Goal: Task Accomplishment & Management: Manage account settings

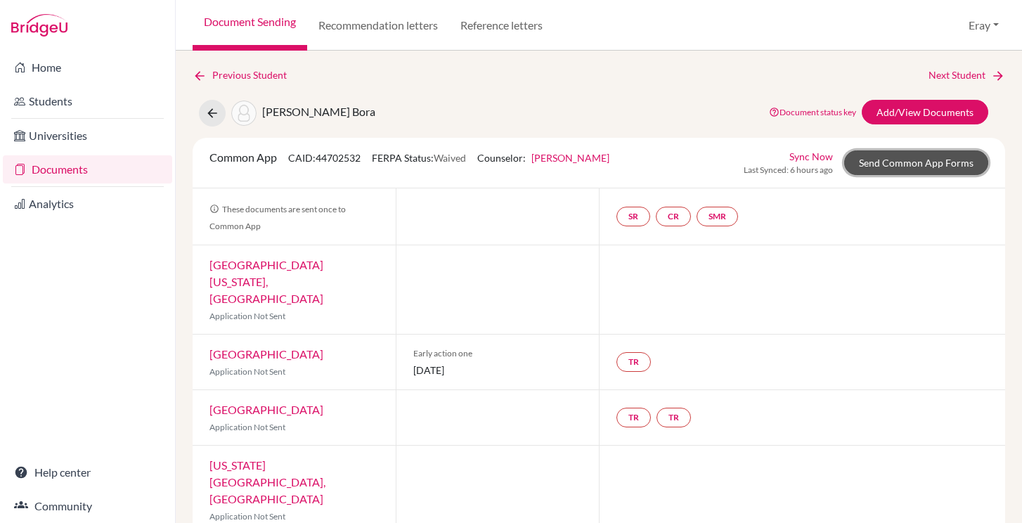
click at [928, 167] on link "Send Common App Forms" at bounding box center [917, 162] width 144 height 25
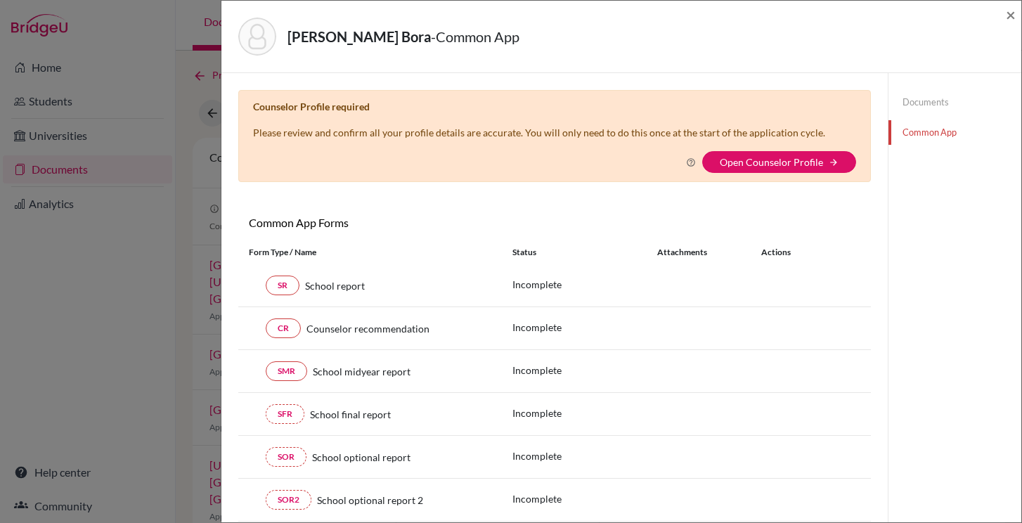
click at [687, 162] on icon at bounding box center [691, 163] width 10 height 10
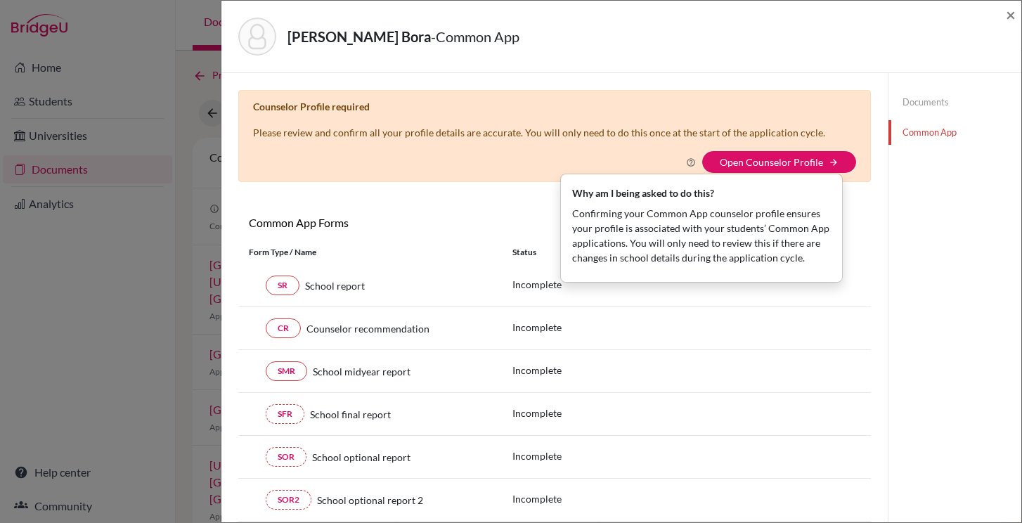
click at [1006, 11] on div "Duman, Mert Bora - Common App ×" at bounding box center [621, 36] width 789 height 60
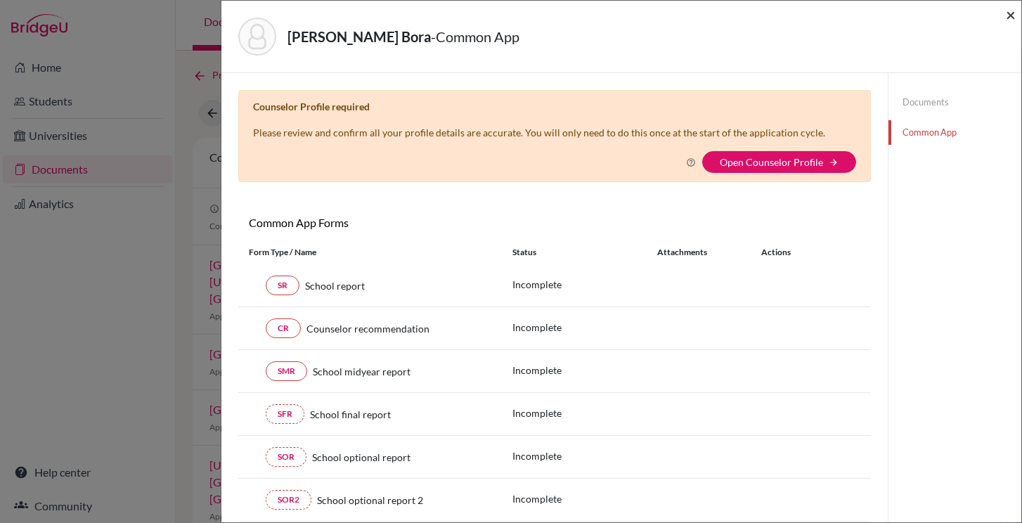
click at [1008, 13] on span "×" at bounding box center [1011, 14] width 10 height 20
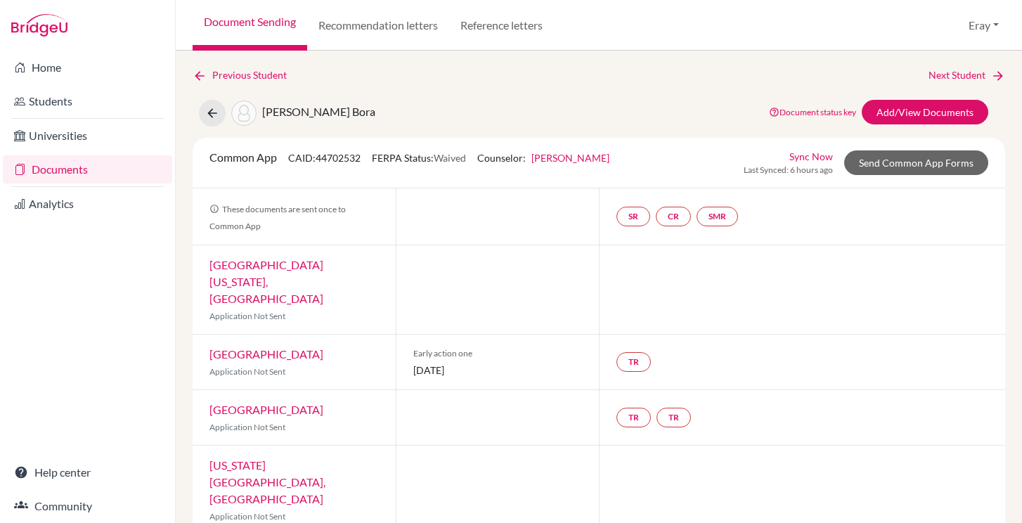
click at [579, 156] on link "[PERSON_NAME]" at bounding box center [571, 158] width 78 height 12
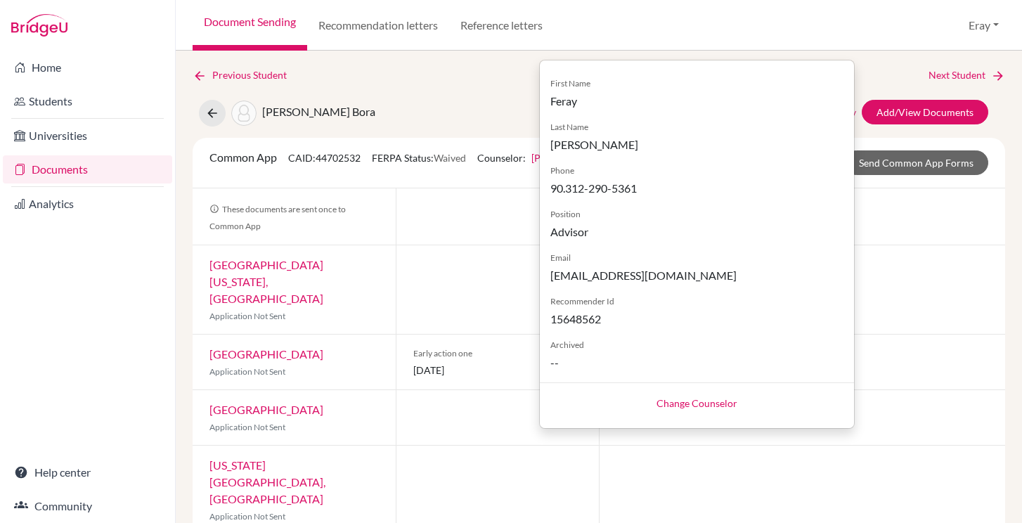
click at [701, 406] on link "Change Counselor" at bounding box center [697, 403] width 81 height 12
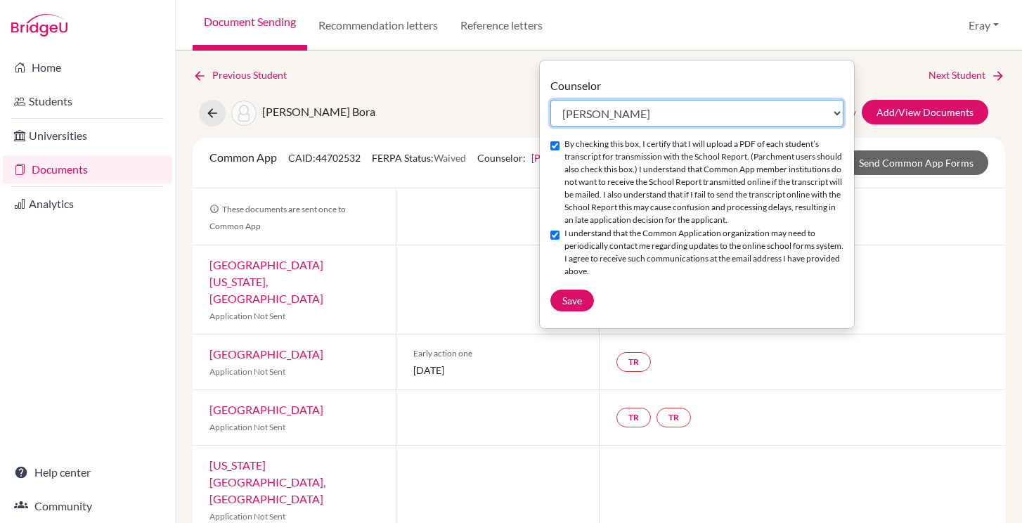
click at [658, 105] on select "Select counselor [PERSON_NAME] [PERSON_NAME] [PERSON_NAME] Gür [PERSON_NAME] Gür" at bounding box center [697, 113] width 293 height 27
select select "458445"
click at [551, 100] on select "Select counselor [PERSON_NAME] [PERSON_NAME] [PERSON_NAME] Gür [PERSON_NAME] Gür" at bounding box center [697, 113] width 293 height 27
checkbox input "false"
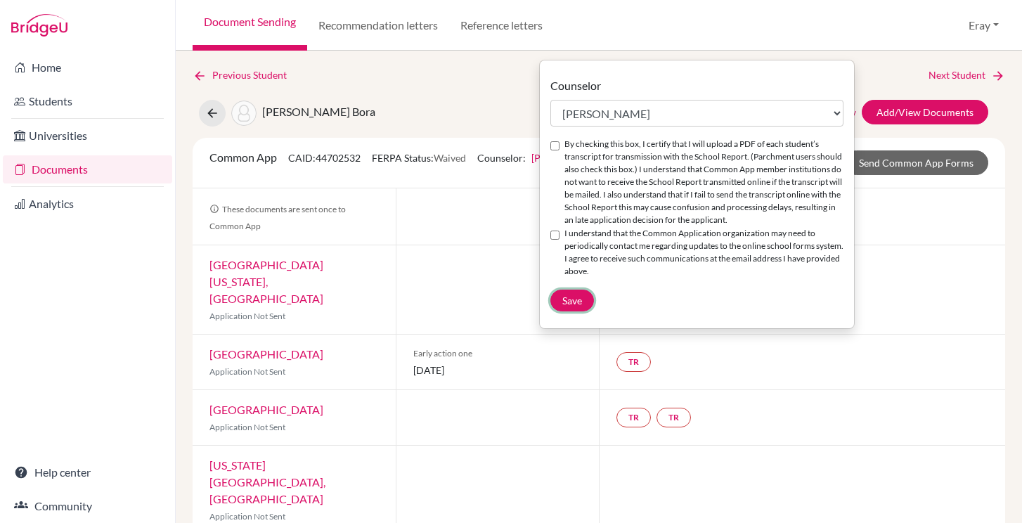
drag, startPoint x: 577, startPoint y: 304, endPoint x: 571, endPoint y: 272, distance: 32.3
click at [571, 278] on div "Counselor Select counselor Ayşegül Erdem Eray Kocamanoğlu Mark Krugman Feray Öz…" at bounding box center [697, 194] width 314 height 234
click at [561, 243] on div "I understand that the Common Application organization may need to periodically …" at bounding box center [697, 252] width 293 height 51
click at [558, 236] on input "I understand that the Common Application organization may need to periodically …" at bounding box center [555, 235] width 9 height 9
checkbox input "true"
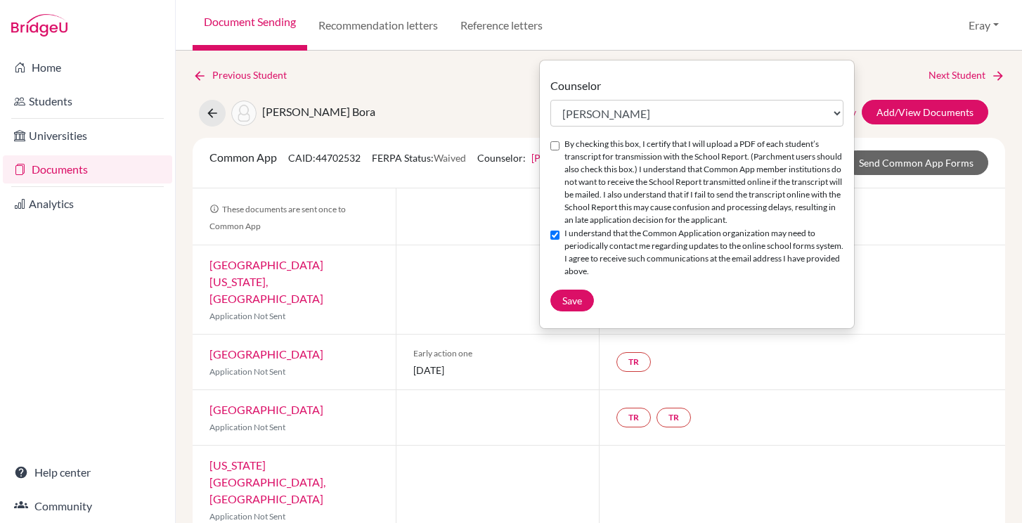
click at [557, 146] on input "By checking this box, I certify that I will upload a PDF of each student’s tran…" at bounding box center [555, 145] width 9 height 9
checkbox input "true"
click at [589, 296] on button "Save" at bounding box center [573, 301] width 44 height 22
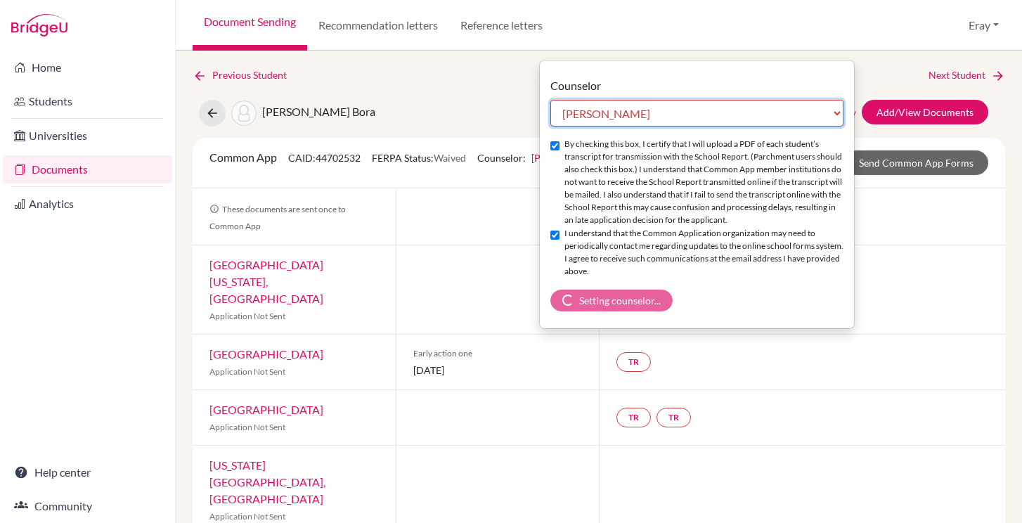
click at [792, 103] on select "Select counselor Ayşegül Erdem Eray Kocamanoğlu Mark Krugman Feray Özdemir Gür …" at bounding box center [697, 113] width 293 height 27
select select "383520"
click at [551, 100] on select "Select counselor Ayşegül Erdem Eray Kocamanoğlu Mark Krugman Feray Özdemir Gür …" at bounding box center [697, 113] width 293 height 27
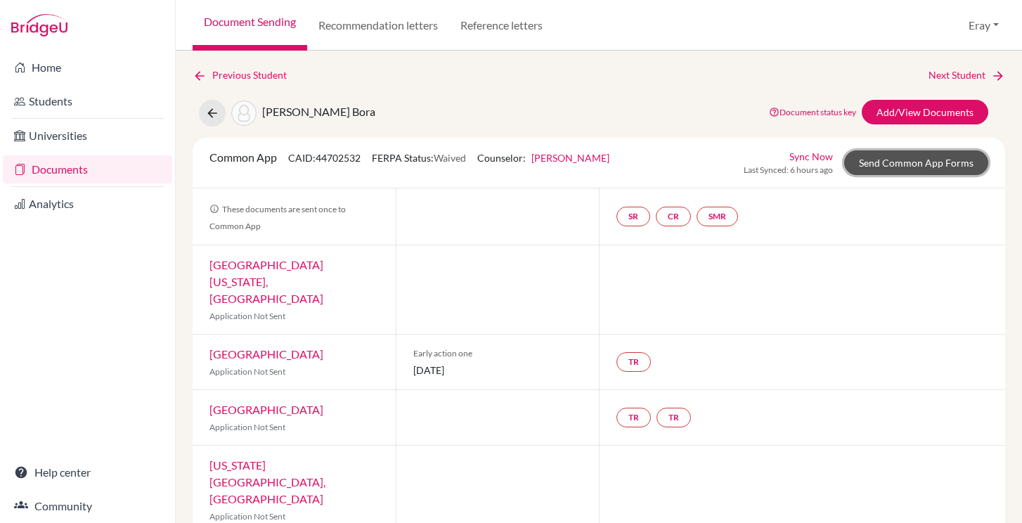
click at [864, 167] on link "Send Common App Forms" at bounding box center [917, 162] width 144 height 25
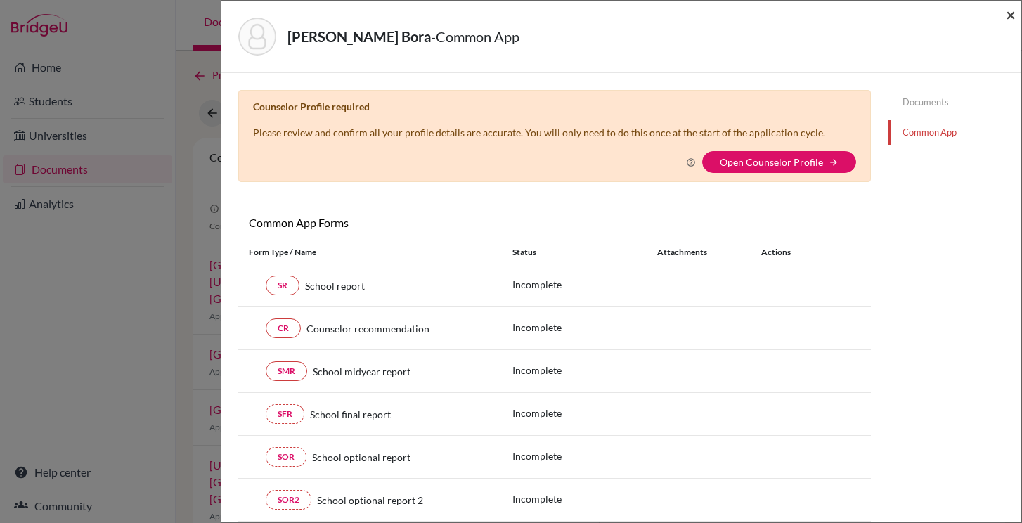
click at [1015, 20] on span "×" at bounding box center [1011, 14] width 10 height 20
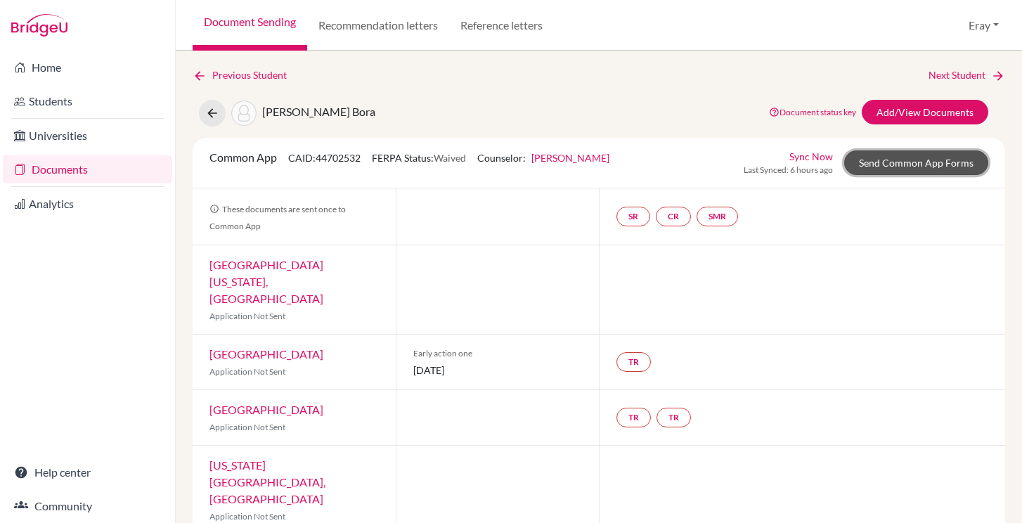
click at [881, 164] on link "Send Common App Forms" at bounding box center [917, 162] width 144 height 25
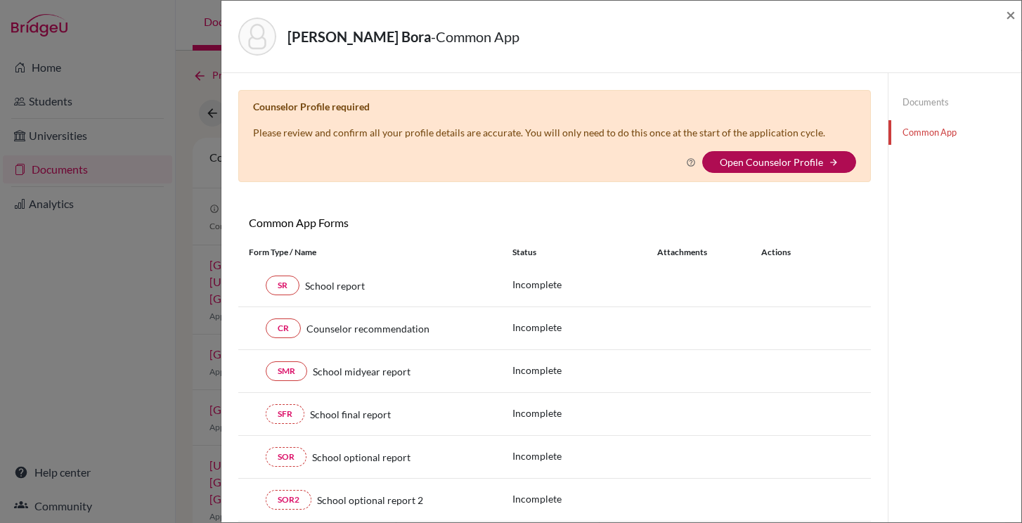
click at [758, 165] on link "Open Counselor Profile" at bounding box center [771, 162] width 103 height 12
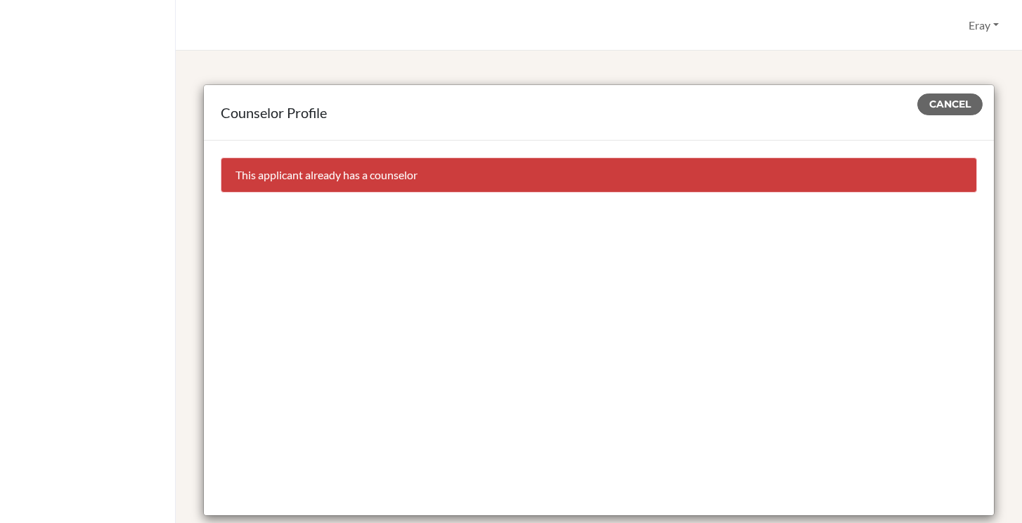
click at [301, 179] on div "This applicant already has a counselor" at bounding box center [599, 175] width 757 height 35
click at [302, 179] on div "This applicant already has a counselor" at bounding box center [599, 175] width 757 height 35
drag, startPoint x: 936, startPoint y: 105, endPoint x: 943, endPoint y: 105, distance: 7.1
click at [942, 105] on span "Cancel" at bounding box center [950, 104] width 41 height 13
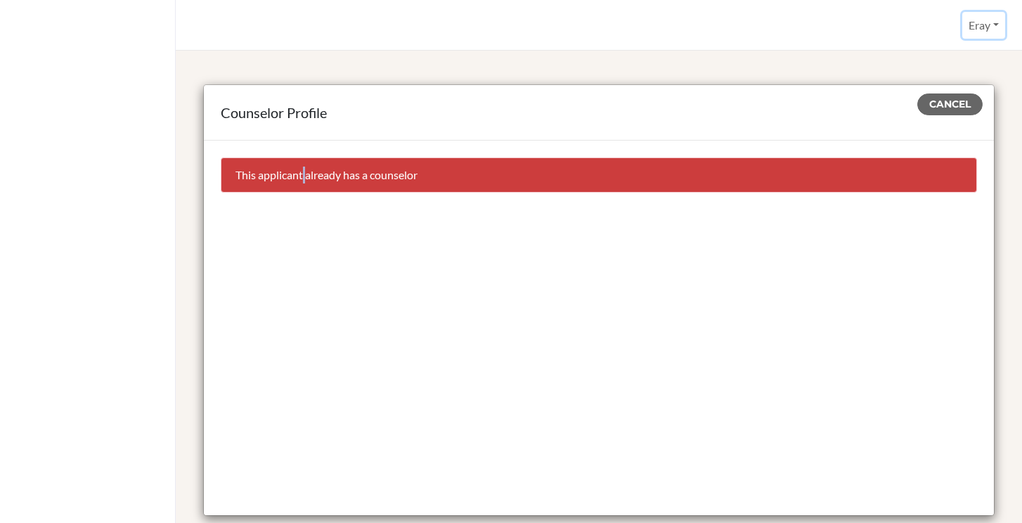
click at [989, 34] on button "Eray" at bounding box center [984, 25] width 43 height 27
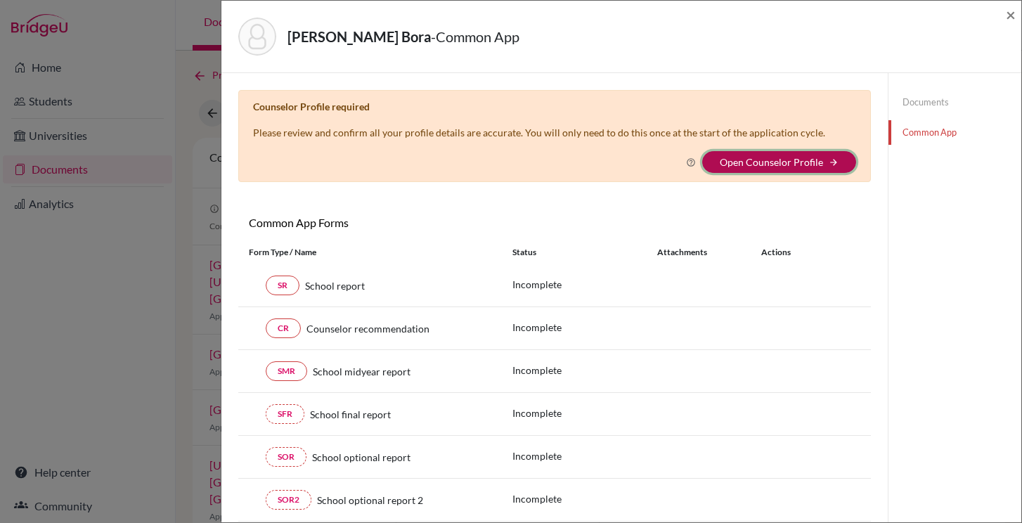
click at [826, 155] on button "Open Counselor Profile arrow_forward" at bounding box center [780, 162] width 154 height 22
click at [926, 100] on link "Documents" at bounding box center [955, 102] width 133 height 25
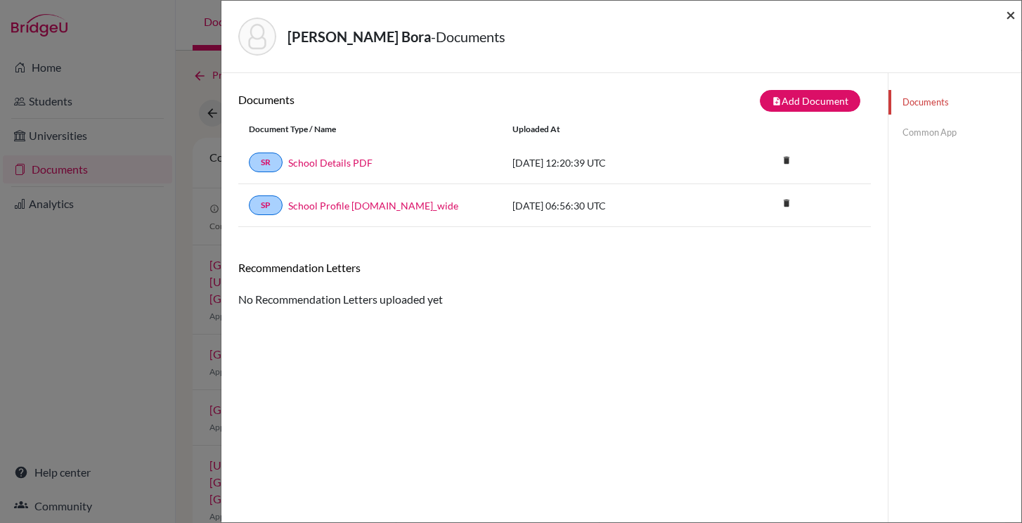
click at [1015, 15] on span "×" at bounding box center [1011, 14] width 10 height 20
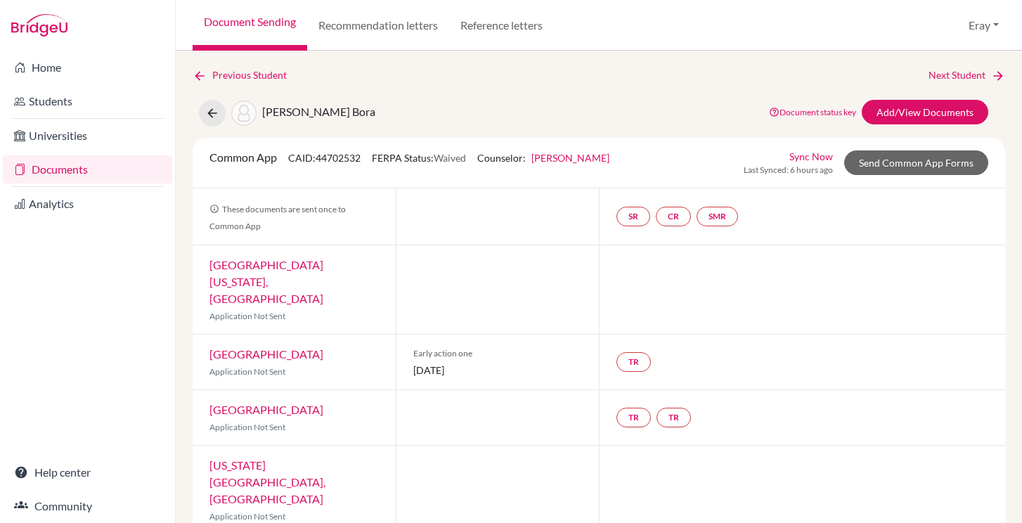
click at [573, 162] on link "[PERSON_NAME]" at bounding box center [571, 158] width 78 height 12
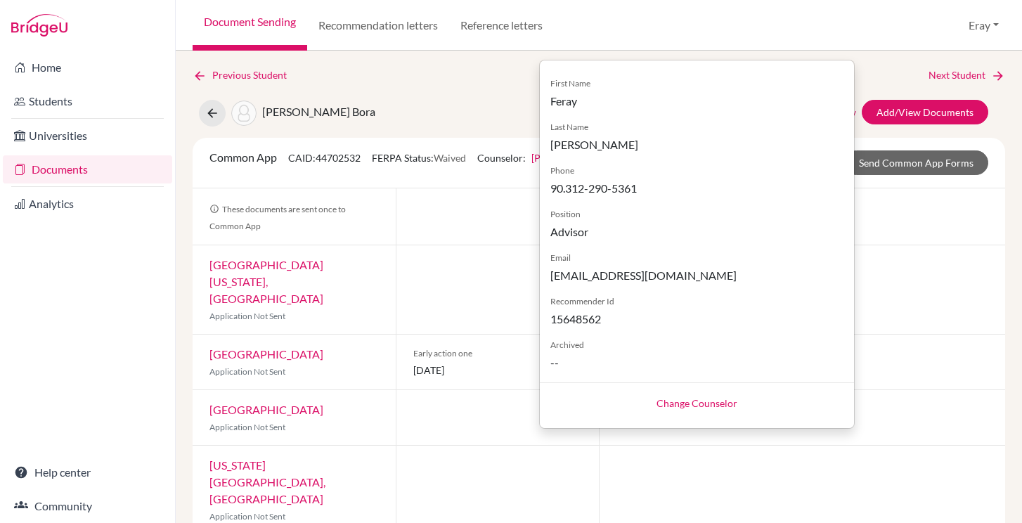
click at [690, 398] on link "Change Counselor" at bounding box center [697, 403] width 81 height 12
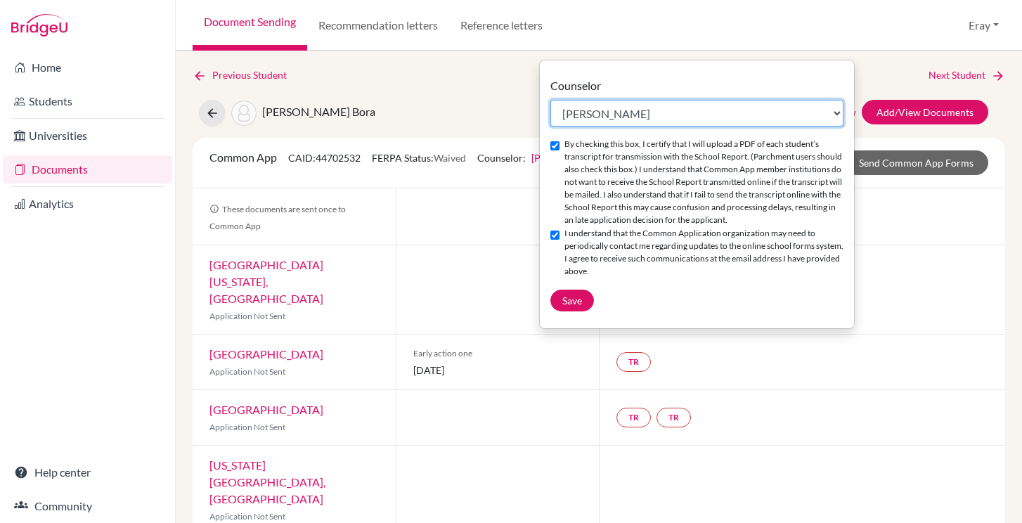
click at [704, 117] on select "Select counselor Ayşegül Erdem Eray Kocamanoğlu Mark Krugman Feray Özdemir Gür …" at bounding box center [697, 113] width 293 height 27
select select "364786"
click at [551, 100] on select "Select counselor Ayşegül Erdem Eray Kocamanoğlu Mark Krugman Feray Özdemir Gür …" at bounding box center [697, 113] width 293 height 27
checkbox input "false"
click at [567, 248] on label "I understand that the Common Application organization may need to periodically …" at bounding box center [704, 252] width 279 height 51
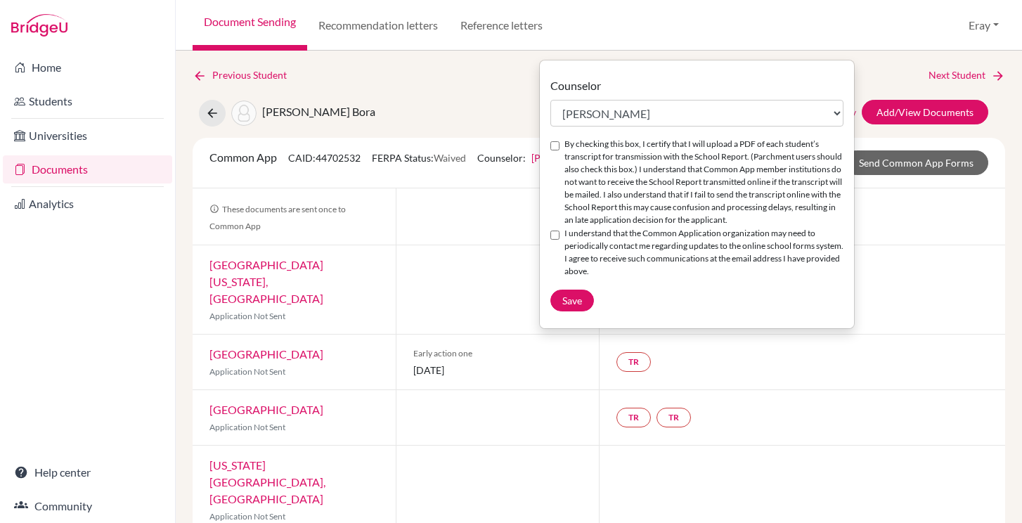
click at [560, 240] on input "I understand that the Common Application organization may need to periodically …" at bounding box center [555, 235] width 9 height 9
checkbox input "true"
click at [556, 147] on input "By checking this box, I certify that I will upload a PDF of each student’s tran…" at bounding box center [555, 145] width 9 height 9
checkbox input "true"
click at [579, 295] on span "Save" at bounding box center [573, 301] width 20 height 12
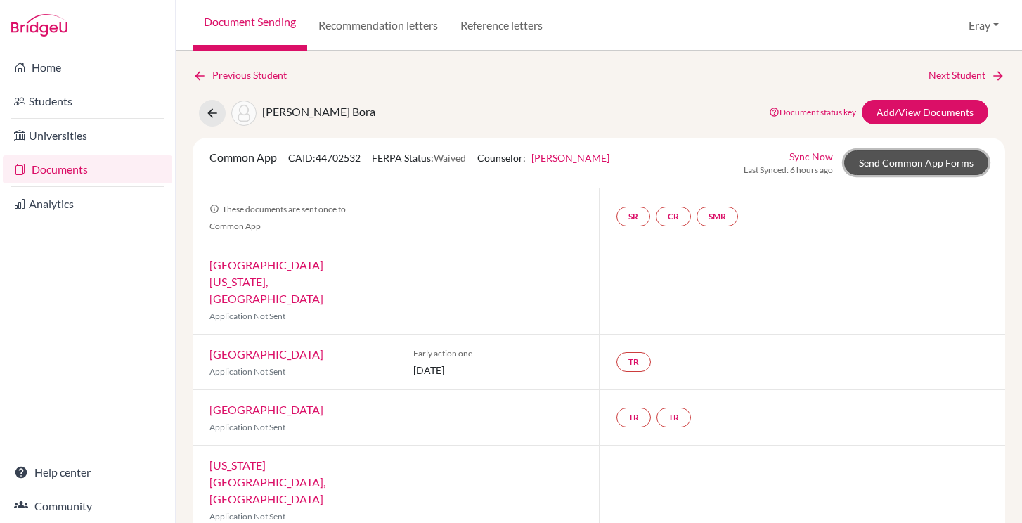
click at [911, 166] on link "Send Common App Forms" at bounding box center [917, 162] width 144 height 25
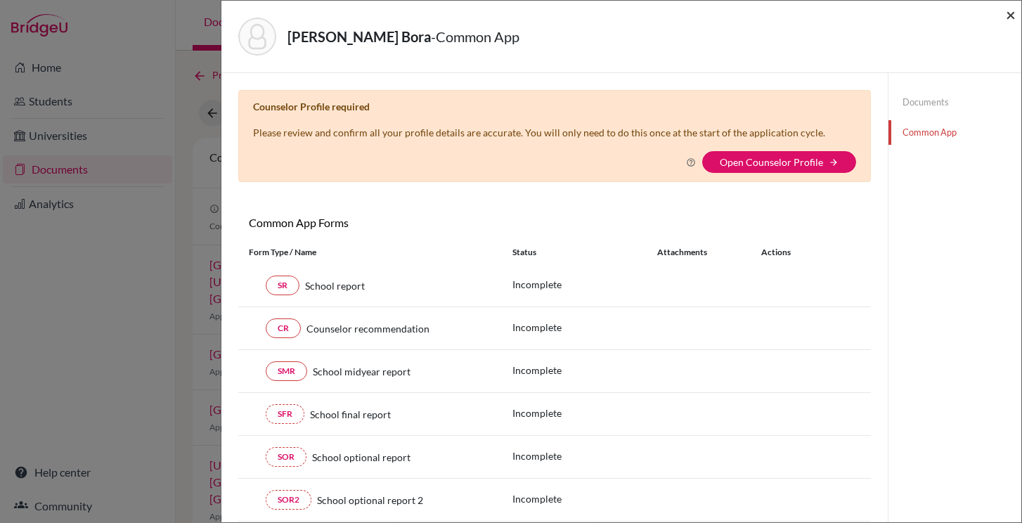
click at [1013, 14] on span "×" at bounding box center [1011, 14] width 10 height 20
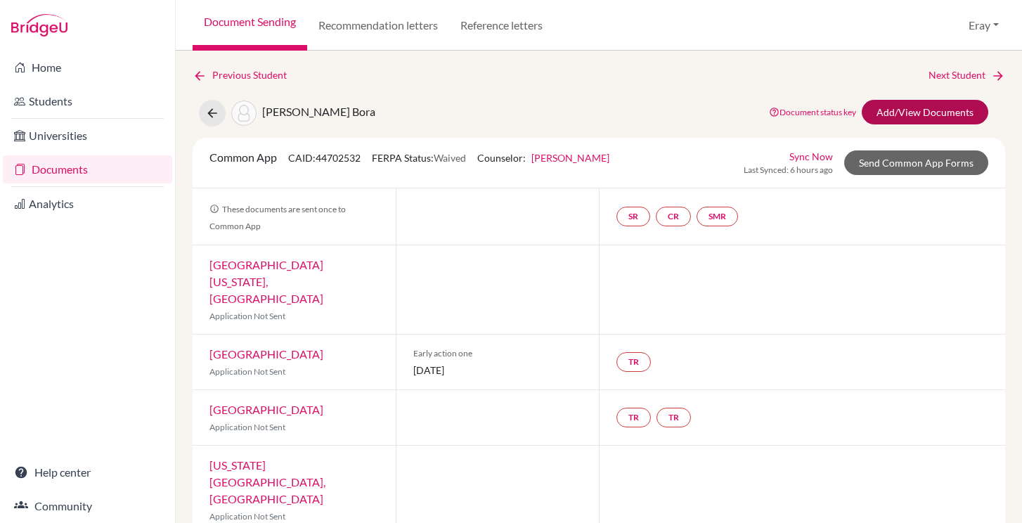
click at [947, 109] on link "Add/View Documents" at bounding box center [925, 112] width 127 height 25
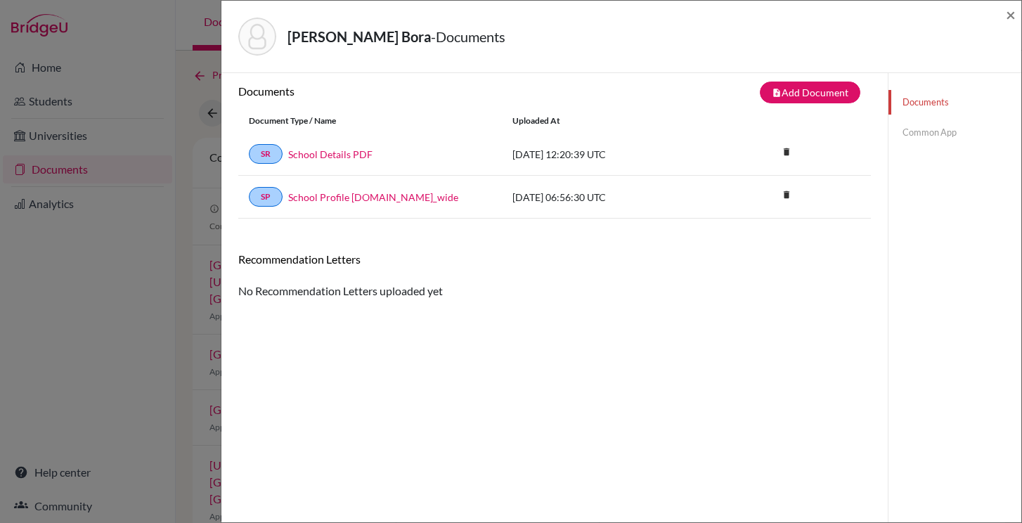
scroll to position [20, 0]
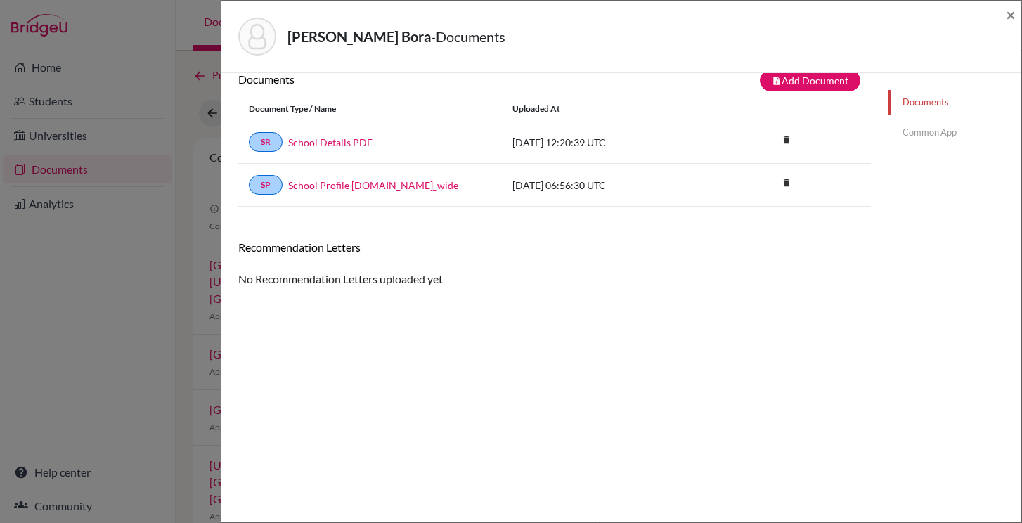
click at [928, 131] on link "Common App" at bounding box center [955, 132] width 133 height 25
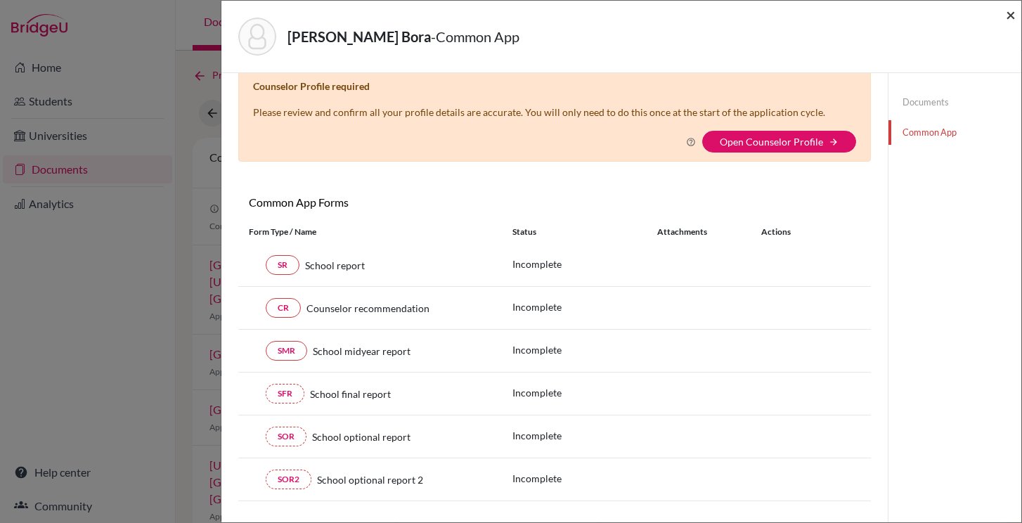
click at [1013, 16] on span "×" at bounding box center [1011, 14] width 10 height 20
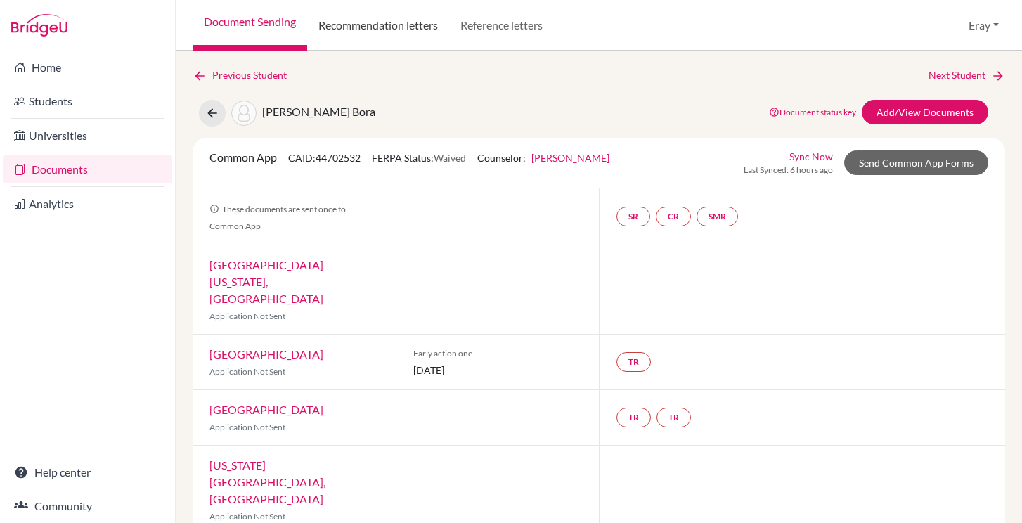
click at [394, 19] on link "Recommendation letters" at bounding box center [378, 25] width 142 height 51
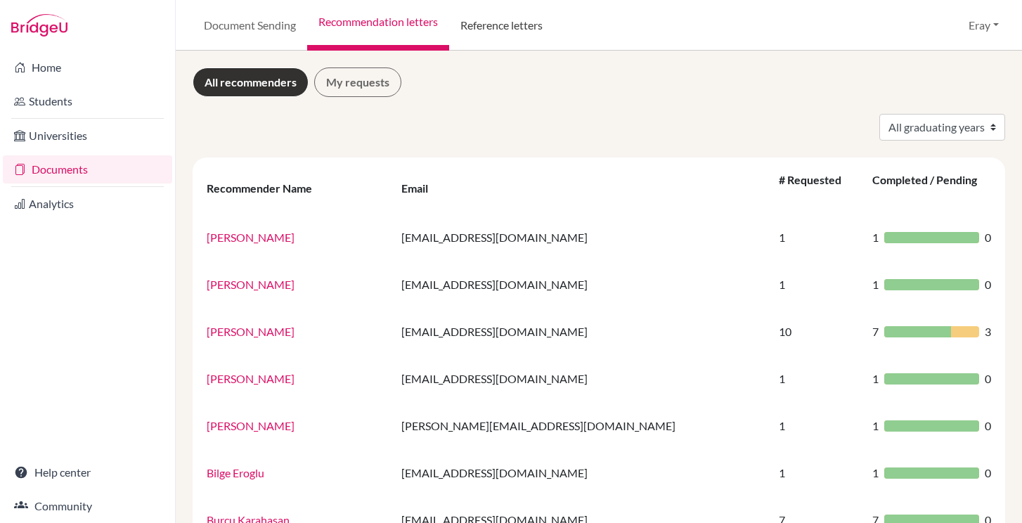
click at [475, 25] on link "Reference letters" at bounding box center [501, 25] width 105 height 51
click at [245, 27] on link "Document Sending" at bounding box center [250, 25] width 115 height 51
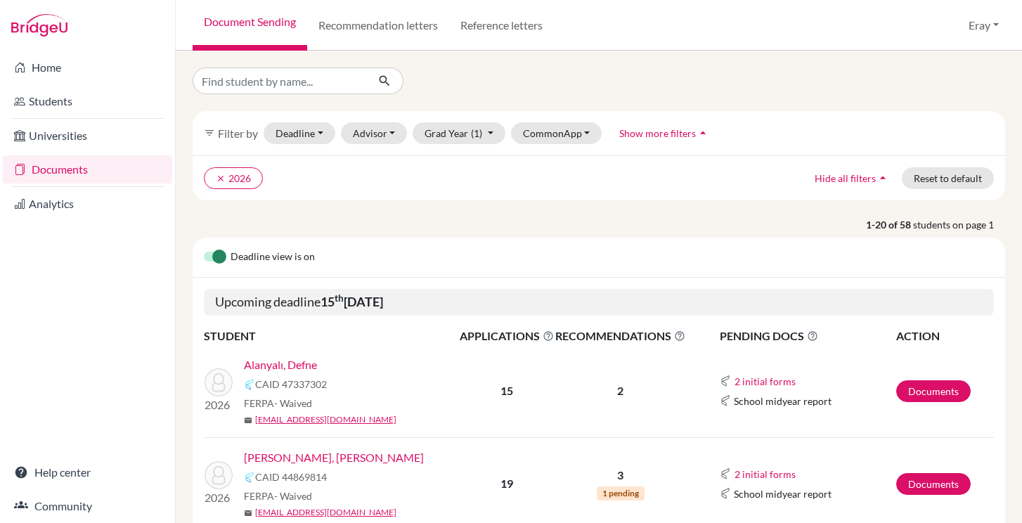
click at [245, 27] on link "Document Sending" at bounding box center [250, 25] width 115 height 51
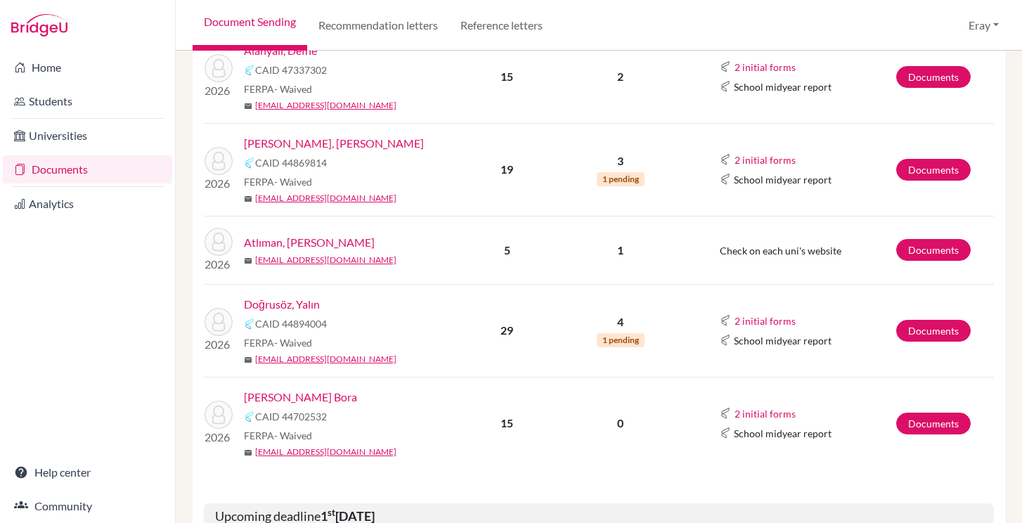
scroll to position [425, 0]
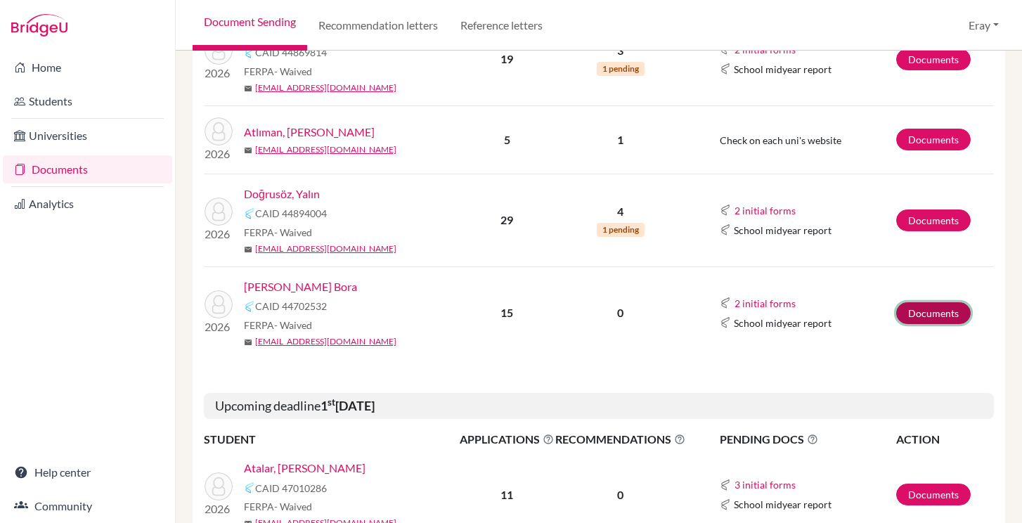
click at [938, 313] on link "Documents" at bounding box center [934, 313] width 75 height 22
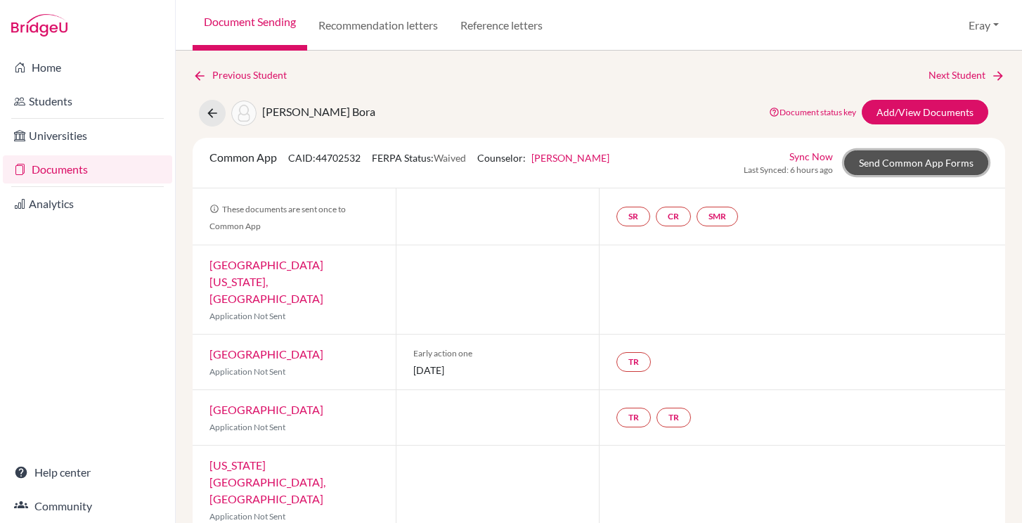
click at [885, 162] on link "Send Common App Forms" at bounding box center [917, 162] width 144 height 25
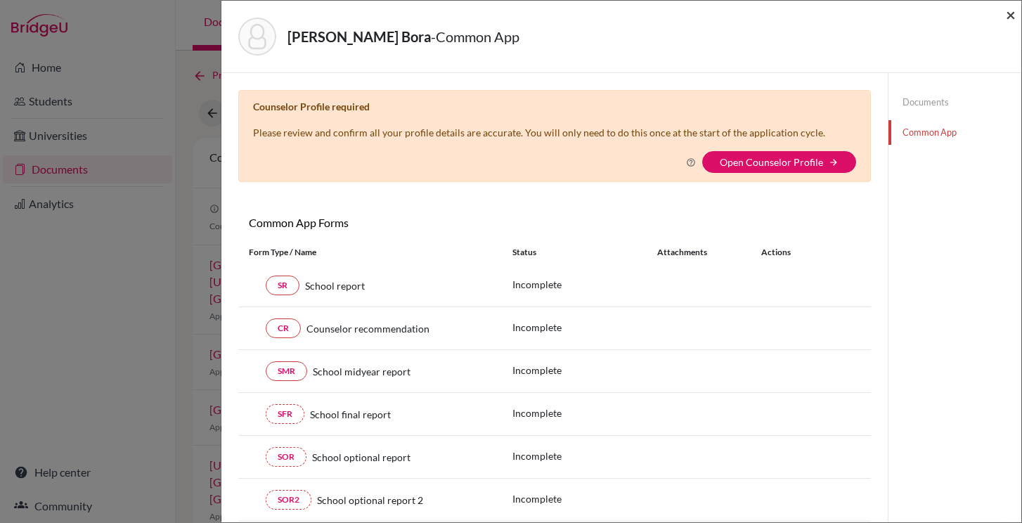
click at [1008, 22] on span "×" at bounding box center [1011, 14] width 10 height 20
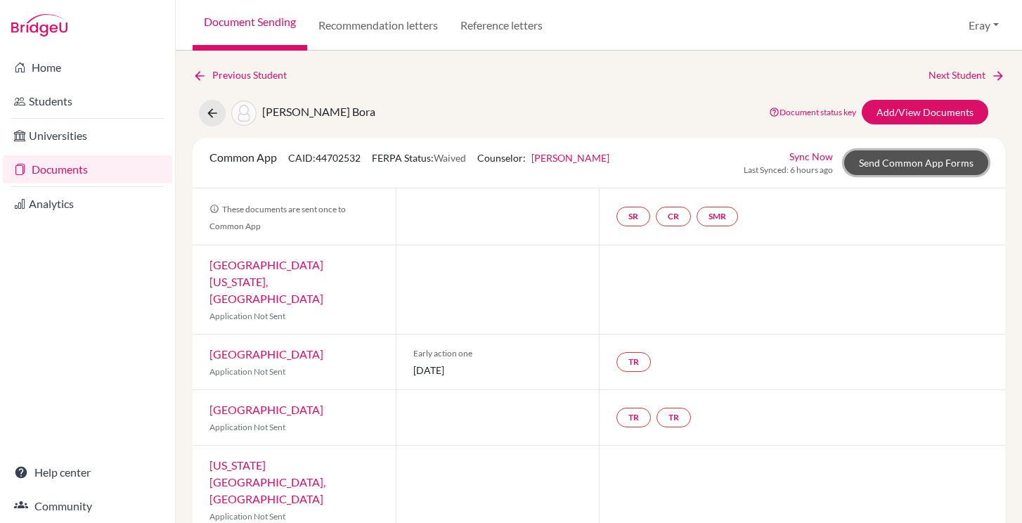
click at [895, 167] on link "Send Common App Forms" at bounding box center [917, 162] width 144 height 25
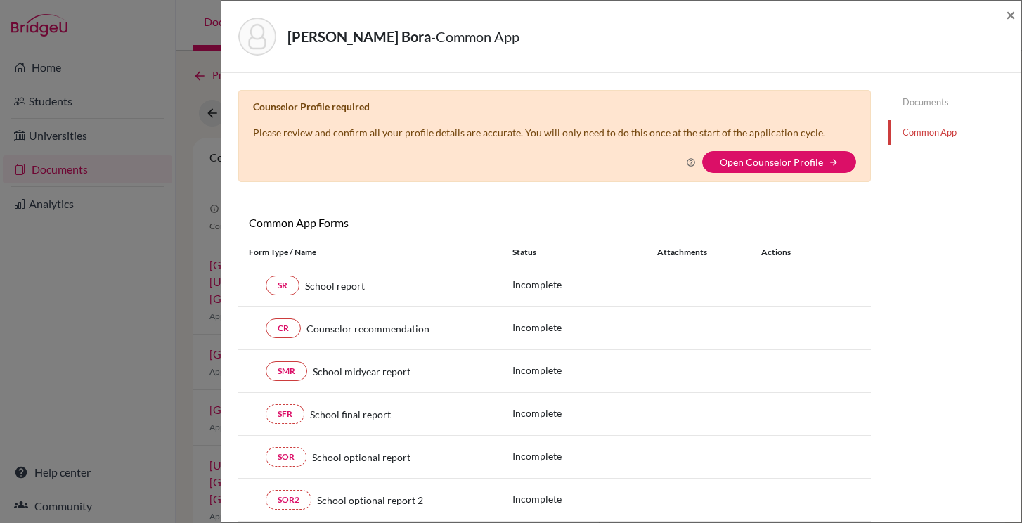
click at [686, 163] on icon at bounding box center [691, 163] width 10 height 10
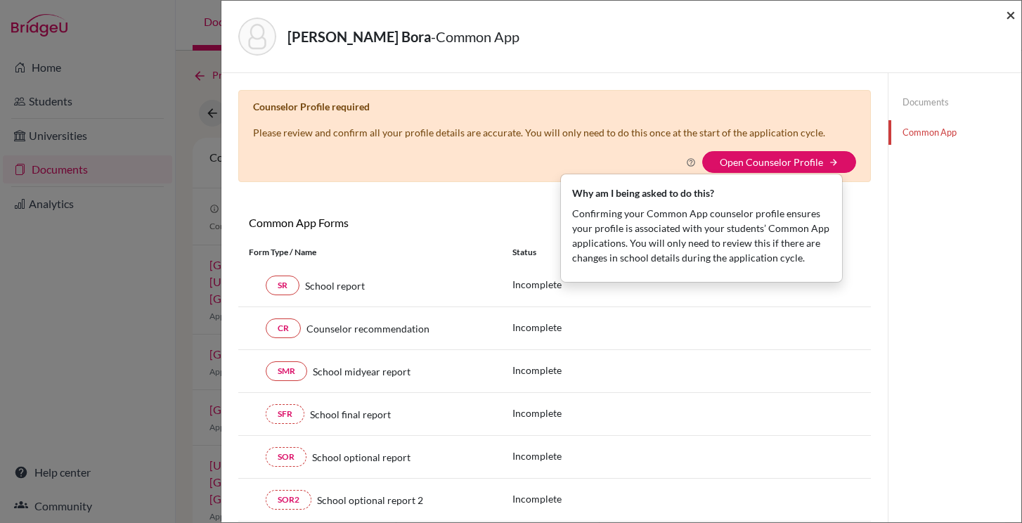
click at [1007, 21] on span "×" at bounding box center [1011, 14] width 10 height 20
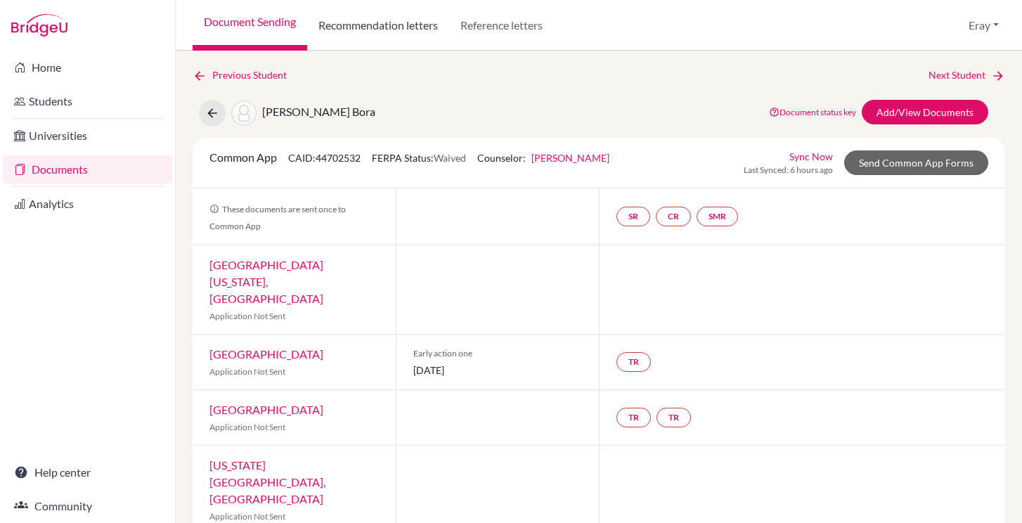
click at [373, 25] on link "Recommendation letters" at bounding box center [378, 25] width 142 height 51
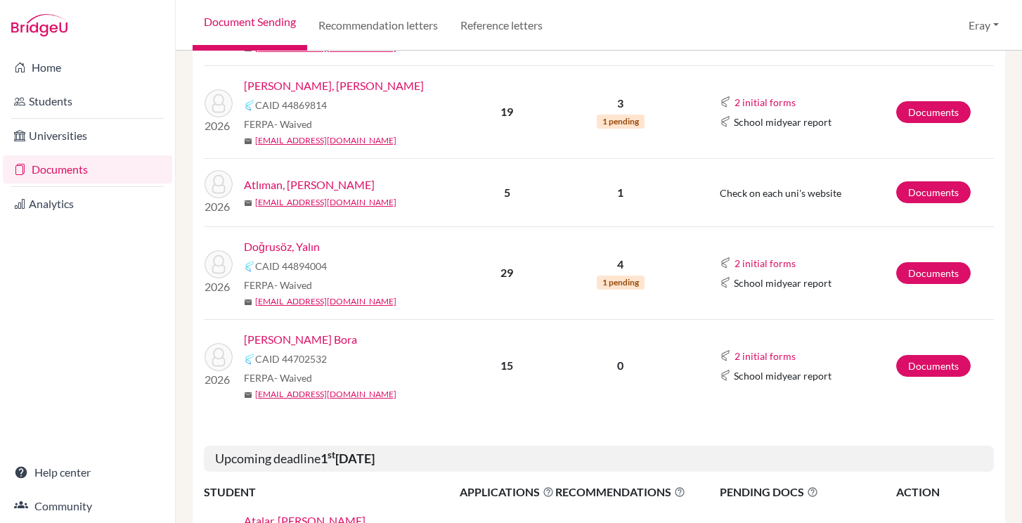
scroll to position [402, 0]
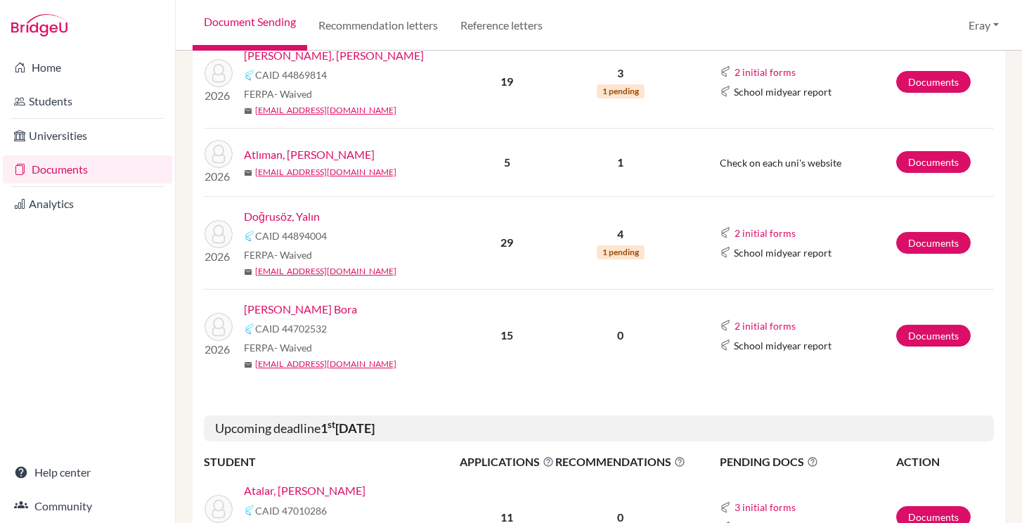
click at [326, 313] on link "[PERSON_NAME] Bora" at bounding box center [300, 309] width 113 height 17
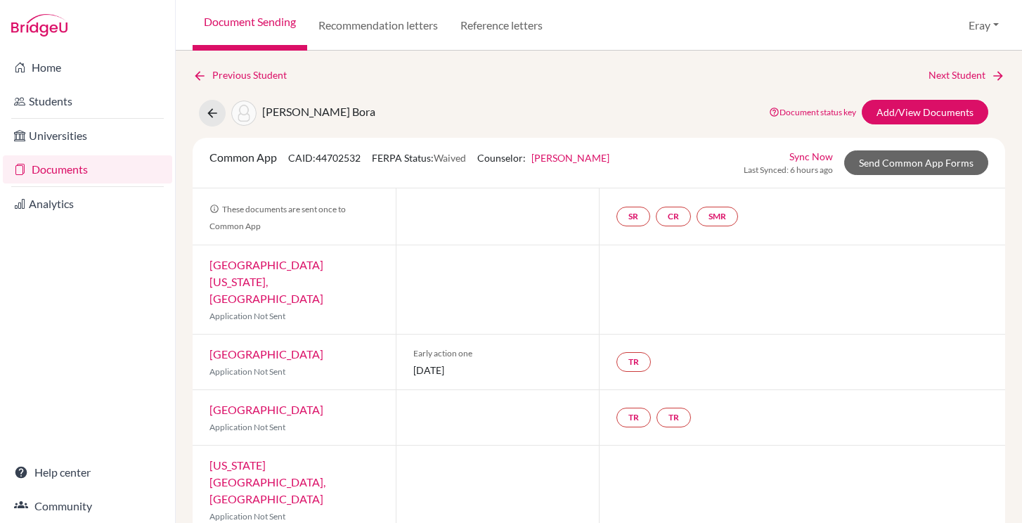
click at [565, 157] on link "Feray Özdemir Gür" at bounding box center [571, 158] width 78 height 12
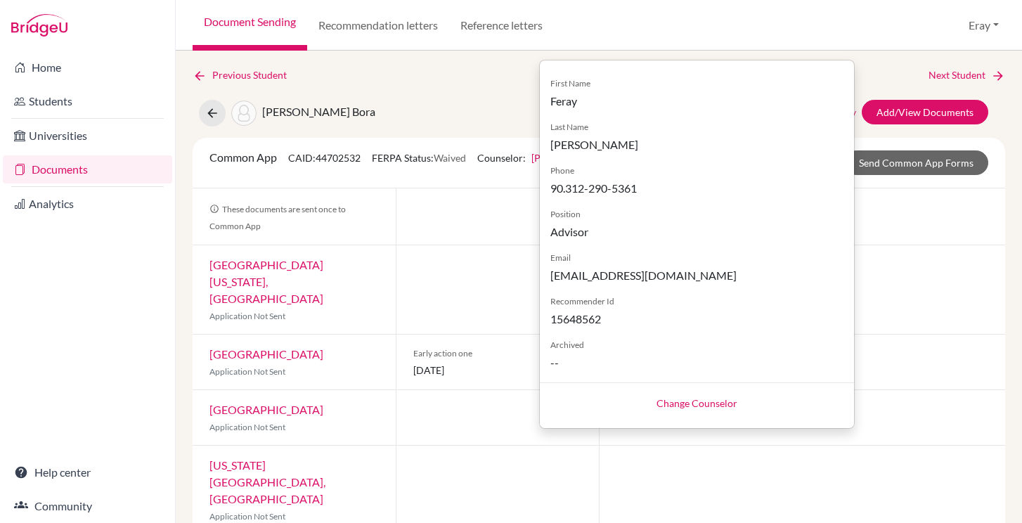
click at [696, 402] on link "Change Counselor" at bounding box center [697, 403] width 81 height 12
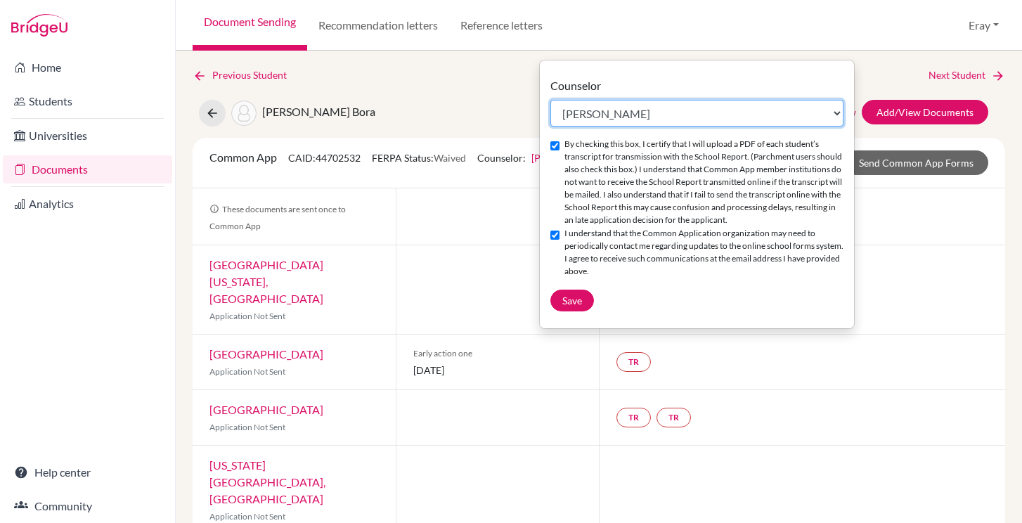
click at [661, 101] on select "Select counselor Ayşegül Erdem Eray Kocamanoğlu Mark Krugman Feray Özdemir Gür …" at bounding box center [697, 113] width 293 height 27
select select "458445"
click at [551, 100] on select "Select counselor Ayşegül Erdem Eray Kocamanoğlu Mark Krugman Feray Özdemir Gür …" at bounding box center [697, 113] width 293 height 27
checkbox input "false"
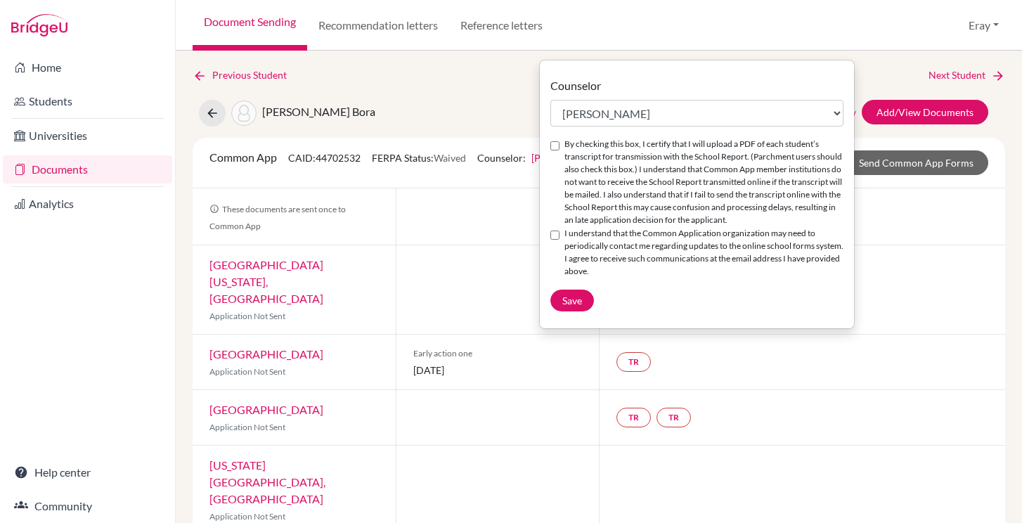
click at [565, 143] on label "By checking this box, I certify that I will upload a PDF of each student’s tran…" at bounding box center [704, 182] width 279 height 89
click at [560, 143] on input "By checking this box, I certify that I will upload a PDF of each student’s tran…" at bounding box center [555, 145] width 9 height 9
click at [567, 145] on label "By checking this box, I certify that I will upload a PDF of each student’s tran…" at bounding box center [704, 182] width 279 height 89
click at [560, 145] on input "By checking this box, I certify that I will upload a PDF of each student’s tran…" at bounding box center [555, 145] width 9 height 9
click at [581, 299] on span "Save" at bounding box center [573, 301] width 20 height 12
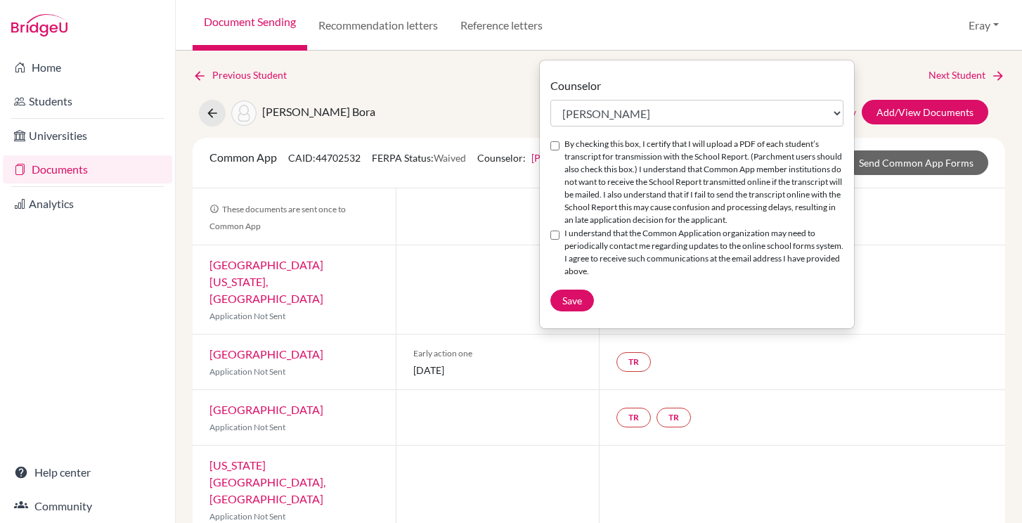
click at [598, 141] on label "By checking this box, I certify that I will upload a PDF of each student’s tran…" at bounding box center [704, 182] width 279 height 89
click at [560, 141] on input "By checking this box, I certify that I will upload a PDF of each student’s tran…" at bounding box center [555, 145] width 9 height 9
click at [570, 302] on span "Save" at bounding box center [573, 301] width 20 height 12
click at [585, 218] on label "By checking this box, I certify that I will upload a PDF of each student’s tran…" at bounding box center [704, 182] width 279 height 89
click at [560, 150] on input "By checking this box, I certify that I will upload a PDF of each student’s tran…" at bounding box center [555, 145] width 9 height 9
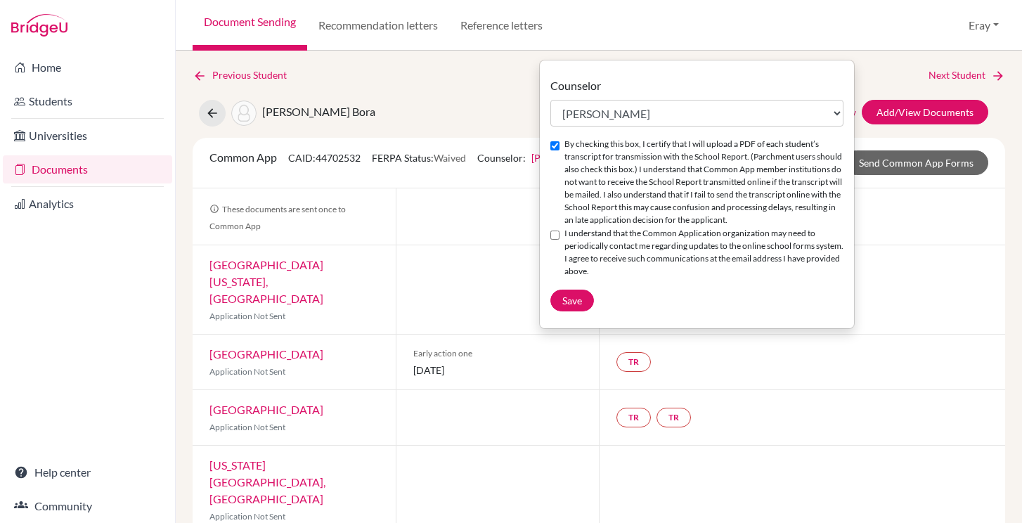
checkbox input "false"
click at [576, 230] on label "I understand that the Common Application organization may need to periodically …" at bounding box center [704, 252] width 279 height 51
click at [560, 231] on input "I understand that the Common Application organization may need to periodically …" at bounding box center [555, 235] width 9 height 9
checkbox input "true"
click at [572, 165] on label "By checking this box, I certify that I will upload a PDF of each student’s tran…" at bounding box center [704, 182] width 279 height 89
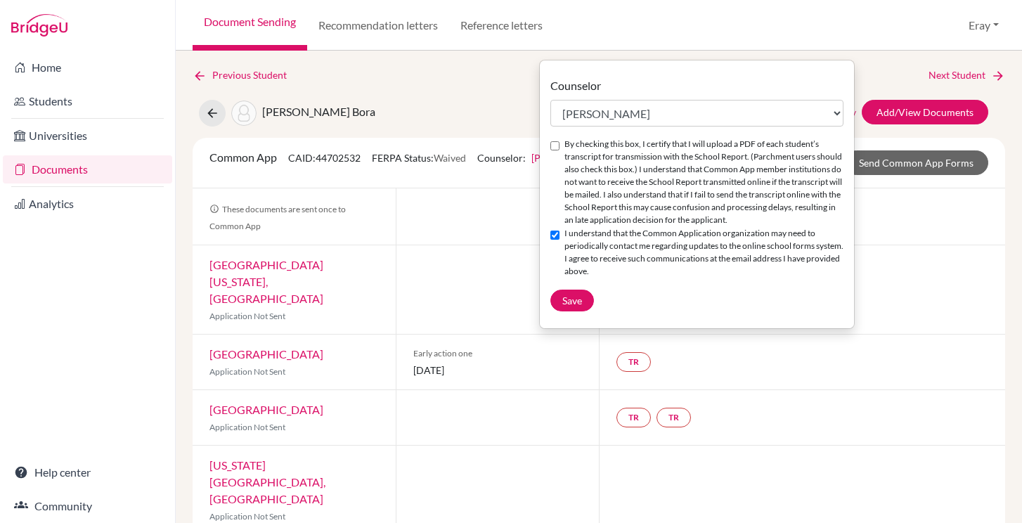
click at [560, 150] on input "By checking this box, I certify that I will upload a PDF of each student’s tran…" at bounding box center [555, 145] width 9 height 9
checkbox input "true"
click at [579, 309] on button "Save" at bounding box center [573, 301] width 44 height 22
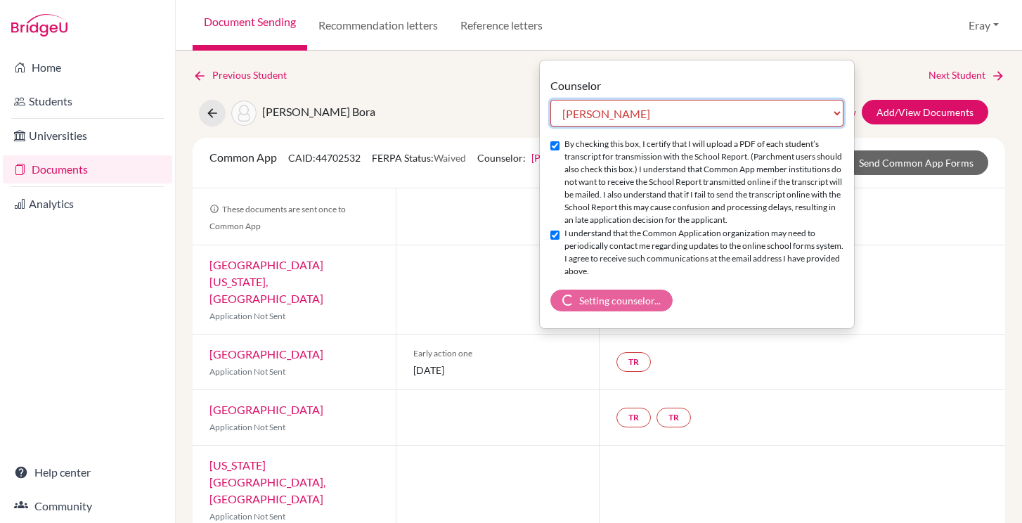
click at [773, 117] on select "Select counselor Ayşegül Erdem Eray Kocamanoğlu Mark Krugman Feray Özdemir Gür …" at bounding box center [697, 113] width 293 height 27
click at [551, 100] on select "Select counselor Ayşegül Erdem Eray Kocamanoğlu Mark Krugman Feray Özdemir Gür …" at bounding box center [697, 113] width 293 height 27
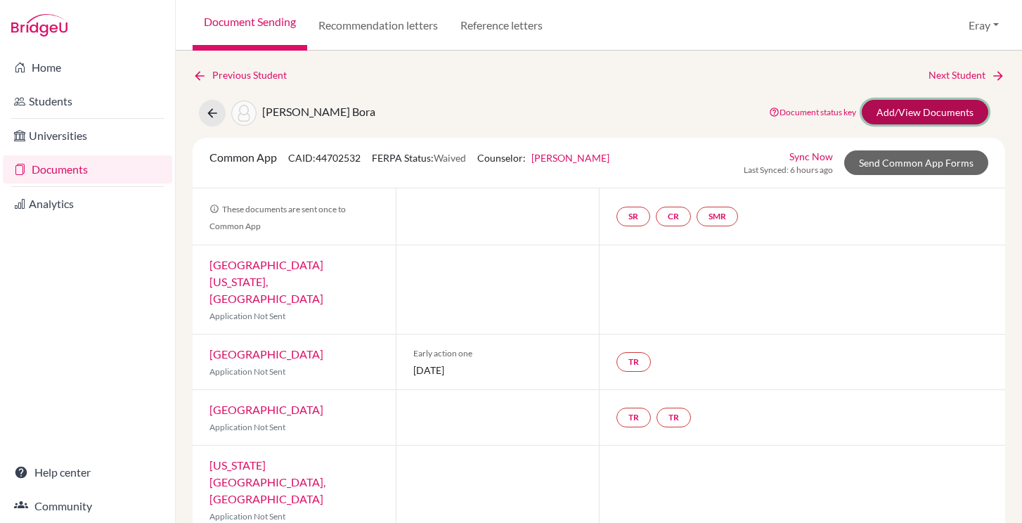
click at [937, 114] on link "Add/View Documents" at bounding box center [925, 112] width 127 height 25
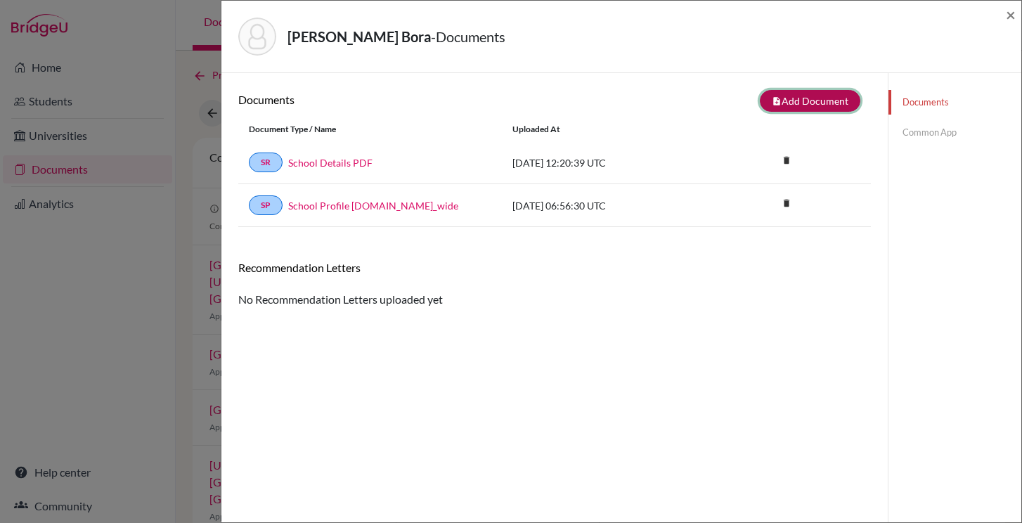
click at [821, 100] on button "note_add Add Document" at bounding box center [810, 101] width 101 height 22
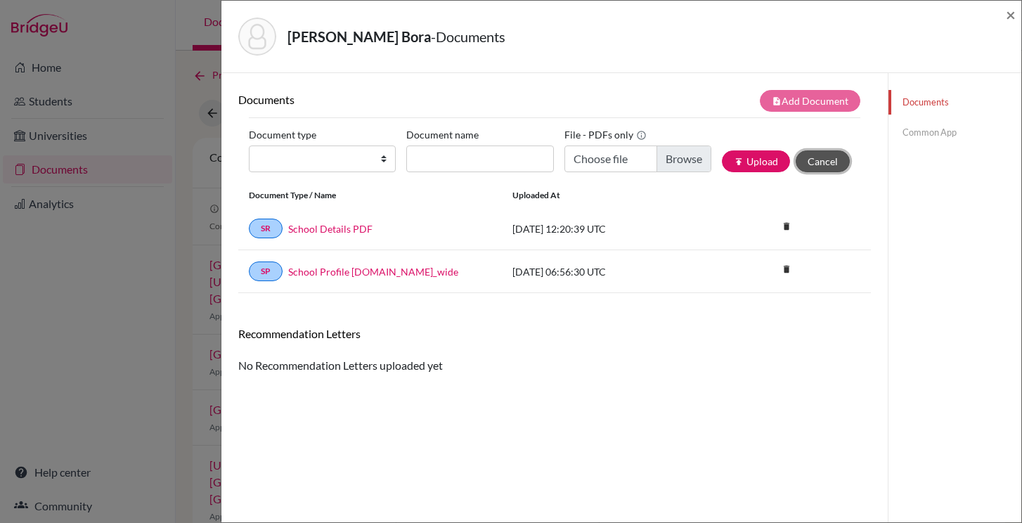
click at [839, 164] on button "Cancel" at bounding box center [823, 161] width 54 height 22
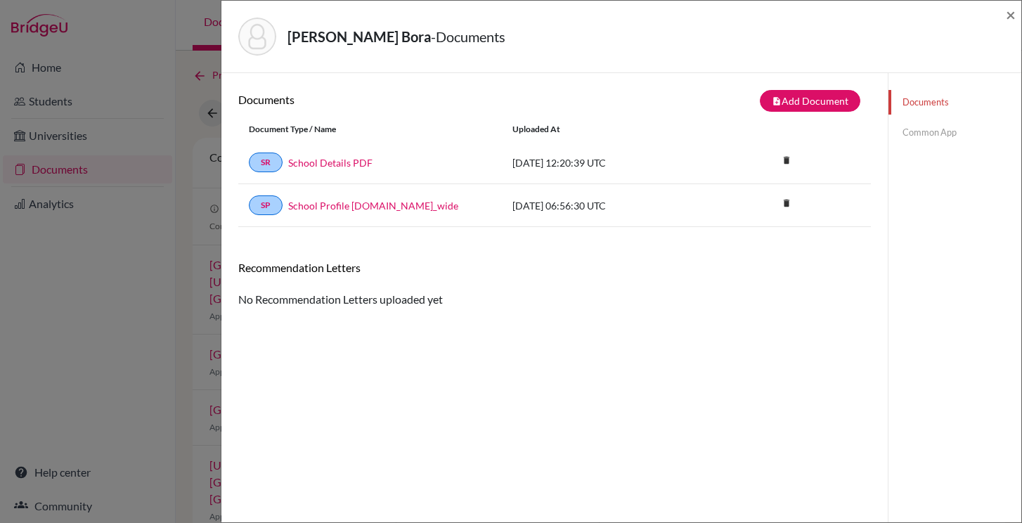
click at [965, 140] on link "Common App" at bounding box center [955, 132] width 133 height 25
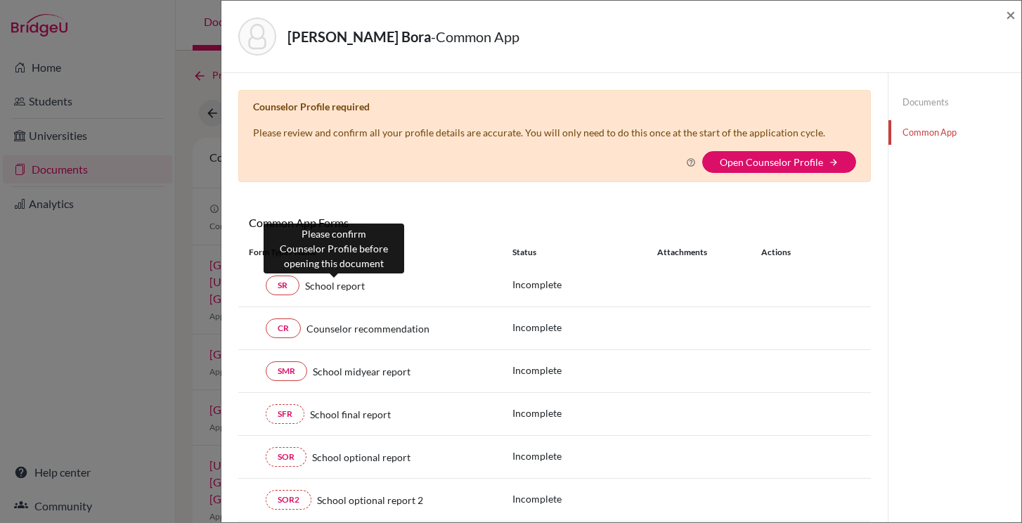
click at [328, 290] on span "School report" at bounding box center [335, 285] width 60 height 15
click at [284, 290] on link "SR" at bounding box center [283, 286] width 34 height 20
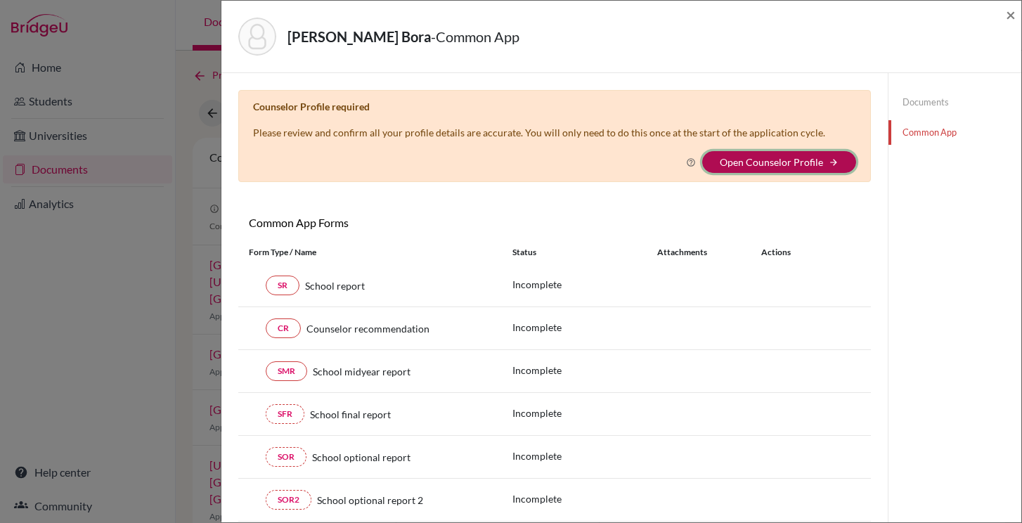
click at [799, 155] on button "Open Counselor Profile arrow_forward" at bounding box center [780, 162] width 154 height 22
click at [1012, 16] on span "×" at bounding box center [1011, 14] width 10 height 20
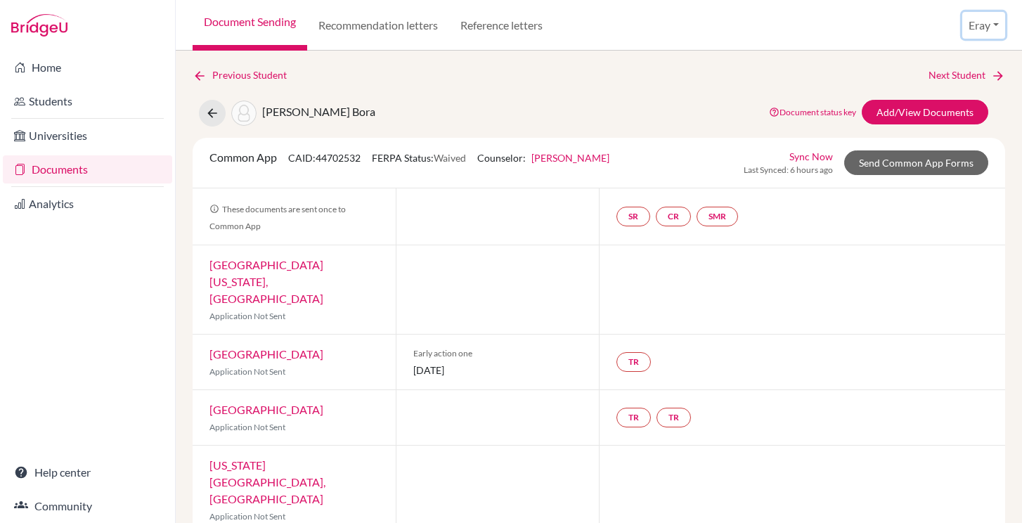
click at [978, 24] on button "Eray" at bounding box center [984, 25] width 43 height 27
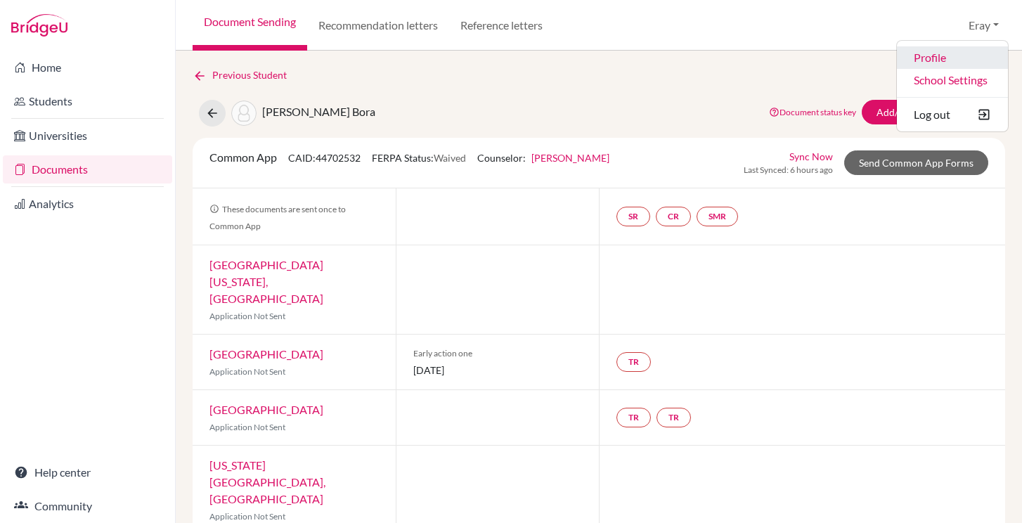
click at [942, 63] on link "Profile" at bounding box center [952, 57] width 111 height 23
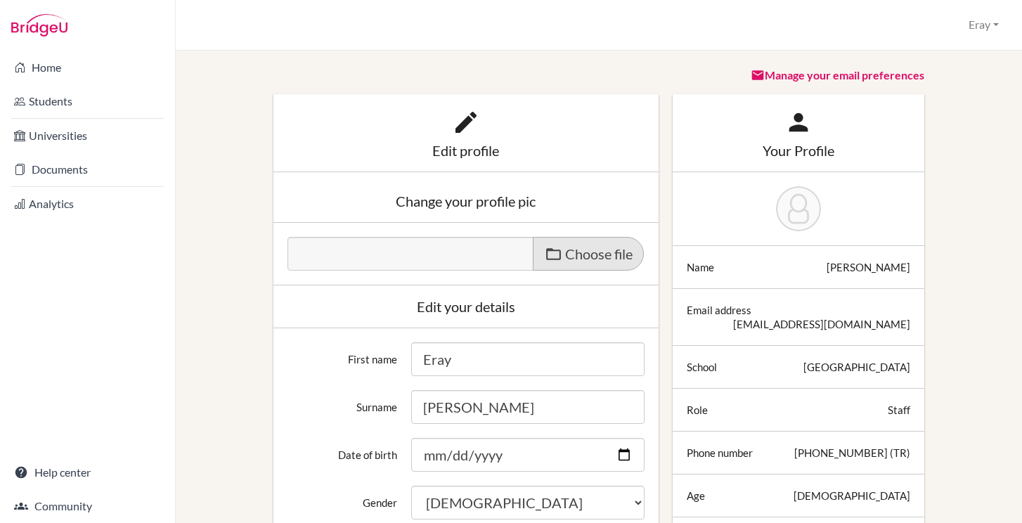
click at [565, 251] on span "Choose file" at bounding box center [599, 253] width 68 height 17
click at [503, 251] on input "Choose file" at bounding box center [395, 245] width 215 height 16
click at [452, 114] on icon at bounding box center [466, 122] width 28 height 28
click at [457, 132] on icon at bounding box center [466, 122] width 28 height 28
click at [452, 148] on div "Edit profile" at bounding box center [466, 150] width 357 height 14
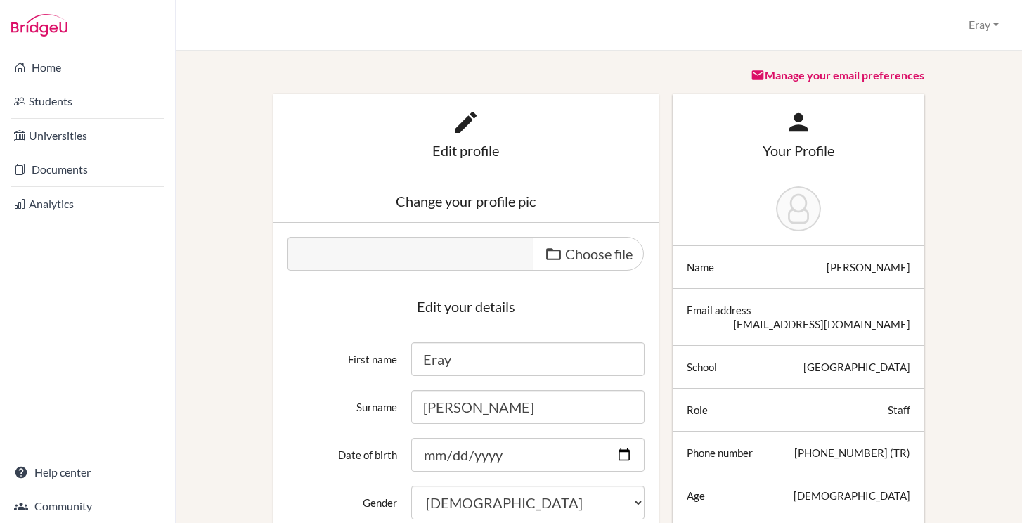
click at [453, 148] on div "Edit profile" at bounding box center [466, 150] width 357 height 14
click at [806, 204] on img at bounding box center [798, 208] width 45 height 45
click at [795, 108] on icon at bounding box center [799, 122] width 28 height 28
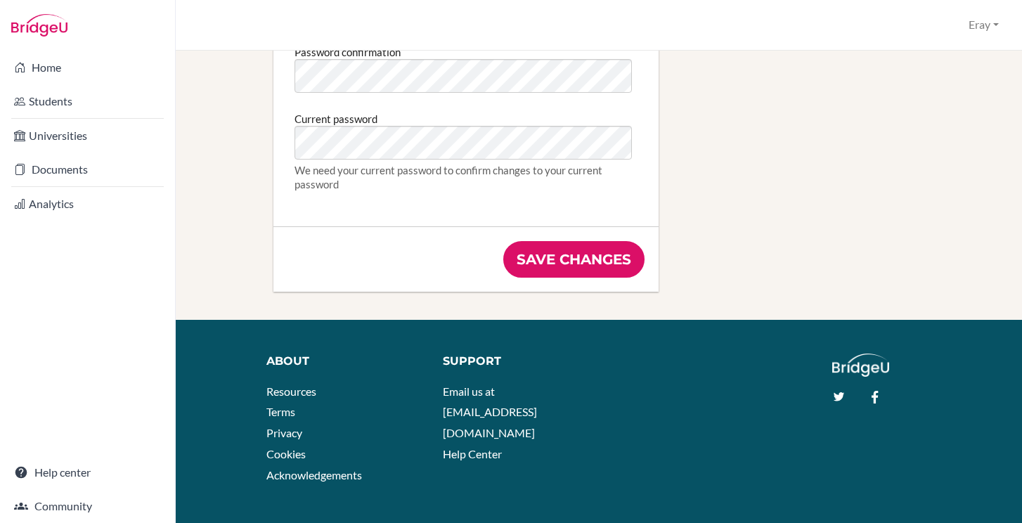
scroll to position [890, 0]
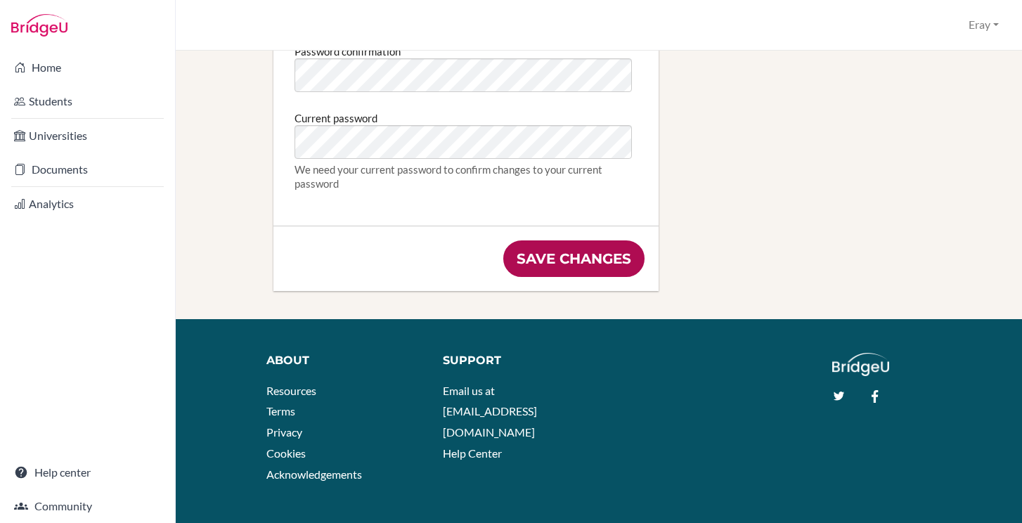
click at [603, 271] on input "Save changes" at bounding box center [574, 259] width 141 height 37
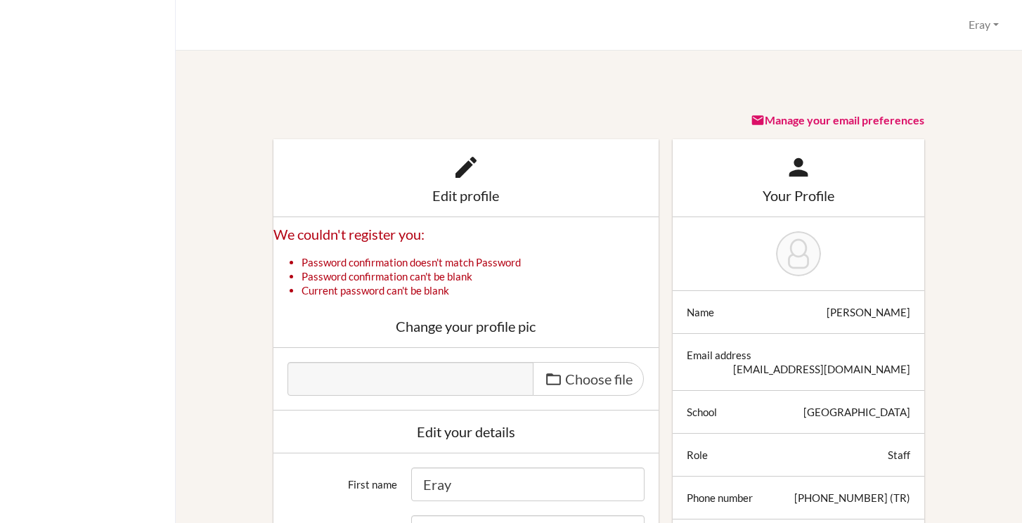
click at [824, 115] on link "Manage your email preferences" at bounding box center [838, 119] width 174 height 13
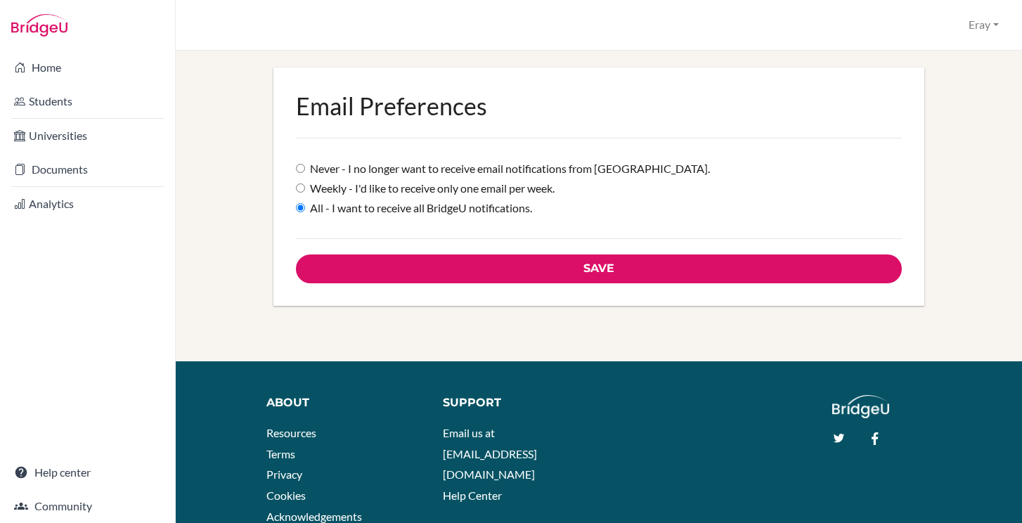
click at [508, 210] on label "All - I want to receive all BridgeU notifications." at bounding box center [414, 208] width 236 height 16
click at [305, 210] on input "All - I want to receive all BridgeU notifications." at bounding box center [300, 207] width 9 height 9
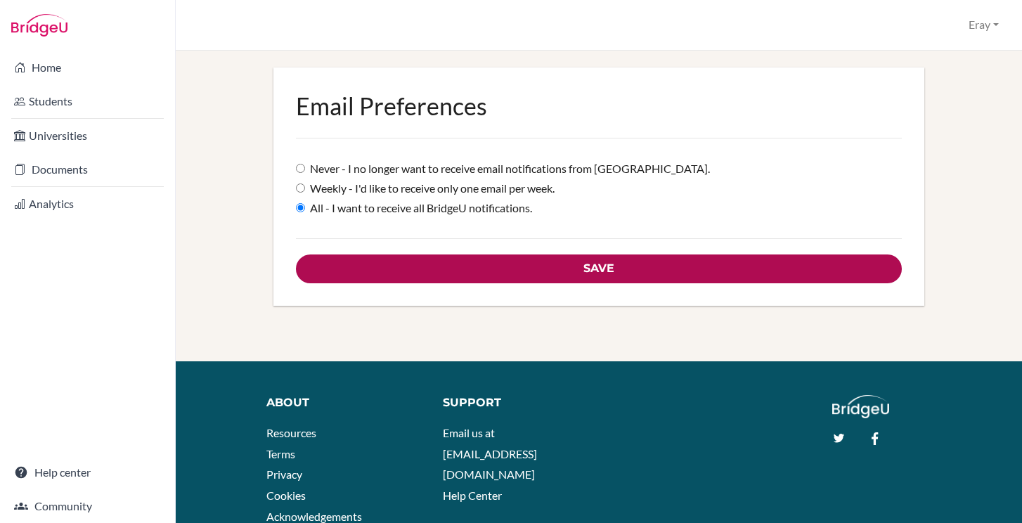
click at [609, 269] on input "Save" at bounding box center [599, 269] width 607 height 29
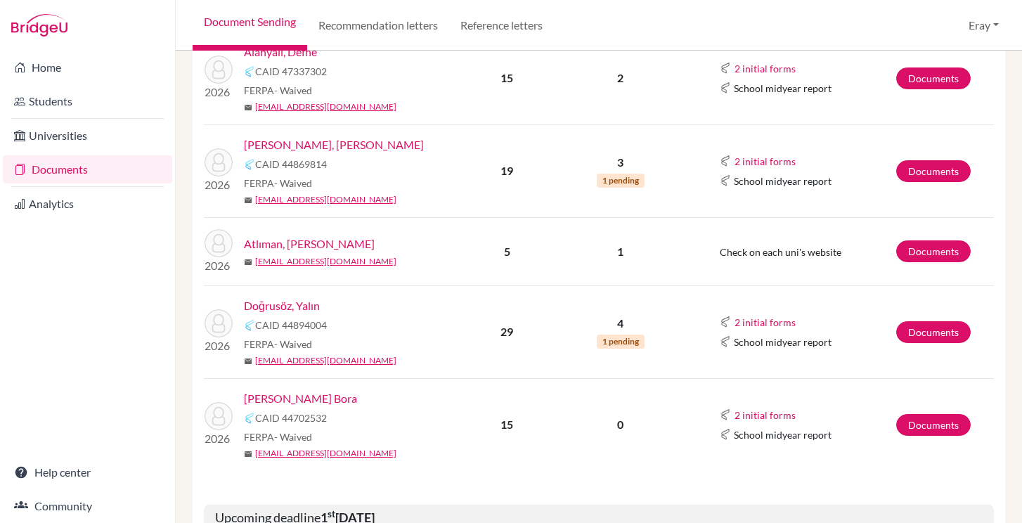
scroll to position [432, 0]
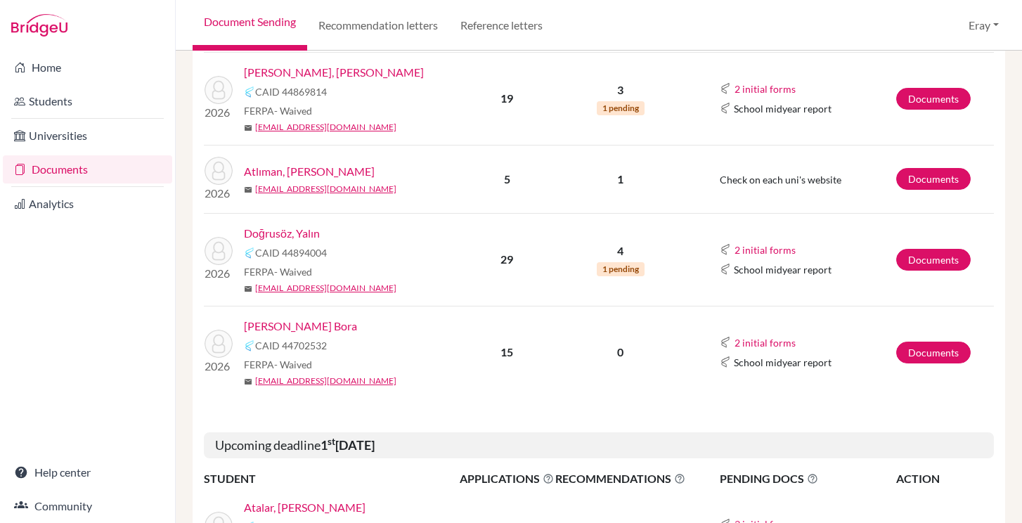
click at [328, 328] on link "[PERSON_NAME] Bora" at bounding box center [300, 326] width 113 height 17
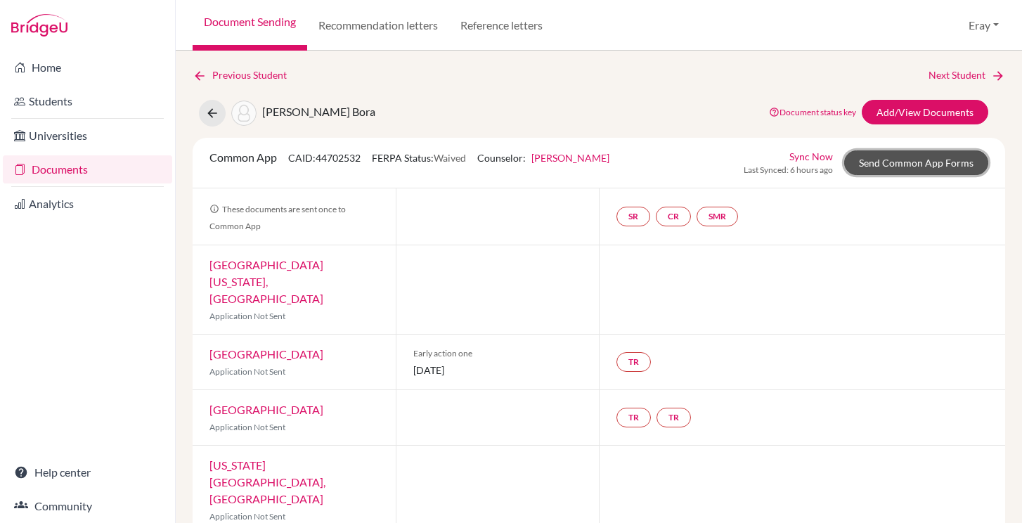
click at [883, 158] on link "Send Common App Forms" at bounding box center [917, 162] width 144 height 25
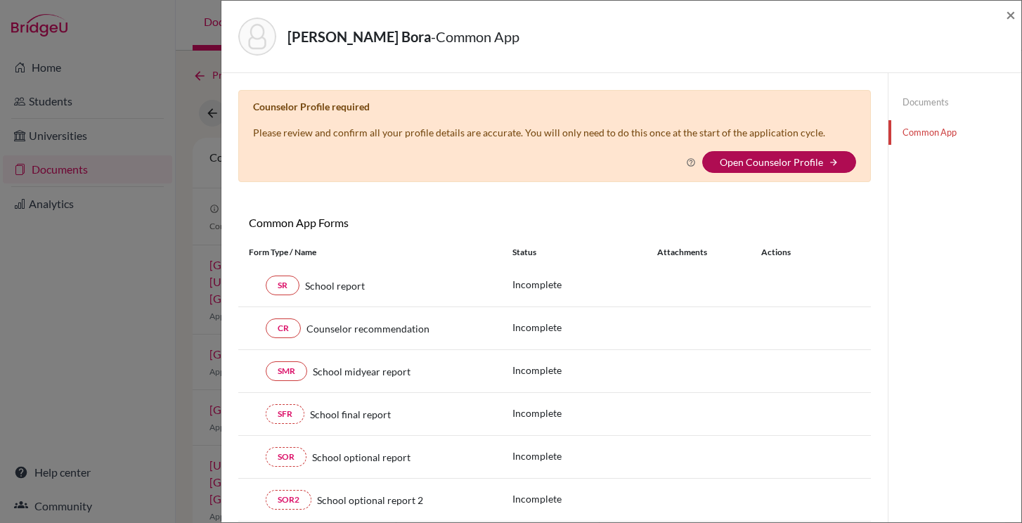
click at [764, 160] on link "Open Counselor Profile" at bounding box center [771, 162] width 103 height 12
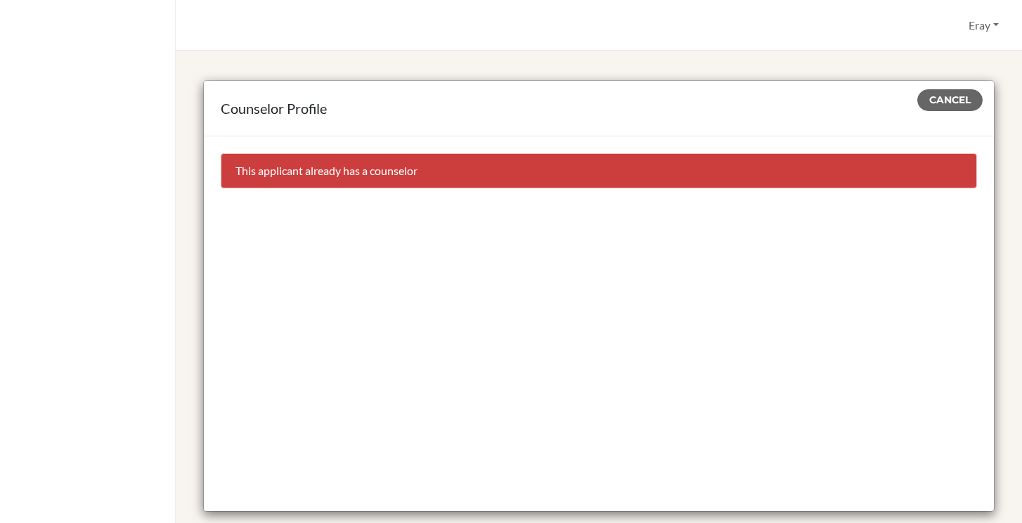
scroll to position [246, 0]
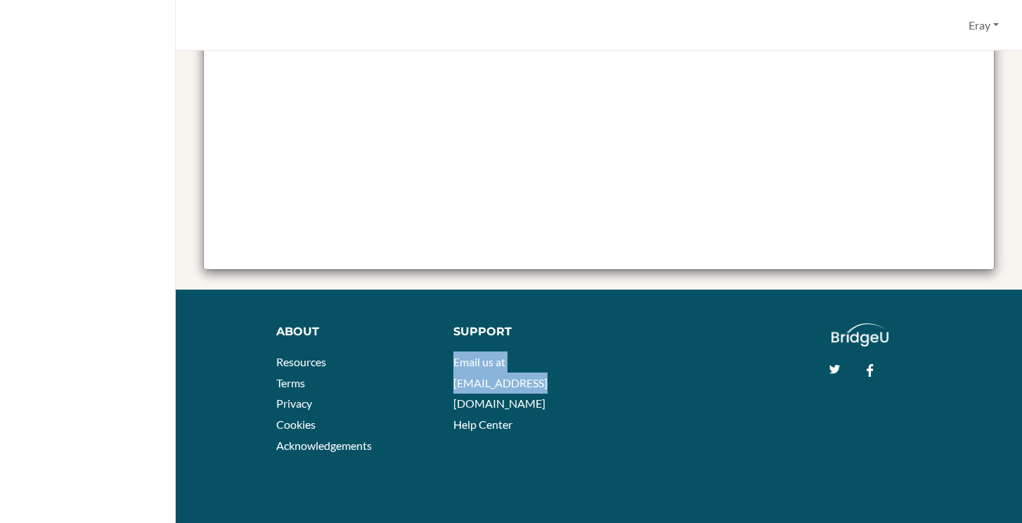
drag, startPoint x: 484, startPoint y: 380, endPoint x: 449, endPoint y: 367, distance: 37.6
click at [447, 368] on div "Support Email us at hi@bridge-u.com Help Center" at bounding box center [519, 384] width 153 height 123
click at [473, 367] on link "Email us at hi@bridge-u.com" at bounding box center [501, 382] width 94 height 55
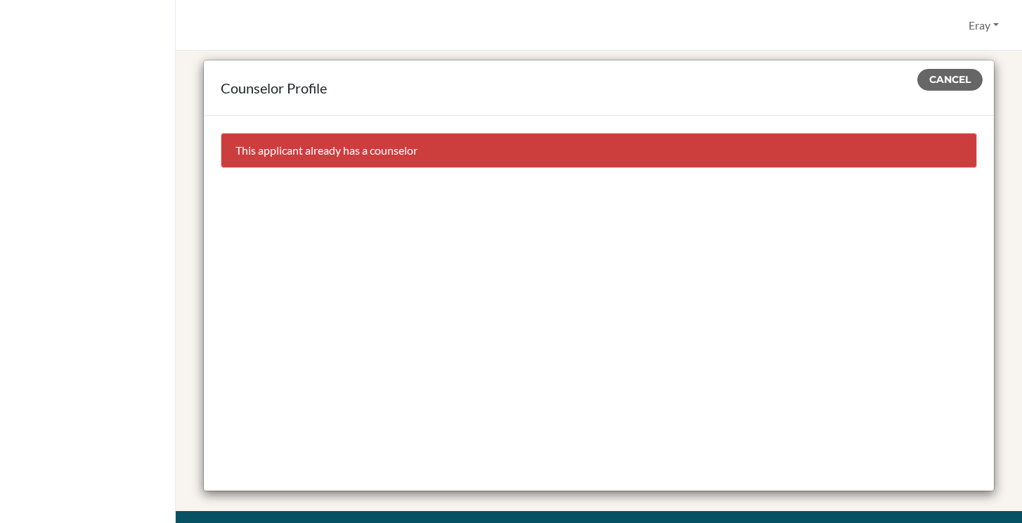
scroll to position [0, 0]
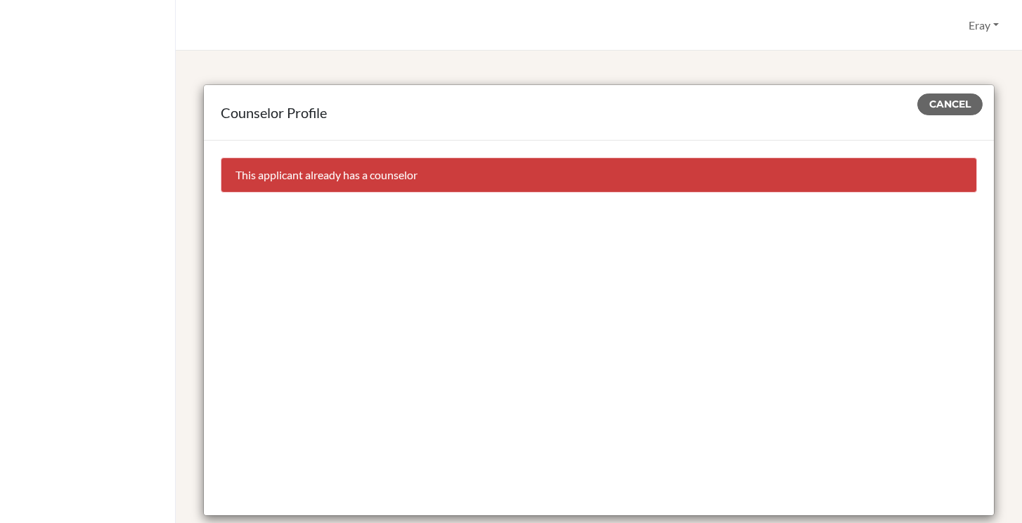
click at [313, 168] on div "This applicant already has a counselor" at bounding box center [599, 175] width 757 height 35
click at [314, 167] on div "This applicant already has a counselor" at bounding box center [599, 175] width 757 height 35
click at [313, 167] on div "This applicant already has a counselor" at bounding box center [599, 175] width 757 height 35
click at [312, 167] on div "This applicant already has a counselor" at bounding box center [599, 175] width 757 height 35
copy div "This applicant already has a counselor"
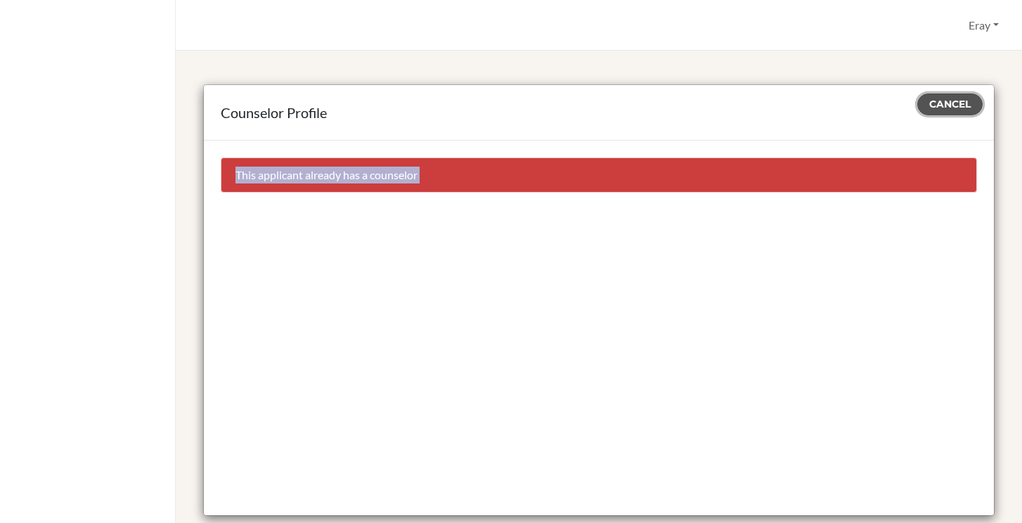
click at [966, 112] on button "Cancel" at bounding box center [950, 105] width 65 height 22
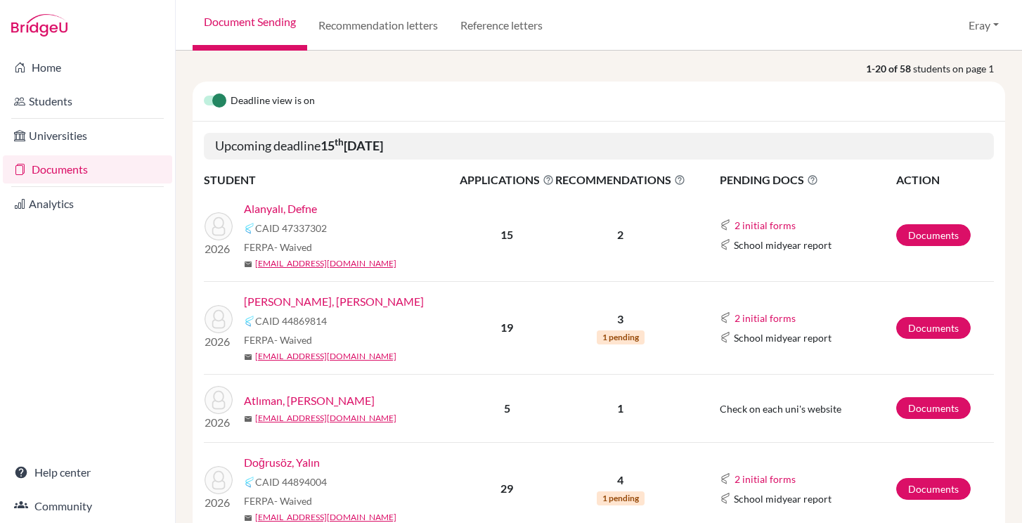
scroll to position [174, 0]
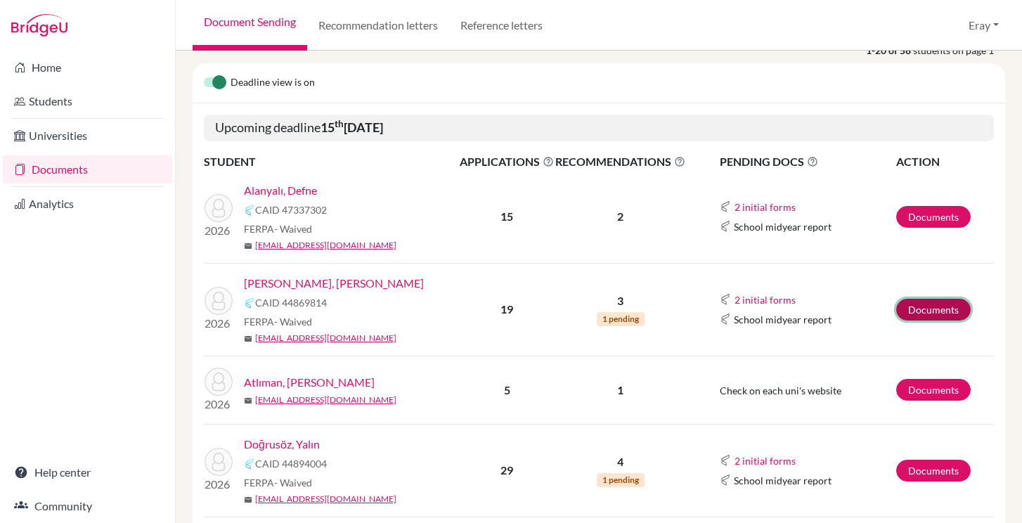
click at [921, 300] on link "Documents" at bounding box center [934, 310] width 75 height 22
click at [903, 309] on link "Documents" at bounding box center [934, 310] width 75 height 22
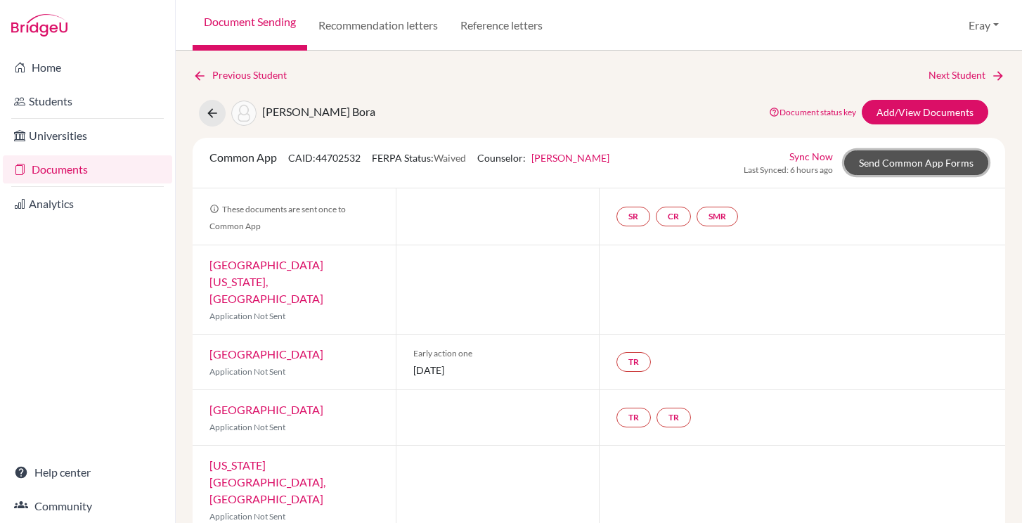
click at [850, 165] on link "Send Common App Forms" at bounding box center [917, 162] width 144 height 25
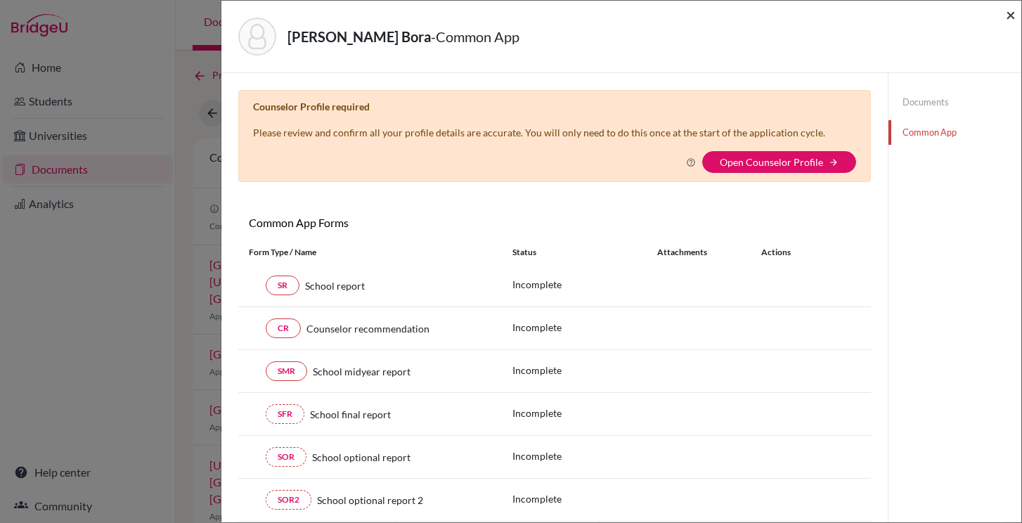
click at [1013, 14] on span "×" at bounding box center [1011, 14] width 10 height 20
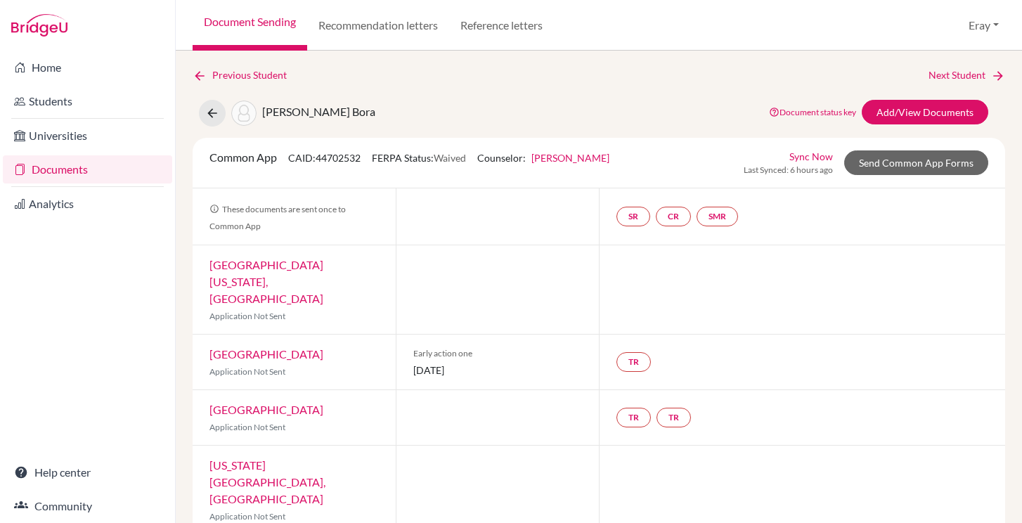
scroll to position [3, 0]
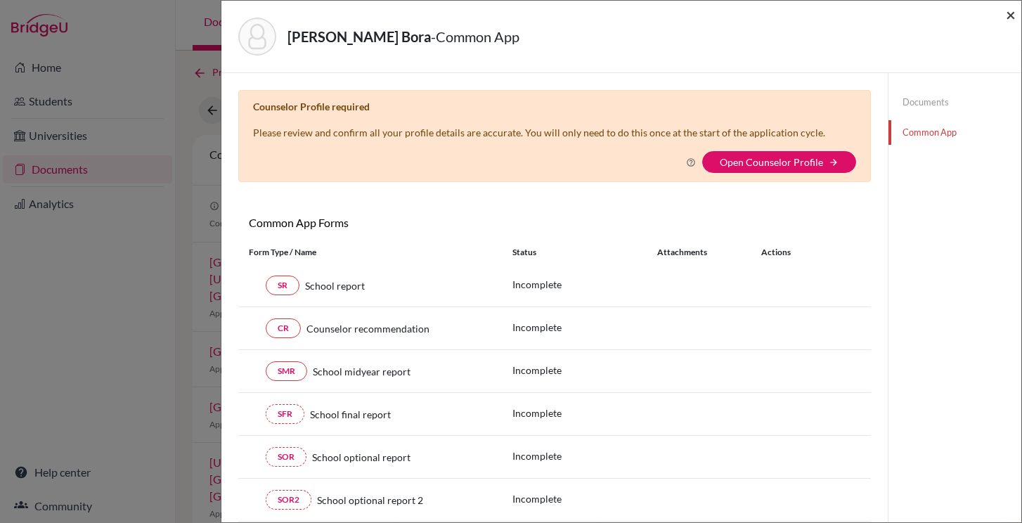
click at [1013, 16] on span "×" at bounding box center [1011, 14] width 10 height 20
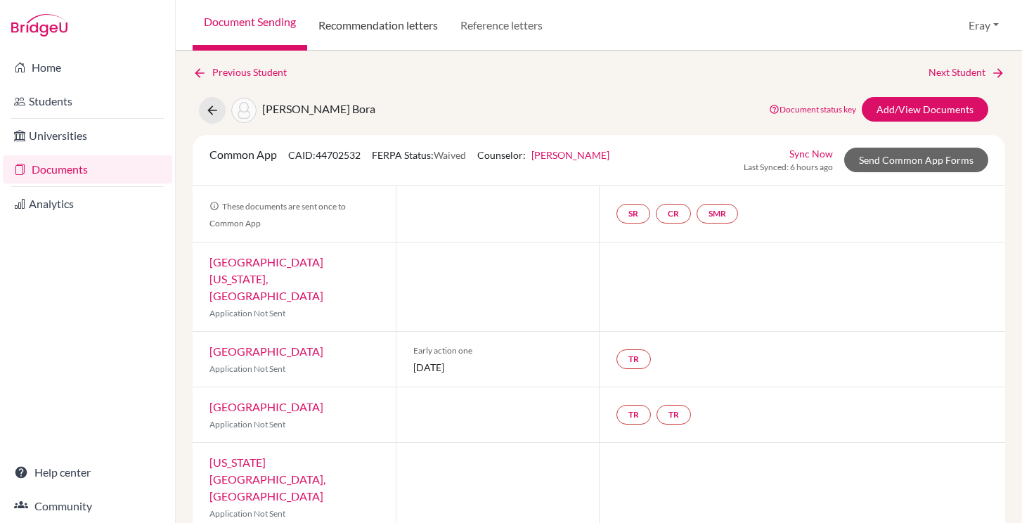
click at [434, 22] on link "Recommendation letters" at bounding box center [378, 25] width 142 height 51
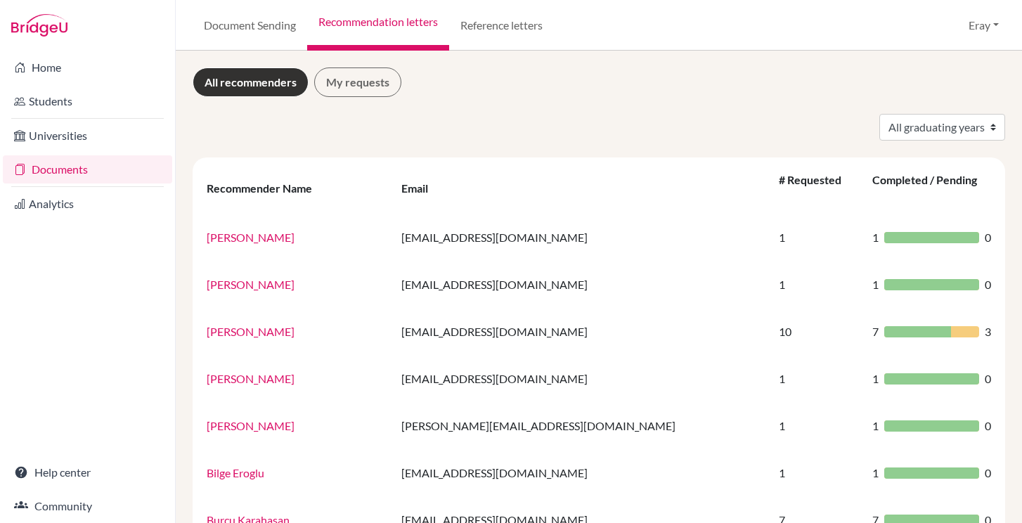
click at [99, 160] on link "Documents" at bounding box center [87, 169] width 169 height 28
click at [96, 134] on link "Universities" at bounding box center [87, 136] width 169 height 28
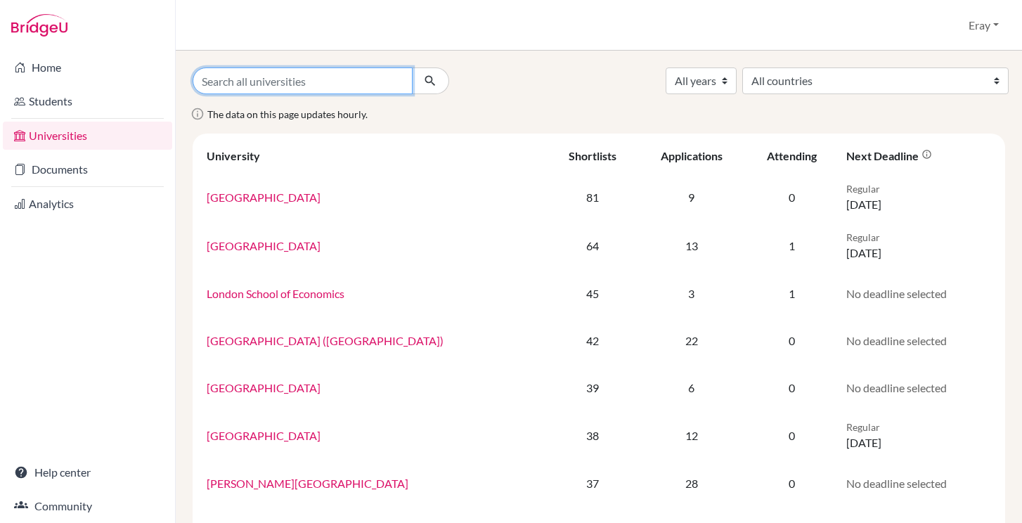
click at [238, 70] on input "Search all universities" at bounding box center [303, 81] width 220 height 27
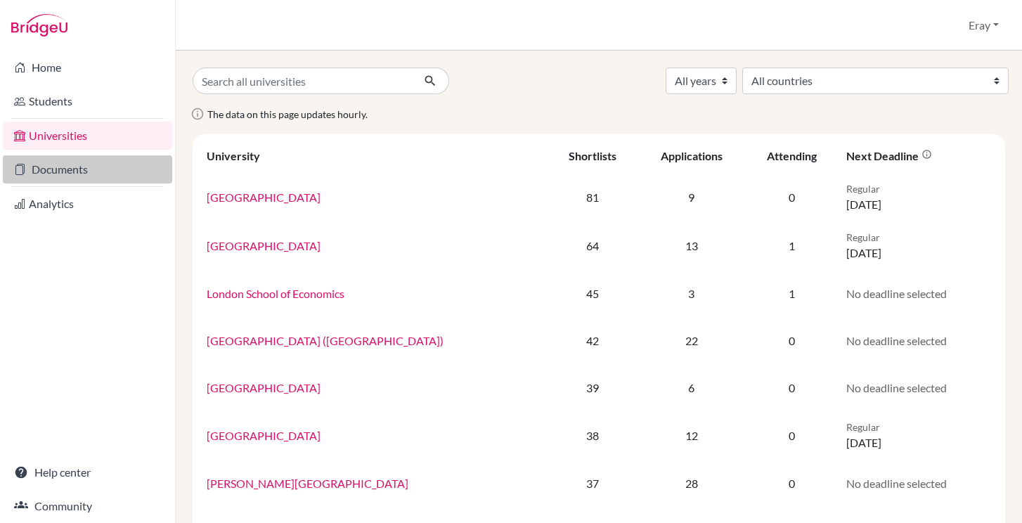
click at [108, 160] on link "Documents" at bounding box center [87, 169] width 169 height 28
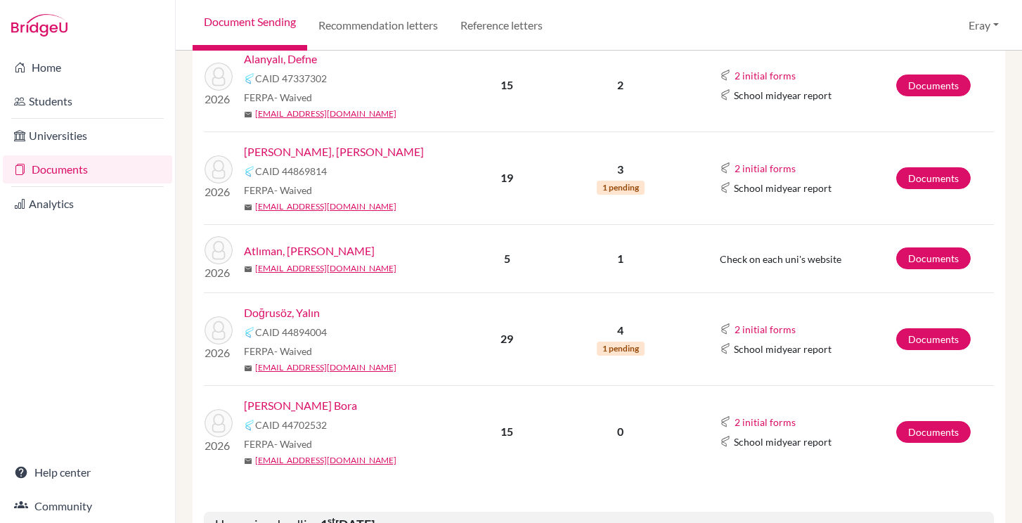
scroll to position [299, 0]
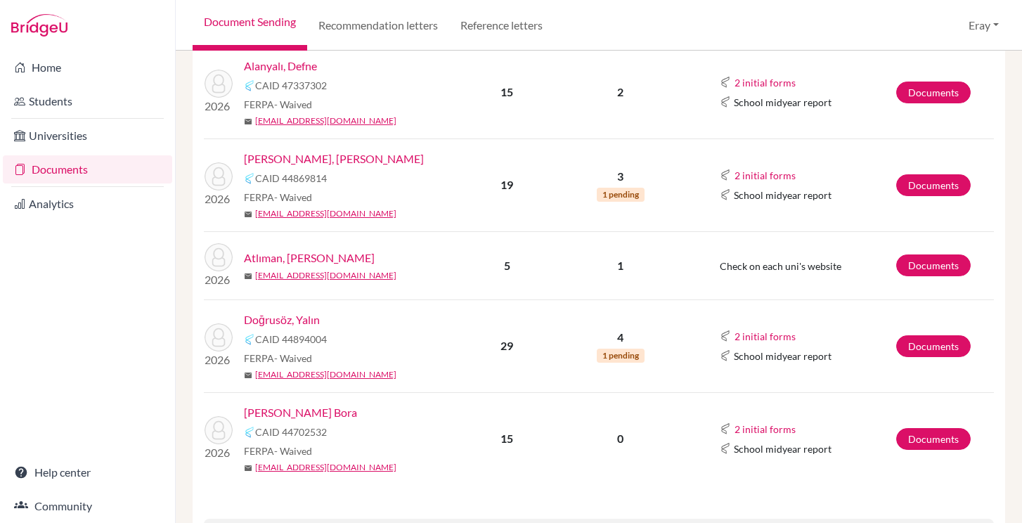
click at [303, 409] on link "[PERSON_NAME] Bora" at bounding box center [300, 412] width 113 height 17
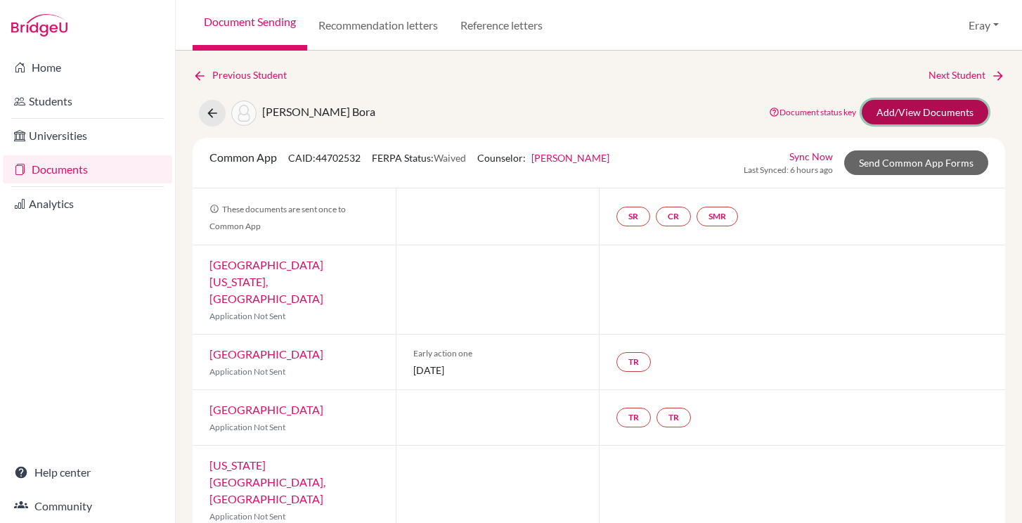
click at [944, 105] on link "Add/View Documents" at bounding box center [925, 112] width 127 height 25
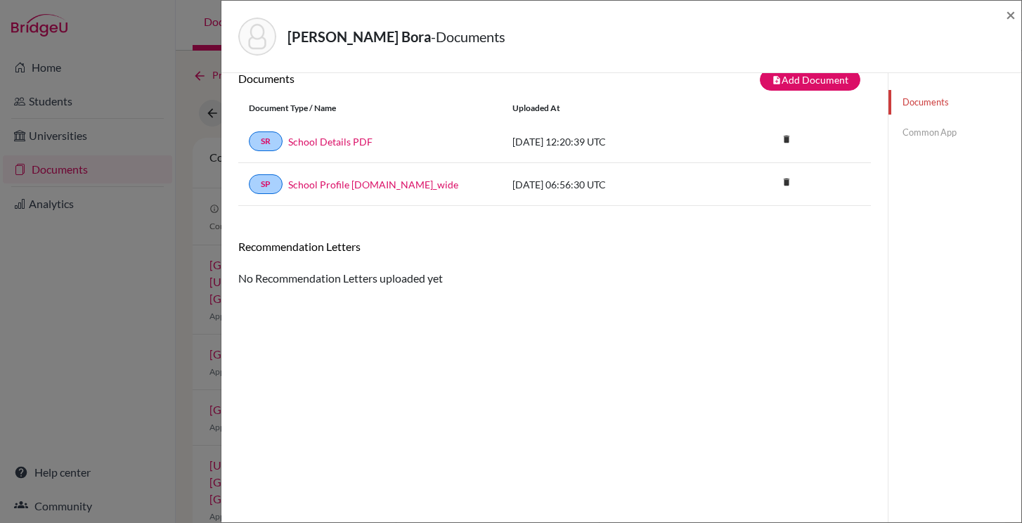
scroll to position [74, 0]
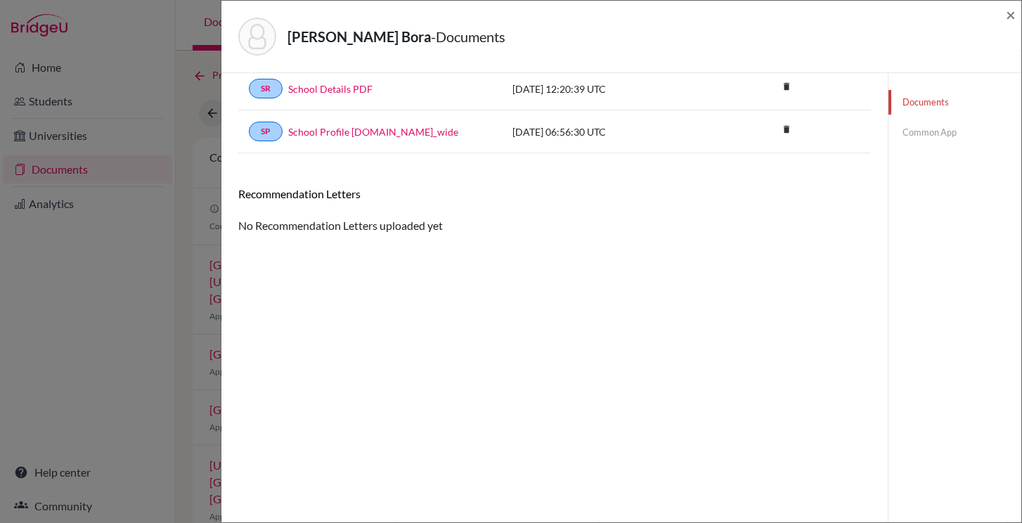
click at [915, 148] on div "Documents Common App" at bounding box center [955, 117] width 133 height 89
click at [918, 141] on link "Common App" at bounding box center [955, 132] width 133 height 25
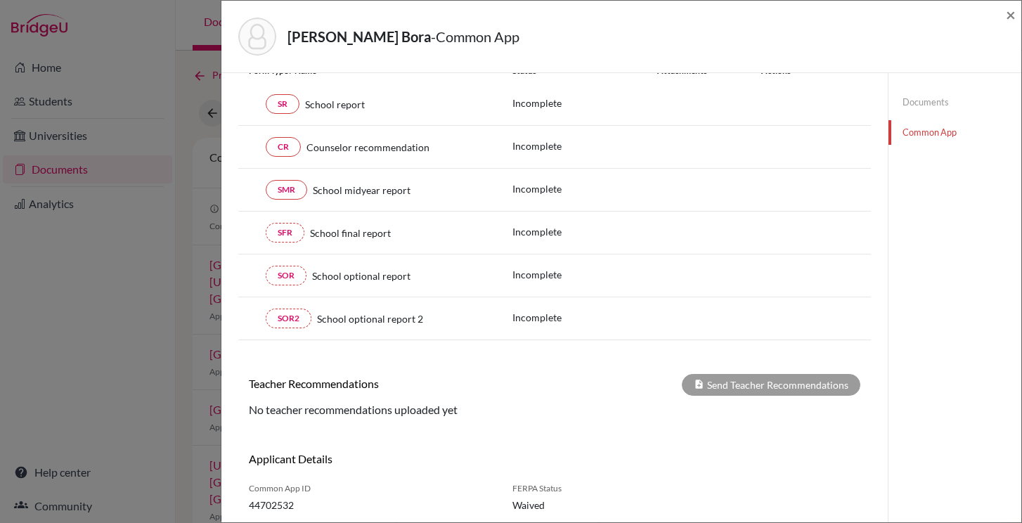
scroll to position [228, 0]
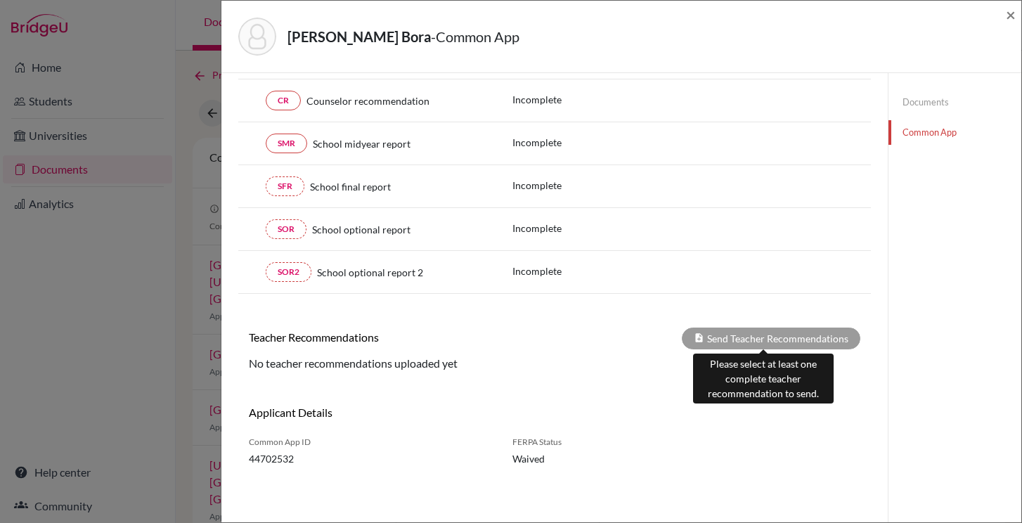
click at [782, 338] on div "Send Teacher Recommendations" at bounding box center [771, 339] width 179 height 22
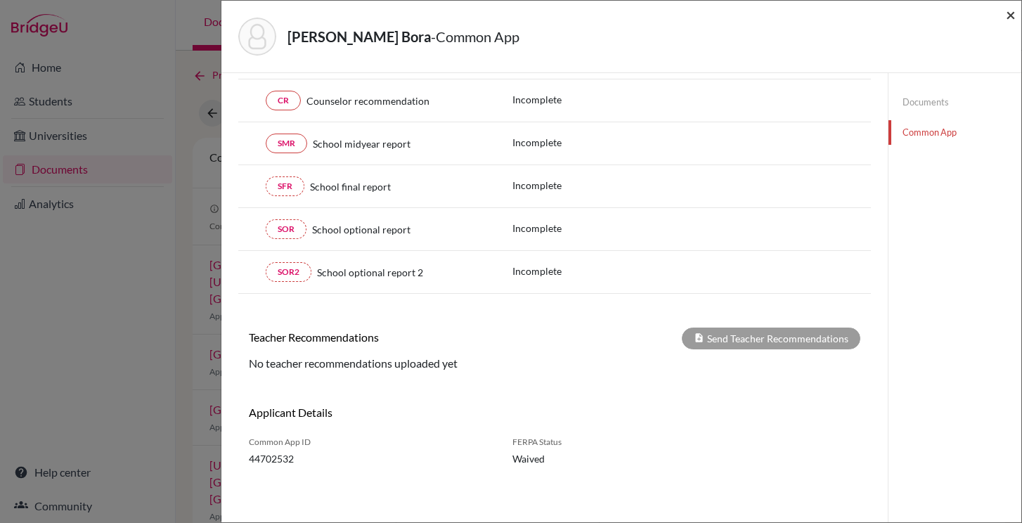
drag, startPoint x: 1001, startPoint y: 13, endPoint x: 1008, endPoint y: 15, distance: 7.2
click at [1001, 13] on div "Duman, Mert Bora - Common App ×" at bounding box center [621, 36] width 789 height 60
click at [1008, 15] on span "×" at bounding box center [1011, 14] width 10 height 20
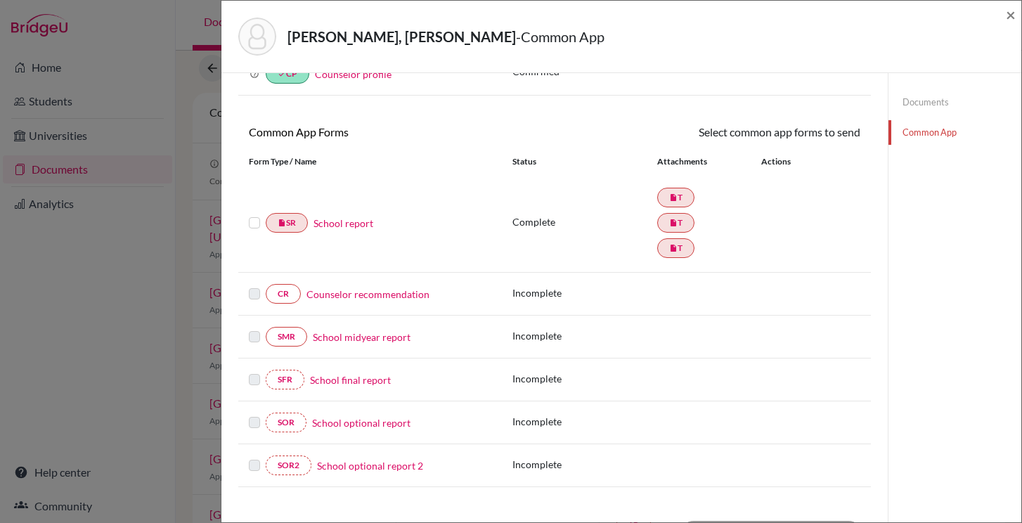
scroll to position [420, 0]
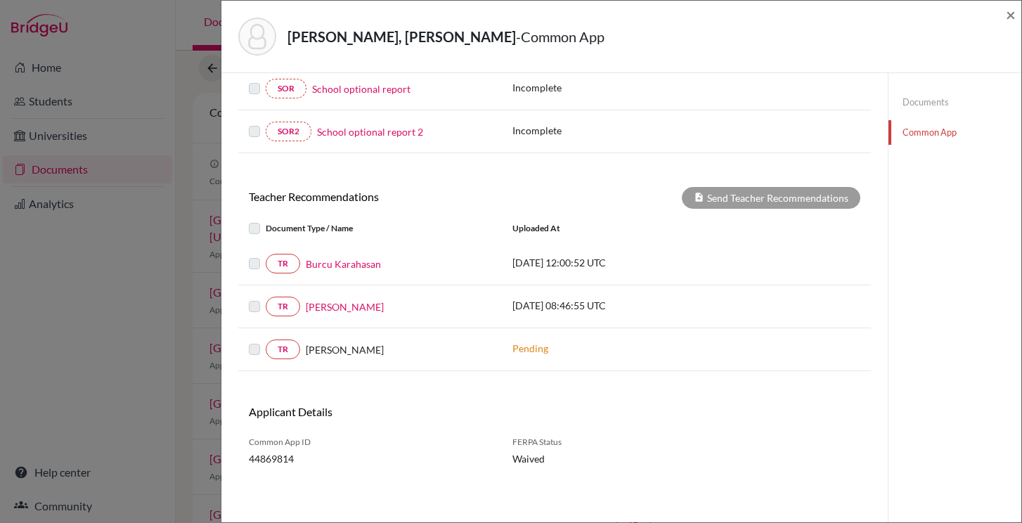
click at [266, 255] on label at bounding box center [266, 255] width 0 height 0
click at [266, 220] on label at bounding box center [266, 220] width 0 height 0
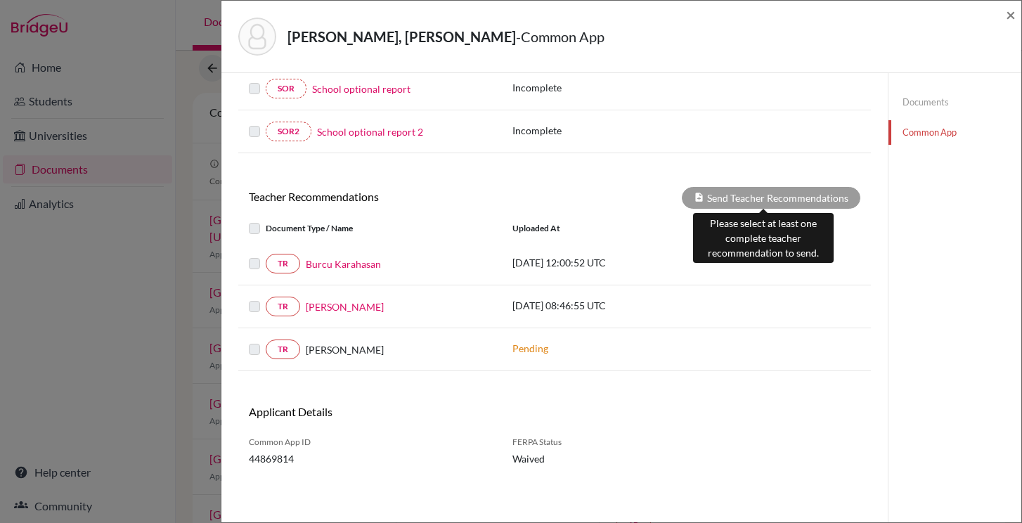
click at [815, 197] on div "Send Teacher Recommendations" at bounding box center [771, 198] width 179 height 22
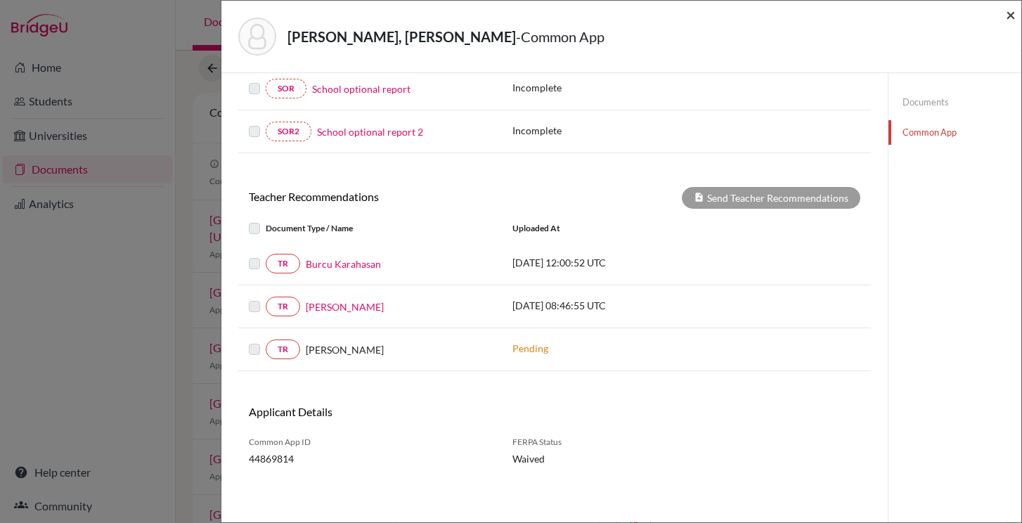
click at [1011, 19] on span "×" at bounding box center [1011, 14] width 10 height 20
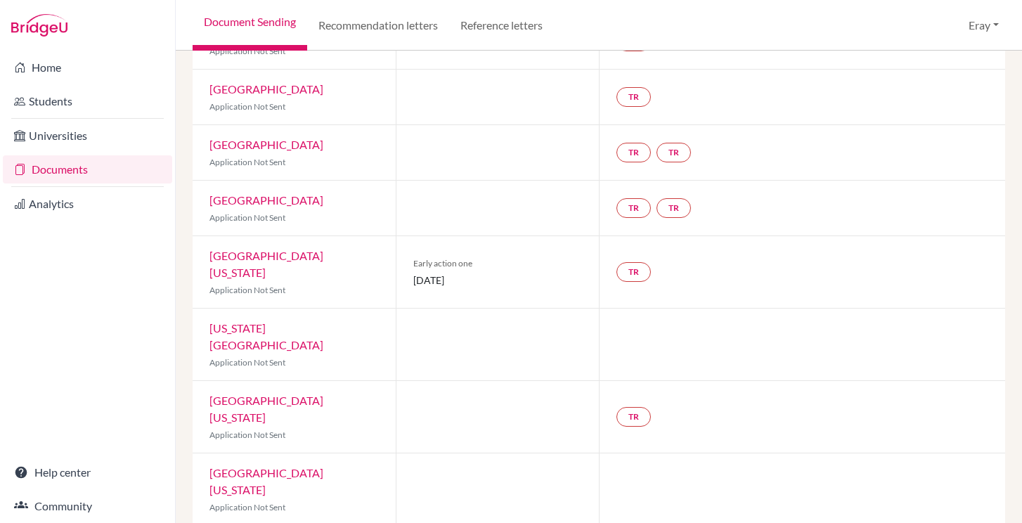
scroll to position [527, 0]
click at [640, 406] on link "TR" at bounding box center [634, 416] width 34 height 20
click at [301, 380] on div "University of Colorado Boulder Application Not Sent" at bounding box center [294, 416] width 203 height 72
click at [302, 392] on link "University of Colorado Boulder" at bounding box center [267, 407] width 114 height 30
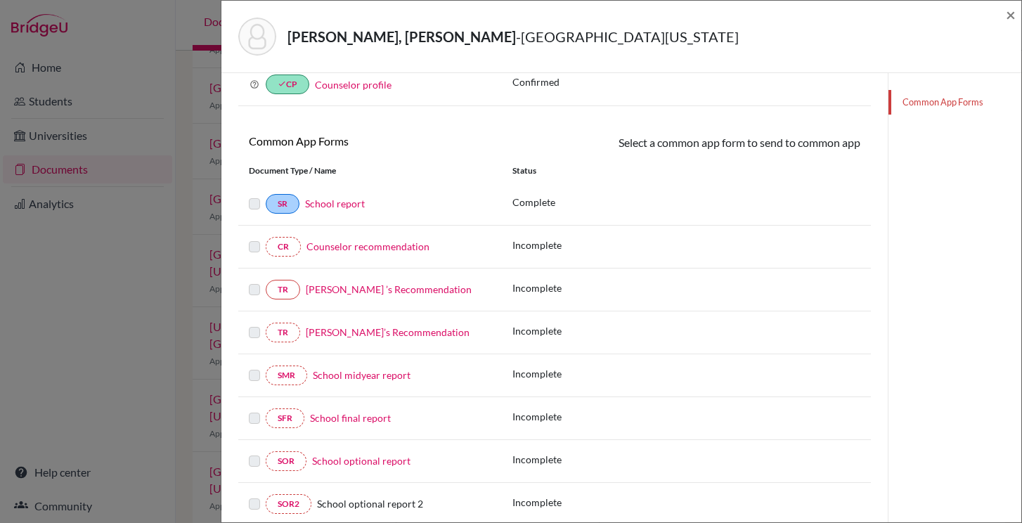
scroll to position [99, 0]
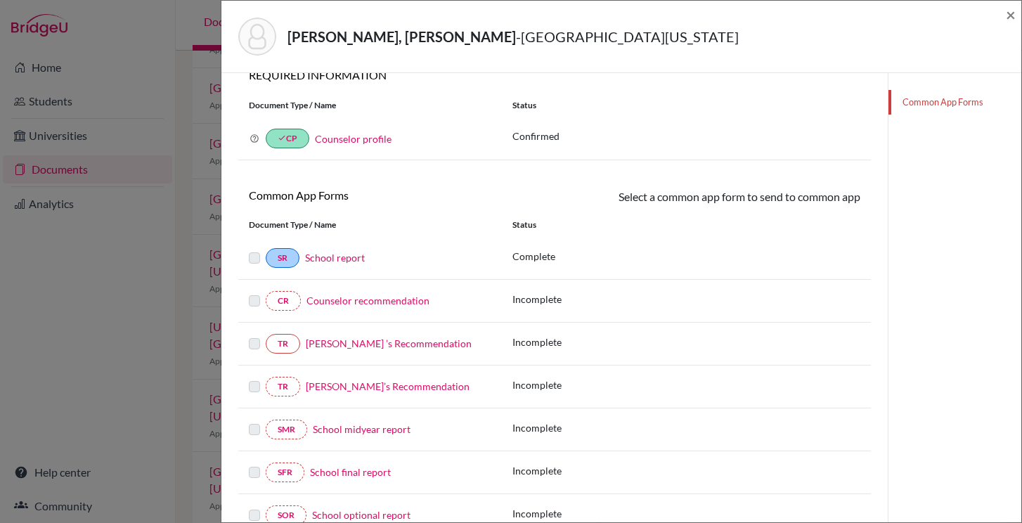
click at [252, 335] on label at bounding box center [254, 335] width 11 height 0
click at [1011, 18] on span "×" at bounding box center [1011, 14] width 10 height 20
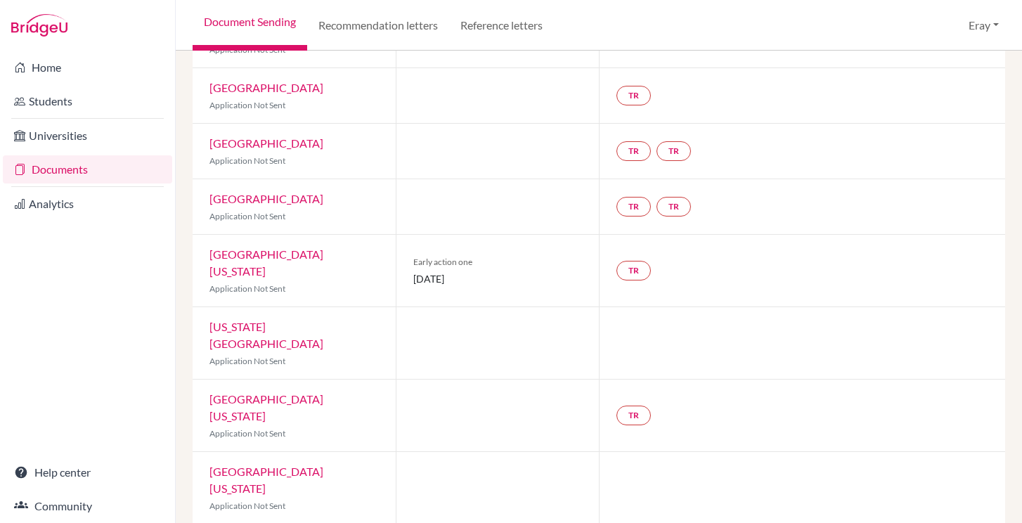
click at [68, 169] on link "Documents" at bounding box center [87, 169] width 169 height 28
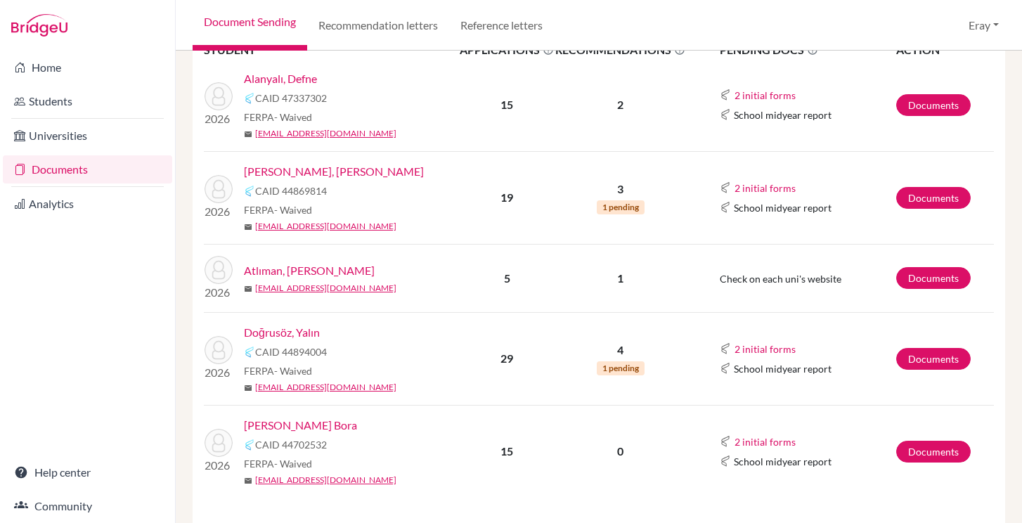
scroll to position [412, 0]
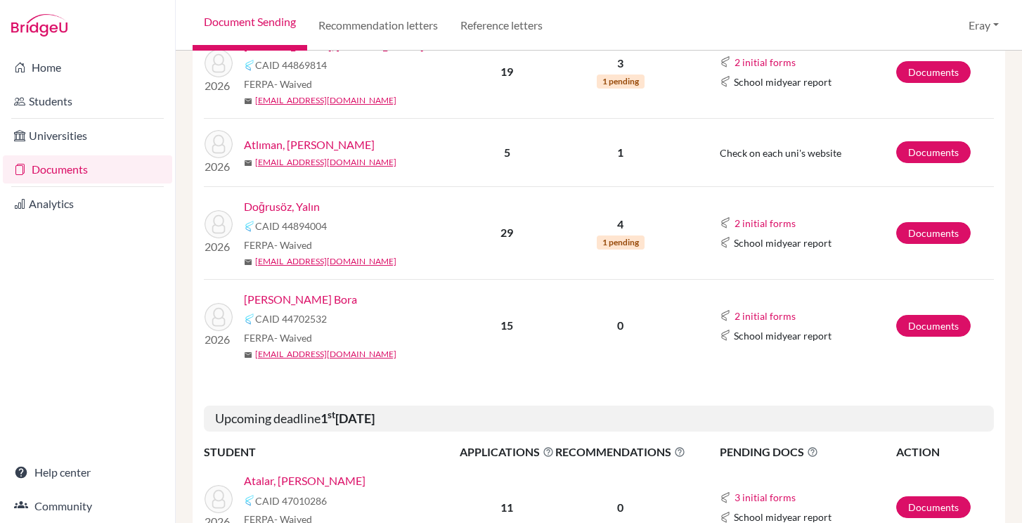
click at [298, 295] on link "[PERSON_NAME] Bora" at bounding box center [300, 299] width 113 height 17
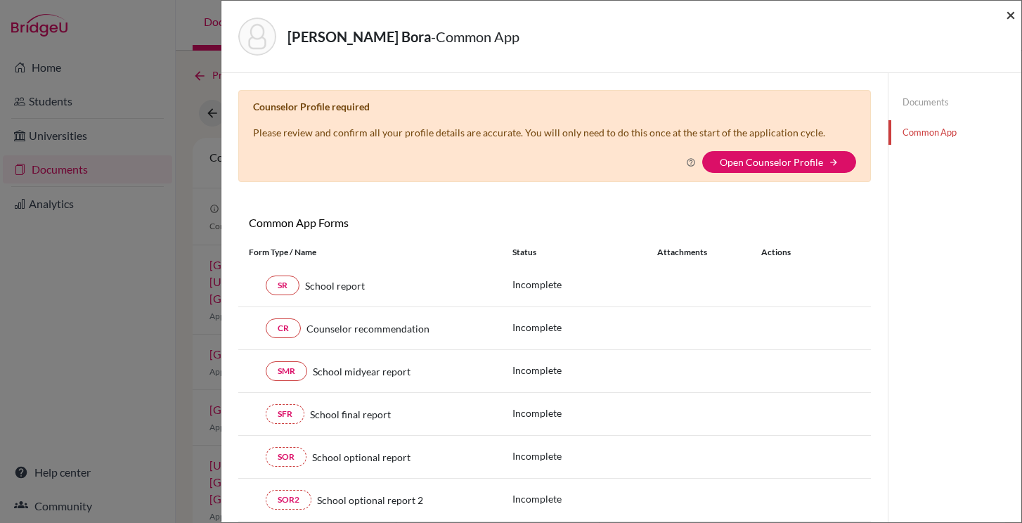
click at [1014, 18] on span "×" at bounding box center [1011, 14] width 10 height 20
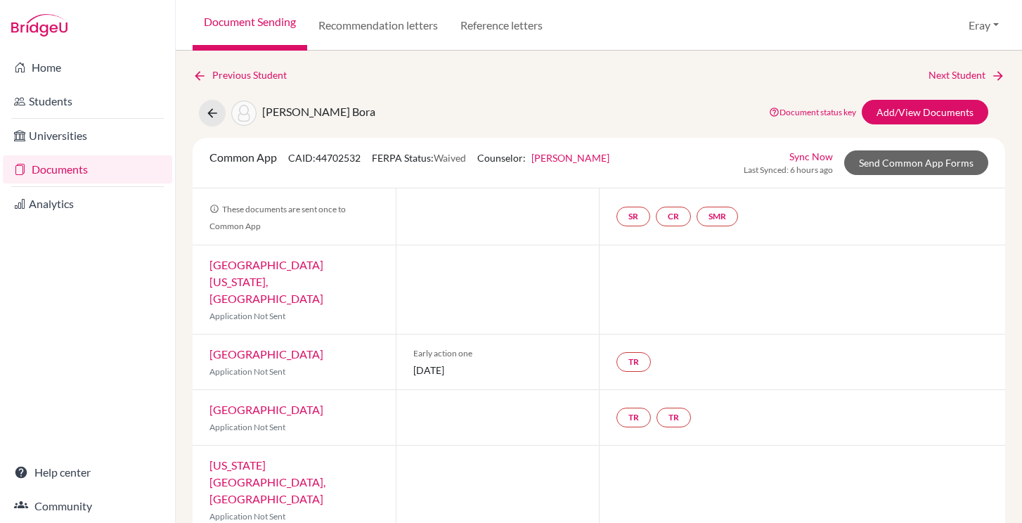
click at [876, 147] on div "Common App CAID: 44702532 FERPA Status: Waived Counselor: [PERSON_NAME] First N…" at bounding box center [599, 163] width 813 height 51
click at [876, 163] on link "Send Common App Forms" at bounding box center [917, 162] width 144 height 25
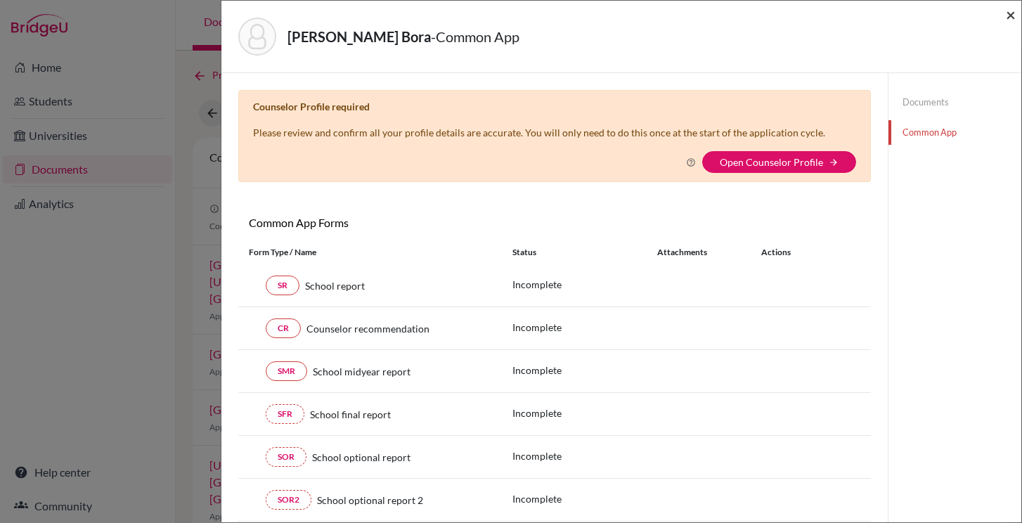
click at [1011, 15] on span "×" at bounding box center [1011, 14] width 10 height 20
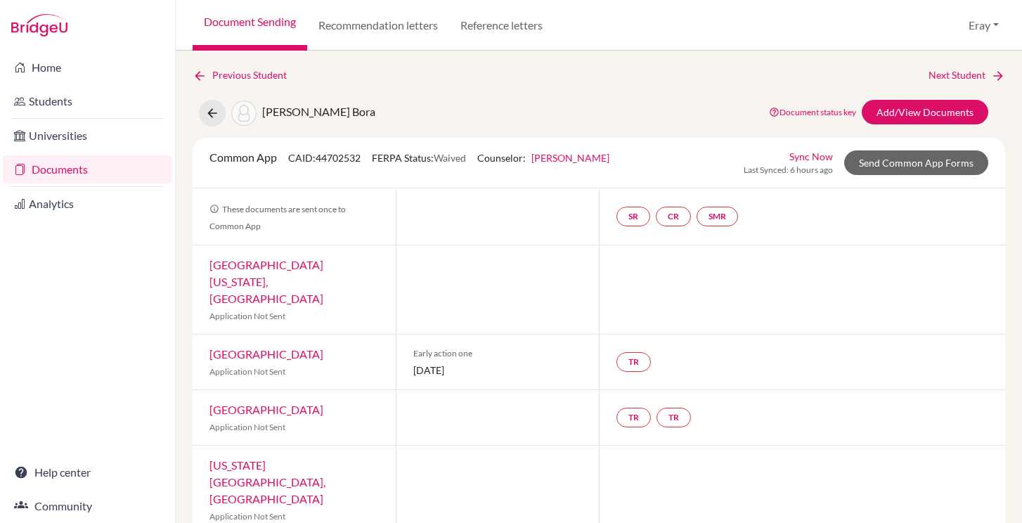
click at [136, 167] on link "Documents" at bounding box center [87, 169] width 169 height 28
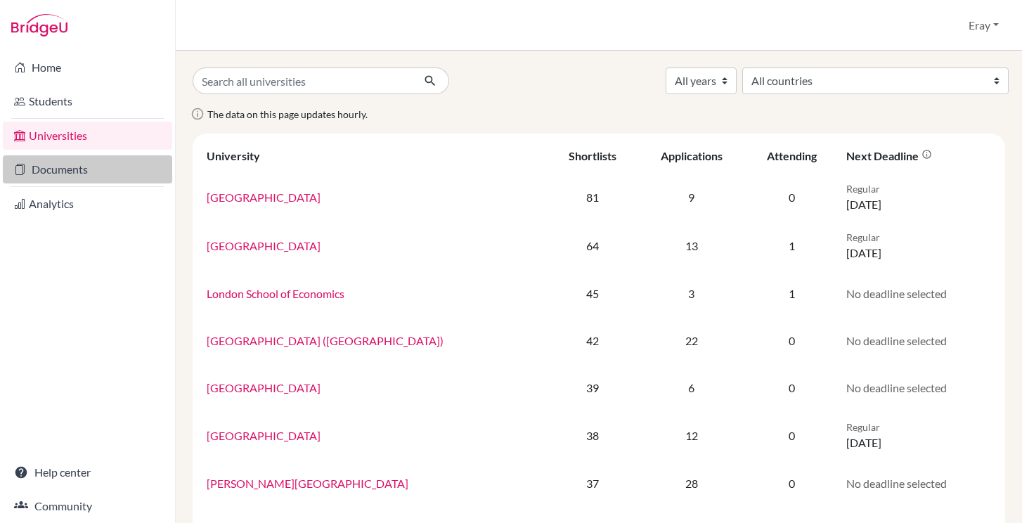
click at [149, 177] on link "Documents" at bounding box center [87, 169] width 169 height 28
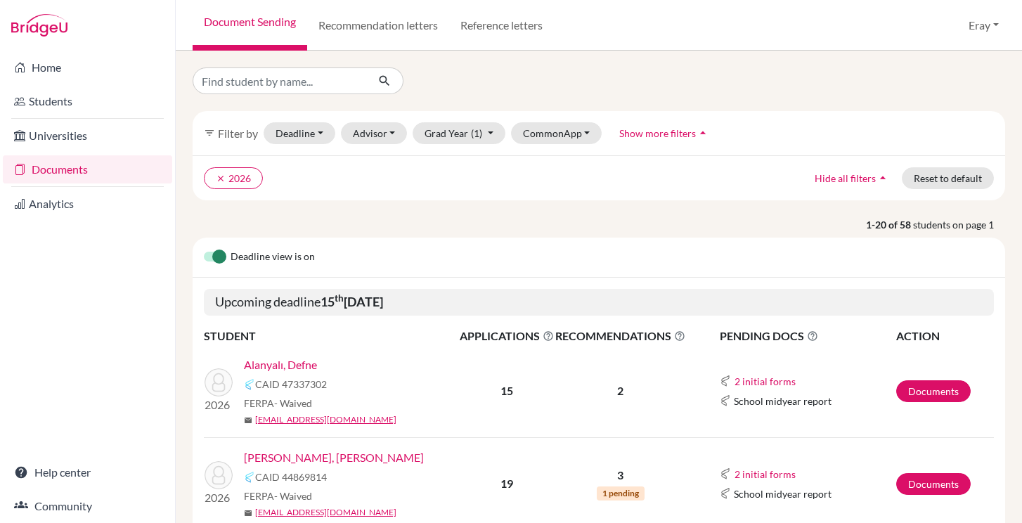
scroll to position [440, 0]
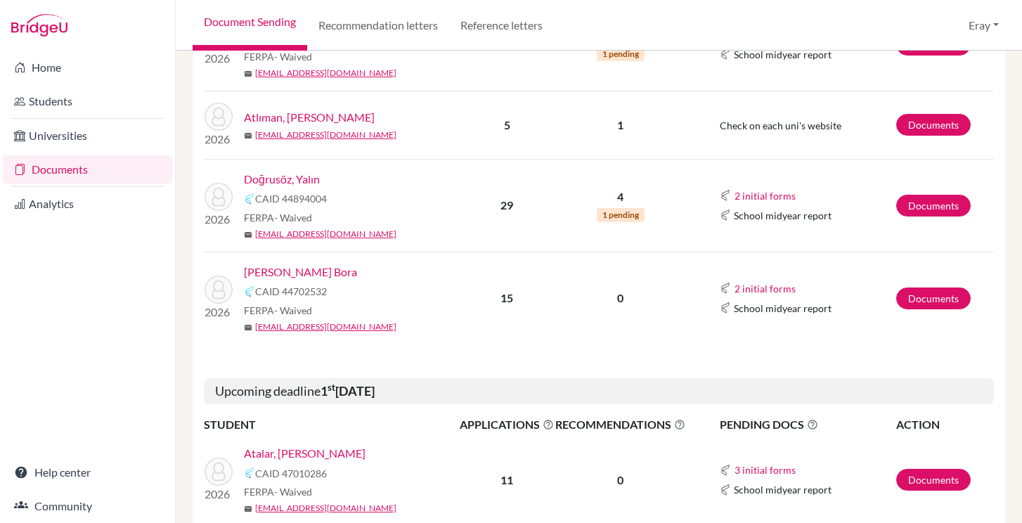
click at [309, 269] on link "Duman, Mert Bora" at bounding box center [300, 272] width 113 height 17
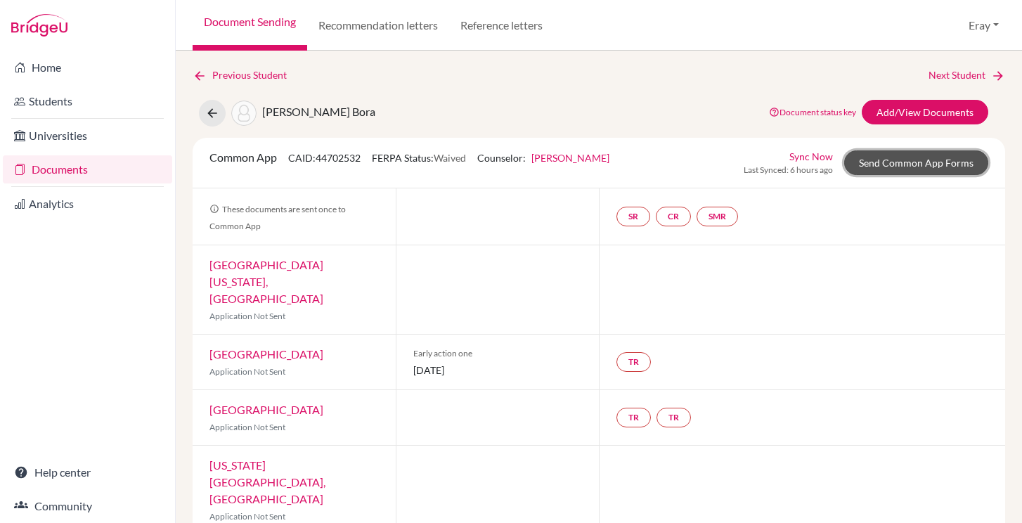
click at [913, 150] on link "Send Common App Forms" at bounding box center [917, 162] width 144 height 25
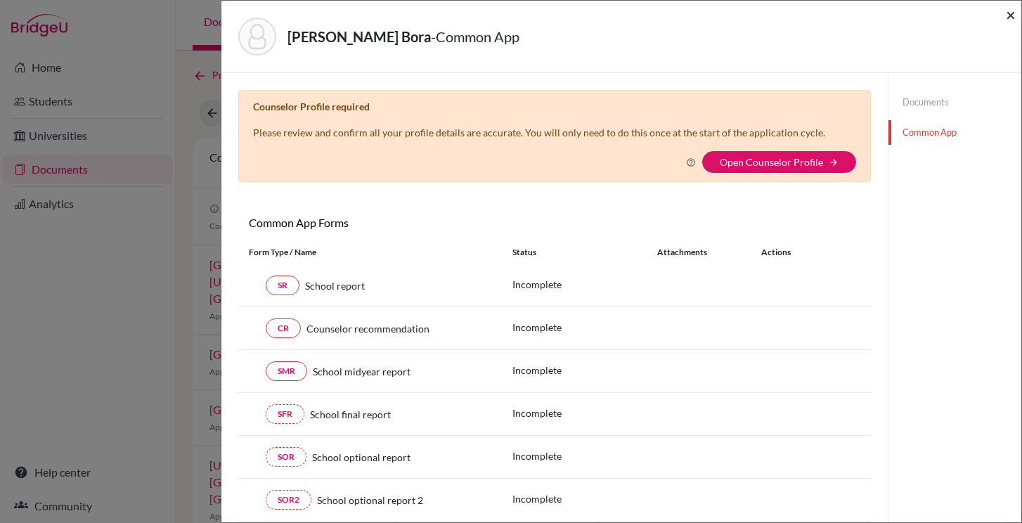
click at [1008, 14] on span "×" at bounding box center [1011, 14] width 10 height 20
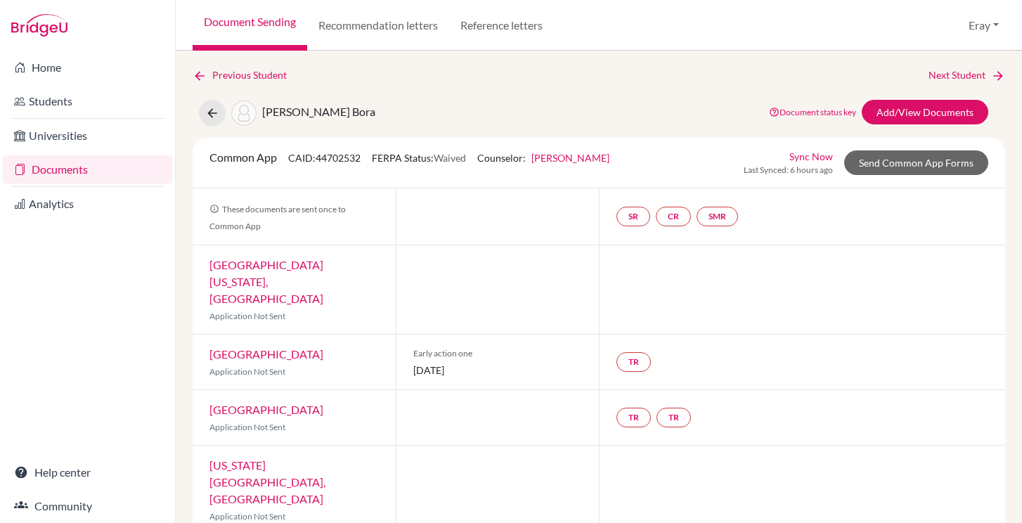
click at [892, 149] on div "Sync Now Last Synced: 6 hours ago Send Common App Forms" at bounding box center [866, 162] width 245 height 27
click at [892, 167] on link "Send Common App Forms" at bounding box center [917, 162] width 144 height 25
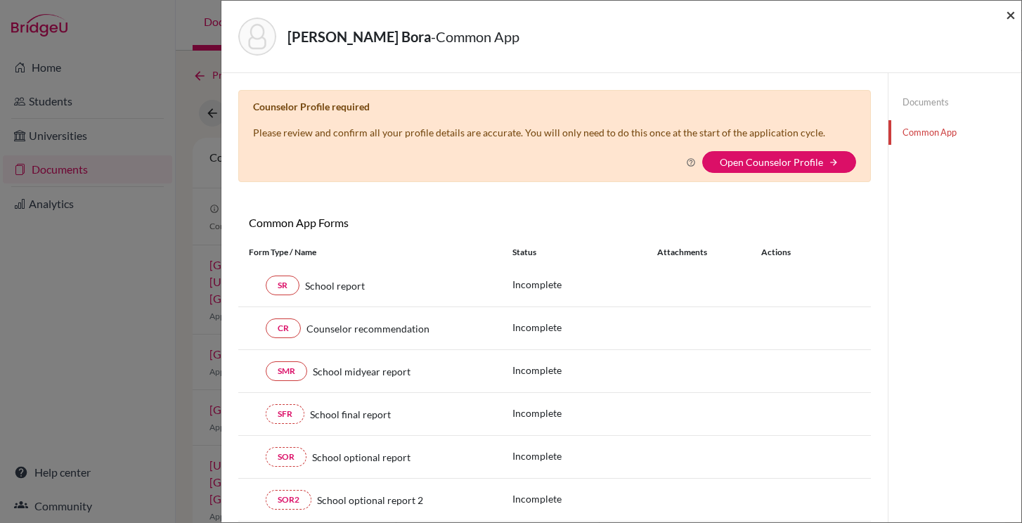
click at [1015, 15] on span "×" at bounding box center [1011, 14] width 10 height 20
click at [1008, 14] on span "×" at bounding box center [1011, 14] width 10 height 20
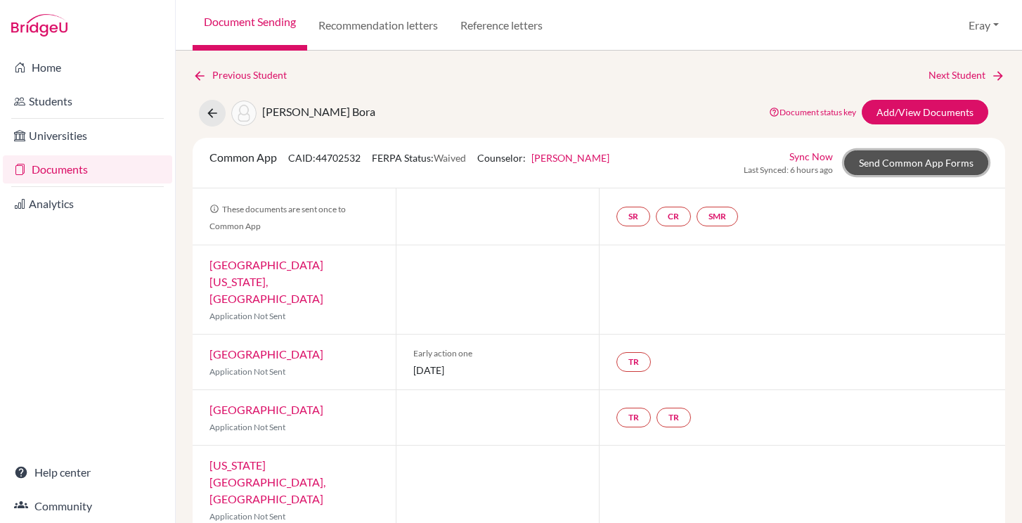
click at [847, 160] on link "Send Common App Forms" at bounding box center [917, 162] width 144 height 25
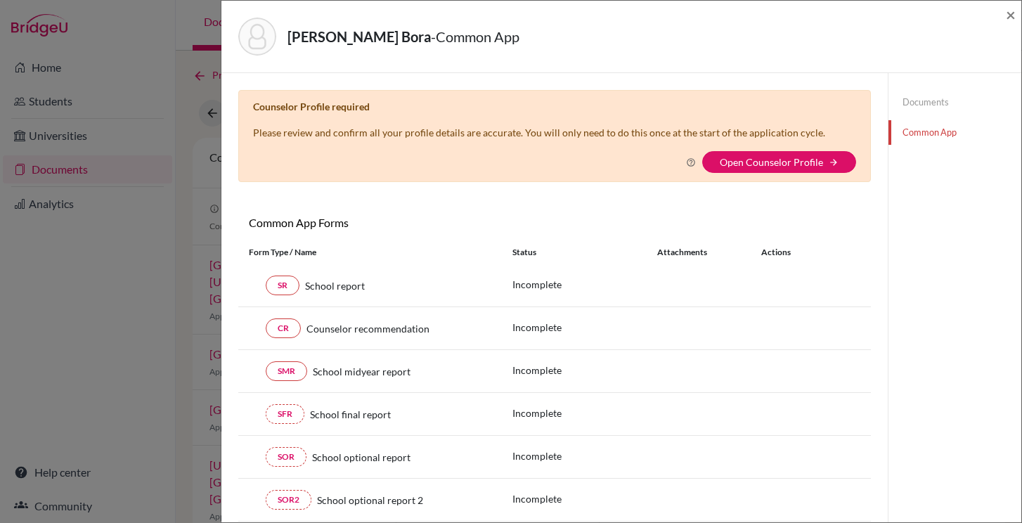
click at [918, 117] on div "Documents Common App" at bounding box center [955, 117] width 133 height 89
click at [909, 102] on link "Documents" at bounding box center [955, 102] width 133 height 25
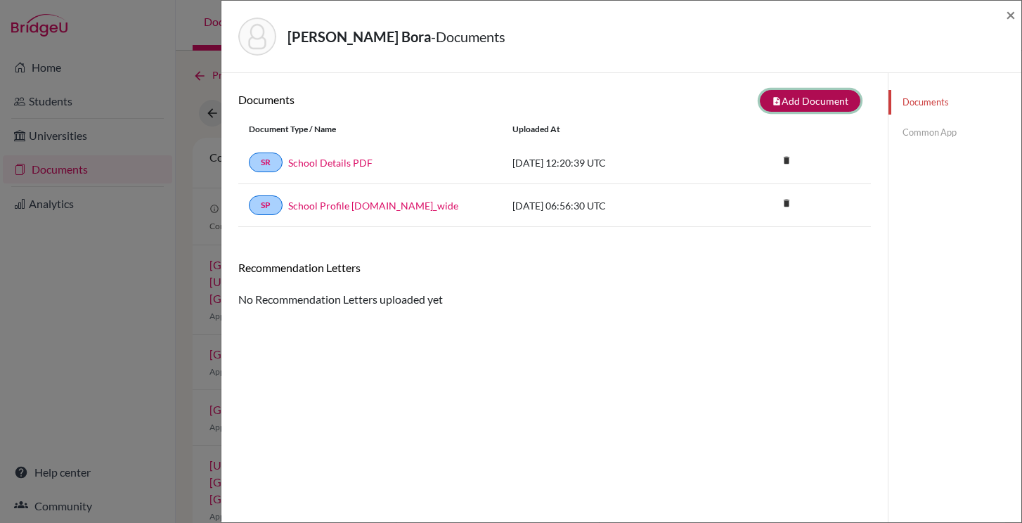
click at [808, 101] on button "note_add Add Document" at bounding box center [810, 101] width 101 height 22
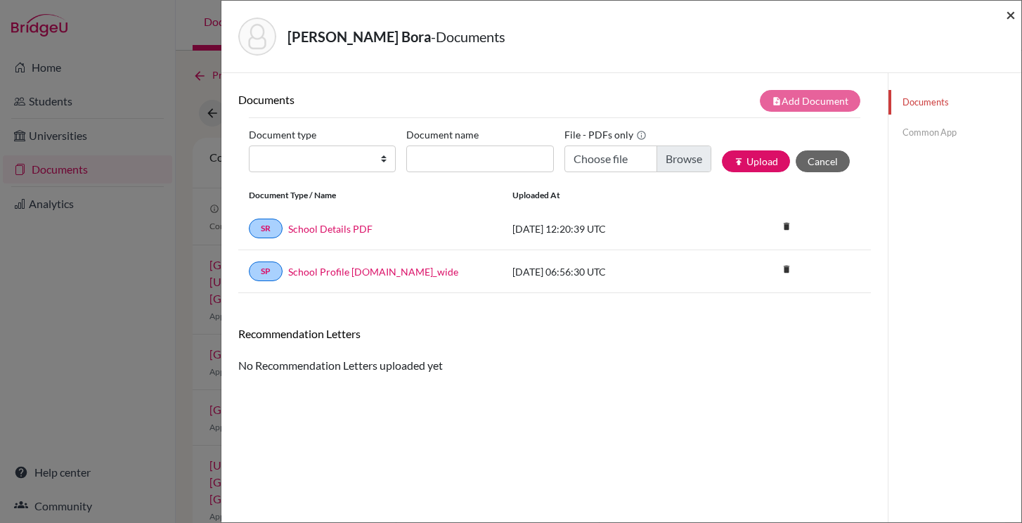
click at [1013, 11] on span "×" at bounding box center [1011, 14] width 10 height 20
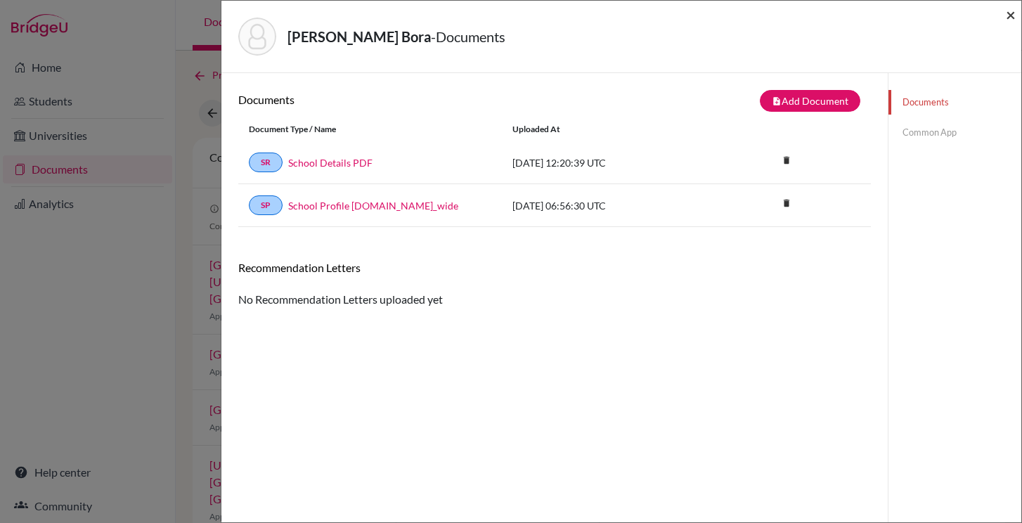
click at [1011, 13] on span "×" at bounding box center [1011, 14] width 10 height 20
click at [184, 220] on div "Duman, Mert Bora - Documents × Documents note_add Add Document Document type Ch…" at bounding box center [511, 261] width 1022 height 523
click at [1008, 20] on span "×" at bounding box center [1011, 14] width 10 height 20
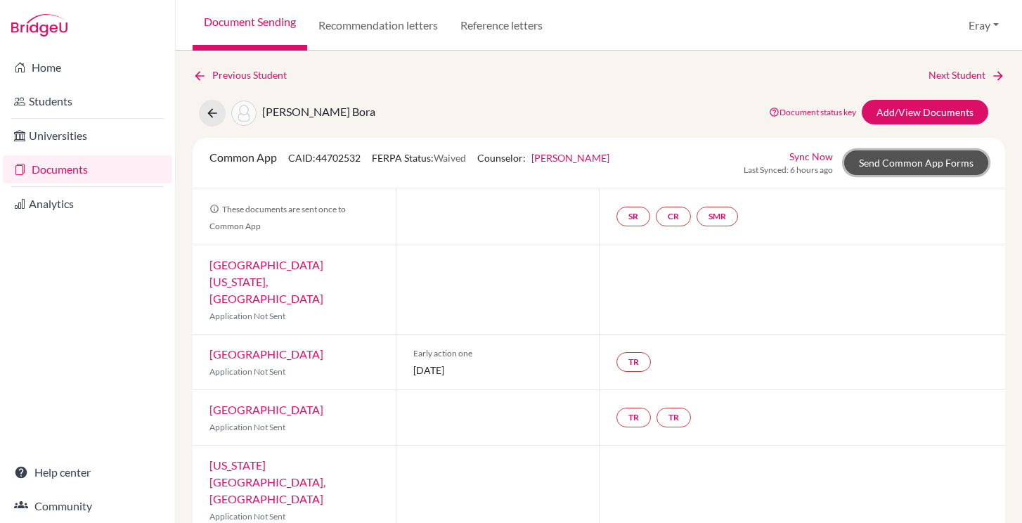
click at [896, 171] on link "Send Common App Forms" at bounding box center [917, 162] width 144 height 25
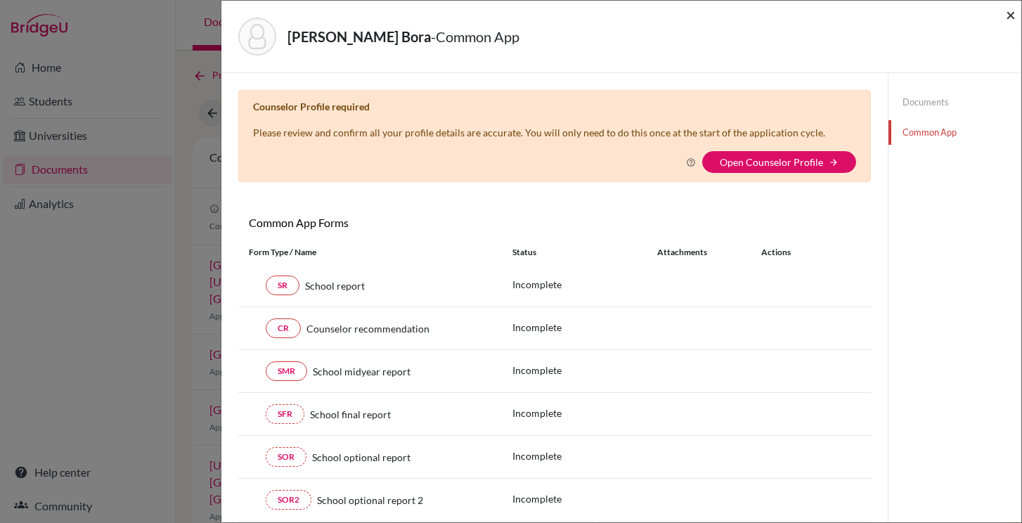
click at [1007, 12] on span "×" at bounding box center [1011, 14] width 10 height 20
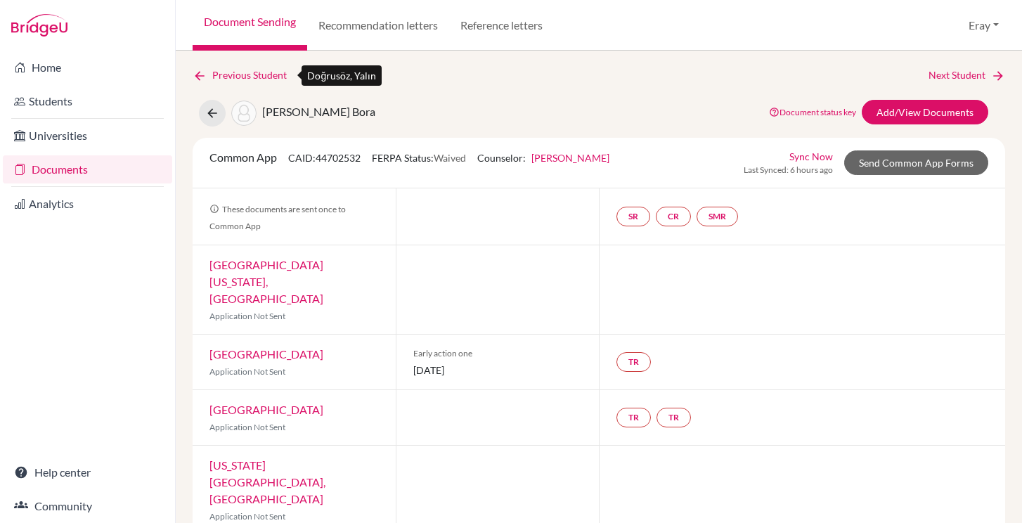
click at [217, 68] on link "Previous Student" at bounding box center [245, 75] width 105 height 15
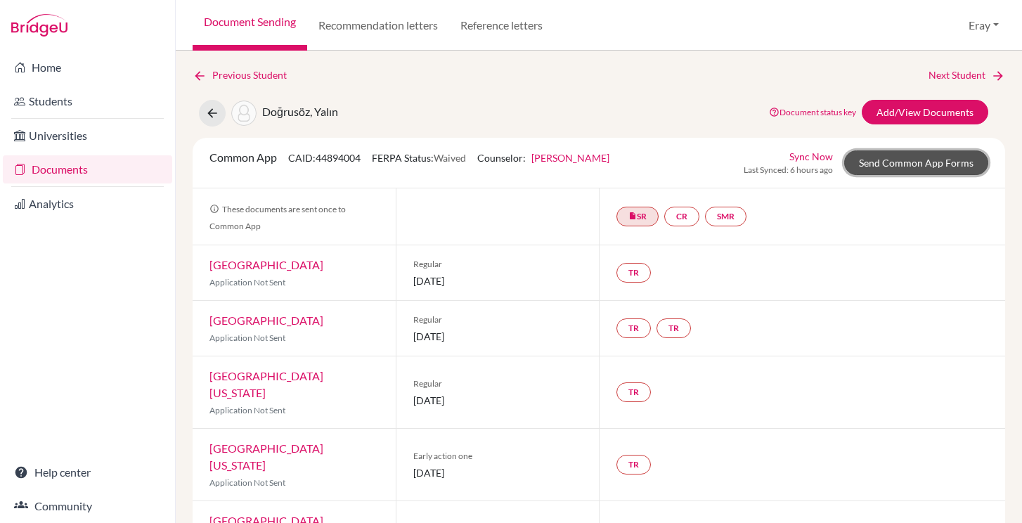
click at [911, 165] on link "Send Common App Forms" at bounding box center [917, 162] width 144 height 25
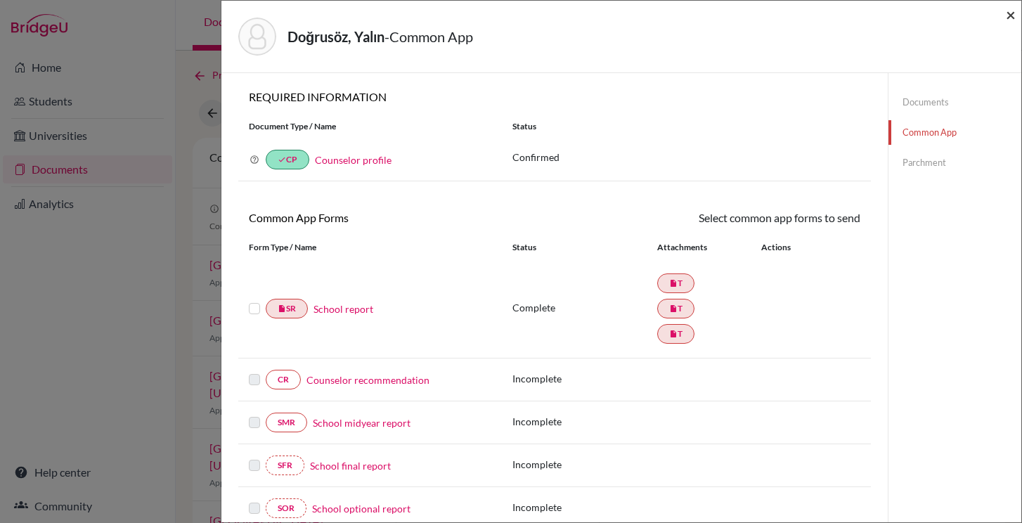
click at [1008, 13] on span "×" at bounding box center [1011, 14] width 10 height 20
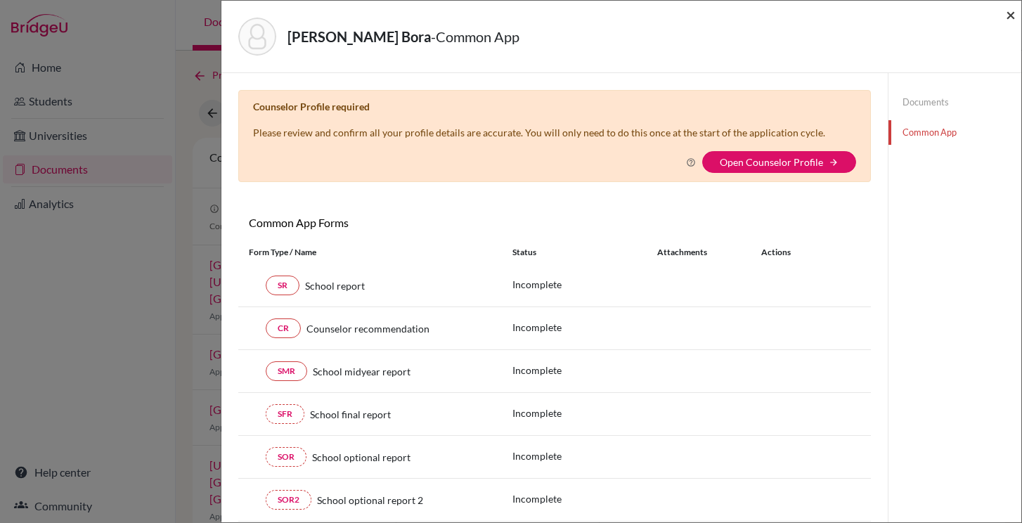
click at [1010, 8] on span "×" at bounding box center [1011, 14] width 10 height 20
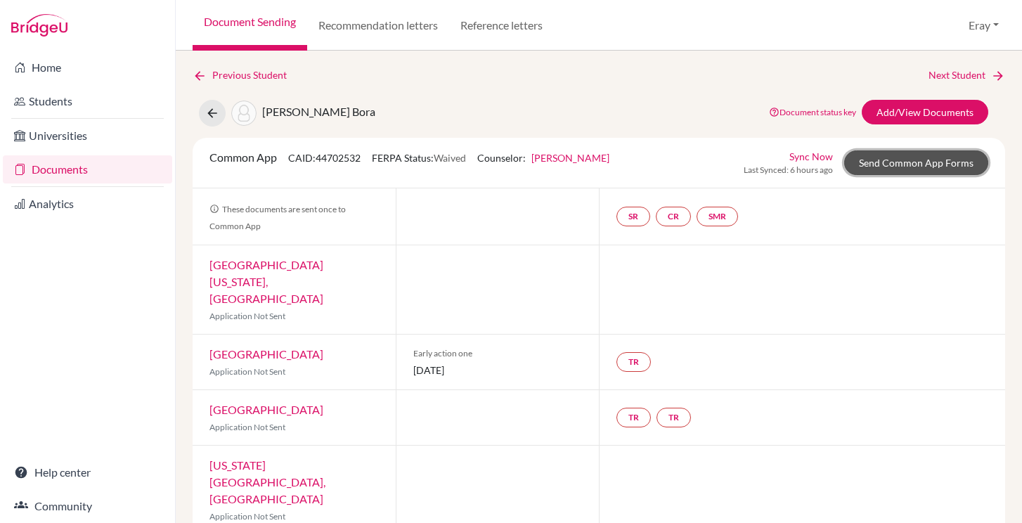
click at [873, 152] on link "Send Common App Forms" at bounding box center [917, 162] width 144 height 25
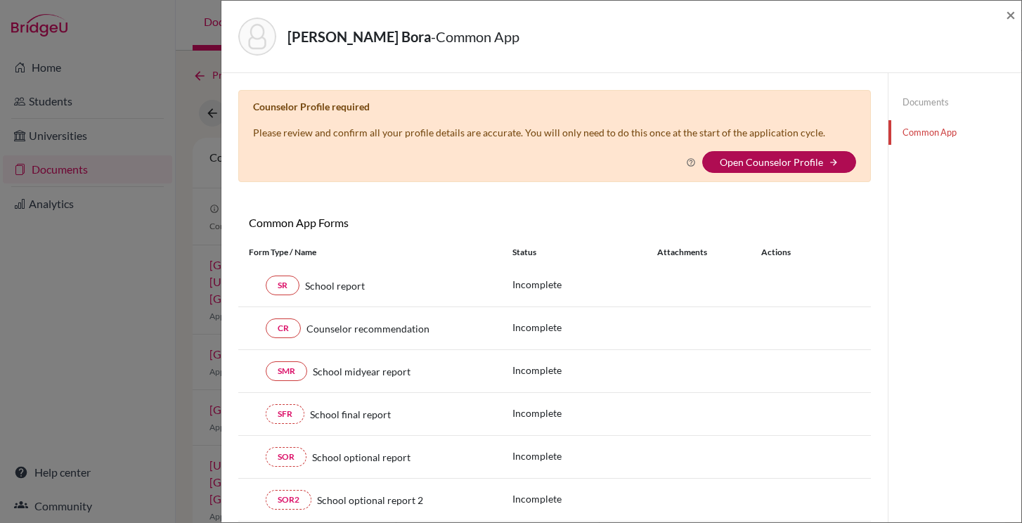
click at [764, 161] on link "Open Counselor Profile" at bounding box center [771, 162] width 103 height 12
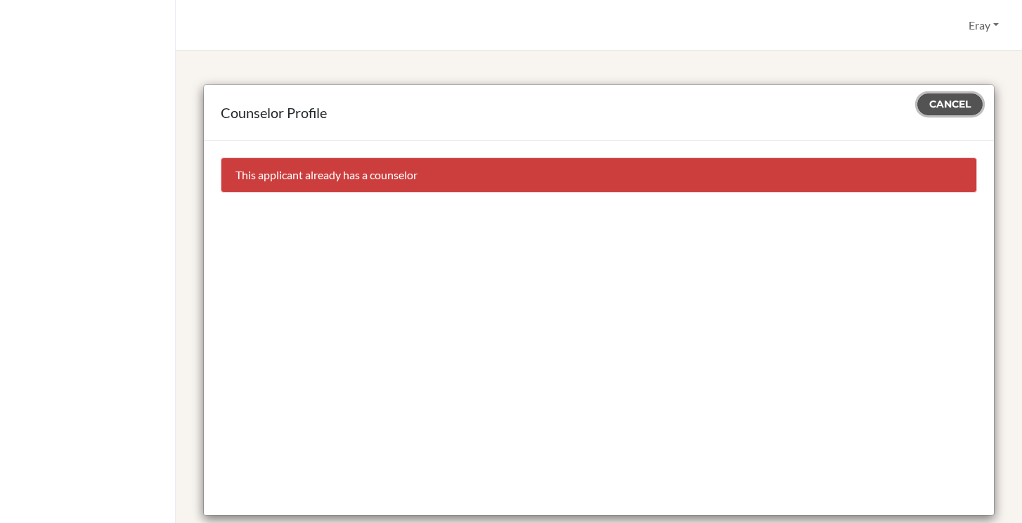
click at [966, 104] on button "Cancel" at bounding box center [950, 105] width 65 height 22
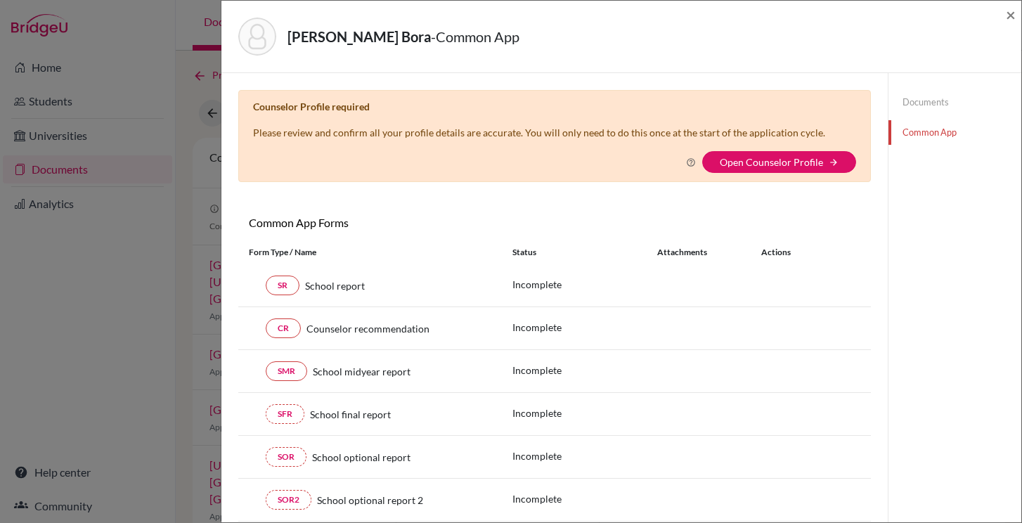
click at [1004, 18] on div "[PERSON_NAME] Bora - Common App ×" at bounding box center [621, 36] width 789 height 60
click at [1010, 17] on span "×" at bounding box center [1011, 14] width 10 height 20
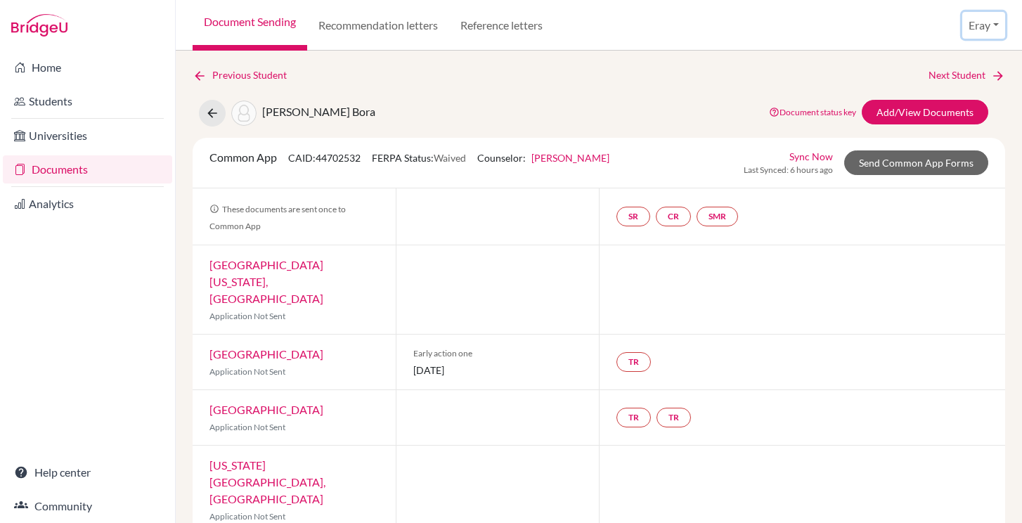
click at [992, 12] on button "Eray" at bounding box center [984, 25] width 43 height 27
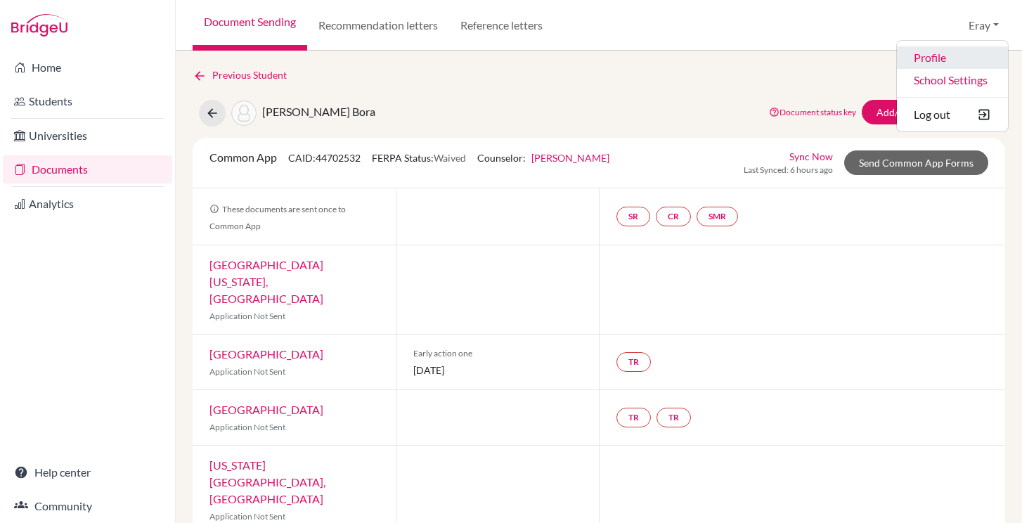
click at [954, 59] on link "Profile" at bounding box center [952, 57] width 111 height 23
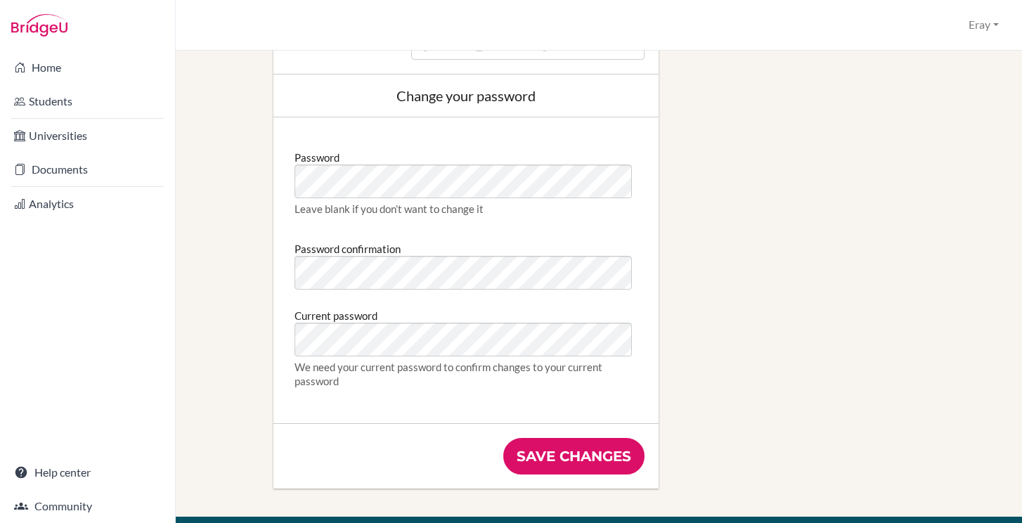
scroll to position [915, 0]
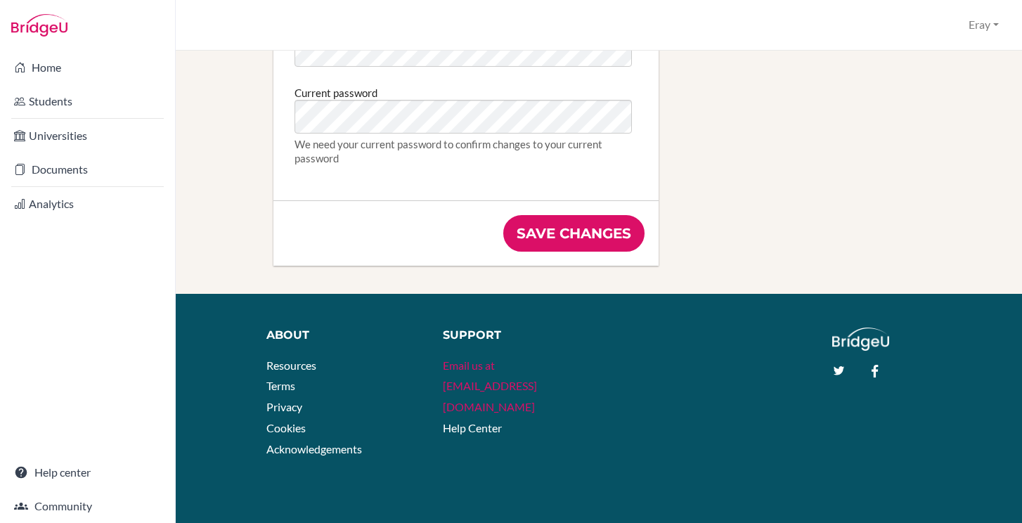
click at [482, 361] on link "Email us at [EMAIL_ADDRESS][DOMAIN_NAME]" at bounding box center [490, 386] width 94 height 55
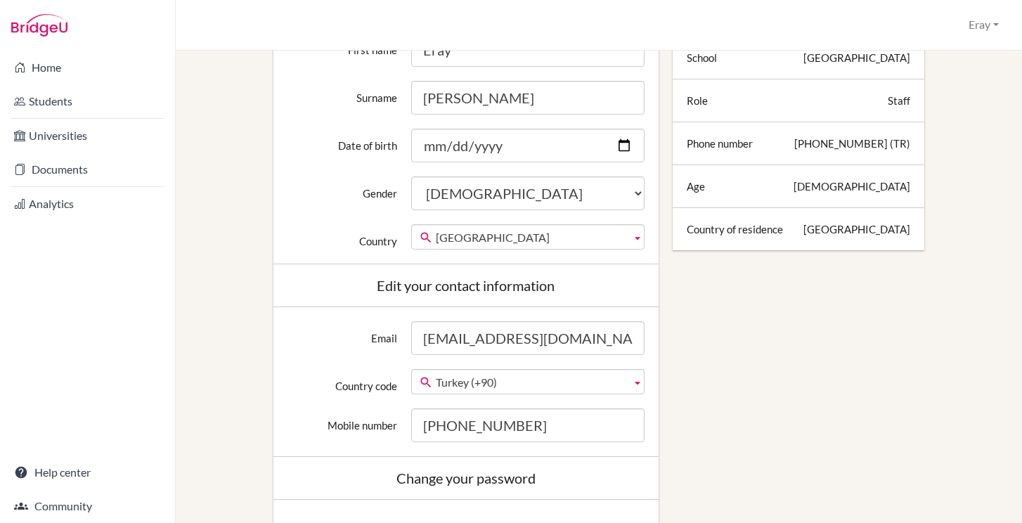
scroll to position [0, 0]
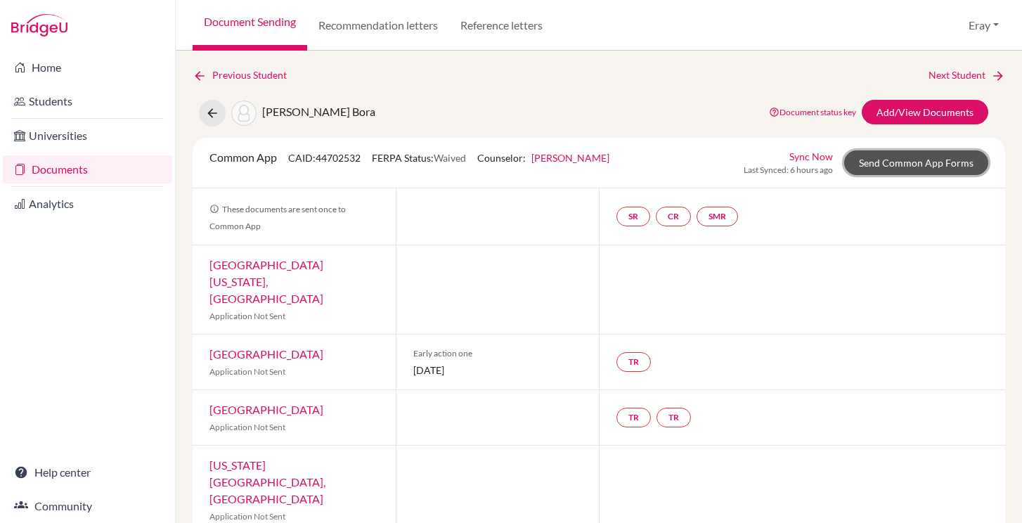
click at [924, 164] on link "Send Common App Forms" at bounding box center [917, 162] width 144 height 25
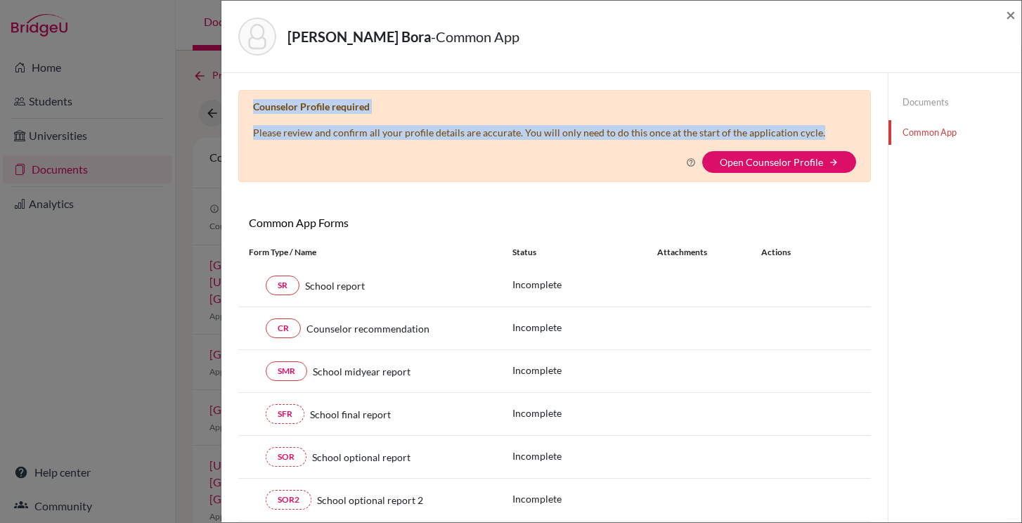
drag, startPoint x: 249, startPoint y: 105, endPoint x: 748, endPoint y: 141, distance: 499.9
click at [745, 141] on div "Counselor Profile required Please review and confirm all your profile details a…" at bounding box center [554, 136] width 633 height 92
copy div "Counselor Profile required Please review and confirm all your profile details a…"
click at [1009, 17] on span "×" at bounding box center [1011, 14] width 10 height 20
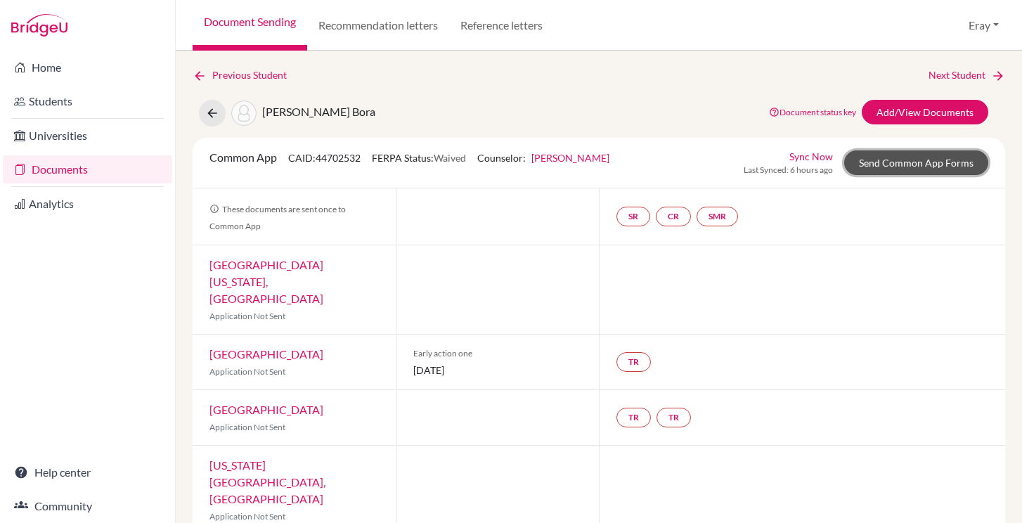
click at [904, 159] on link "Send Common App Forms" at bounding box center [917, 162] width 144 height 25
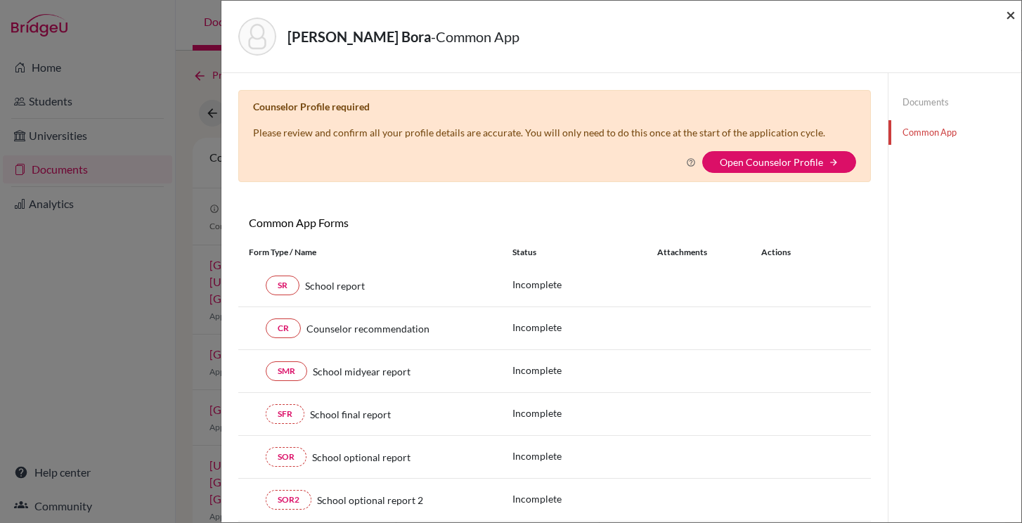
click at [1013, 21] on span "×" at bounding box center [1011, 14] width 10 height 20
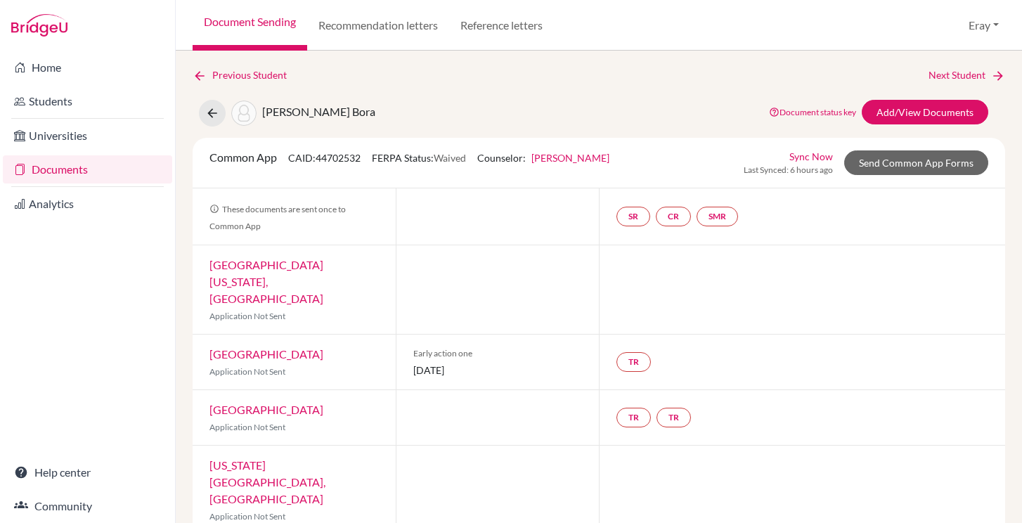
drag, startPoint x: 977, startPoint y: 4, endPoint x: 978, endPoint y: 46, distance: 42.9
click at [978, 46] on div "Document Sending Recommendation letters Reference letters Eray Profile School S…" at bounding box center [599, 25] width 847 height 51
drag, startPoint x: 992, startPoint y: 191, endPoint x: 976, endPoint y: 179, distance: 19.7
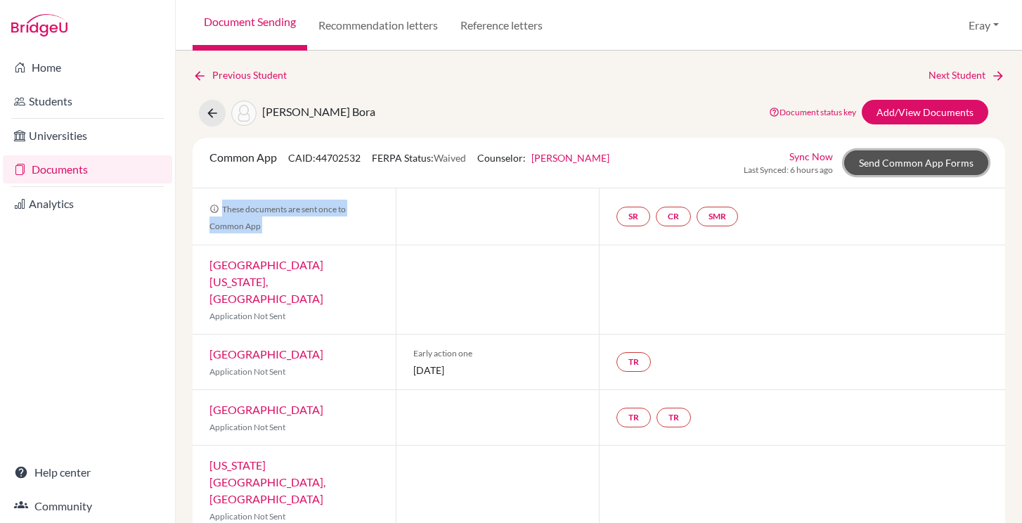
click at [959, 154] on link "Send Common App Forms" at bounding box center [917, 162] width 144 height 25
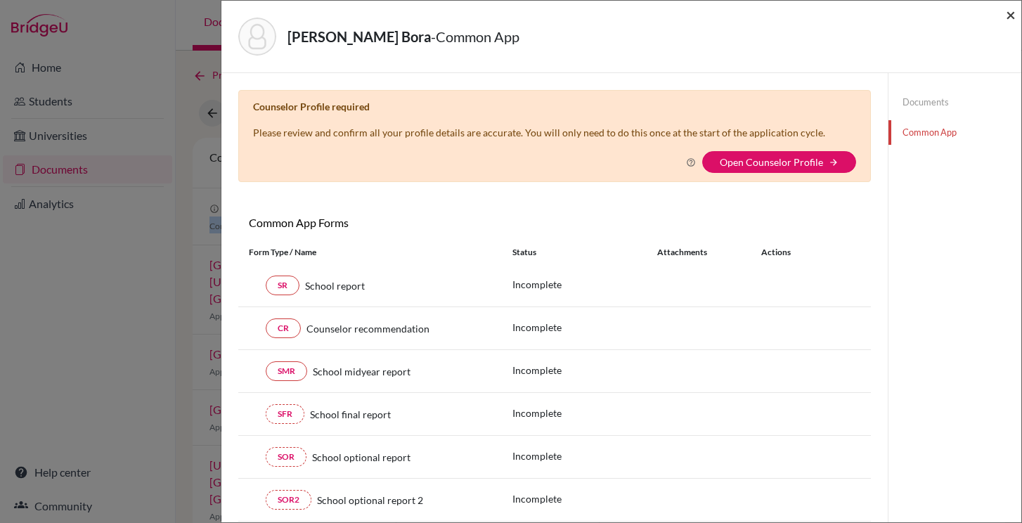
click at [1013, 8] on span "×" at bounding box center [1011, 14] width 10 height 20
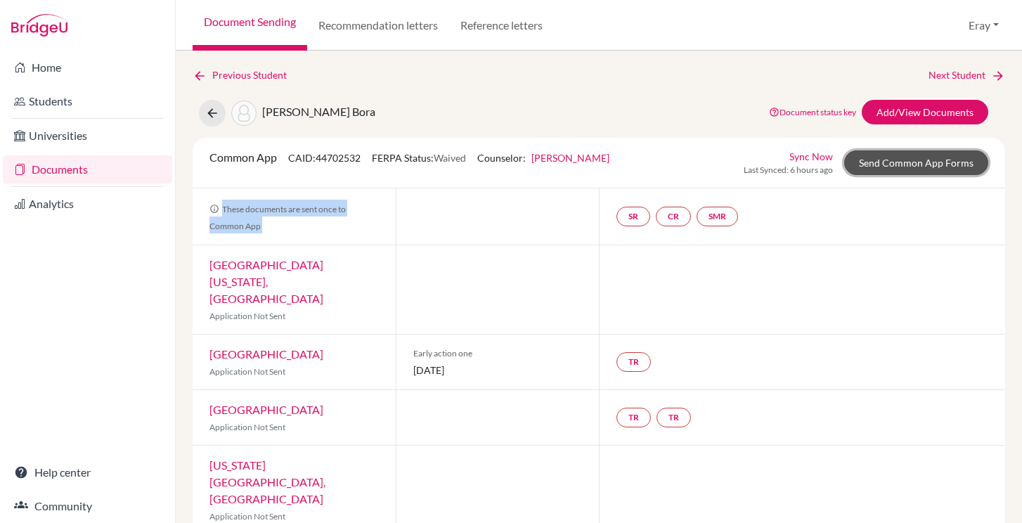
click at [921, 174] on link "Send Common App Forms" at bounding box center [917, 162] width 144 height 25
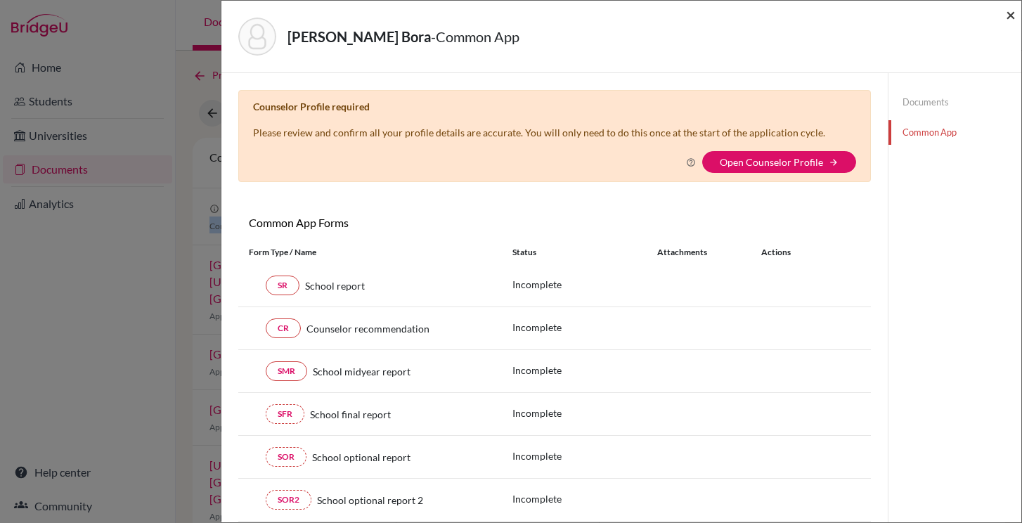
click at [1011, 18] on span "×" at bounding box center [1011, 14] width 10 height 20
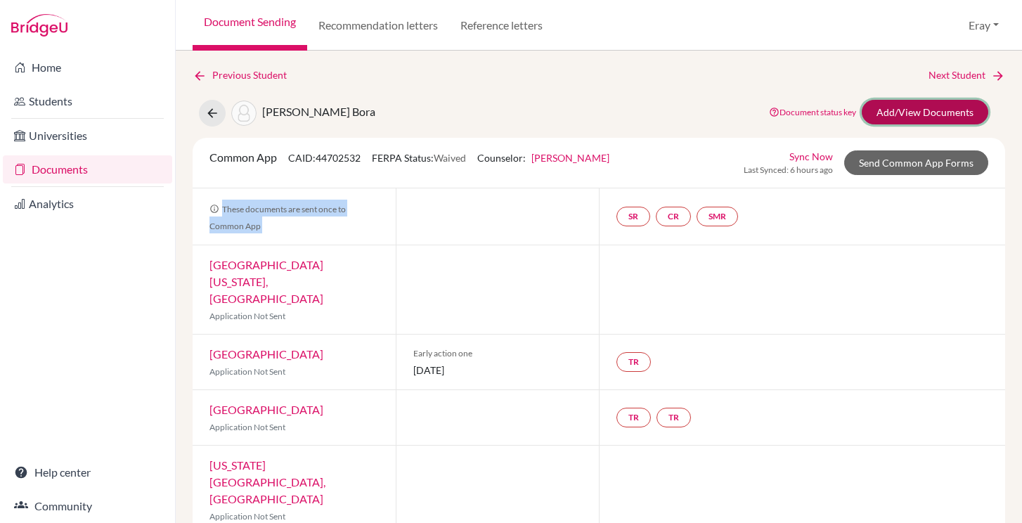
click at [894, 106] on link "Add/View Documents" at bounding box center [925, 112] width 127 height 25
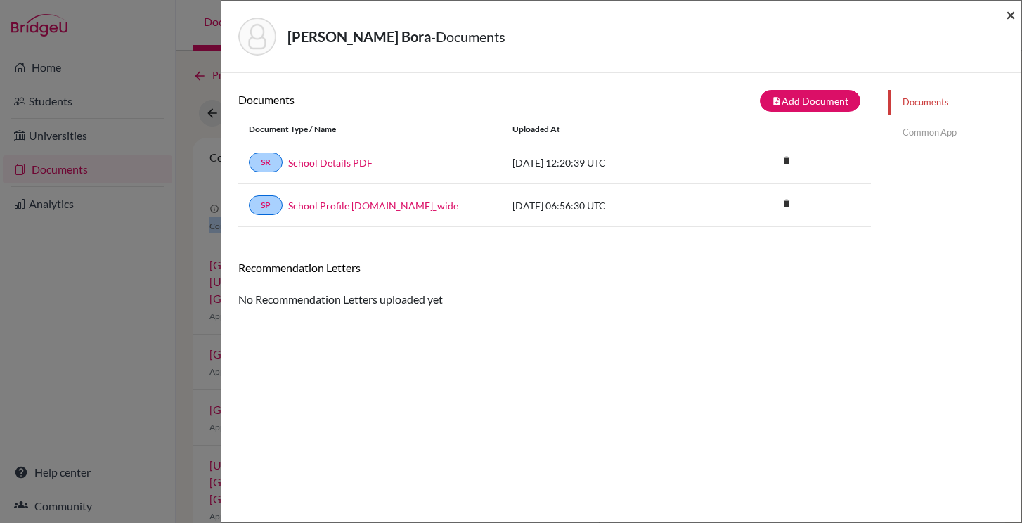
click at [1009, 8] on span "×" at bounding box center [1011, 14] width 10 height 20
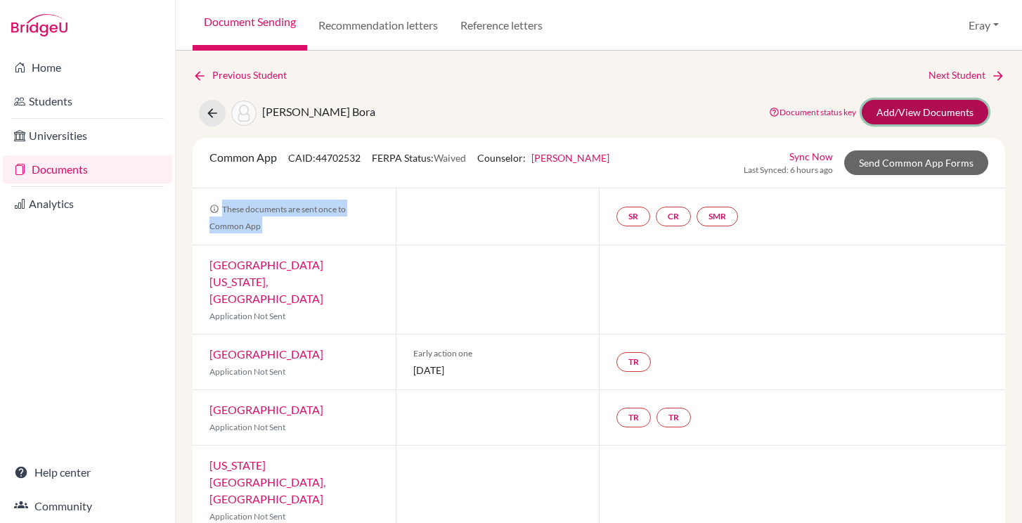
click at [911, 124] on link "Add/View Documents" at bounding box center [925, 112] width 127 height 25
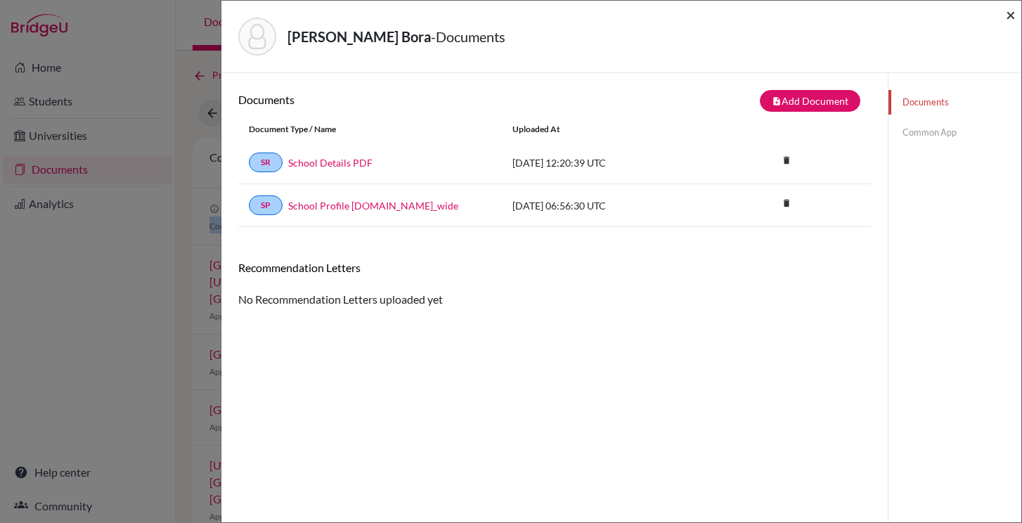
click at [1011, 24] on span "×" at bounding box center [1011, 14] width 10 height 20
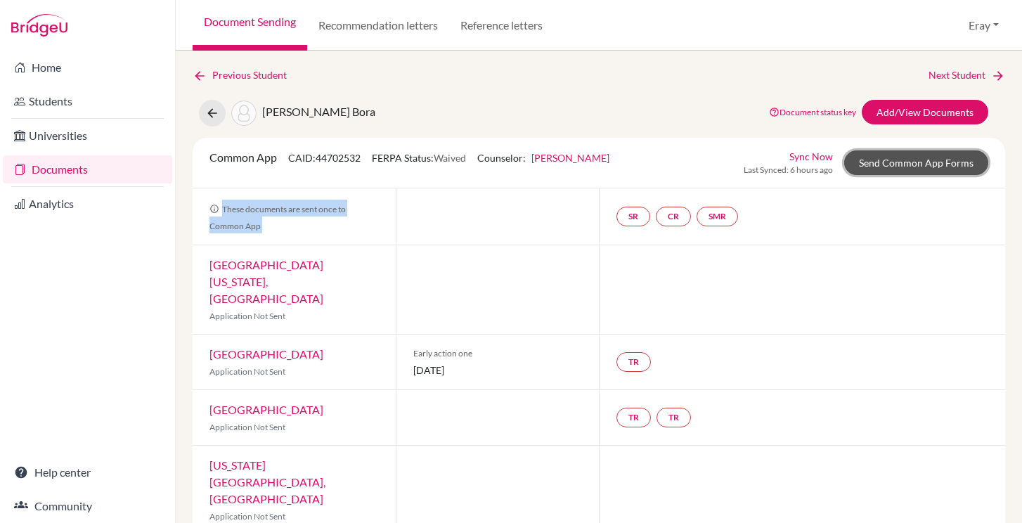
click at [922, 163] on link "Send Common App Forms" at bounding box center [917, 162] width 144 height 25
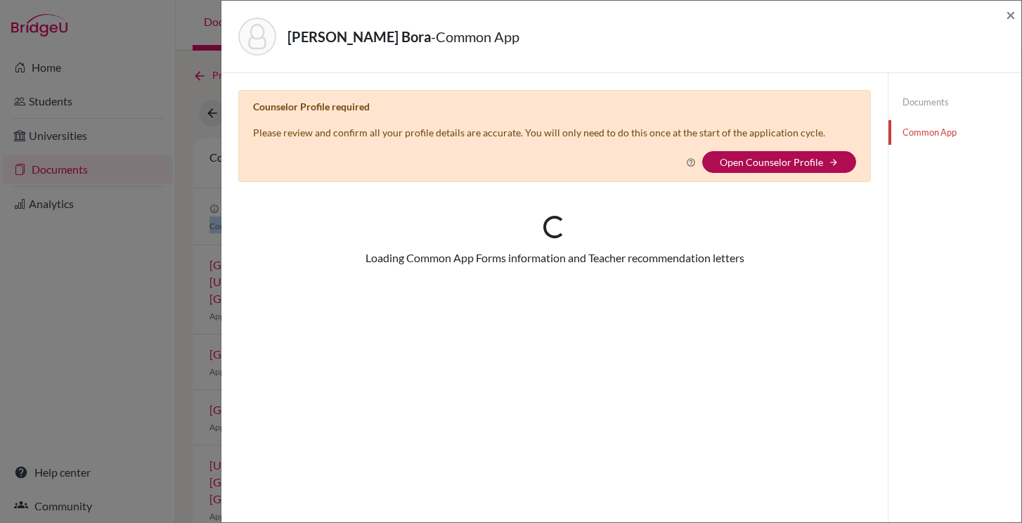
click at [792, 159] on link "Open Counselor Profile" at bounding box center [771, 162] width 103 height 12
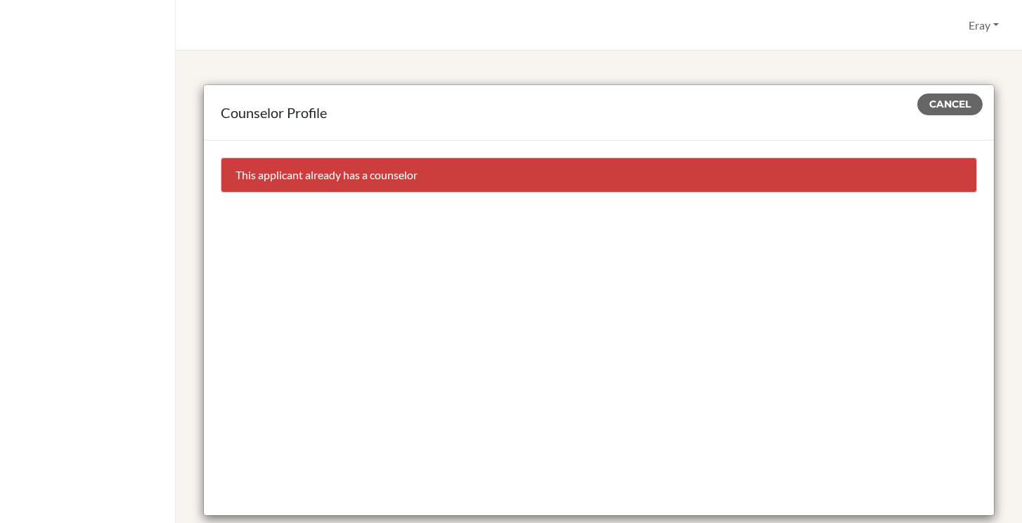
click at [949, 118] on div "Counselor Profile" at bounding box center [599, 112] width 757 height 21
click at [987, 12] on button "Eray" at bounding box center [984, 25] width 43 height 27
click at [946, 65] on link "Profile" at bounding box center [949, 57] width 111 height 23
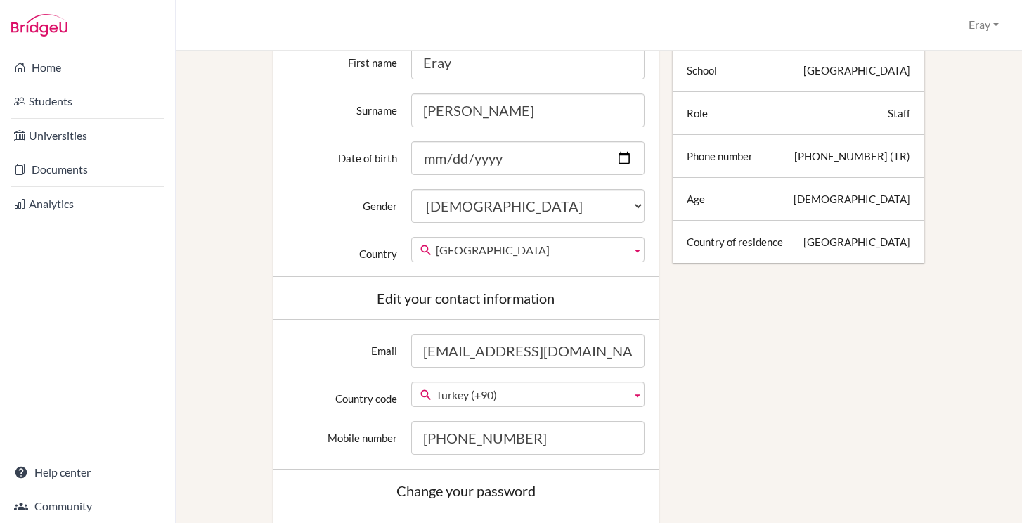
scroll to position [357, 0]
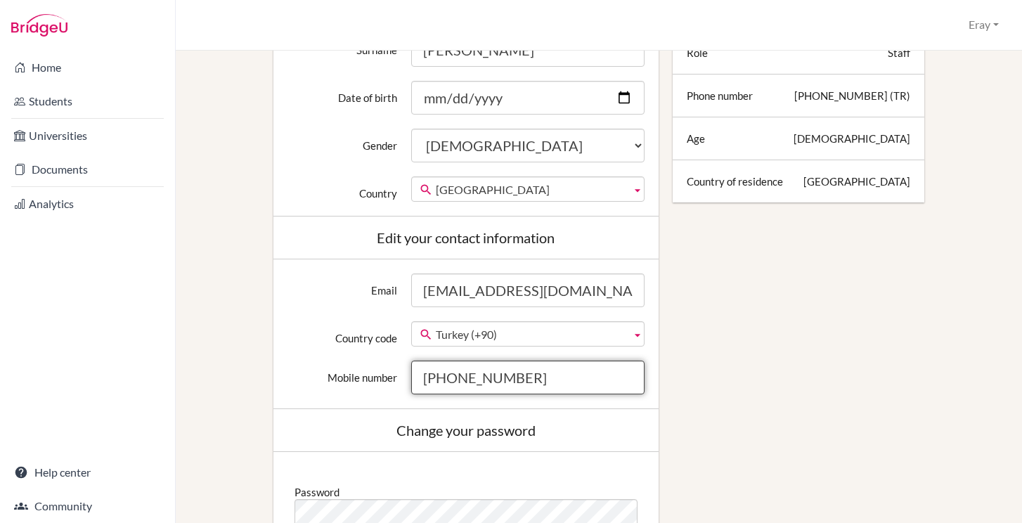
click at [521, 371] on input "312 290 8243" at bounding box center [527, 378] width 233 height 34
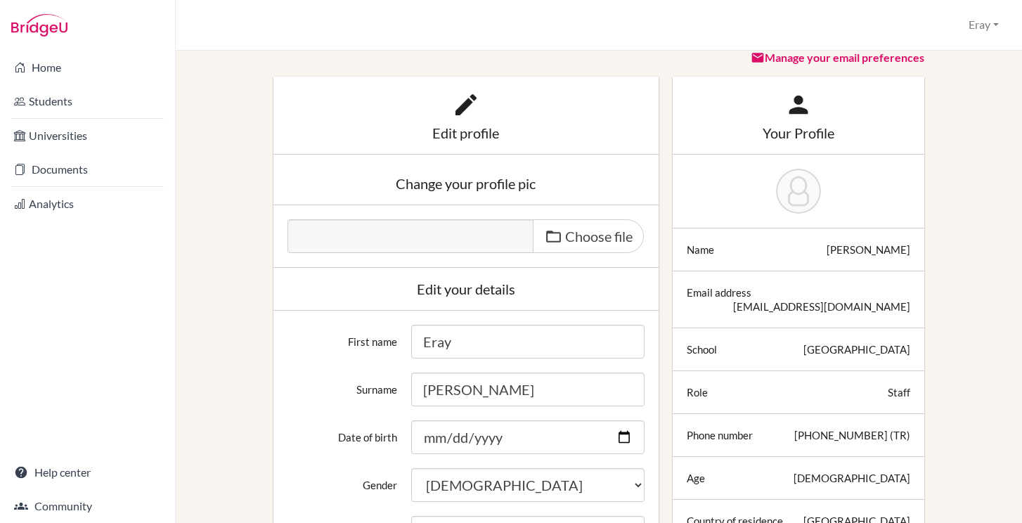
scroll to position [18, 0]
click at [568, 236] on span "Choose file" at bounding box center [599, 235] width 68 height 17
click at [503, 235] on input "Choose file" at bounding box center [395, 227] width 215 height 16
type input "C:\fakepath\Gr11_12 IB Choices List May 29 - Google Sheets.pdf"
type input "Gr11_12 IB Choices List May 29 - Google Sheets.pdf"
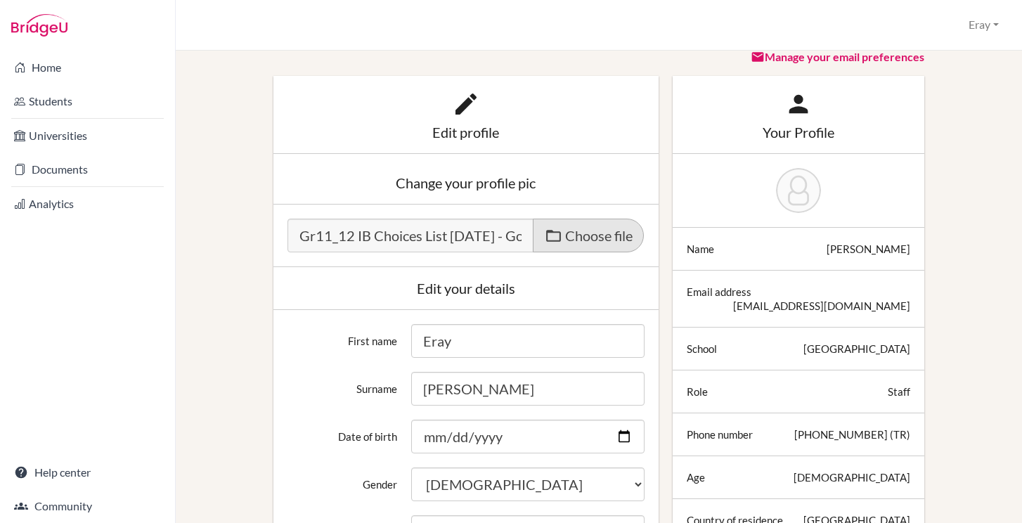
click at [563, 234] on label "Choose file" at bounding box center [588, 236] width 111 height 34
click at [503, 234] on input "Choose file" at bounding box center [395, 227] width 215 height 16
click at [589, 229] on span "Choose file" at bounding box center [599, 235] width 68 height 17
click at [503, 229] on input "Choose file" at bounding box center [395, 227] width 215 height 16
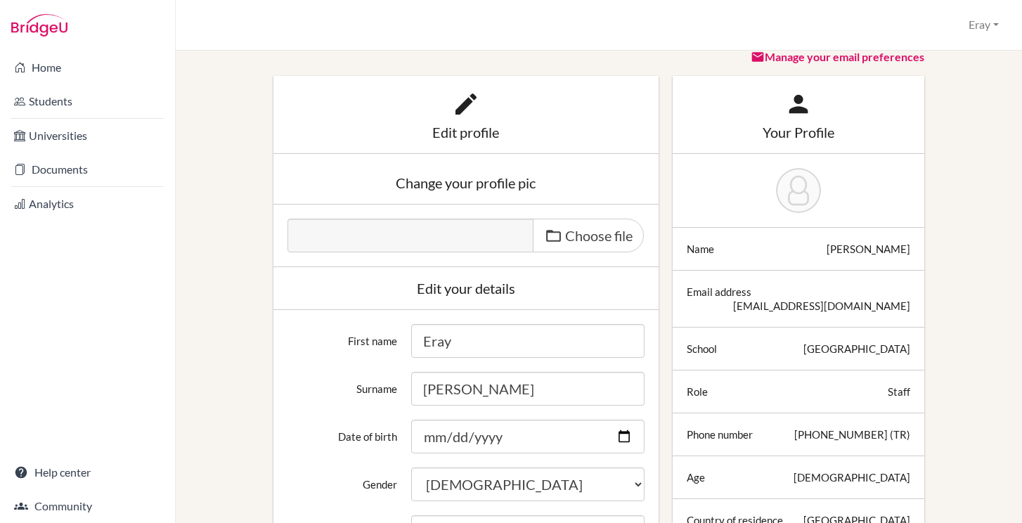
type input "C:\fakepath\indir.jpeg"
type input "indir.jpeg"
click at [544, 171] on div "Change your profile pic" at bounding box center [466, 183] width 385 height 43
click at [458, 108] on icon at bounding box center [466, 104] width 28 height 28
click at [458, 127] on div "Edit profile" at bounding box center [466, 132] width 357 height 14
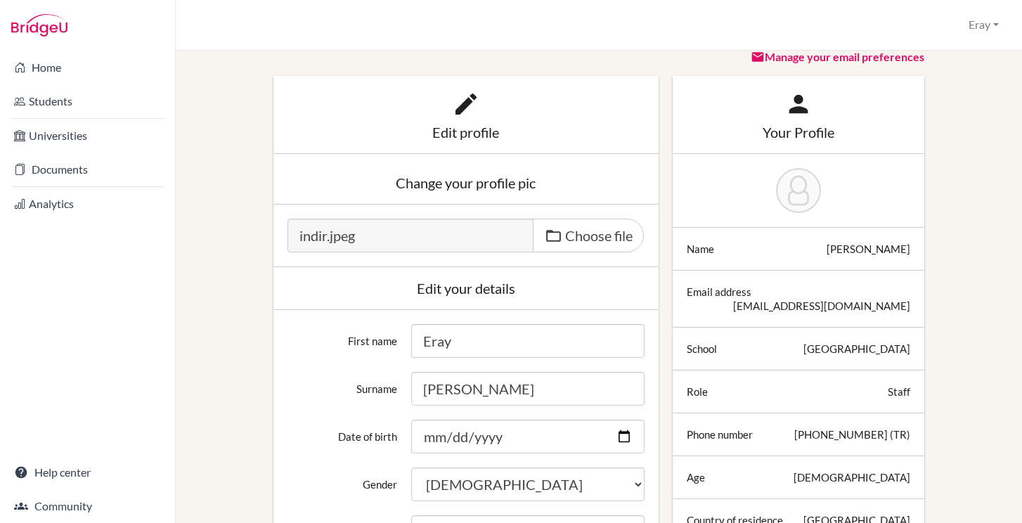
click at [459, 176] on div "Change your profile pic" at bounding box center [466, 183] width 357 height 14
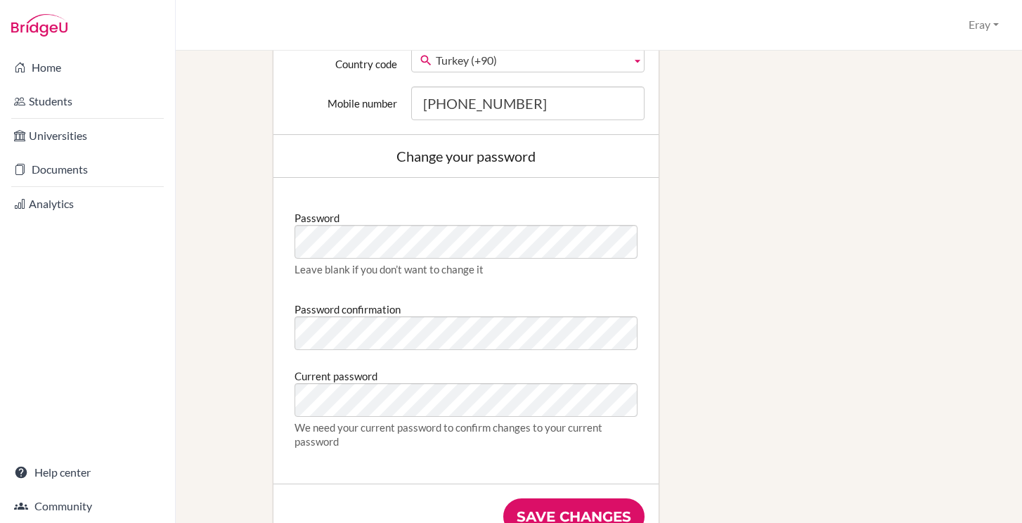
scroll to position [915, 0]
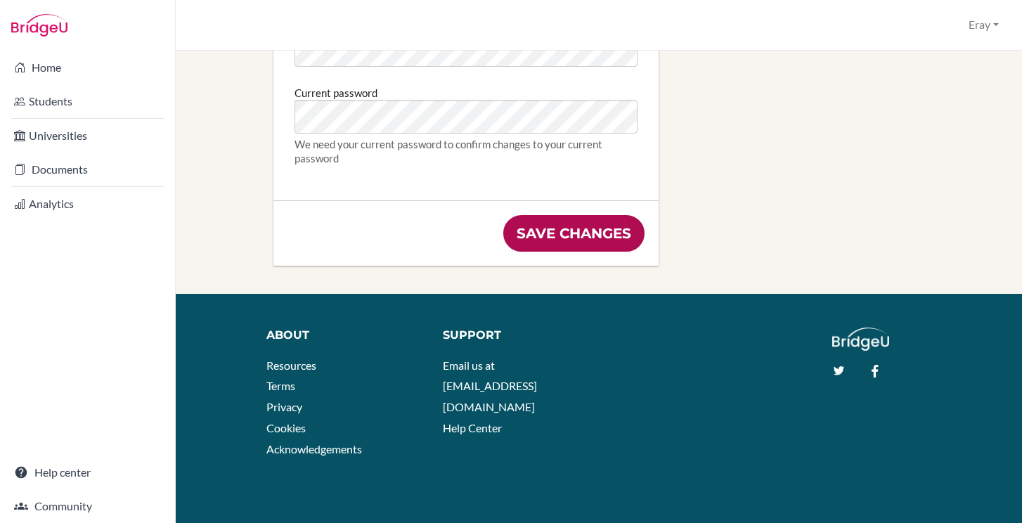
click at [579, 233] on input "Save changes" at bounding box center [574, 233] width 141 height 37
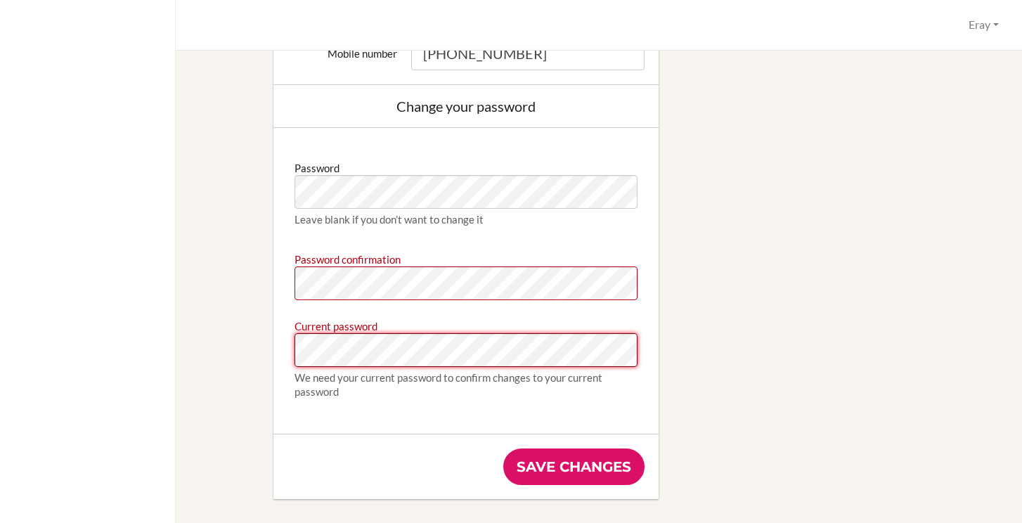
scroll to position [815, 0]
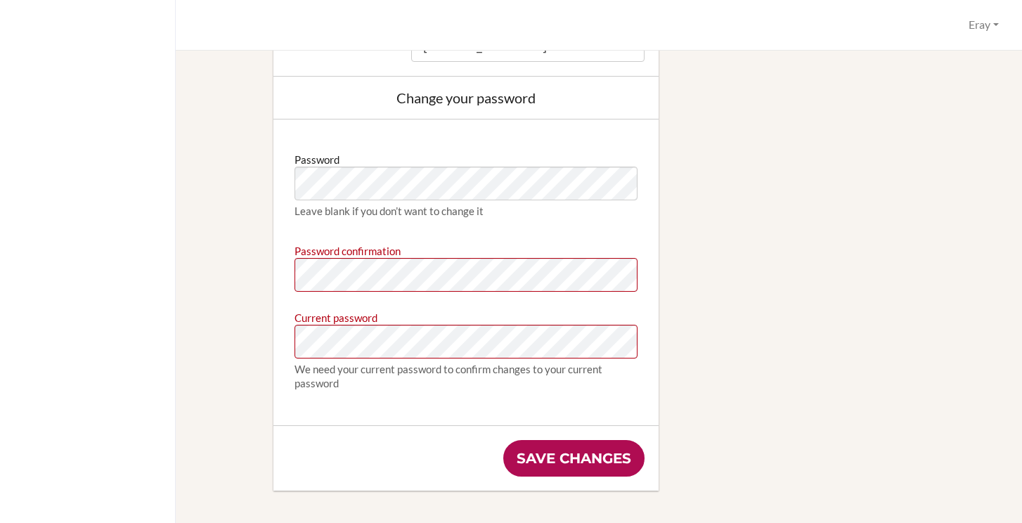
click at [582, 445] on input "Save changes" at bounding box center [574, 458] width 141 height 37
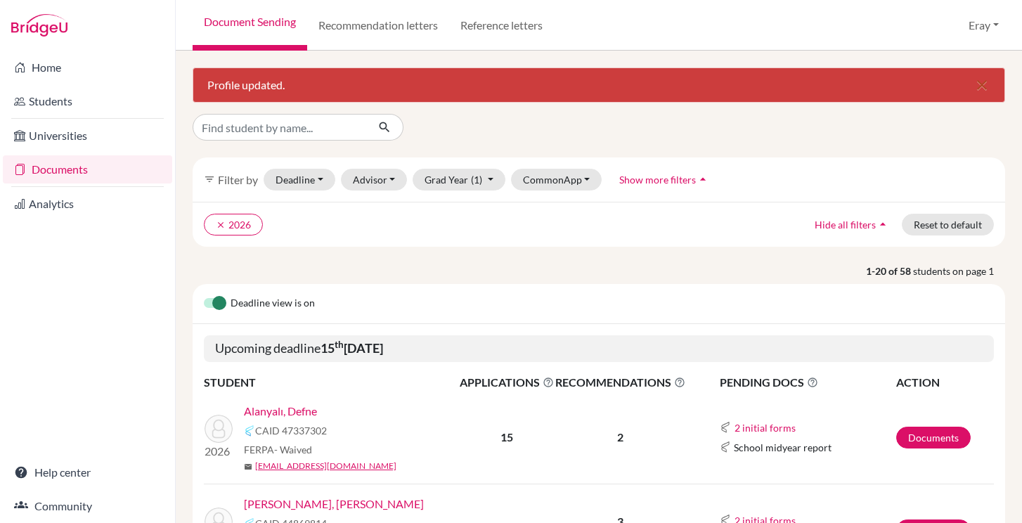
click at [362, 86] on div "Profile updated. close" at bounding box center [599, 85] width 813 height 35
click at [272, 80] on div "Profile updated. close" at bounding box center [599, 85] width 813 height 35
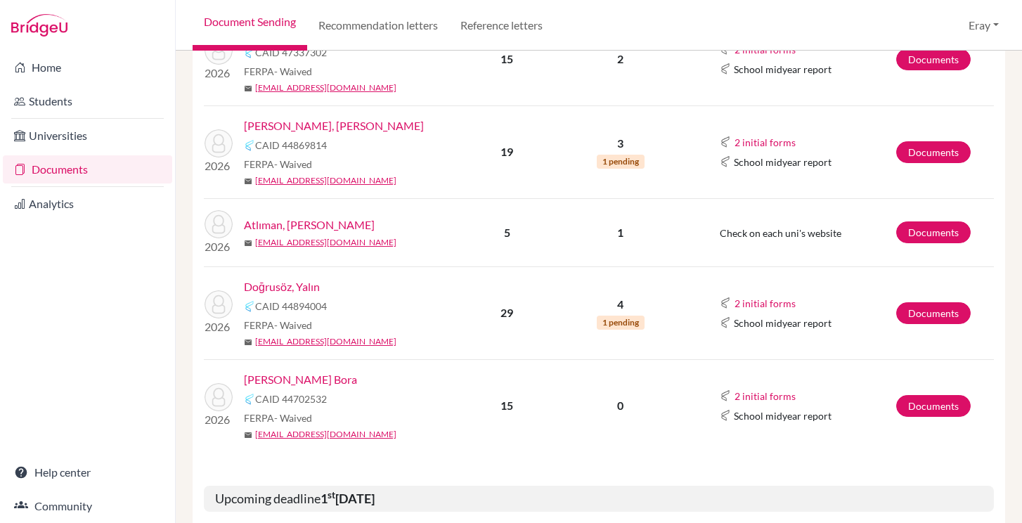
scroll to position [392, 0]
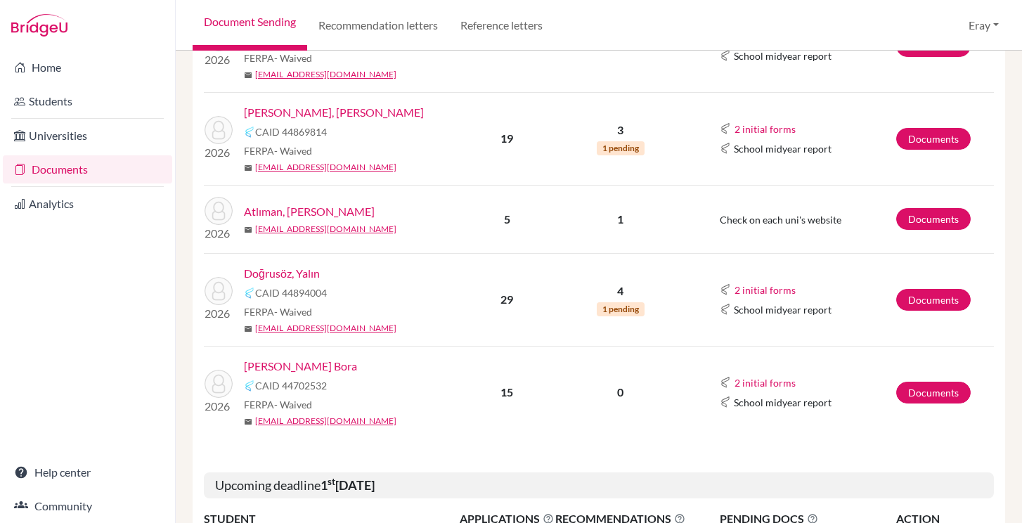
click at [312, 270] on link "Doğrusöz, Yalın" at bounding box center [282, 273] width 76 height 17
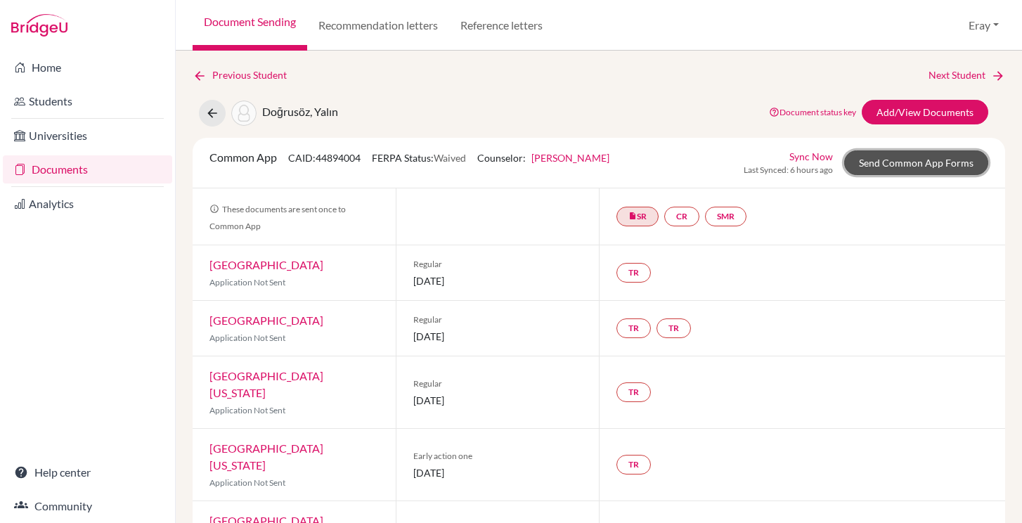
click at [959, 158] on link "Send Common App Forms" at bounding box center [917, 162] width 144 height 25
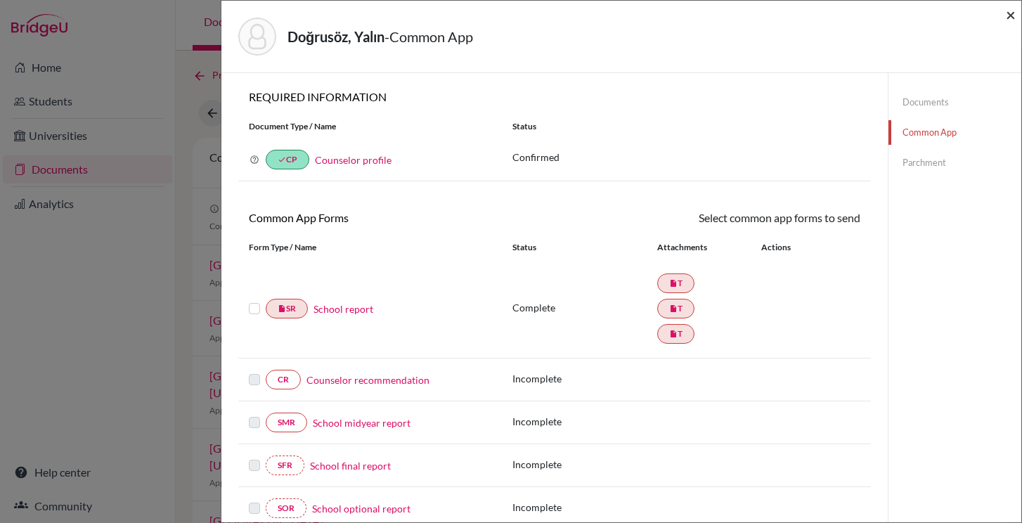
click at [1009, 18] on span "×" at bounding box center [1011, 14] width 10 height 20
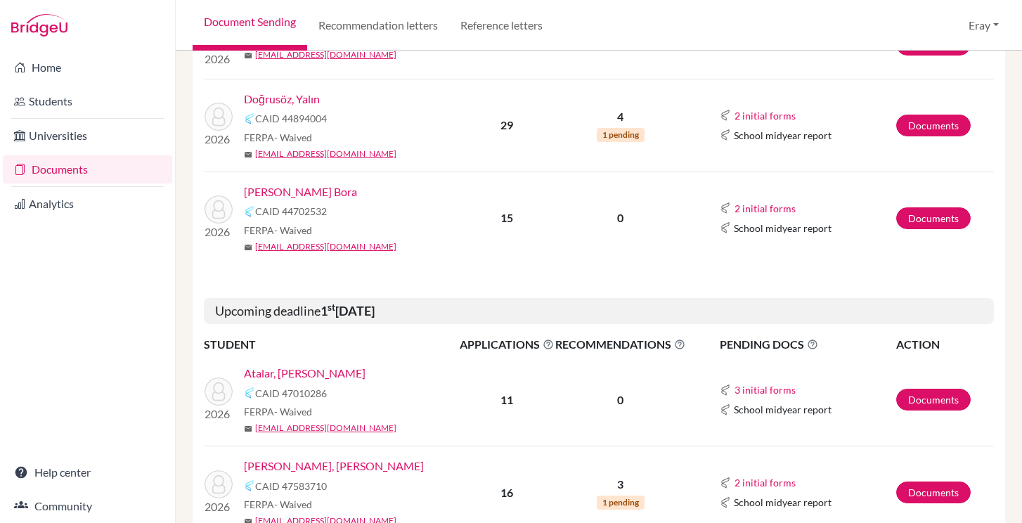
scroll to position [544, 0]
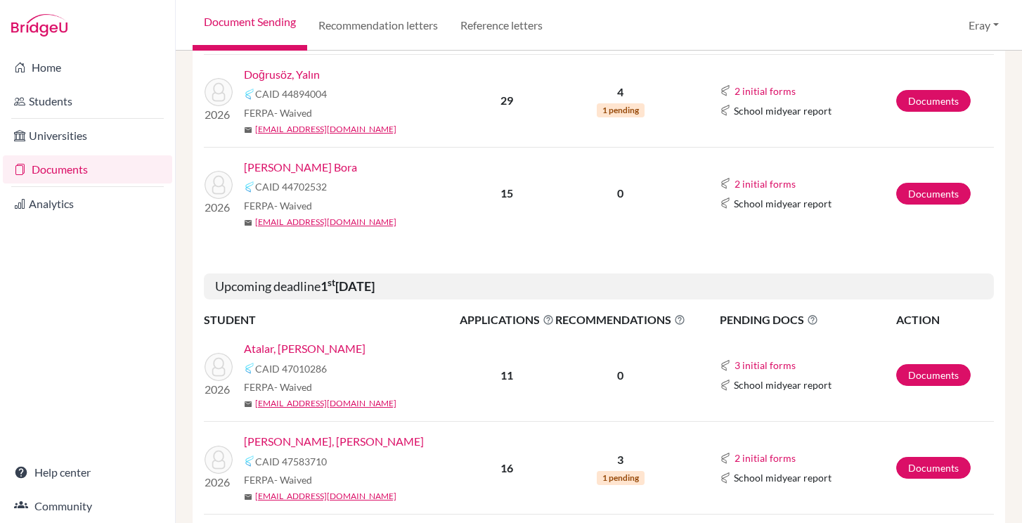
click at [325, 167] on link "[PERSON_NAME] Bora" at bounding box center [300, 167] width 113 height 17
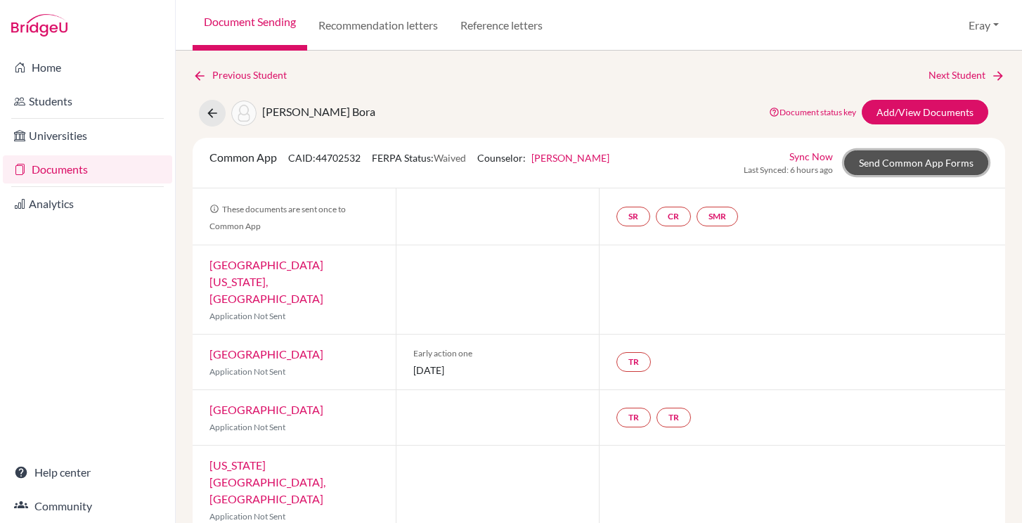
click at [948, 162] on link "Send Common App Forms" at bounding box center [917, 162] width 144 height 25
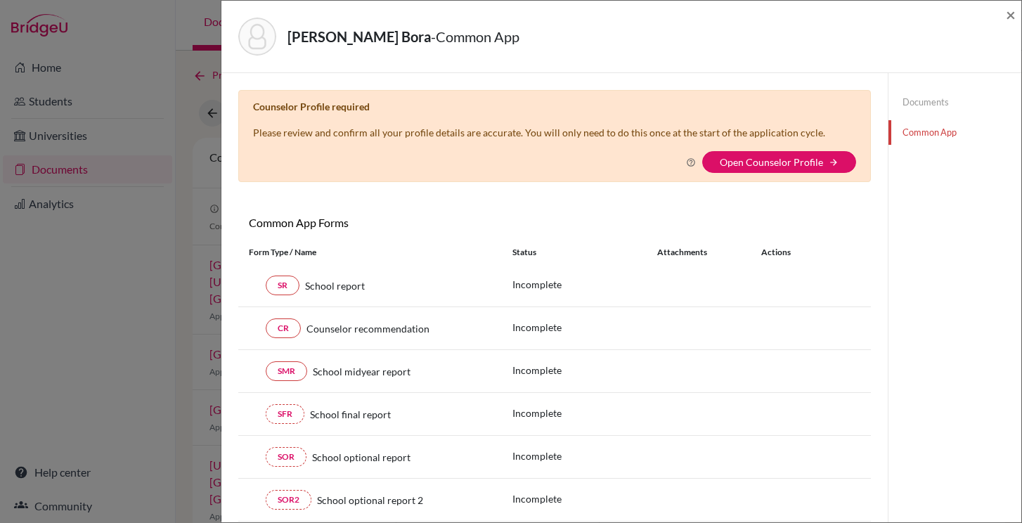
click at [96, 132] on div "Duman, Mert Bora - Common App × × Counselor Profile required Please review and …" at bounding box center [511, 261] width 1022 height 523
click at [1015, 14] on span "×" at bounding box center [1011, 14] width 10 height 20
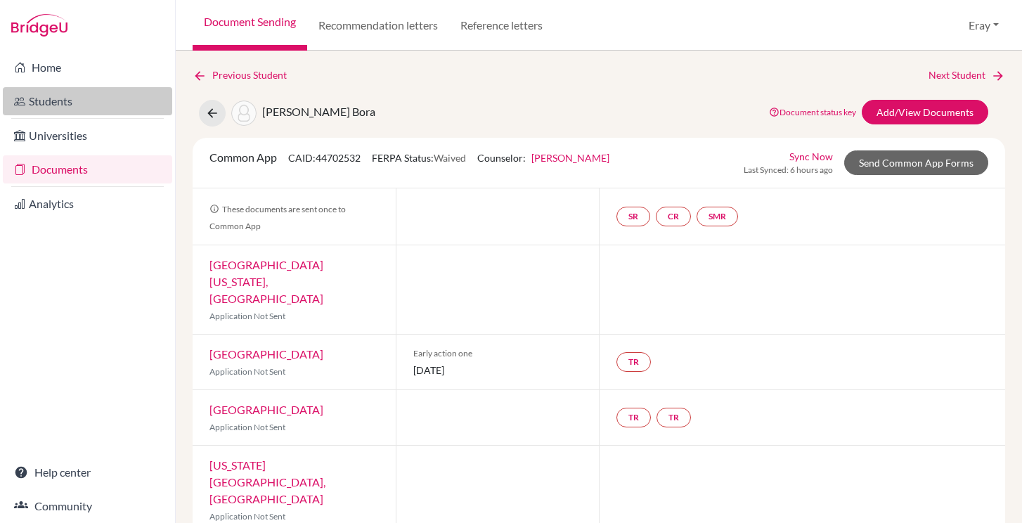
click at [119, 101] on link "Students" at bounding box center [87, 101] width 169 height 28
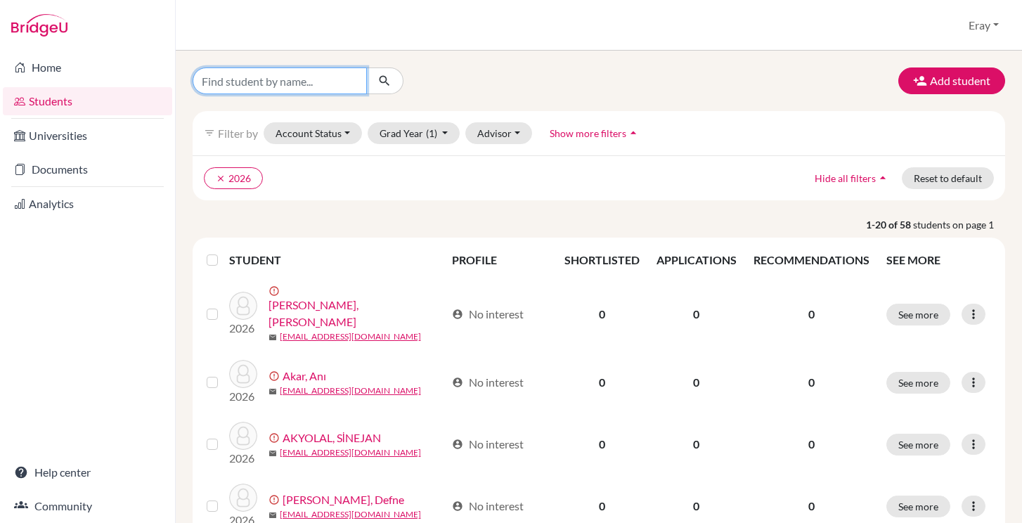
click at [300, 77] on input "Find student by name..." at bounding box center [280, 81] width 174 height 27
type input "mert"
click button "submit" at bounding box center [384, 81] width 37 height 27
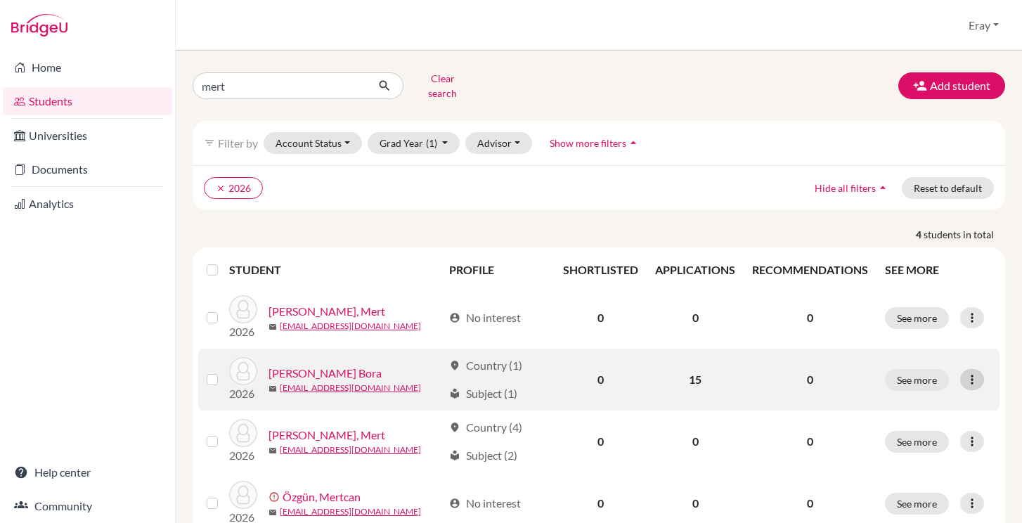
click at [967, 373] on icon at bounding box center [973, 380] width 14 height 14
click at [932, 398] on button "Edit student" at bounding box center [911, 409] width 111 height 23
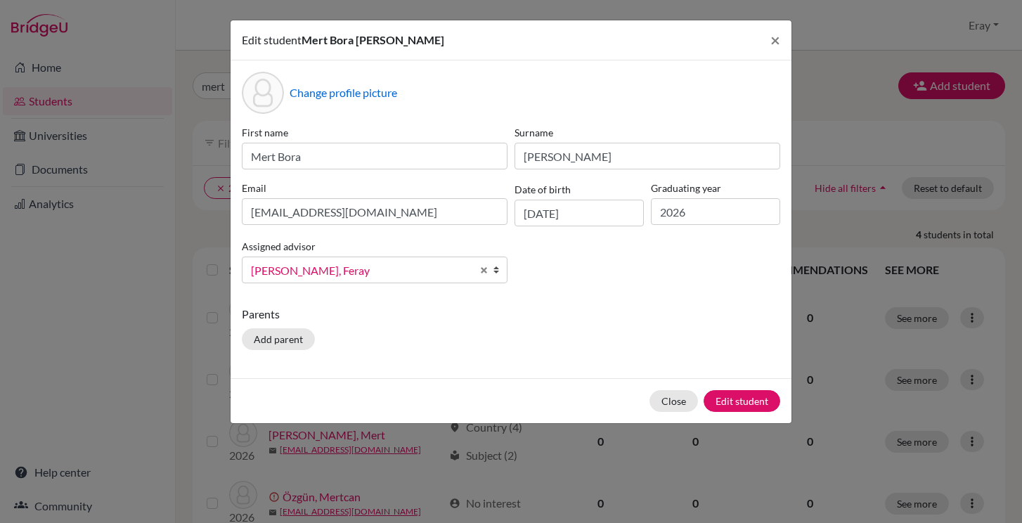
click at [437, 274] on span "Özdemir Gür, Feray" at bounding box center [361, 271] width 221 height 18
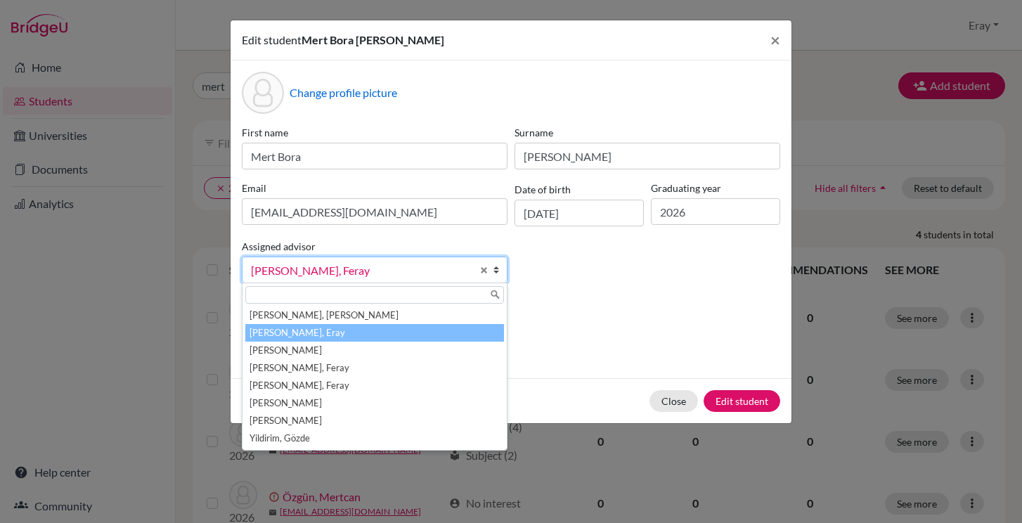
click at [395, 332] on li "Kocamanoğlu, Eray" at bounding box center [374, 333] width 259 height 18
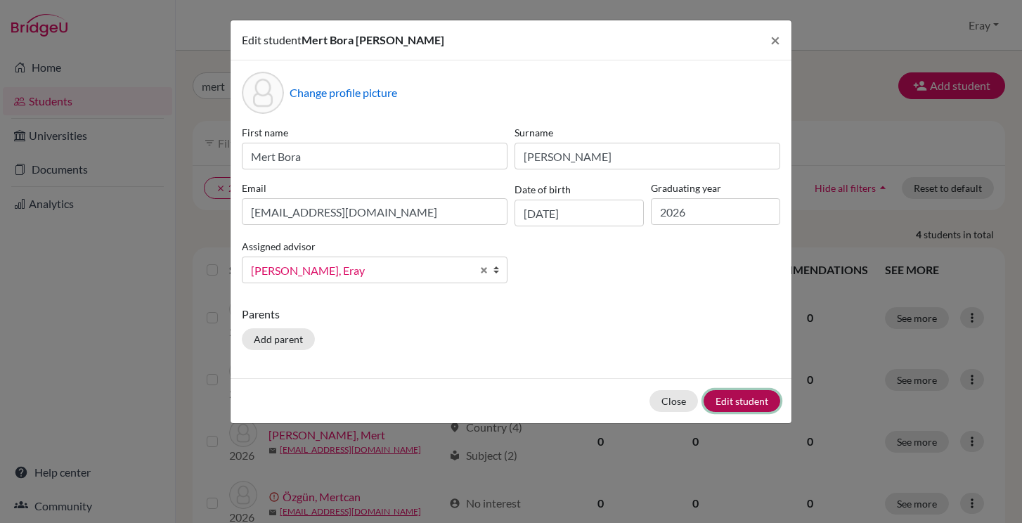
click at [761, 405] on button "Edit student" at bounding box center [742, 401] width 77 height 22
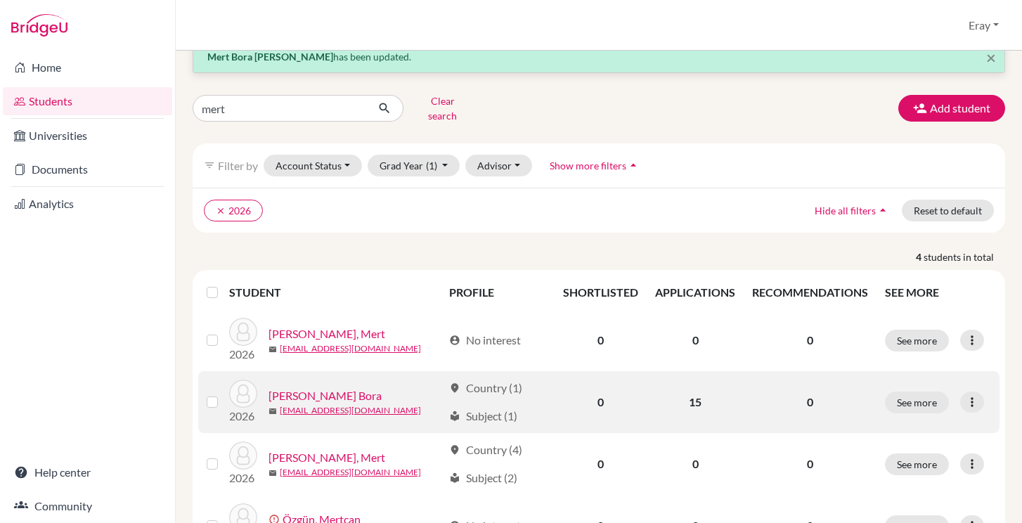
scroll to position [54, 0]
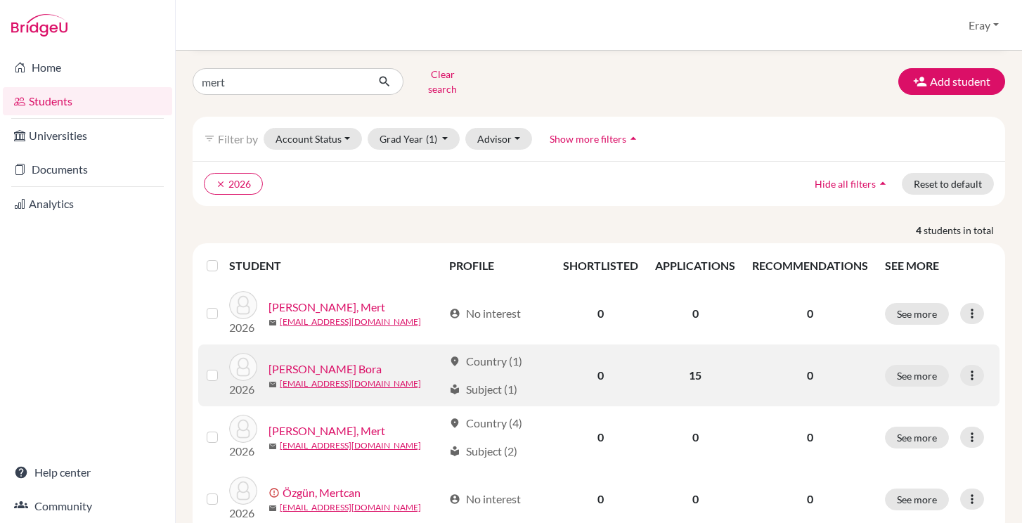
click at [966, 353] on td "See more Edit student Send Message Reset Password" at bounding box center [938, 376] width 123 height 62
click at [972, 368] on icon at bounding box center [973, 375] width 14 height 14
click at [931, 365] on button "See more" at bounding box center [917, 376] width 64 height 22
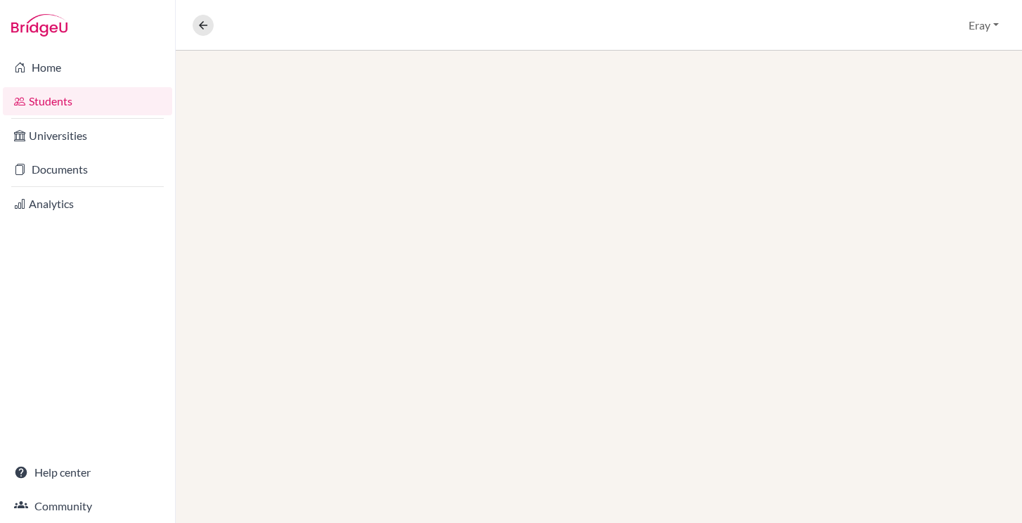
click at [931, 364] on div at bounding box center [599, 287] width 847 height 473
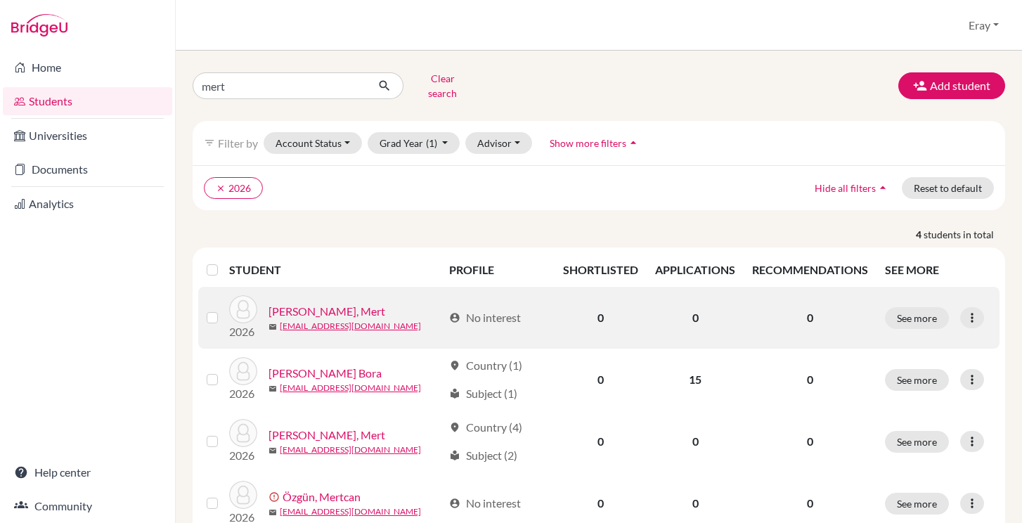
scroll to position [41, 0]
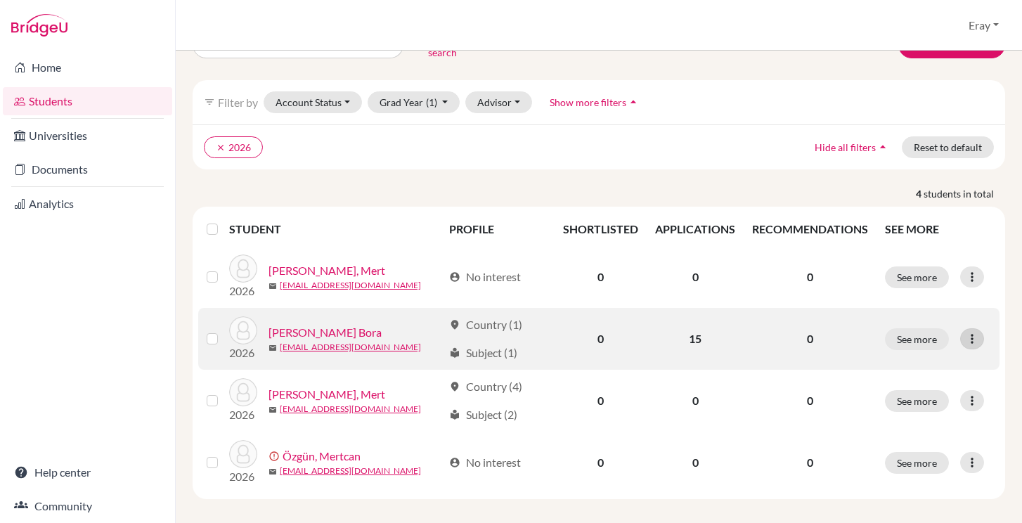
click at [979, 332] on icon at bounding box center [973, 339] width 14 height 14
click at [944, 359] on button "Edit student" at bounding box center [911, 368] width 111 height 23
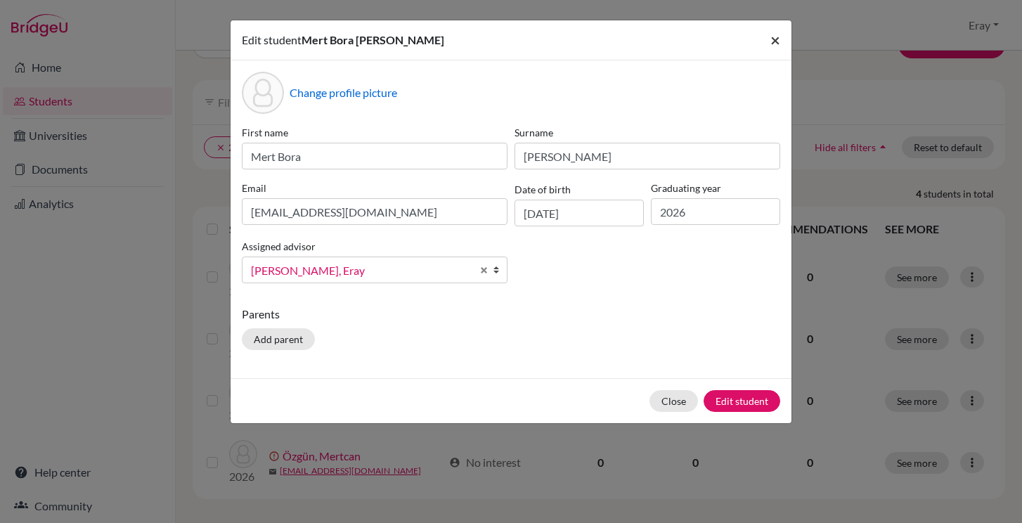
click at [776, 56] on button "×" at bounding box center [775, 39] width 32 height 39
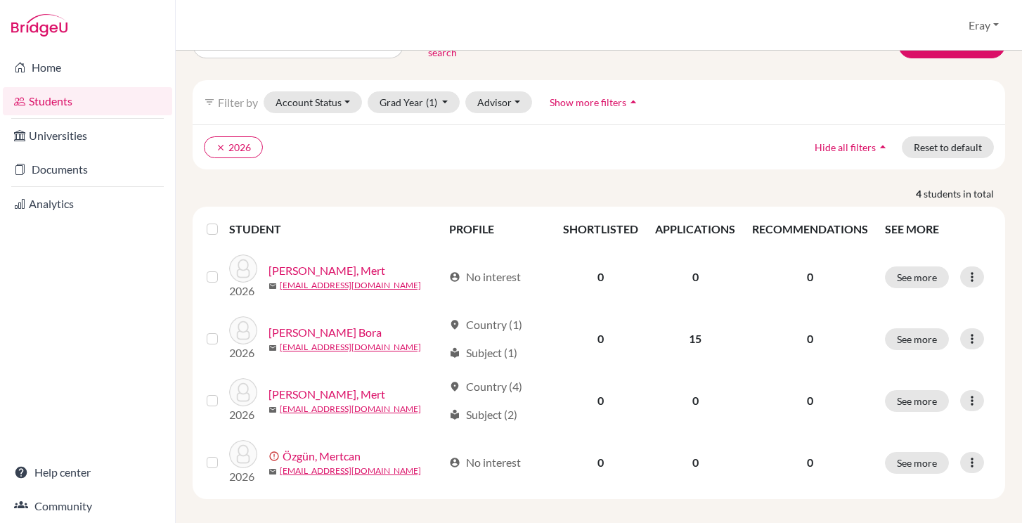
scroll to position [0, 0]
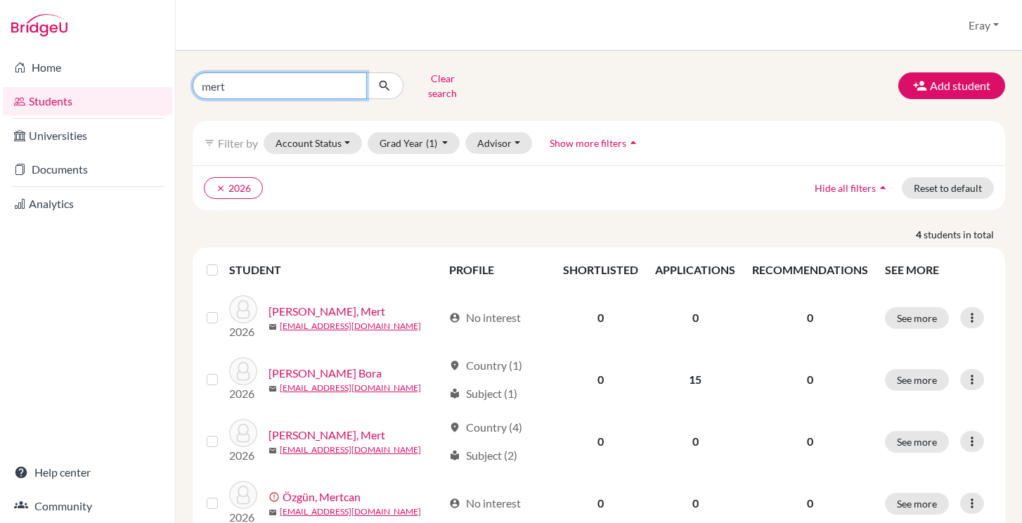
click at [362, 75] on input "mert" at bounding box center [280, 85] width 174 height 27
type input "kaan"
click at [401, 84] on button "submit" at bounding box center [384, 85] width 37 height 27
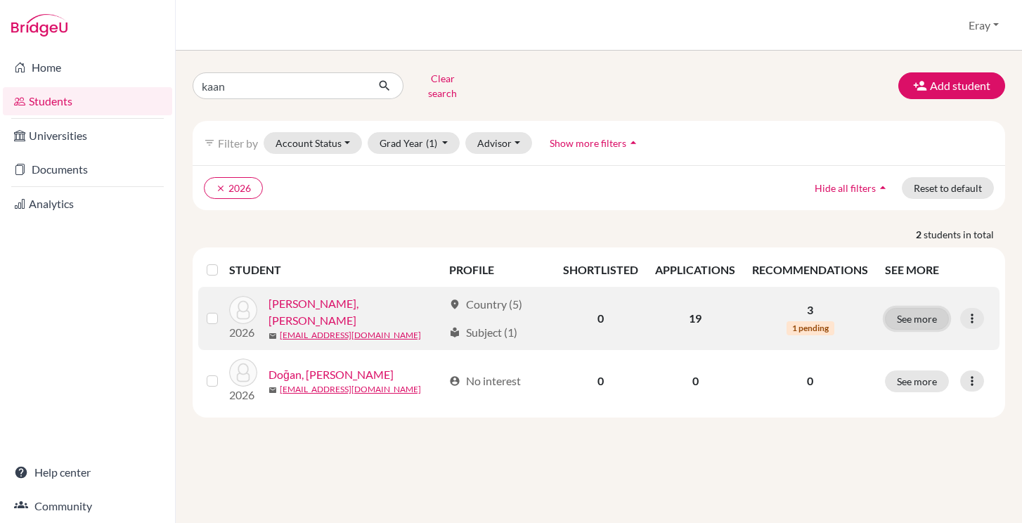
click at [923, 316] on button "See more" at bounding box center [917, 319] width 64 height 22
click at [970, 312] on icon at bounding box center [973, 319] width 14 height 14
click at [918, 346] on button "Edit student" at bounding box center [911, 347] width 111 height 23
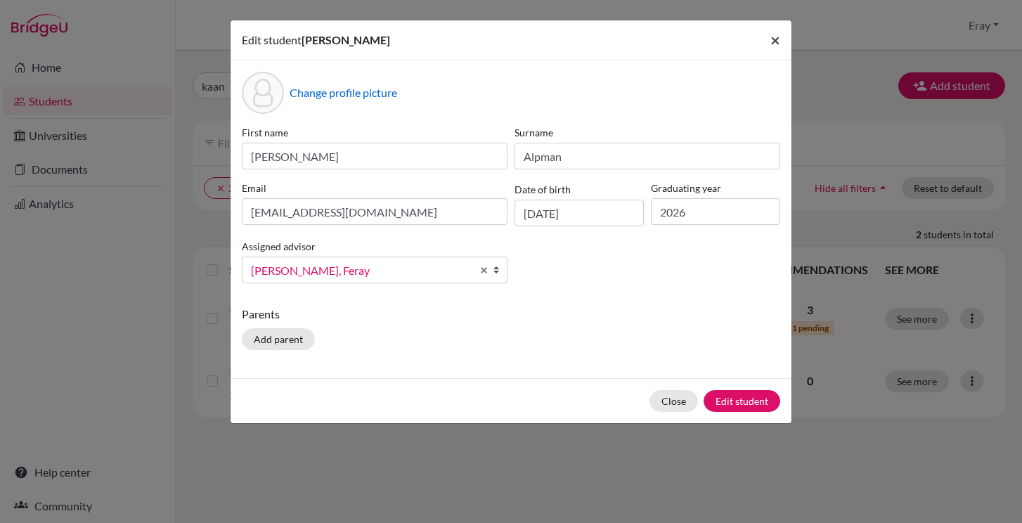
click at [771, 39] on span "×" at bounding box center [776, 40] width 10 height 20
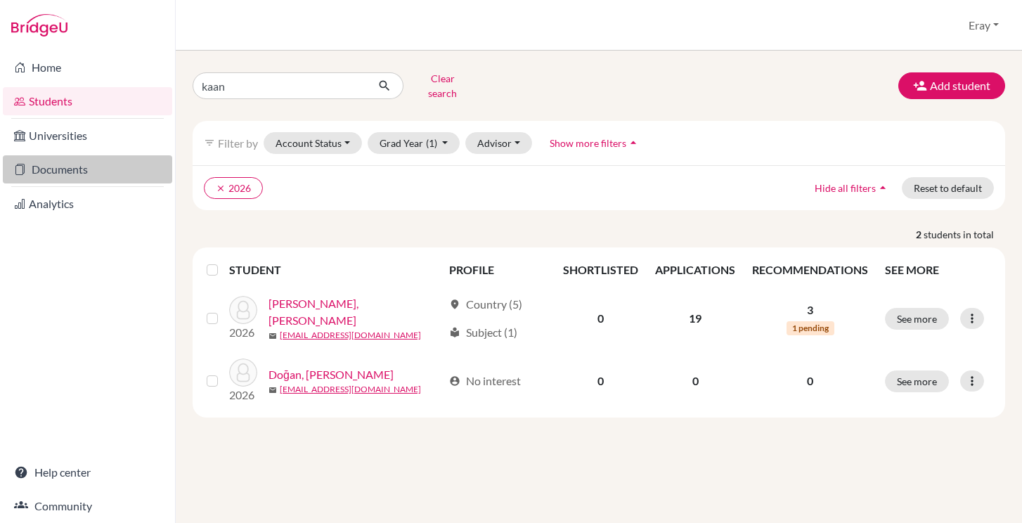
click at [99, 174] on link "Documents" at bounding box center [87, 169] width 169 height 28
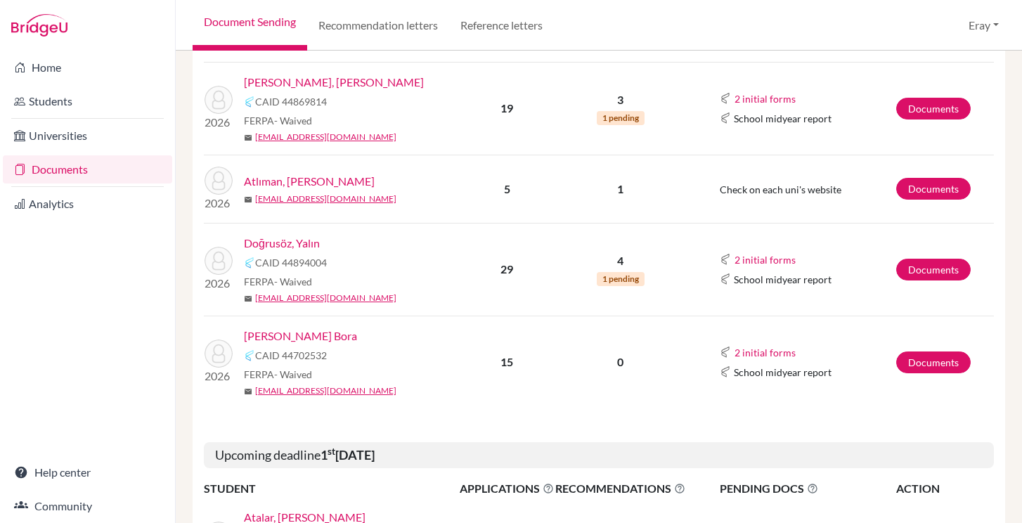
scroll to position [378, 0]
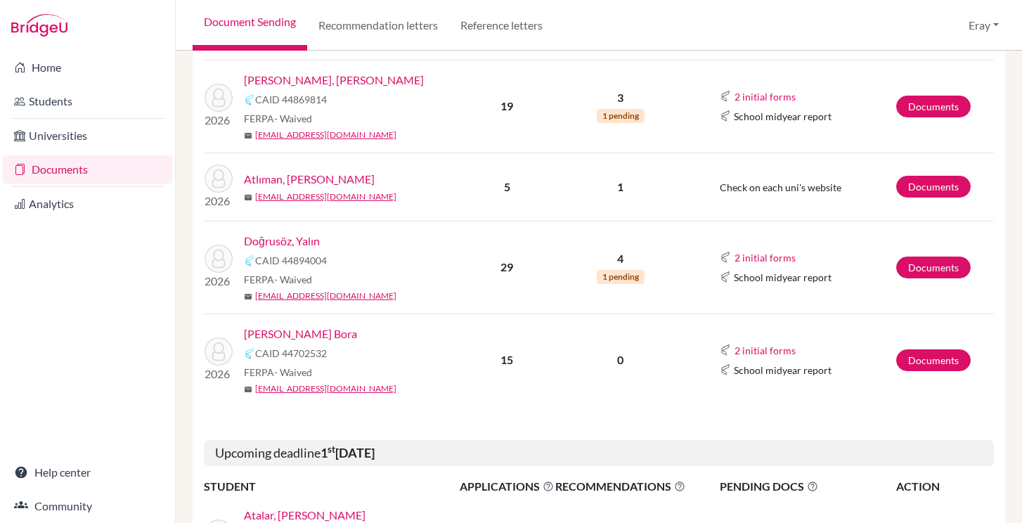
click at [306, 331] on link "[PERSON_NAME] Bora" at bounding box center [300, 334] width 113 height 17
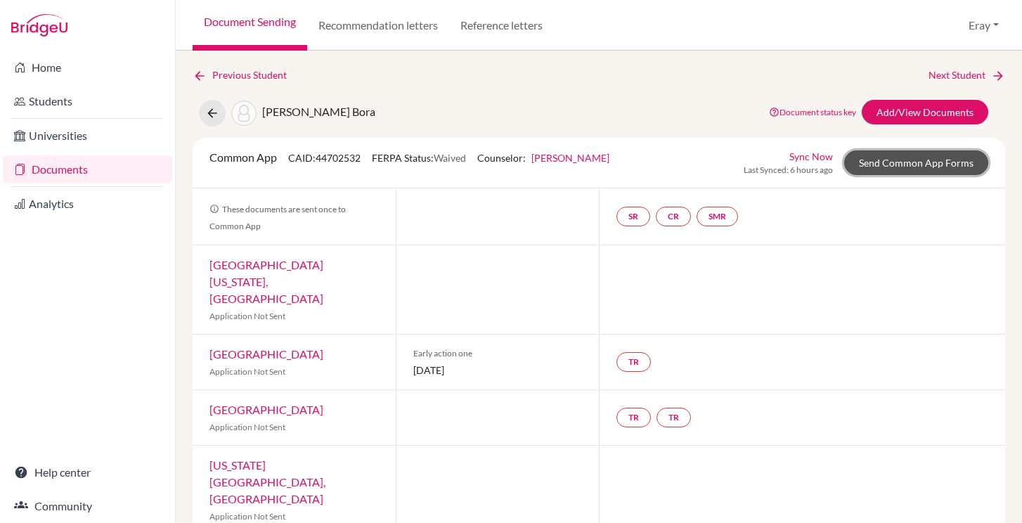
click at [935, 153] on link "Send Common App Forms" at bounding box center [917, 162] width 144 height 25
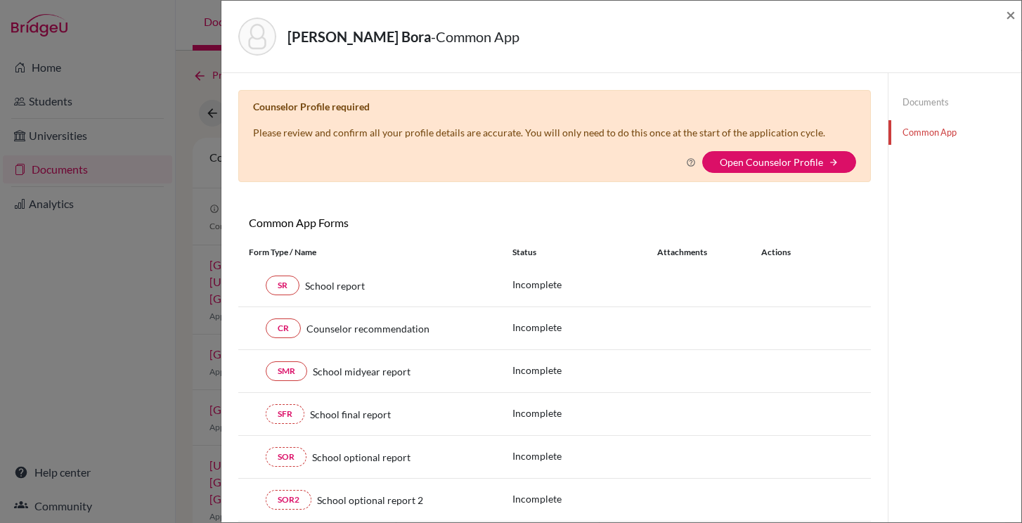
click at [558, 130] on p "Please review and confirm all your profile details are accurate. You will only …" at bounding box center [539, 132] width 572 height 15
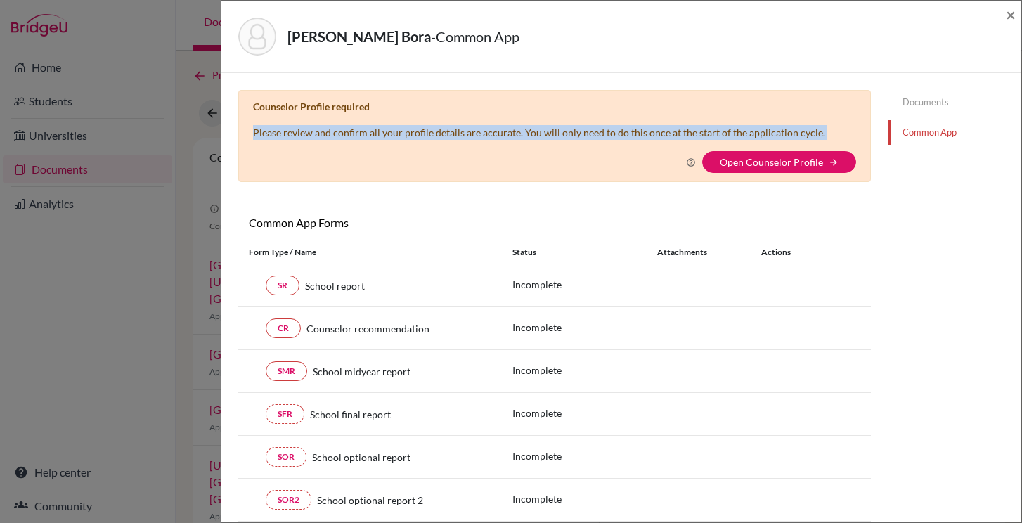
click at [558, 130] on p "Please review and confirm all your profile details are accurate. You will only …" at bounding box center [539, 132] width 572 height 15
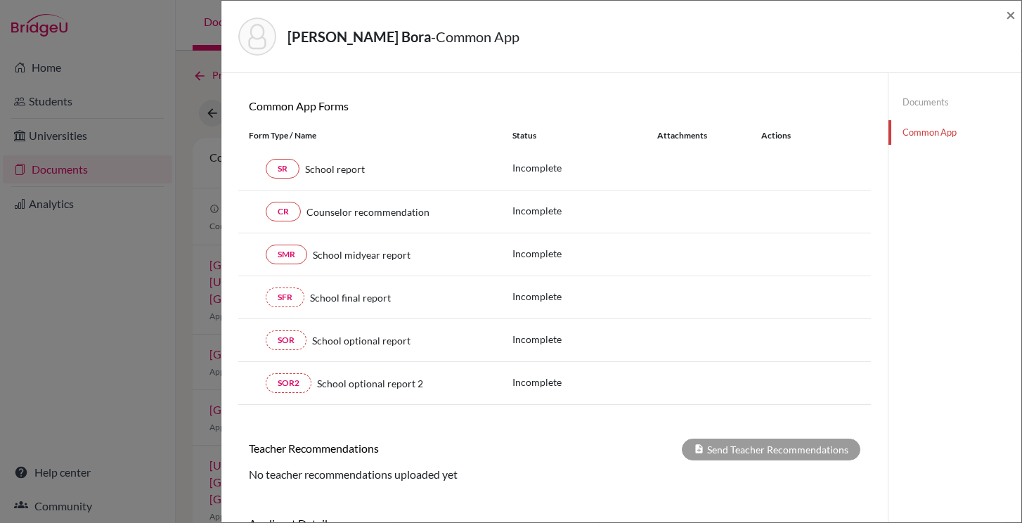
scroll to position [105, 0]
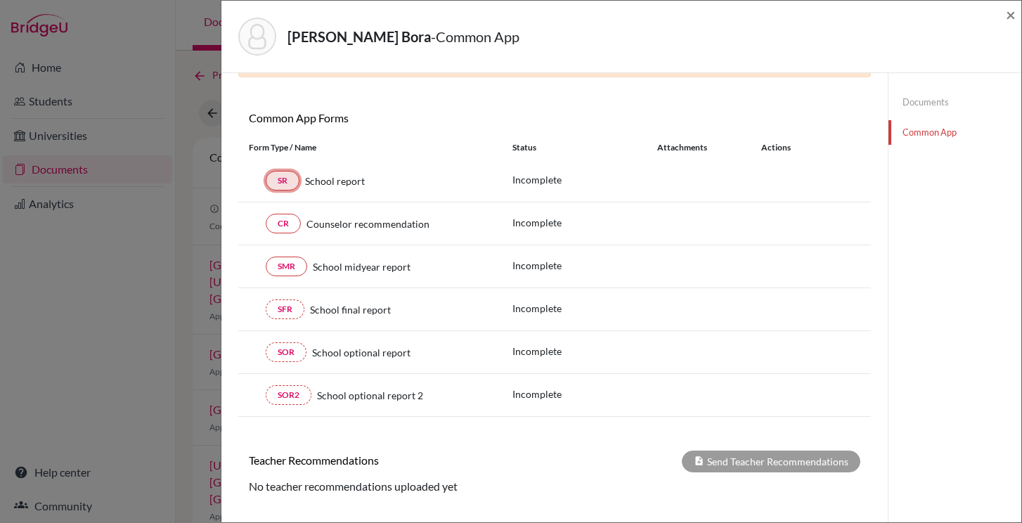
click at [290, 181] on link "SR" at bounding box center [283, 181] width 34 height 20
click at [1011, 18] on span "×" at bounding box center [1011, 14] width 10 height 20
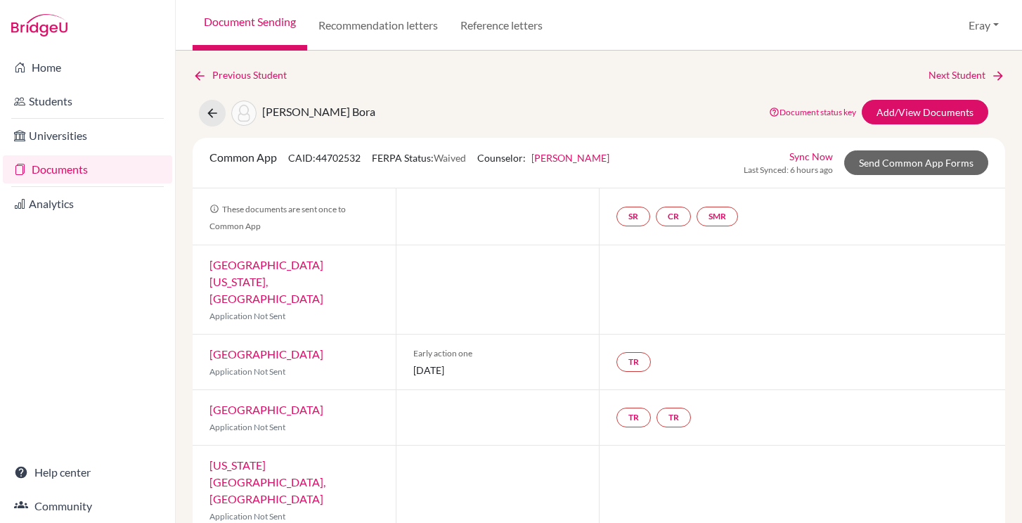
click at [799, 155] on link "Sync Now" at bounding box center [812, 156] width 44 height 15
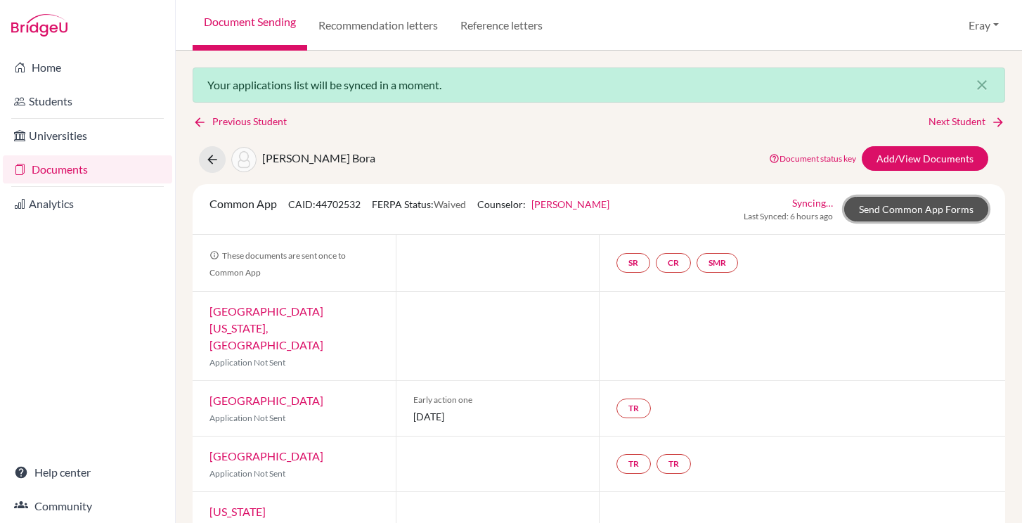
click at [903, 212] on link "Send Common App Forms" at bounding box center [917, 209] width 144 height 25
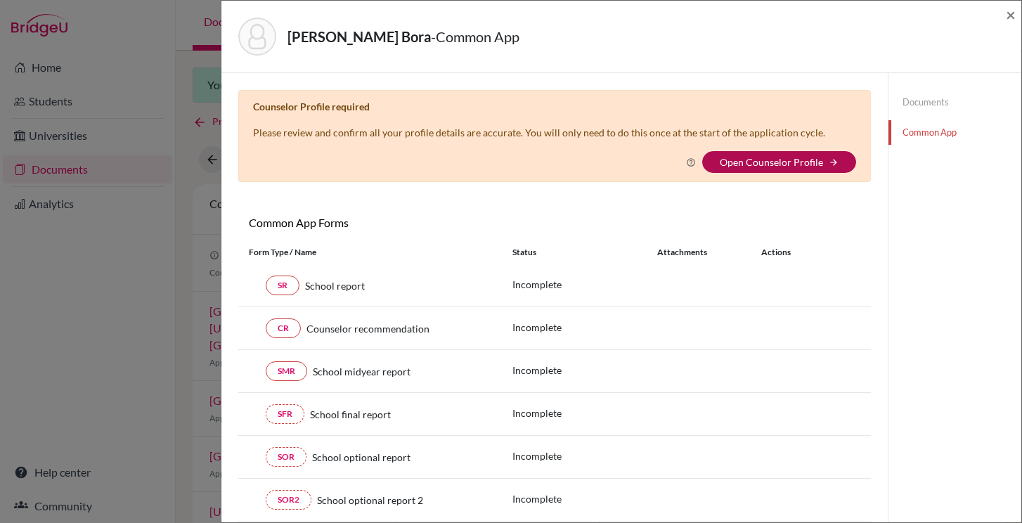
click at [817, 160] on link "Open Counselor Profile" at bounding box center [771, 162] width 103 height 12
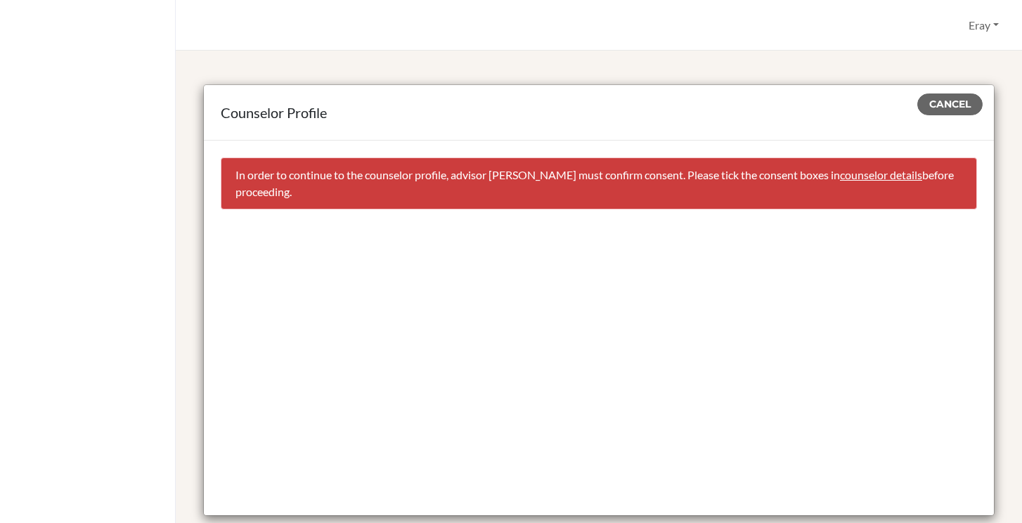
click at [876, 177] on link "counselor details" at bounding box center [881, 174] width 82 height 13
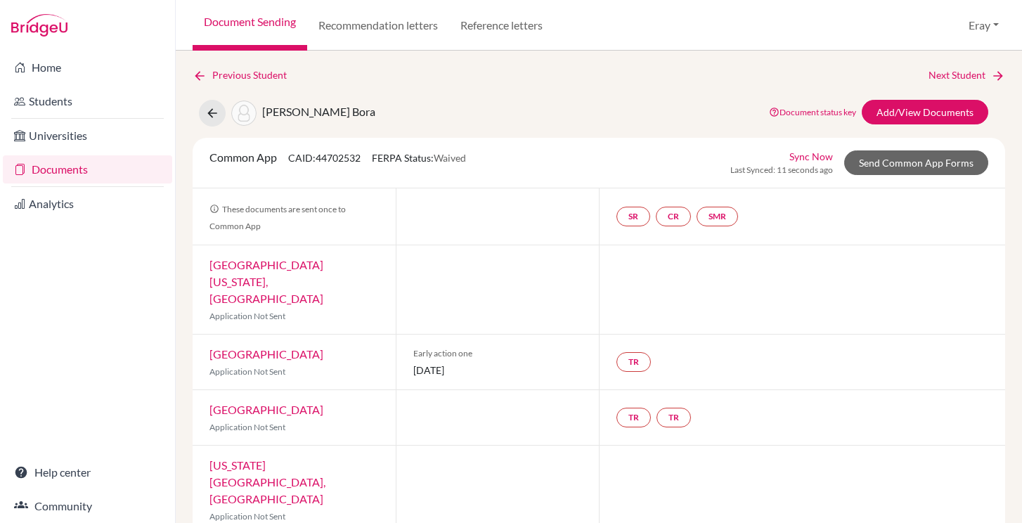
select select "458445"
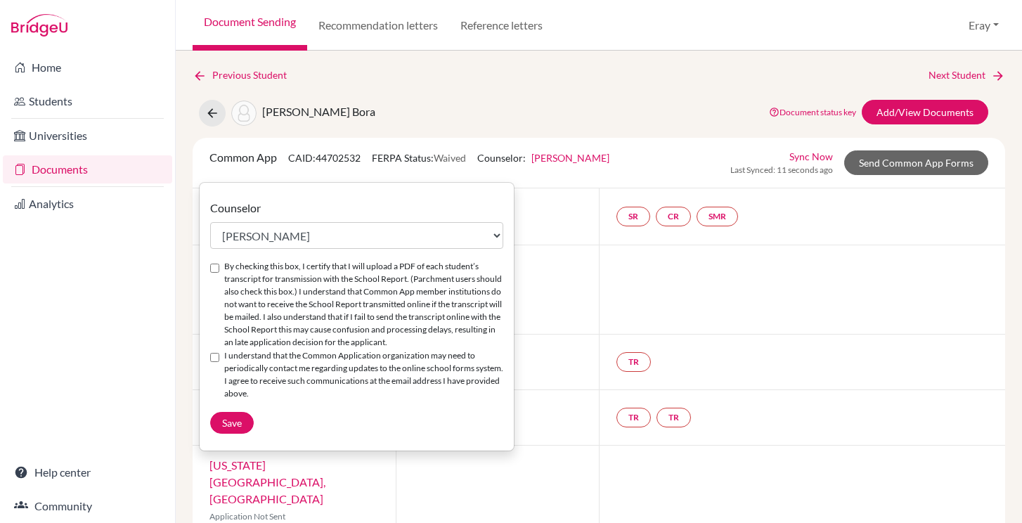
click at [214, 267] on input "By checking this box, I certify that I will upload a PDF of each student’s tran…" at bounding box center [214, 268] width 9 height 9
checkbox input "true"
click at [214, 359] on input "I understand that the Common Application organization may need to periodically …" at bounding box center [214, 357] width 9 height 9
checkbox input "true"
click at [232, 416] on button "Save" at bounding box center [232, 423] width 44 height 22
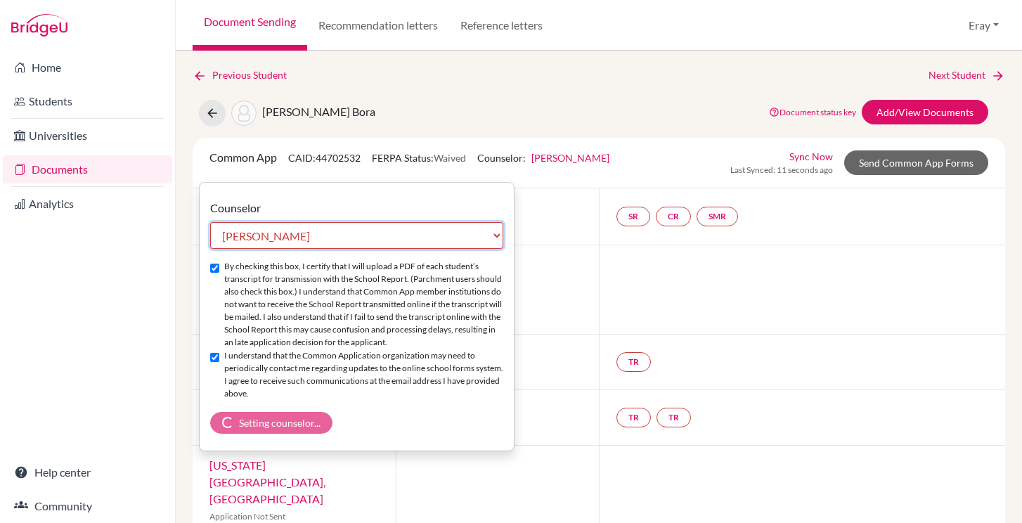
click at [477, 245] on select "Select counselor Ayşegül Erdem Eray Kocamanoğlu Mark Krugman Feray Özdemir Gür …" at bounding box center [356, 235] width 293 height 27
click at [210, 222] on select "Select counselor Ayşegül Erdem Eray Kocamanoğlu Mark Krugman Feray Özdemir Gür …" at bounding box center [356, 235] width 293 height 27
click at [473, 234] on select "Select counselor Ayşegül Erdem Eray Kocamanoğlu Mark Krugman Feray Özdemir Gür …" at bounding box center [356, 235] width 293 height 27
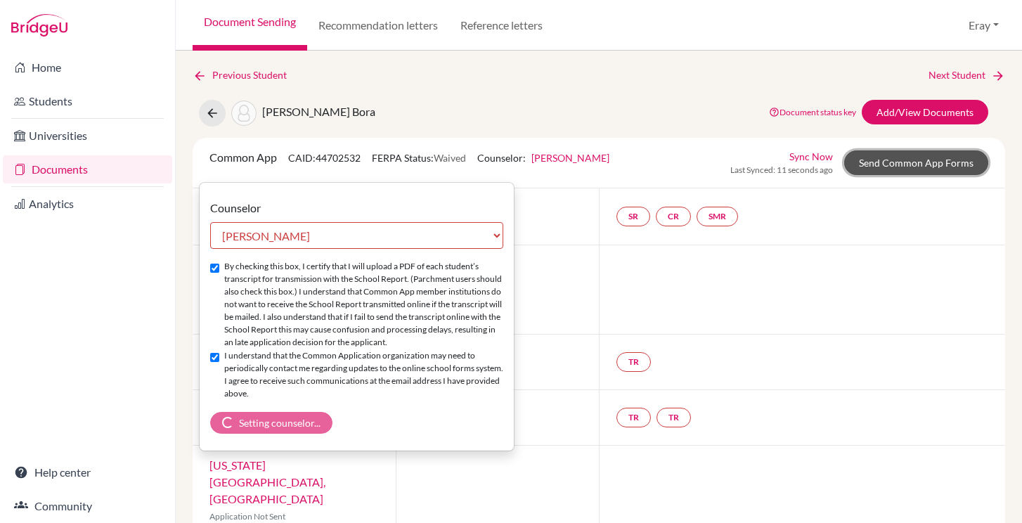
click at [892, 172] on link "Send Common App Forms" at bounding box center [917, 162] width 144 height 25
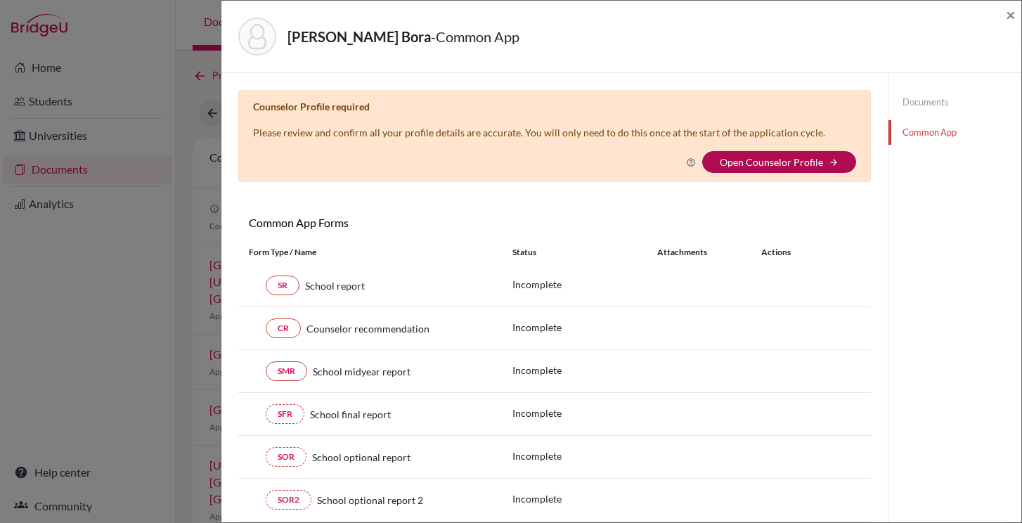
click at [809, 161] on link "Open Counselor Profile" at bounding box center [771, 162] width 103 height 12
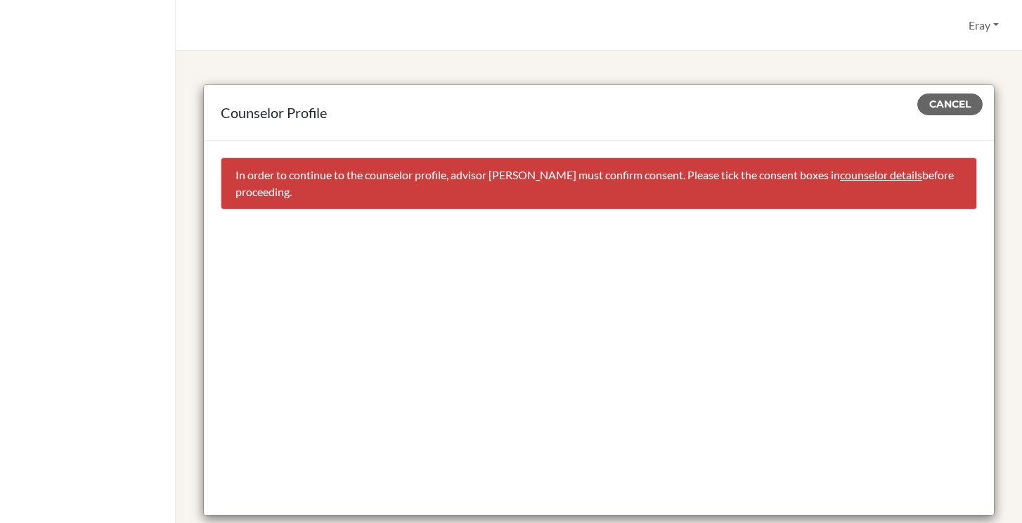
click at [885, 177] on link "counselor details" at bounding box center [881, 174] width 82 height 13
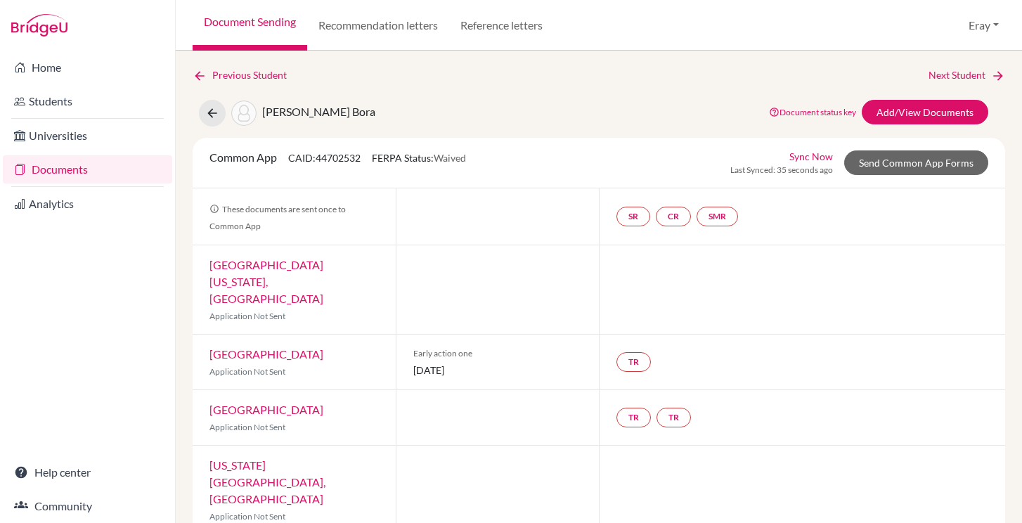
select select "458445"
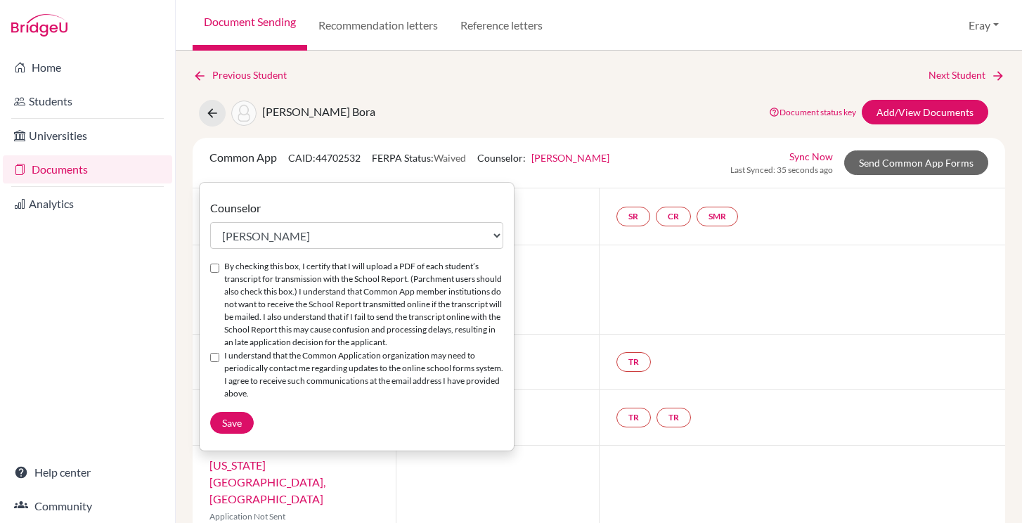
click at [222, 271] on div "By checking this box, I certify that I will upload a PDF of each student’s tran…" at bounding box center [356, 304] width 293 height 89
click at [215, 269] on input "By checking this box, I certify that I will upload a PDF of each student’s tran…" at bounding box center [214, 268] width 9 height 9
checkbox input "false"
click at [216, 354] on input "I understand that the Common Application organization may need to periodically …" at bounding box center [214, 357] width 9 height 9
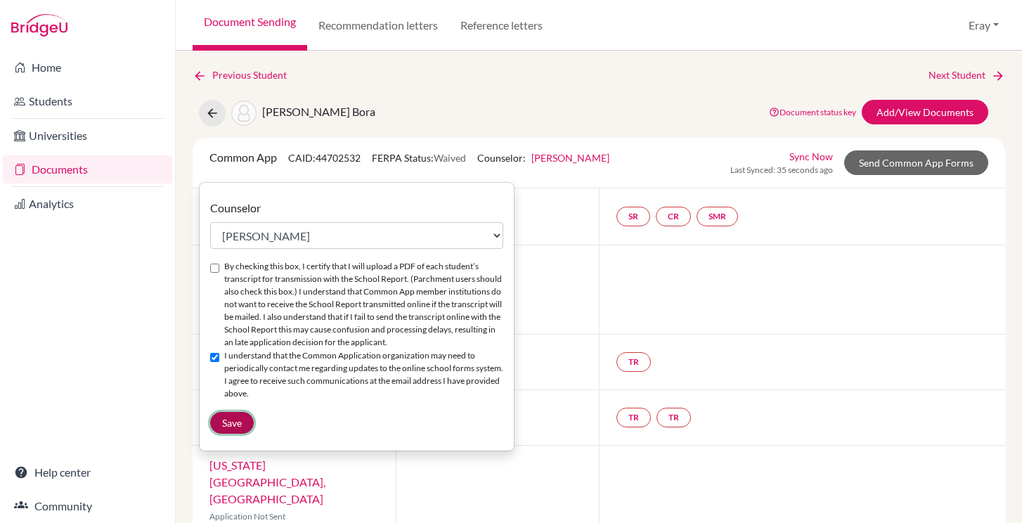
click at [233, 423] on span "Save" at bounding box center [232, 423] width 20 height 12
click at [219, 268] on div "By checking this box, I certify that I will upload a PDF of each student’s tran…" at bounding box center [356, 304] width 293 height 89
click at [218, 359] on input "I understand that the Common Application organization may need to periodically …" at bounding box center [214, 357] width 9 height 9
checkbox input "false"
click at [214, 264] on input "By checking this box, I certify that I will upload a PDF of each student’s tran…" at bounding box center [214, 268] width 9 height 9
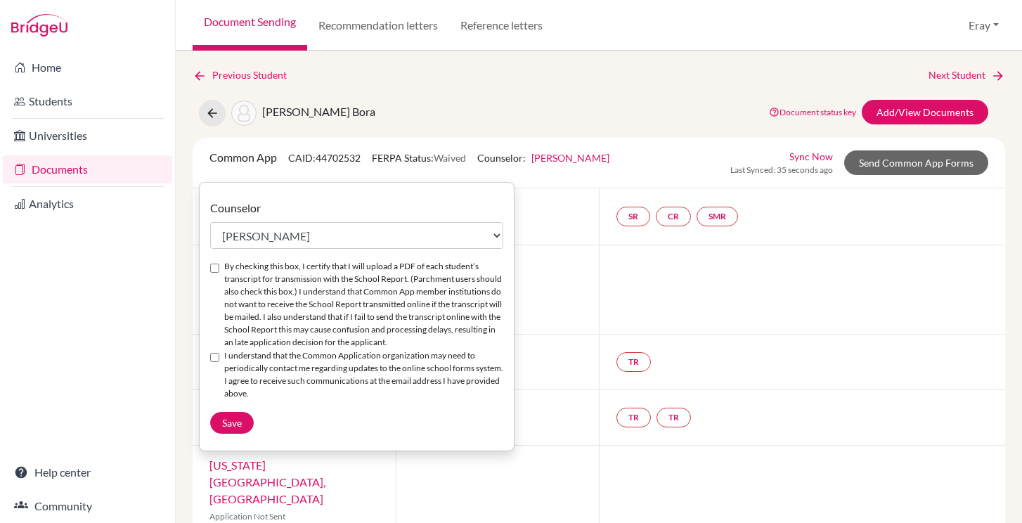
checkbox input "true"
click at [236, 426] on span "Save" at bounding box center [232, 423] width 20 height 12
click at [217, 357] on input "I understand that the Common Application organization may need to periodically …" at bounding box center [214, 357] width 9 height 9
checkbox input "true"
click at [238, 421] on span "Save" at bounding box center [232, 423] width 20 height 12
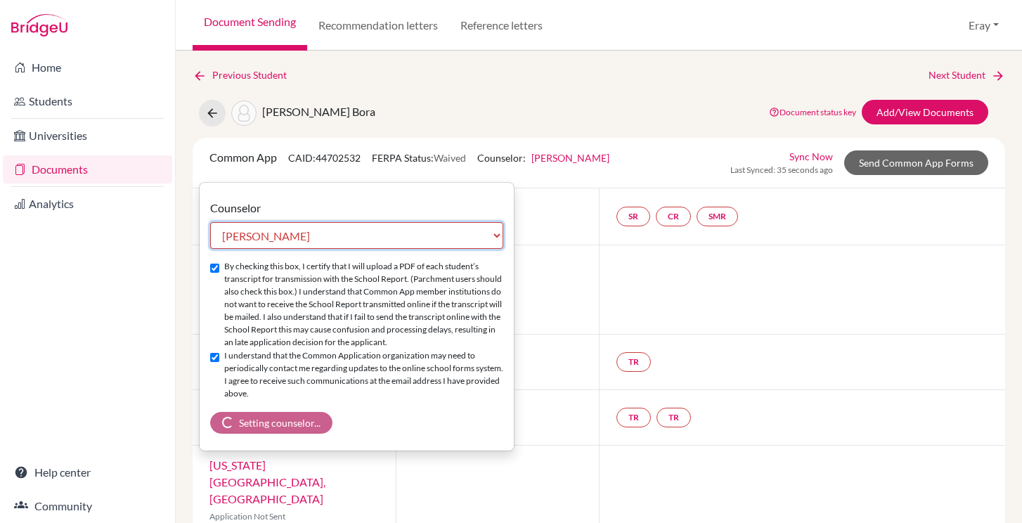
click at [309, 235] on select "Select counselor Ayşegül Erdem Eray Kocamanoğlu Mark Krugman Feray Özdemir Gür …" at bounding box center [356, 235] width 293 height 27
select select "383520"
click at [210, 222] on select "Select counselor Ayşegül Erdem Eray Kocamanoğlu Mark Krugman Feray Özdemir Gür …" at bounding box center [356, 235] width 293 height 27
checkbox input "false"
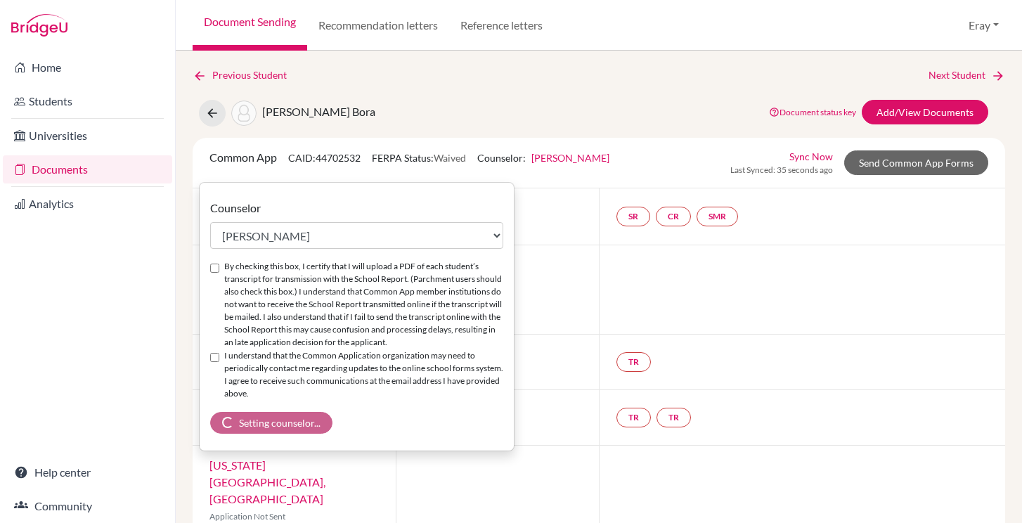
click at [218, 353] on input "I understand that the Common Application organization may need to periodically …" at bounding box center [214, 357] width 9 height 9
checkbox input "true"
click at [214, 271] on input "By checking this box, I certify that I will upload a PDF of each student’s tran…" at bounding box center [214, 268] width 9 height 9
checkbox input "true"
click at [271, 241] on select "Select counselor Ayşegül Erdem Eray Kocamanoğlu Mark Krugman Feray Özdemir Gür …" at bounding box center [356, 235] width 293 height 27
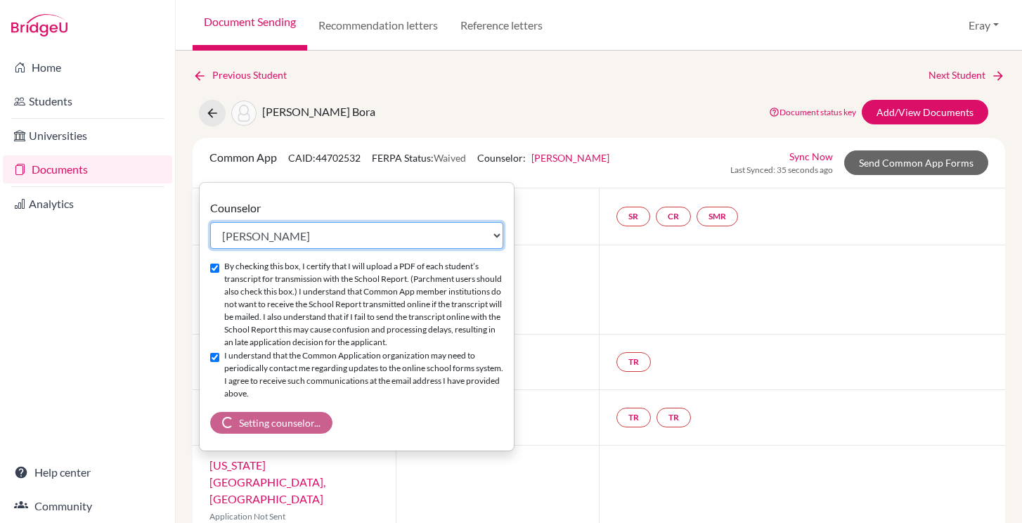
click at [210, 222] on select "Select counselor Ayşegül Erdem Eray Kocamanoğlu Mark Krugman Feray Özdemir Gür …" at bounding box center [356, 235] width 293 height 27
click at [352, 237] on select "Select counselor [PERSON_NAME] [PERSON_NAME] [PERSON_NAME] Gür [PERSON_NAME] Gür" at bounding box center [356, 235] width 293 height 27
select select "383520"
click at [210, 222] on select "Select counselor [PERSON_NAME] [PERSON_NAME] [PERSON_NAME] Gür [PERSON_NAME] Gür" at bounding box center [356, 235] width 293 height 27
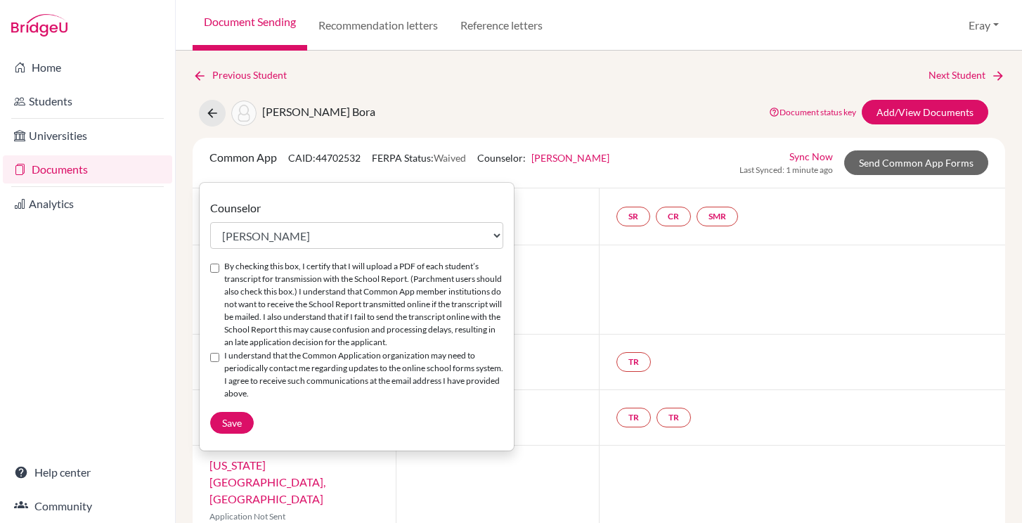
click at [214, 268] on input "By checking this box, I certify that I will upload a PDF of each student’s tran…" at bounding box center [214, 268] width 9 height 9
checkbox input "true"
click at [215, 356] on input "I understand that the Common Application organization may need to periodically …" at bounding box center [214, 357] width 9 height 9
checkbox input "true"
click at [254, 248] on select "Select counselor Ayşegül Erdem Eray Kocamanoğlu Mark Krugman Feray Özdemir Gür …" at bounding box center [356, 235] width 293 height 27
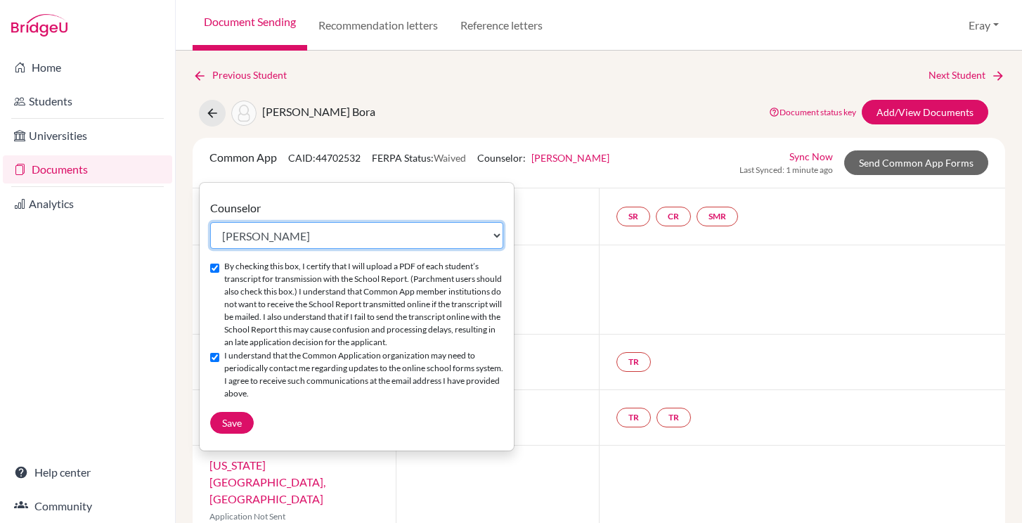
select select "364786"
click at [210, 222] on select "Select counselor Ayşegül Erdem Eray Kocamanoğlu Mark Krugman Feray Özdemir Gür …" at bounding box center [356, 235] width 293 height 27
checkbox input "false"
click at [213, 364] on div "I understand that the Common Application organization may need to periodically …" at bounding box center [356, 375] width 293 height 51
click at [213, 350] on div "I understand that the Common Application organization may need to periodically …" at bounding box center [356, 375] width 293 height 51
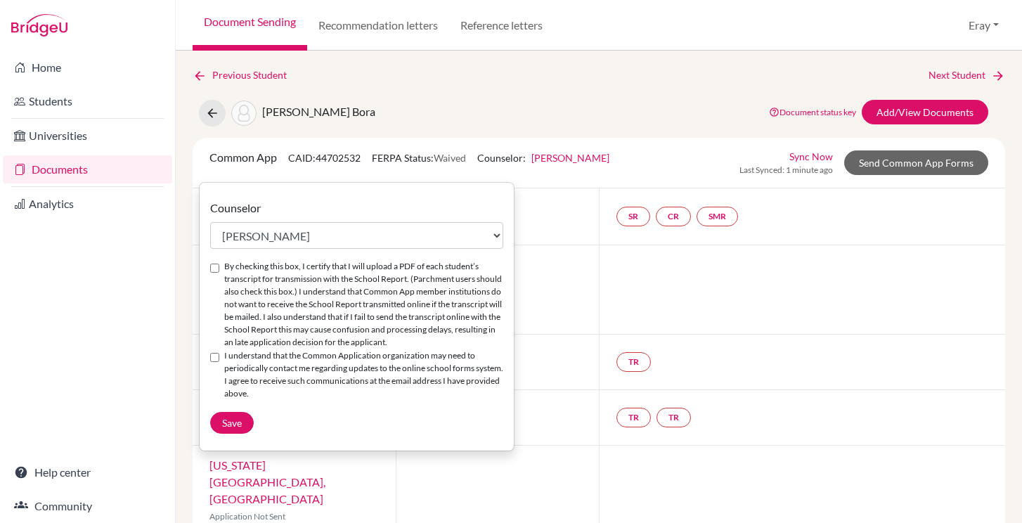
click at [213, 354] on input "I understand that the Common Application organization may need to periodically …" at bounding box center [214, 357] width 9 height 9
checkbox input "true"
click at [212, 266] on input "By checking this box, I certify that I will upload a PDF of each student’s tran…" at bounding box center [214, 268] width 9 height 9
checkbox input "true"
click at [230, 410] on div "Counselor Select counselor Ayşegül Erdem Eray Kocamanoğlu Mark Krugman Feray Öz…" at bounding box center [357, 317] width 314 height 234
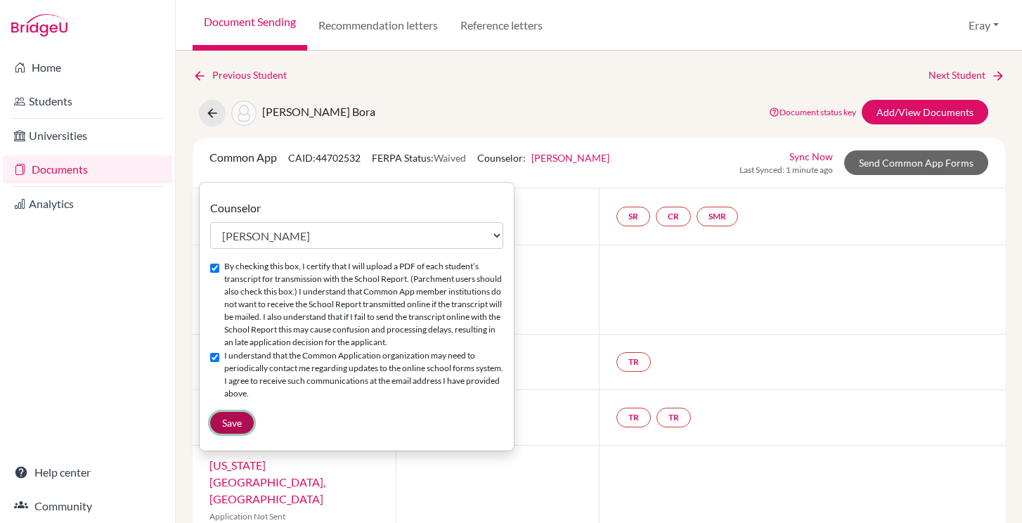
click at [231, 418] on span "Save" at bounding box center [232, 423] width 20 height 12
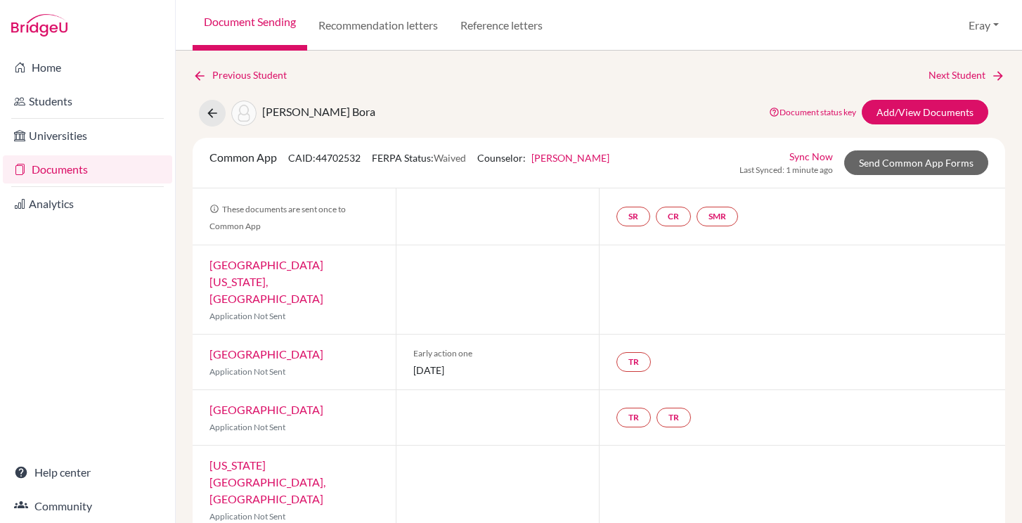
click at [804, 154] on link "Sync Now" at bounding box center [812, 156] width 44 height 15
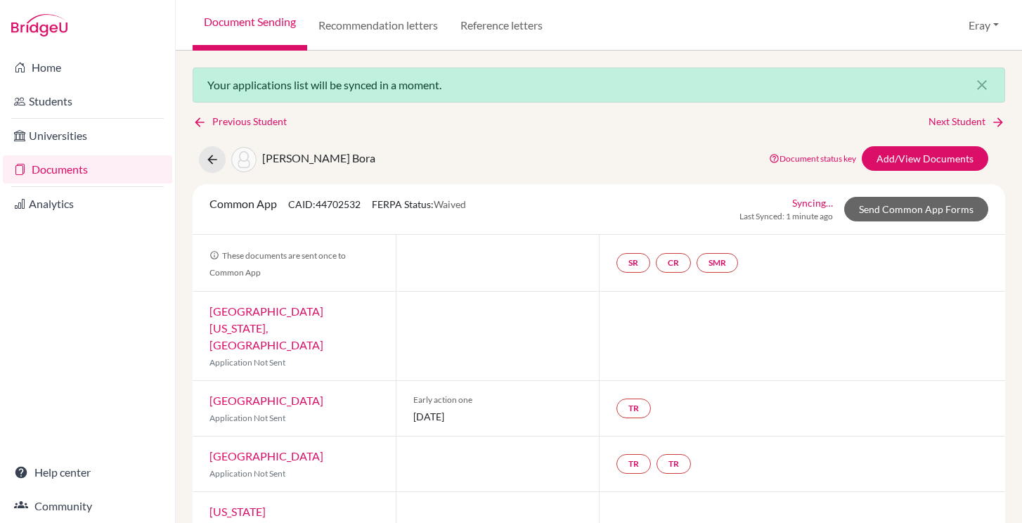
select select "458445"
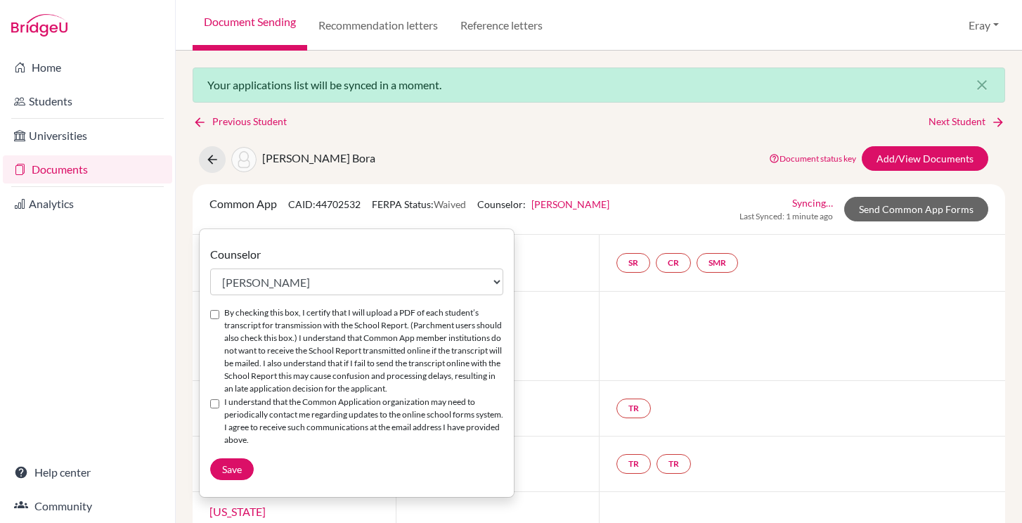
click at [217, 313] on input "By checking this box, I certify that I will upload a PDF of each student’s tran…" at bounding box center [214, 314] width 9 height 9
checkbox input "true"
click at [214, 405] on input "I understand that the Common Application organization may need to periodically …" at bounding box center [214, 403] width 9 height 9
checkbox input "true"
click at [230, 475] on button "Save" at bounding box center [232, 470] width 44 height 22
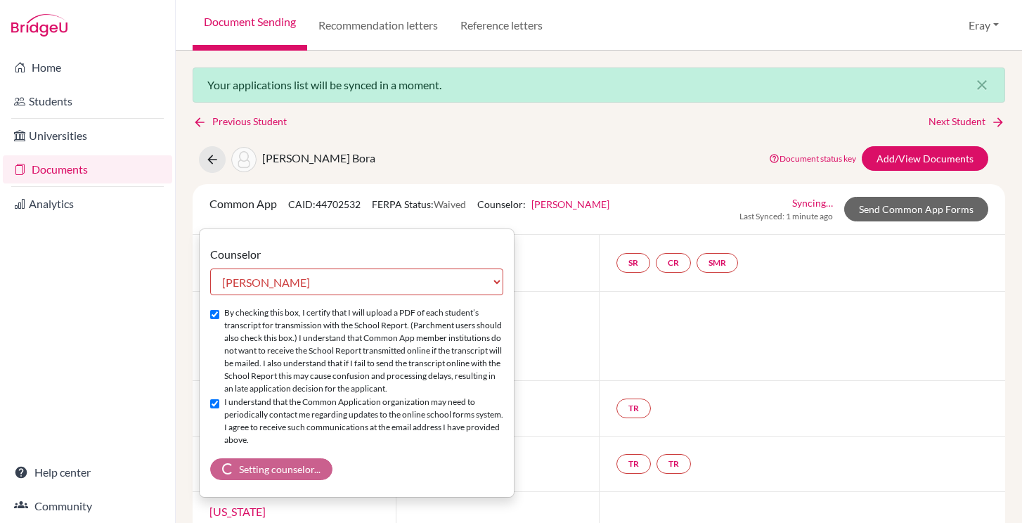
click at [821, 203] on link "Syncing…" at bounding box center [813, 202] width 41 height 15
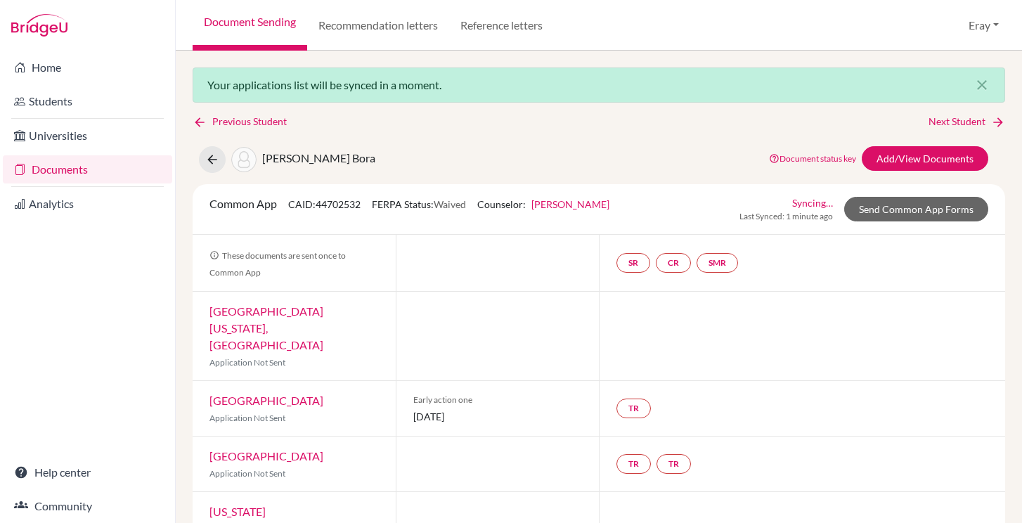
click at [821, 203] on link "Syncing…" at bounding box center [813, 202] width 41 height 15
select select "458445"
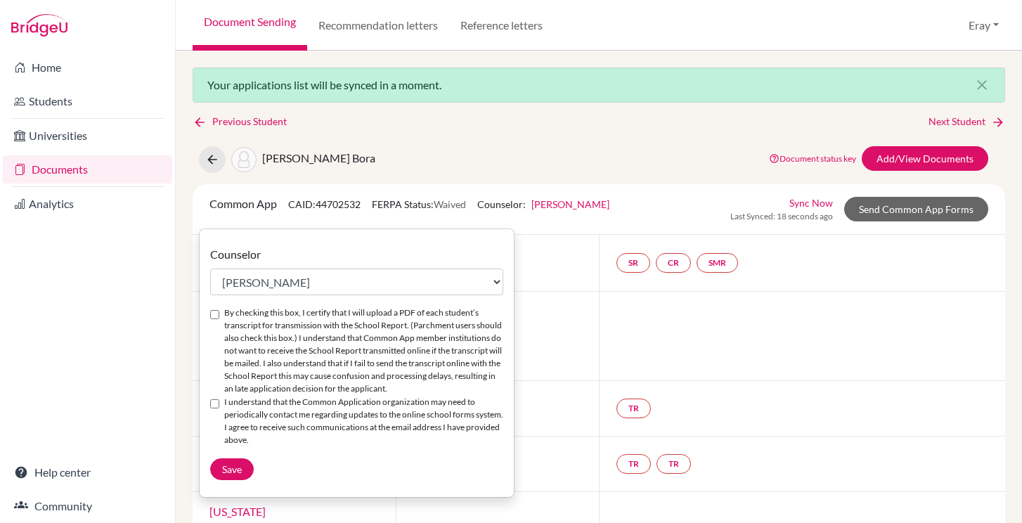
click at [213, 318] on input "By checking this box, I certify that I will upload a PDF of each student’s tran…" at bounding box center [214, 314] width 9 height 9
checkbox input "true"
click at [216, 405] on input "I understand that the Common Application organization may need to periodically …" at bounding box center [214, 403] width 9 height 9
checkbox input "true"
click at [237, 462] on button "Save" at bounding box center [232, 470] width 44 height 22
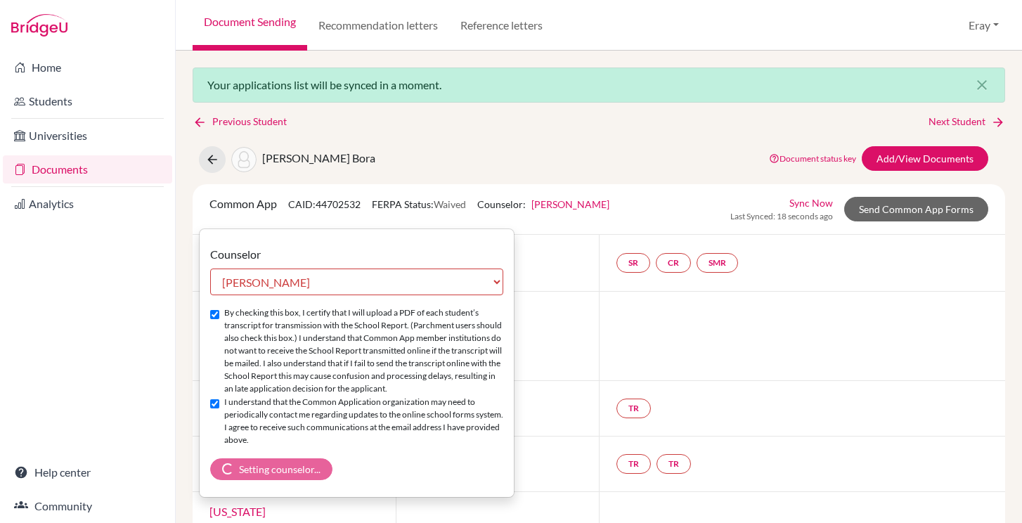
click at [112, 169] on link "Documents" at bounding box center [87, 169] width 169 height 28
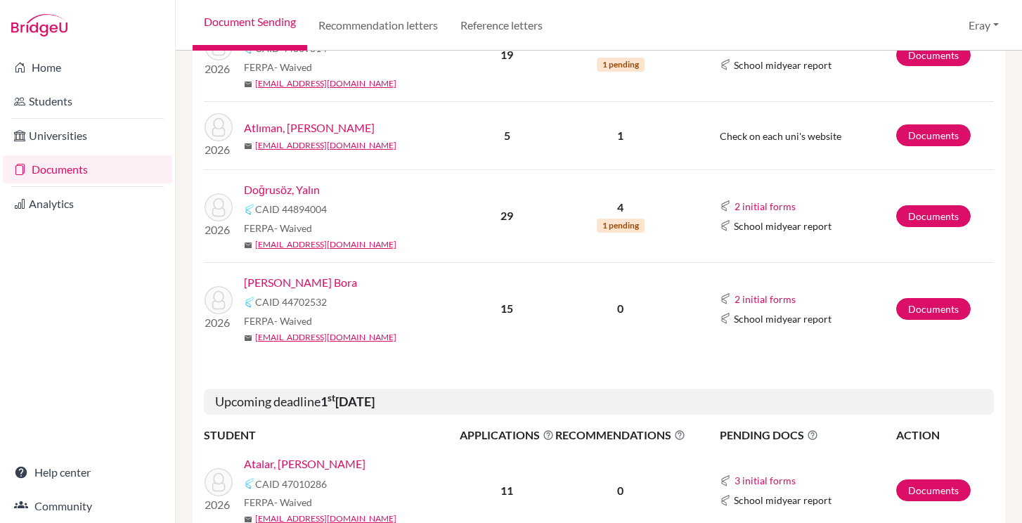
scroll to position [430, 0]
click at [942, 307] on link "Documents" at bounding box center [934, 308] width 75 height 22
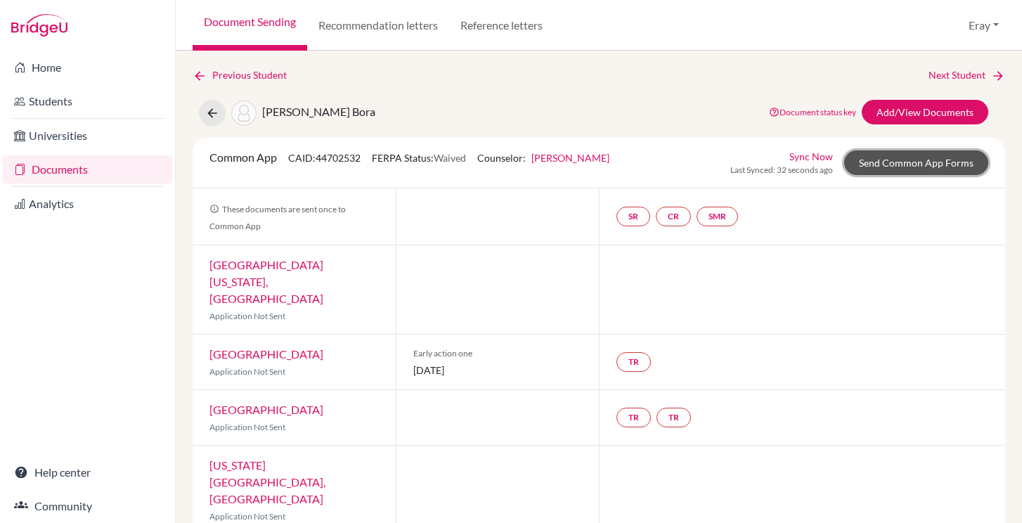
click at [885, 170] on link "Send Common App Forms" at bounding box center [917, 162] width 144 height 25
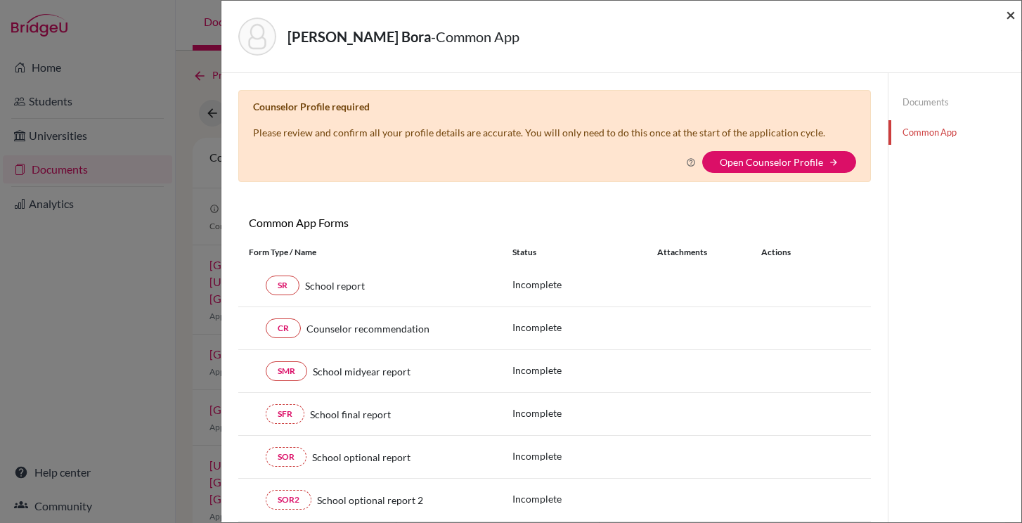
click at [1006, 23] on span "×" at bounding box center [1011, 14] width 10 height 20
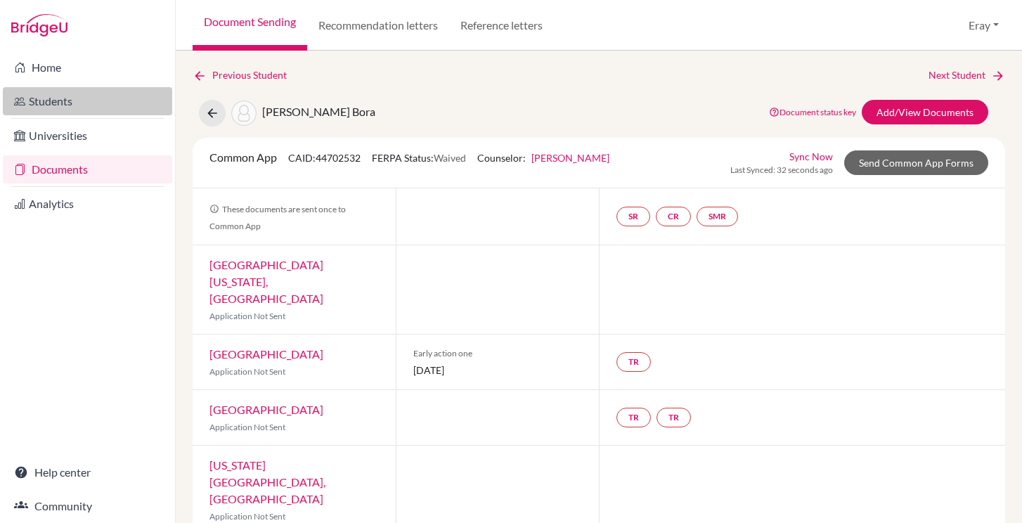
click at [73, 105] on link "Students" at bounding box center [87, 101] width 169 height 28
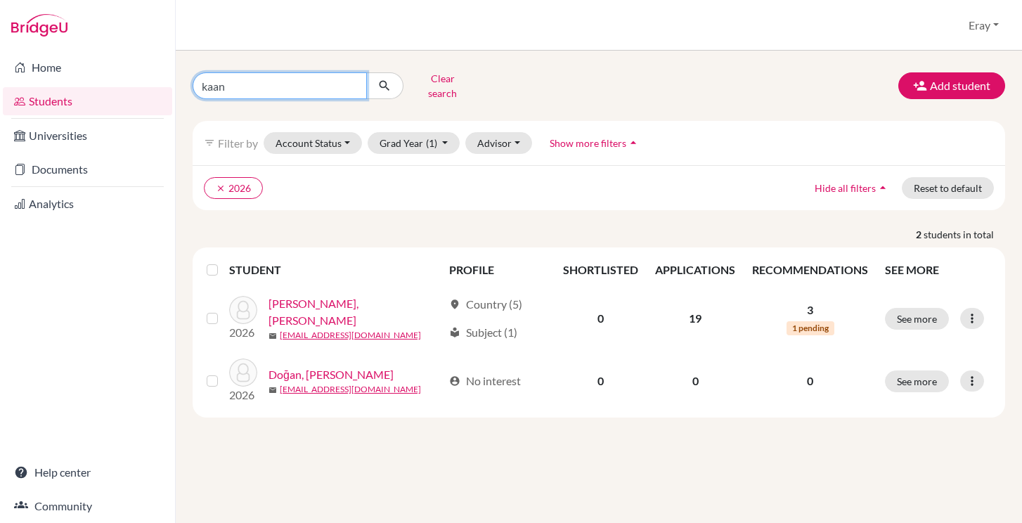
click at [356, 84] on input "kaan" at bounding box center [280, 85] width 174 height 27
click at [354, 84] on input "kaan" at bounding box center [280, 85] width 174 height 27
type input "mert bora"
click button "submit" at bounding box center [384, 85] width 37 height 27
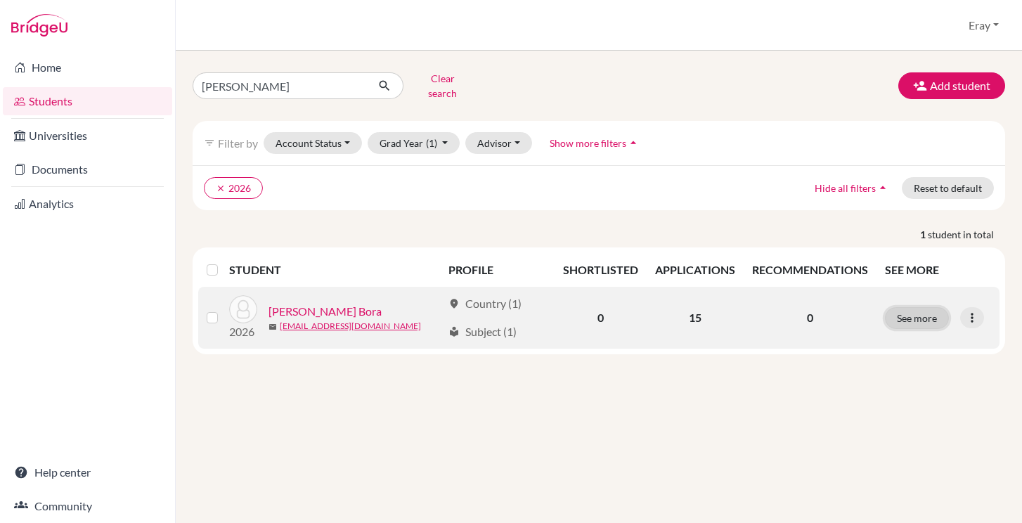
click at [919, 315] on button "See more" at bounding box center [917, 318] width 64 height 22
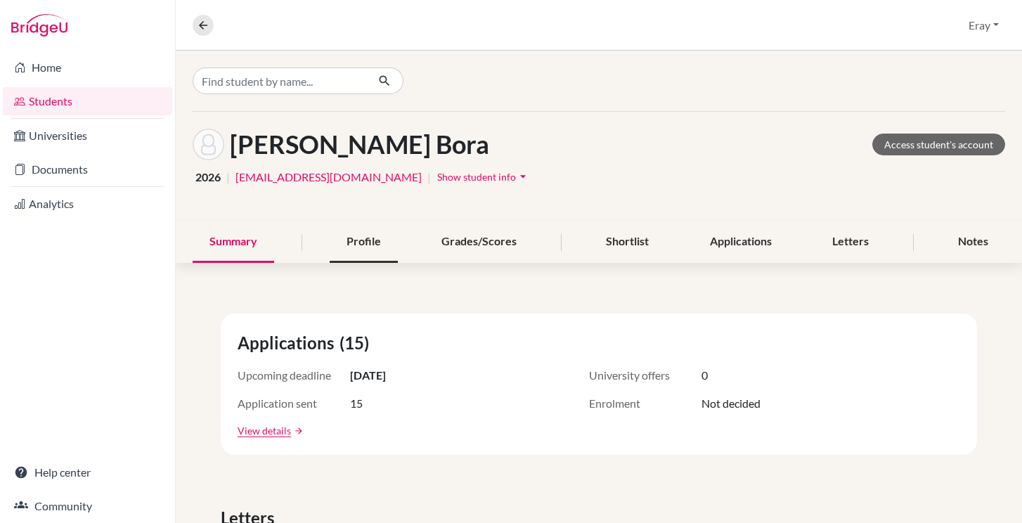
click at [393, 236] on div "Profile" at bounding box center [364, 242] width 68 height 41
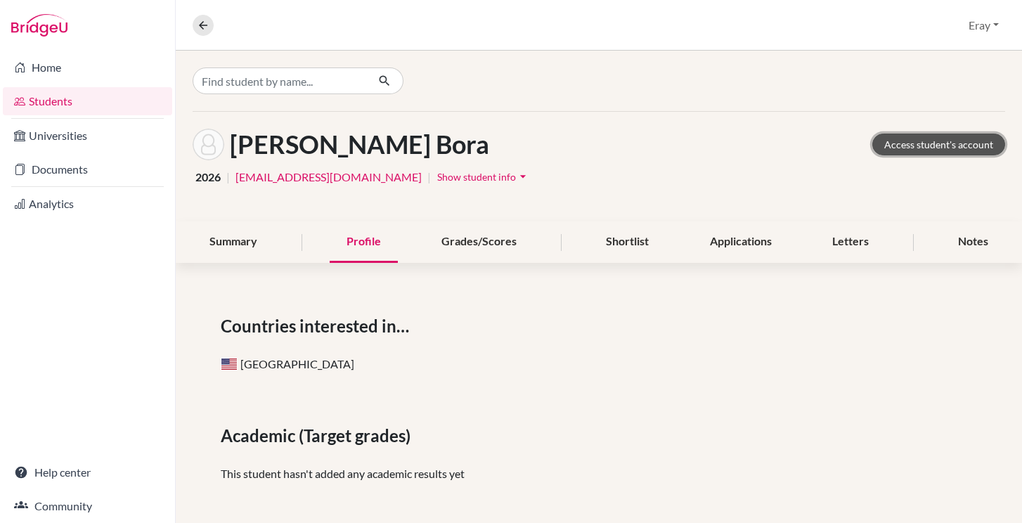
click at [921, 142] on link "Access student's account" at bounding box center [939, 145] width 133 height 22
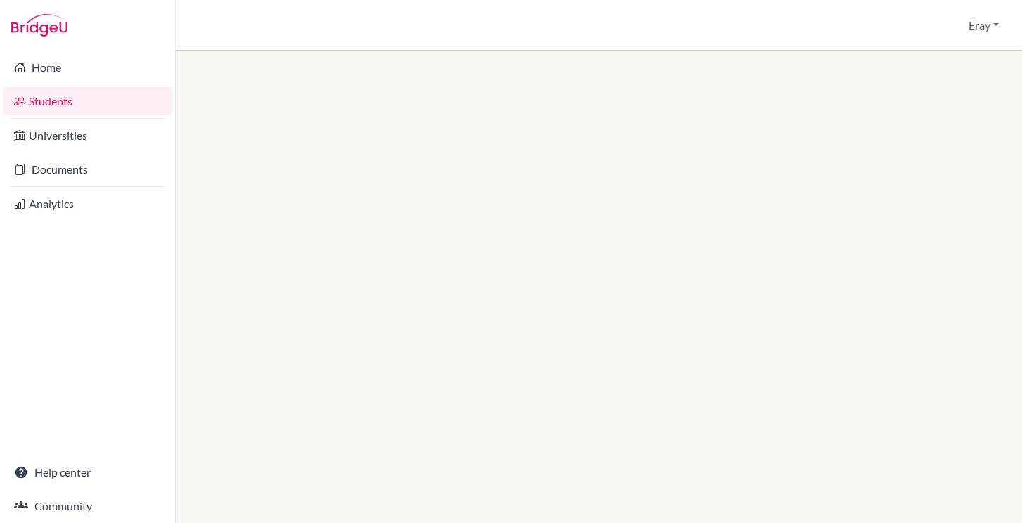
click at [84, 108] on link "Students" at bounding box center [87, 101] width 169 height 28
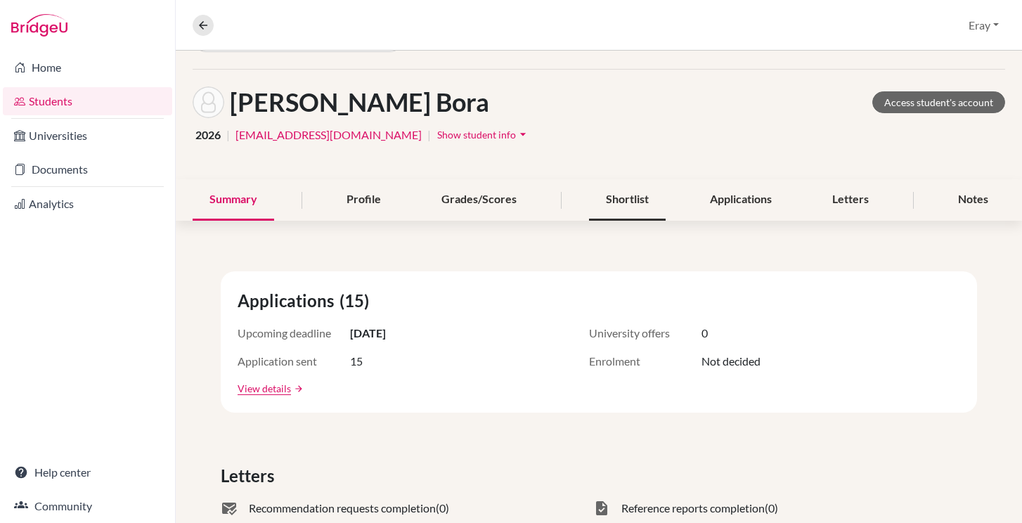
scroll to position [49, 0]
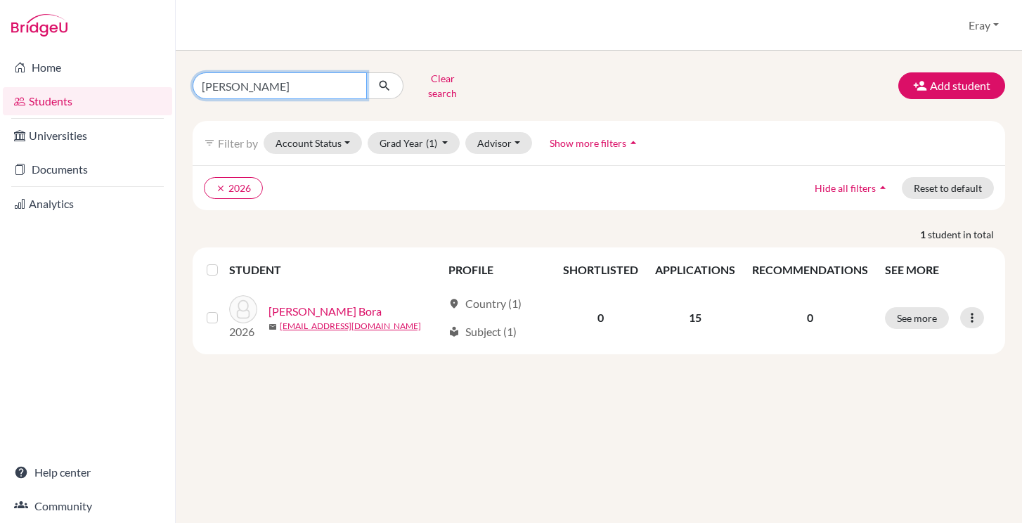
click at [350, 82] on input "mert bora" at bounding box center [280, 85] width 174 height 27
click at [334, 82] on input "Find student by name..." at bounding box center [280, 85] width 174 height 27
type input "yalın"
click button "submit" at bounding box center [384, 85] width 37 height 27
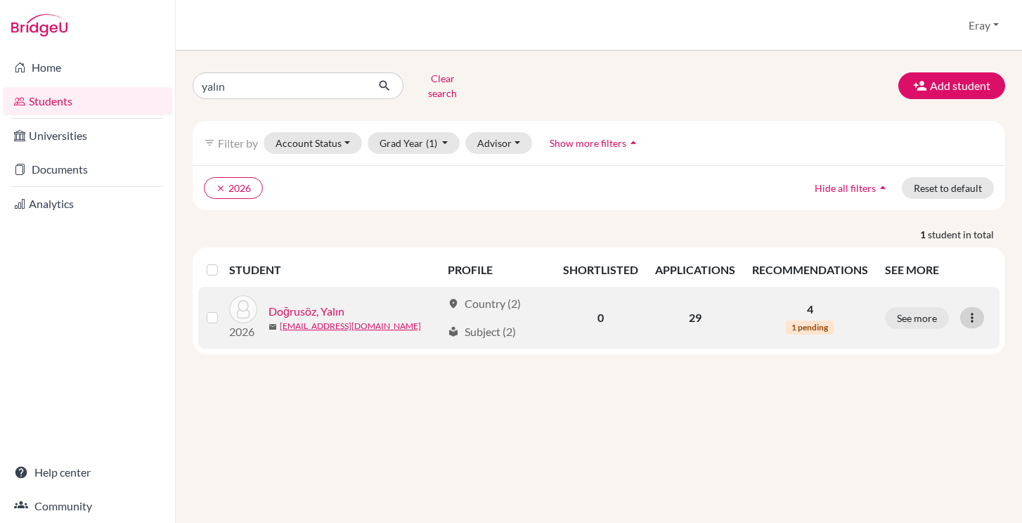
click at [966, 311] on icon at bounding box center [973, 318] width 14 height 14
click at [969, 311] on icon at bounding box center [973, 318] width 14 height 14
click at [933, 312] on button "See more" at bounding box center [917, 318] width 64 height 22
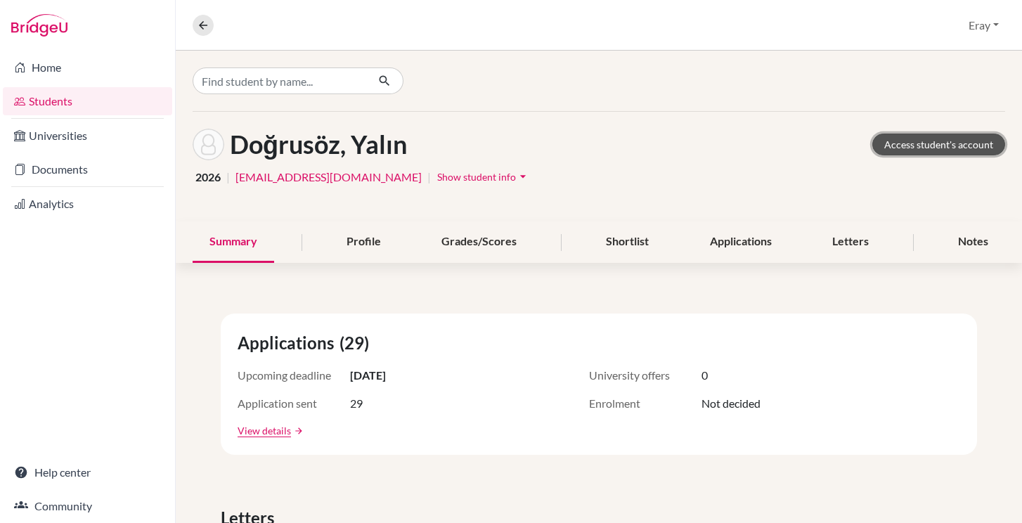
click at [947, 148] on link "Access student's account" at bounding box center [939, 145] width 133 height 22
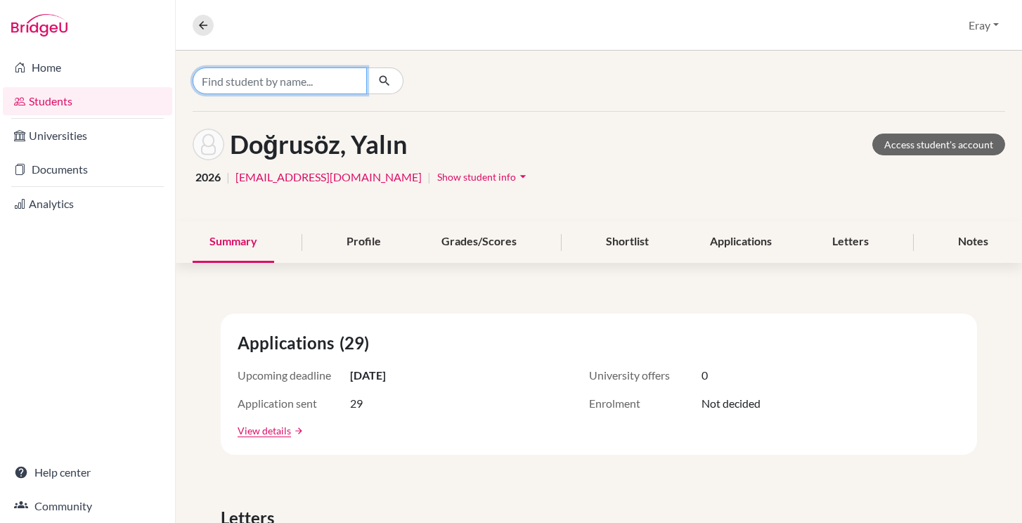
click at [327, 89] on input "Find student by name..." at bounding box center [280, 81] width 174 height 27
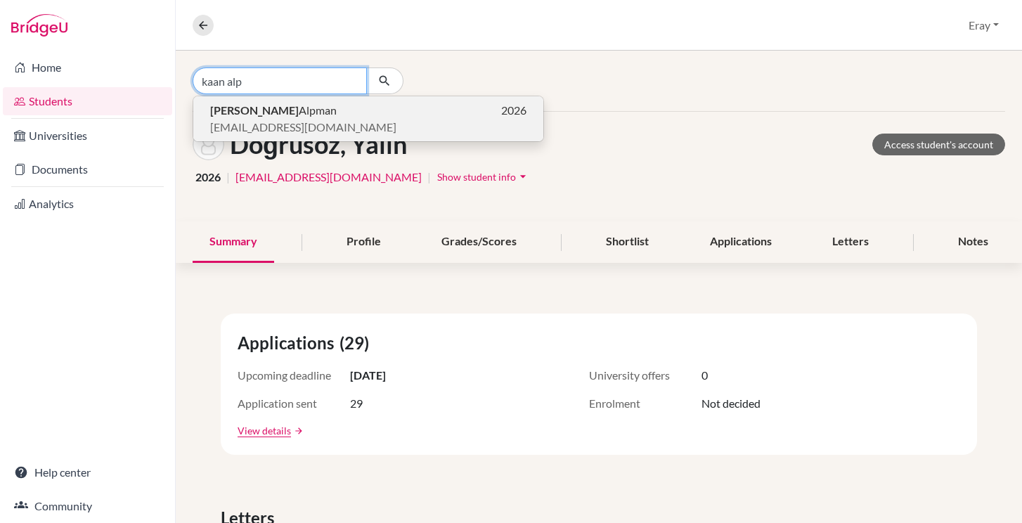
type input "kaan alp"
click at [286, 122] on span "15822@blisankara.org" at bounding box center [303, 127] width 186 height 17
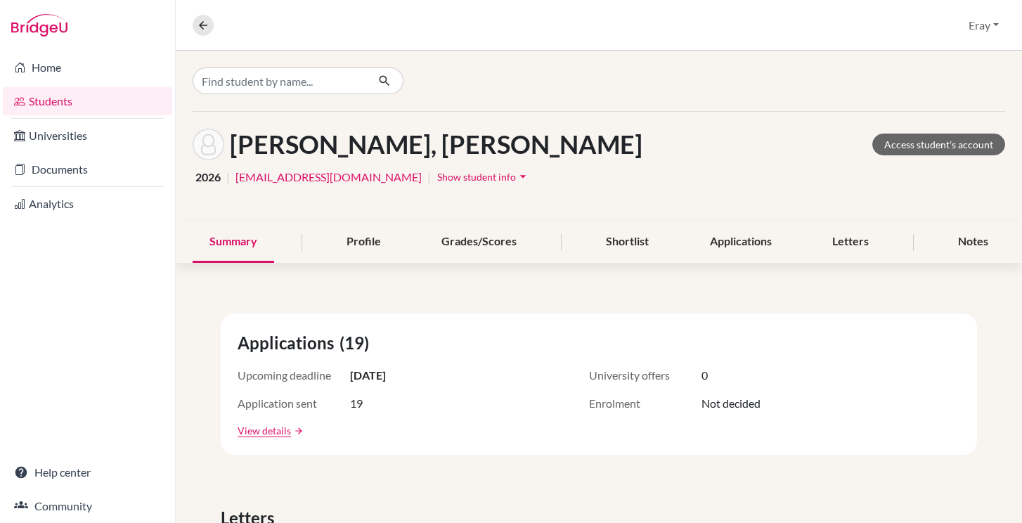
scroll to position [25, 0]
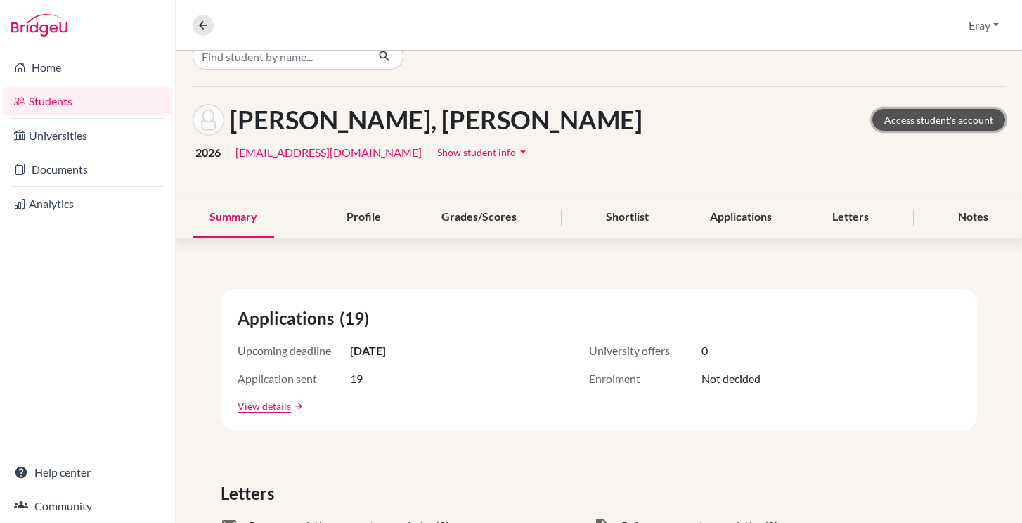
click at [949, 127] on link "Access student's account" at bounding box center [939, 120] width 133 height 22
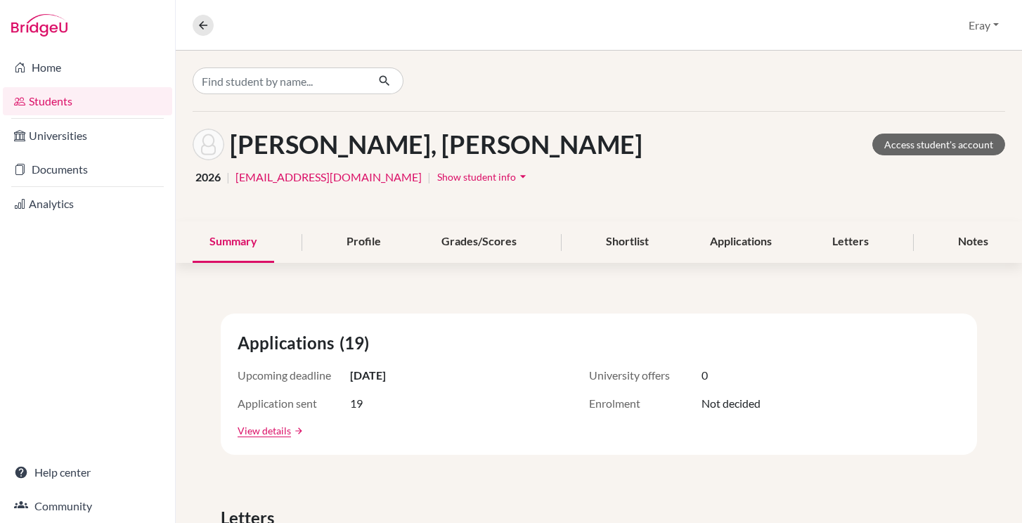
click at [203, 37] on div "Overview Student details Eray Profile School Settings Log out" at bounding box center [599, 25] width 847 height 51
click at [205, 31] on icon at bounding box center [203, 25] width 13 height 13
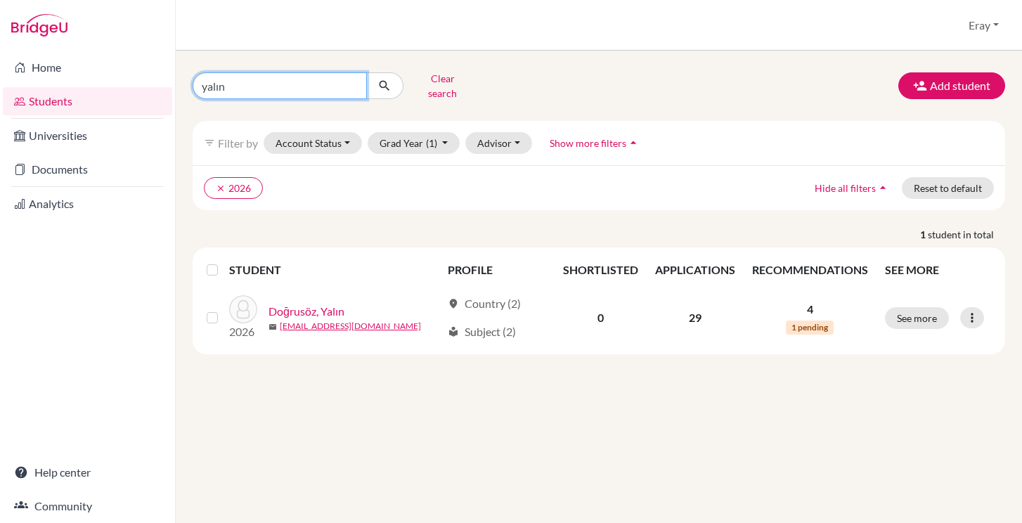
click at [366, 78] on input "yalın" at bounding box center [280, 85] width 174 height 27
click at [345, 80] on input "yalın" at bounding box center [280, 85] width 174 height 27
click at [349, 80] on input "yalın" at bounding box center [280, 85] width 174 height 27
click at [328, 79] on input "Find student by name..." at bounding box center [280, 85] width 174 height 27
click at [433, 82] on button "Clear search" at bounding box center [443, 86] width 78 height 37
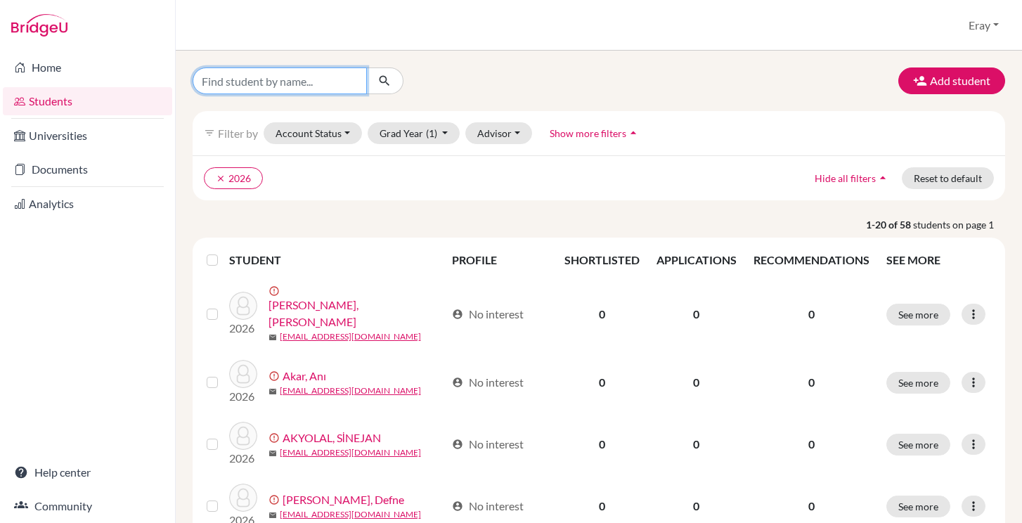
click at [338, 71] on input "Find student by name..." at bounding box center [280, 81] width 174 height 27
type input "mert"
click button "submit" at bounding box center [384, 81] width 37 height 27
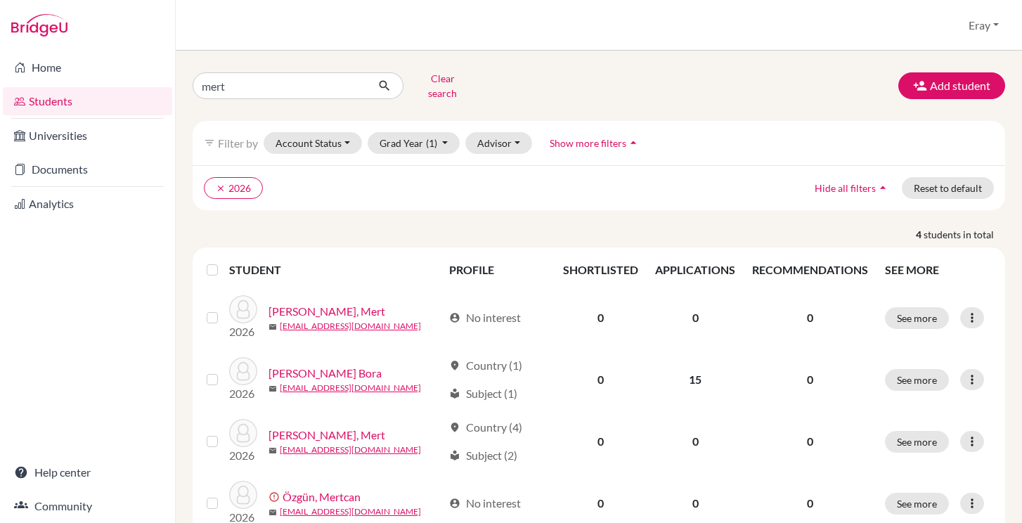
scroll to position [41, 0]
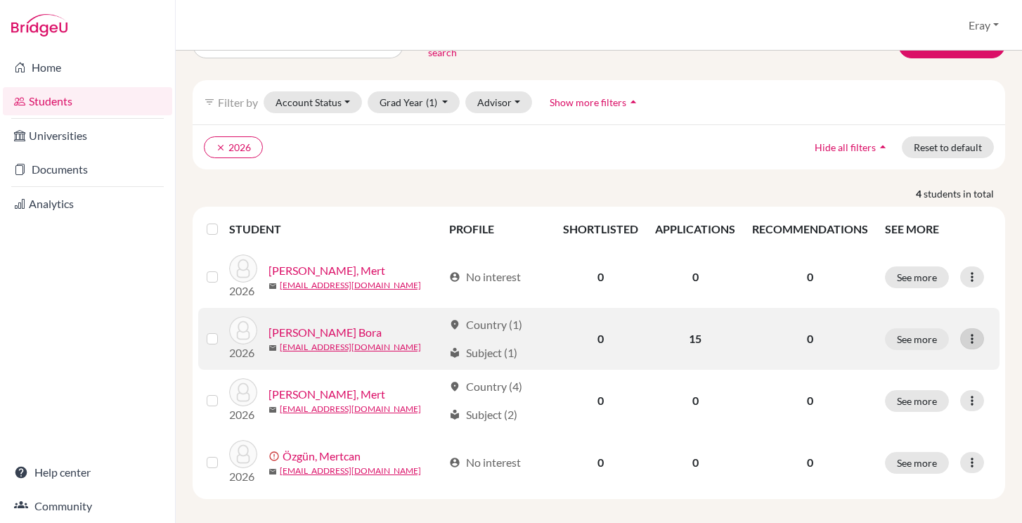
click at [980, 333] on div at bounding box center [973, 338] width 24 height 21
click at [922, 335] on button "See more" at bounding box center [917, 339] width 64 height 22
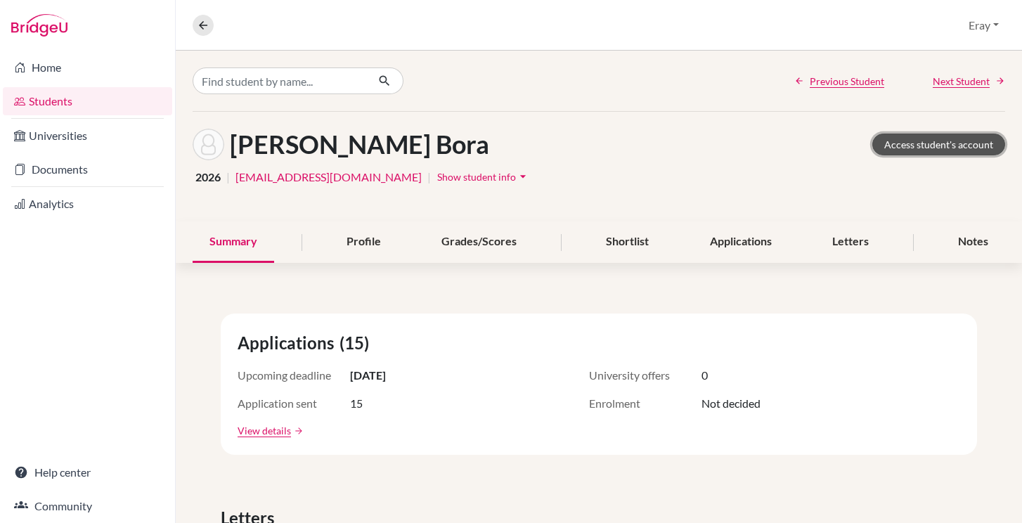
click at [937, 153] on link "Access student's account" at bounding box center [939, 145] width 133 height 22
click at [958, 27] on div "Overview Student details Eray Profile School Settings Log out" at bounding box center [599, 25] width 847 height 51
click at [970, 27] on button "Eray" at bounding box center [984, 25] width 43 height 27
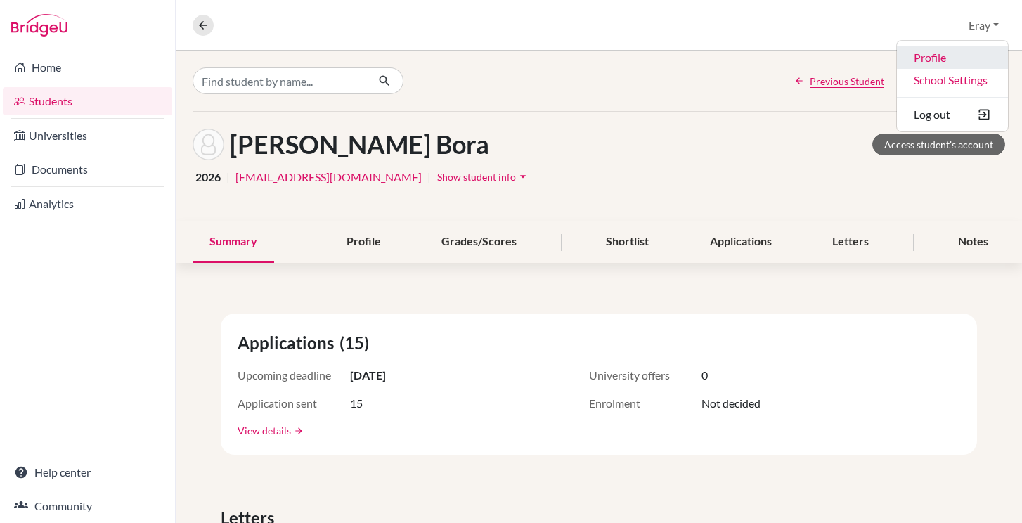
click at [946, 60] on link "Profile" at bounding box center [952, 57] width 111 height 23
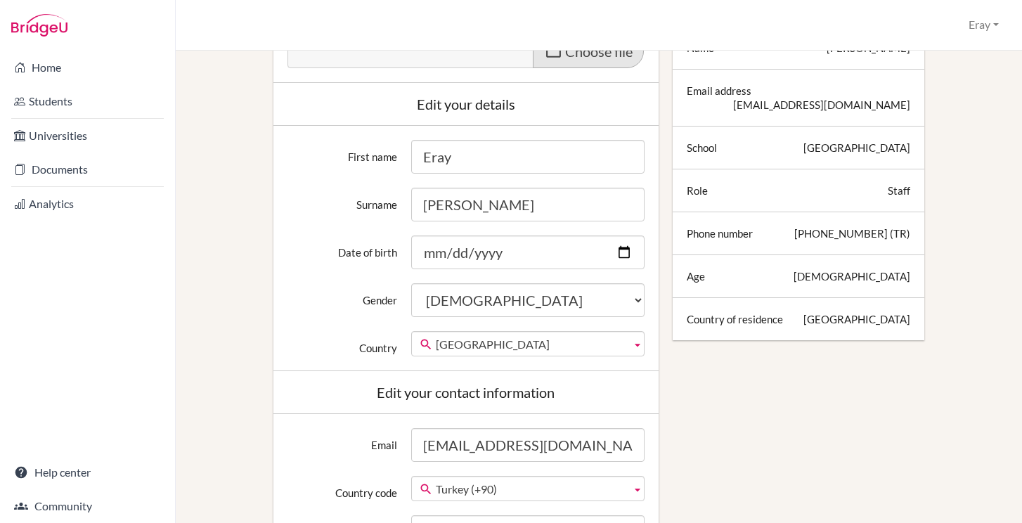
scroll to position [216, 0]
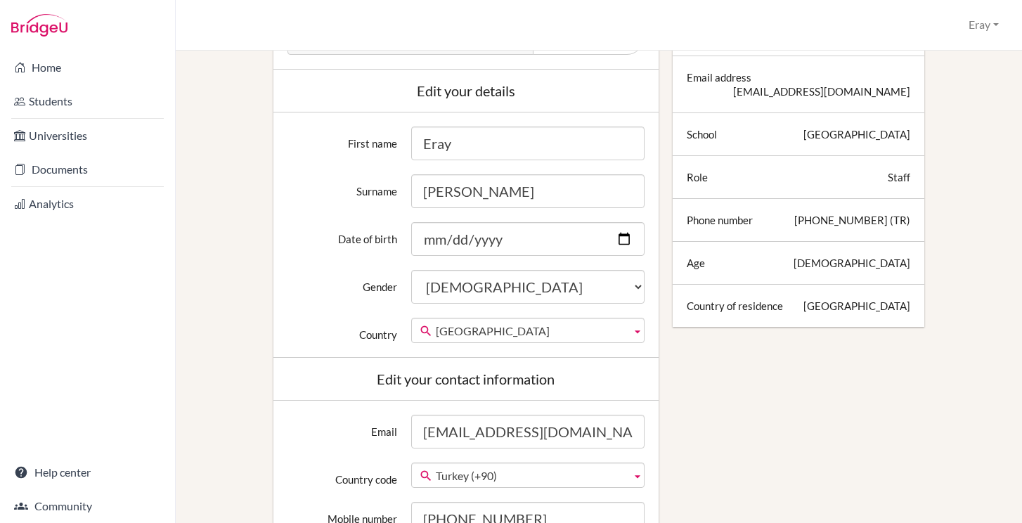
click at [909, 178] on div "Staff" at bounding box center [899, 177] width 23 height 14
click at [973, 34] on button "Eray" at bounding box center [984, 25] width 43 height 26
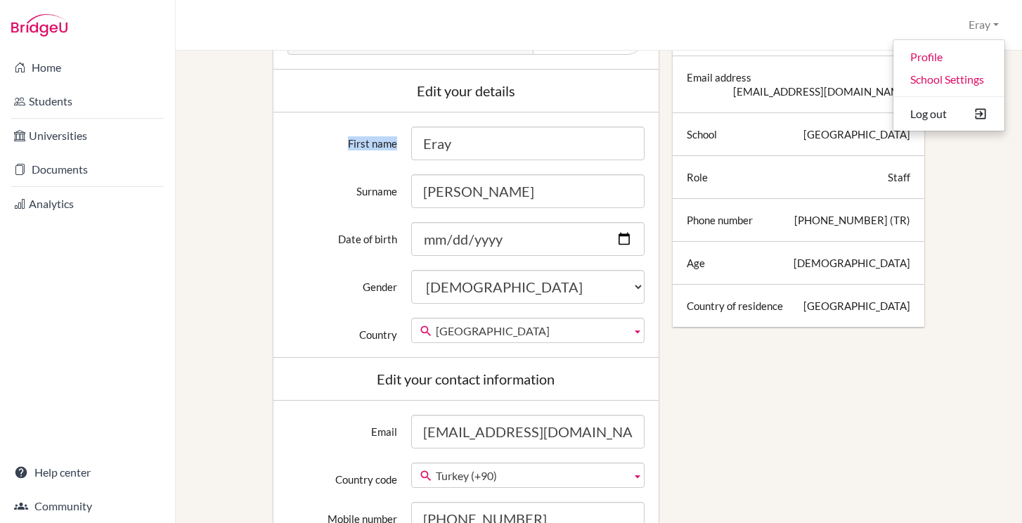
drag, startPoint x: 624, startPoint y: 106, endPoint x: 163, endPoint y: 20, distance: 469.4
click at [220, 86] on div "Edit profile Change your profile pic Choose file Edit your details First name E…" at bounding box center [599, 435] width 799 height 1115
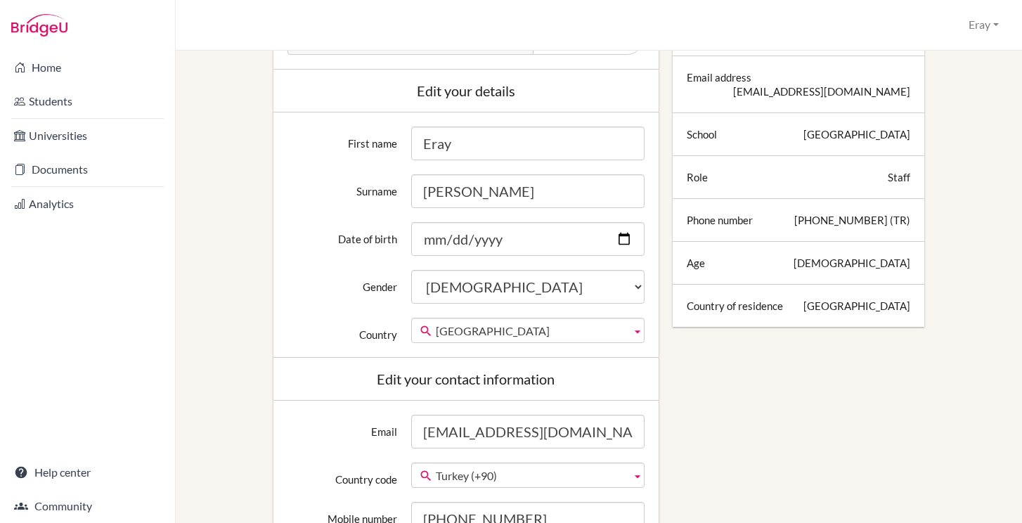
click at [54, 82] on li "Home" at bounding box center [87, 68] width 175 height 34
click at [63, 68] on link "Home" at bounding box center [87, 67] width 169 height 28
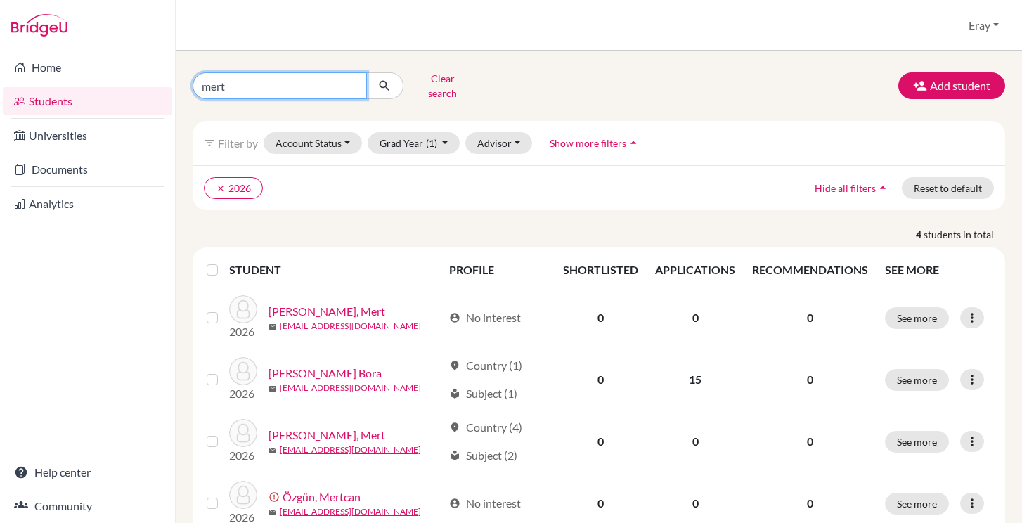
click at [348, 82] on input "mert" at bounding box center [280, 85] width 174 height 27
click at [380, 79] on icon "submit" at bounding box center [385, 86] width 14 height 14
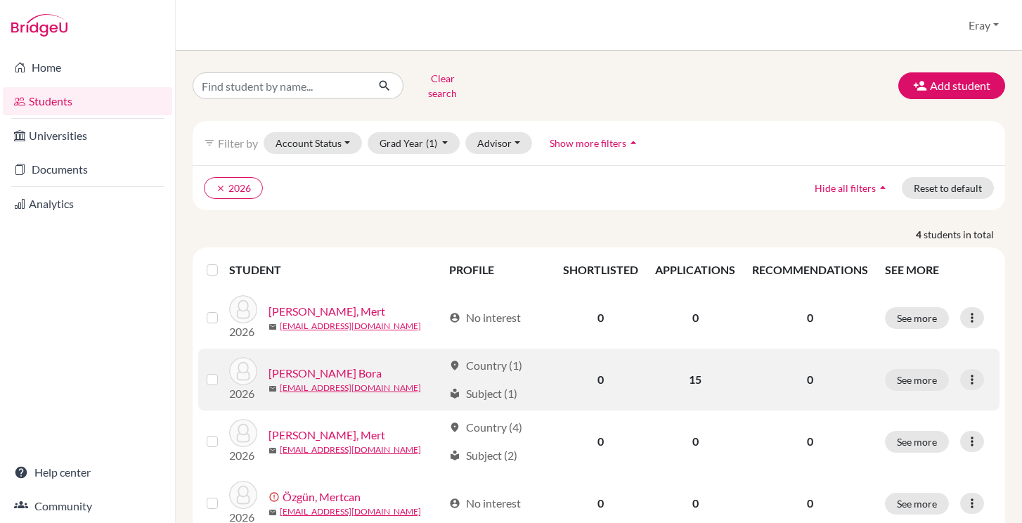
click at [295, 365] on link "[PERSON_NAME] Bora" at bounding box center [325, 373] width 113 height 17
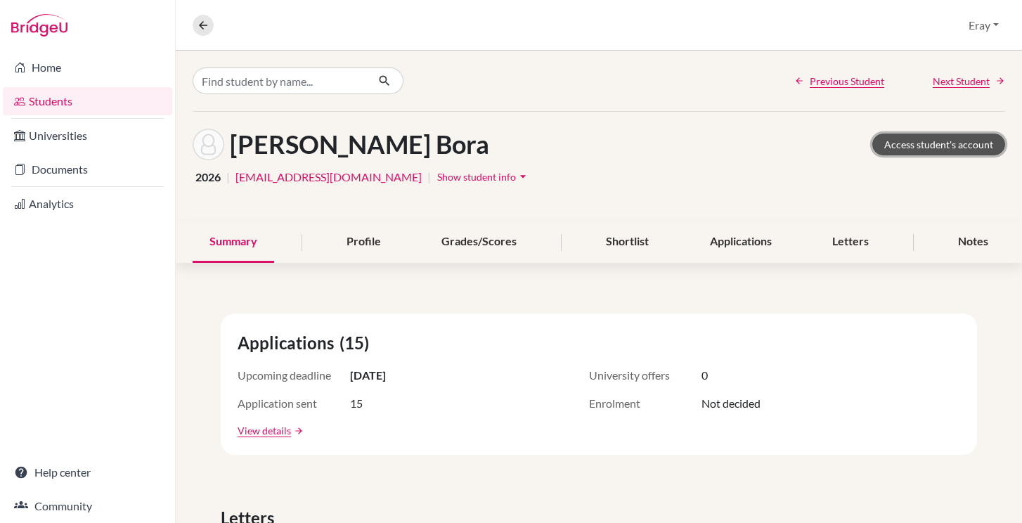
click at [963, 144] on link "Access student's account" at bounding box center [939, 145] width 133 height 22
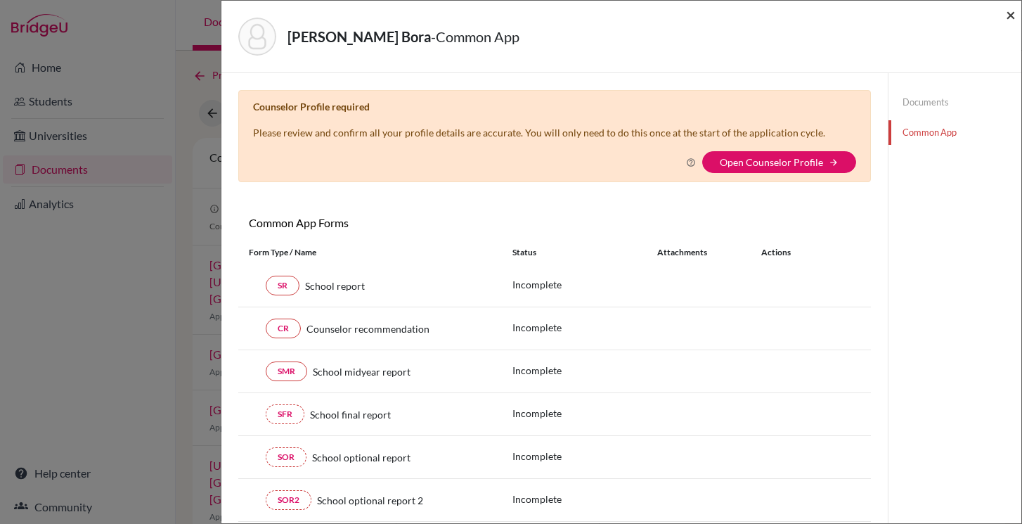
click at [1008, 15] on span "×" at bounding box center [1011, 14] width 10 height 20
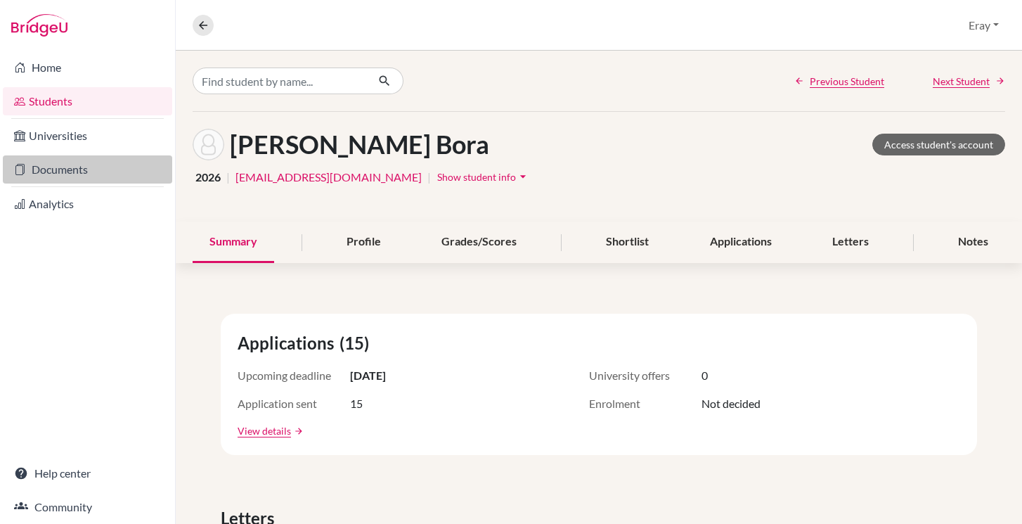
click at [126, 177] on link "Documents" at bounding box center [87, 169] width 169 height 28
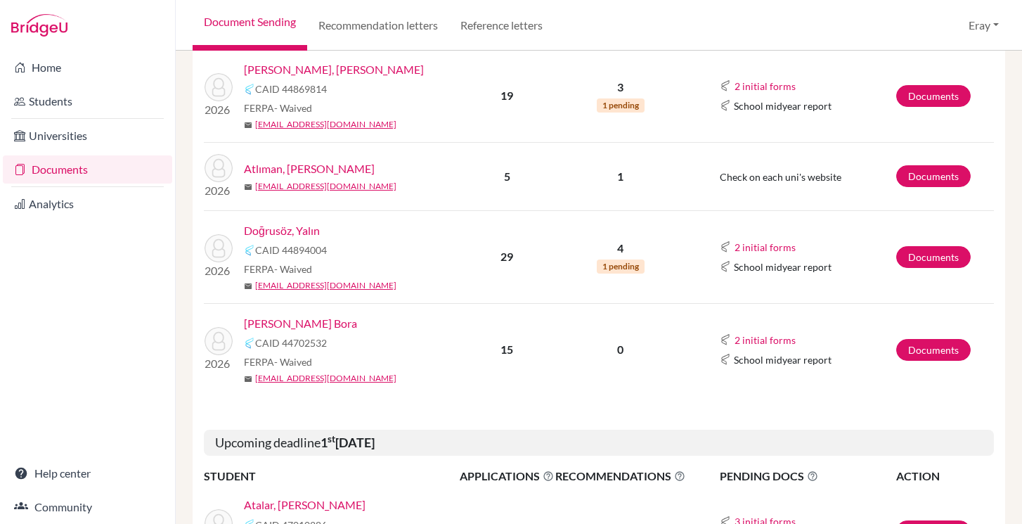
scroll to position [391, 0]
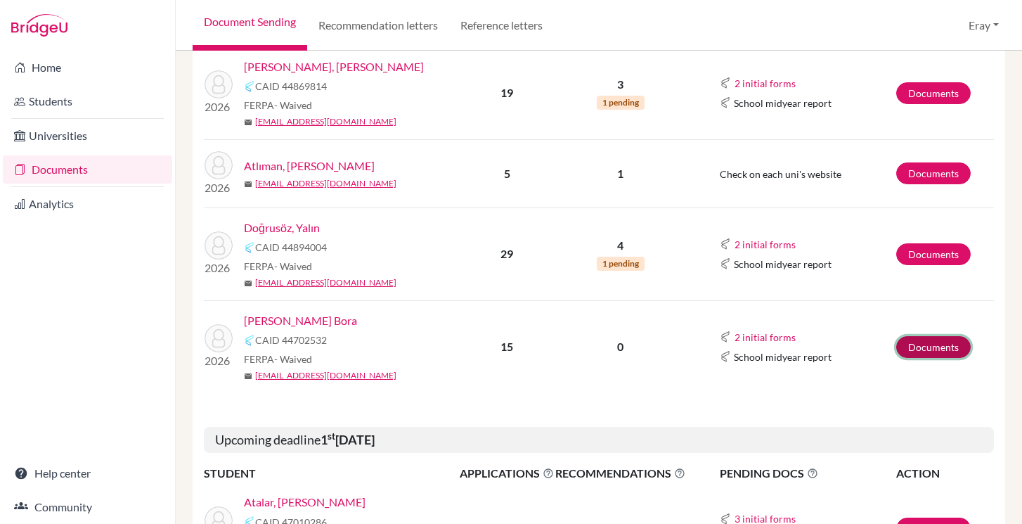
click at [952, 353] on link "Documents" at bounding box center [934, 347] width 75 height 22
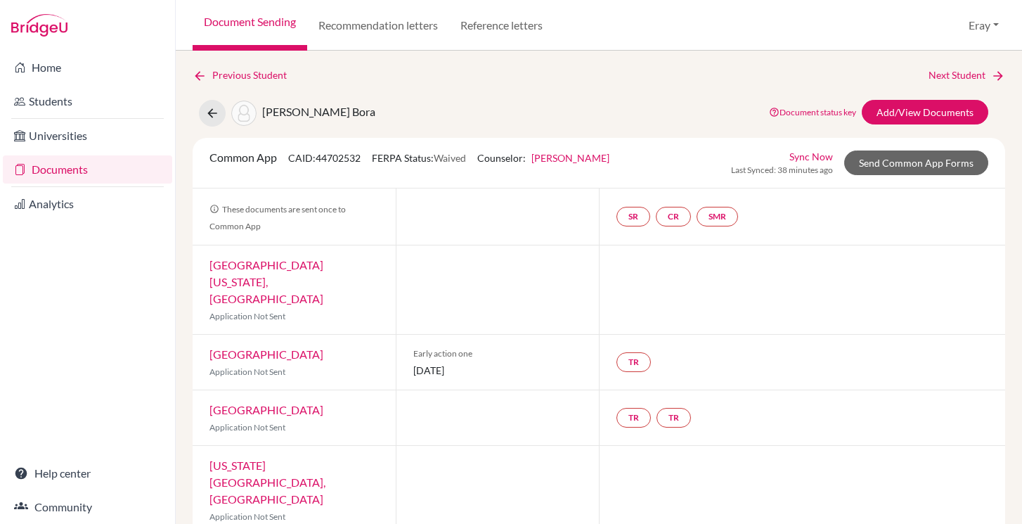
click at [959, 148] on div "Common App CAID: 44702532 FERPA Status: Waived Counselor: [PERSON_NAME] First N…" at bounding box center [599, 163] width 813 height 51
click at [945, 164] on link "Send Common App Forms" at bounding box center [917, 162] width 144 height 25
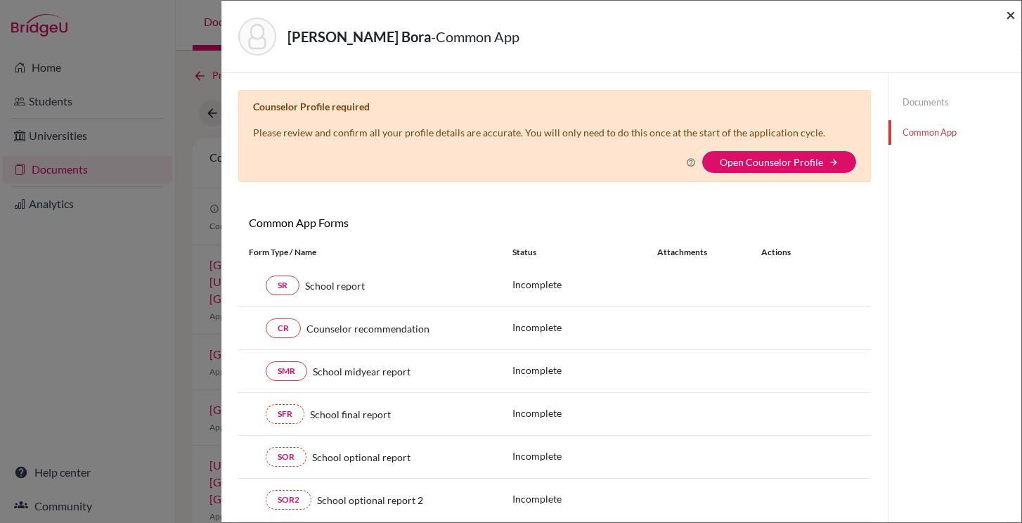
click at [1011, 19] on span "×" at bounding box center [1011, 14] width 10 height 20
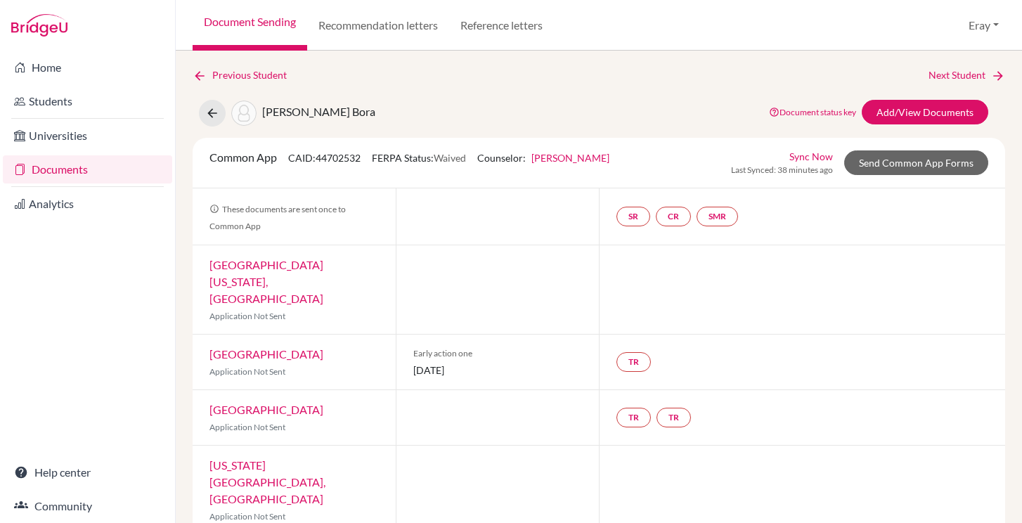
click at [823, 157] on link "Sync Now" at bounding box center [812, 156] width 44 height 15
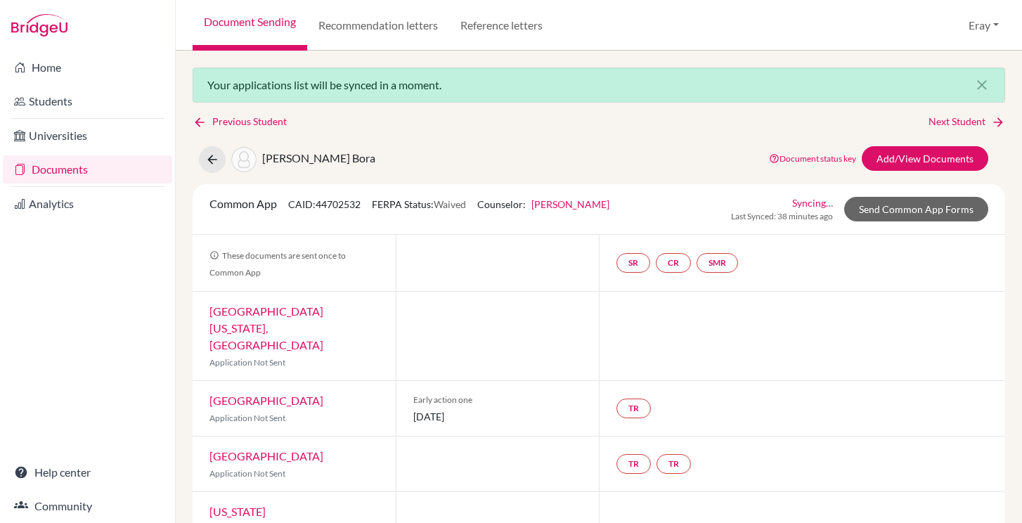
click at [812, 200] on link "Syncing…" at bounding box center [813, 202] width 41 height 15
click at [984, 81] on icon "close" at bounding box center [982, 85] width 17 height 17
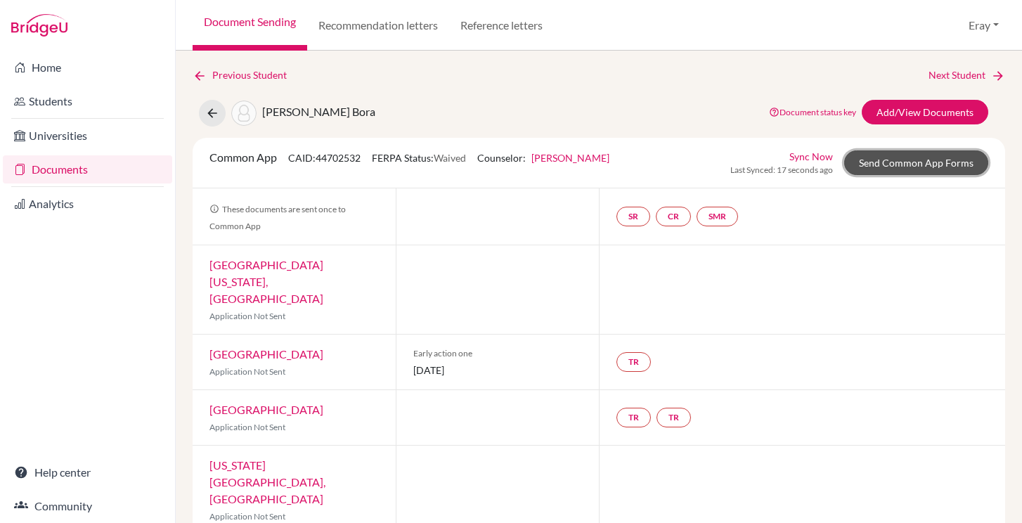
click at [891, 167] on link "Send Common App Forms" at bounding box center [917, 162] width 144 height 25
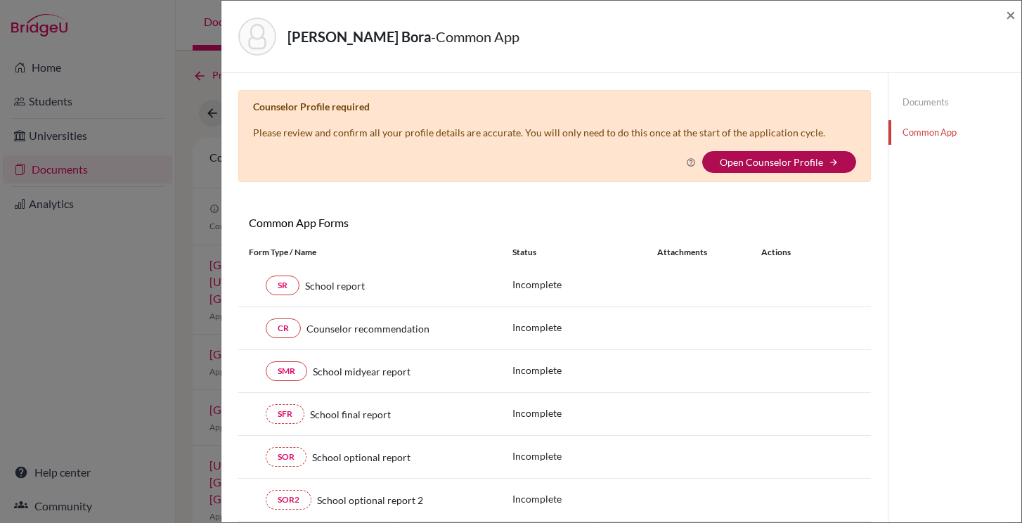
click at [809, 164] on link "Open Counselor Profile" at bounding box center [771, 162] width 103 height 12
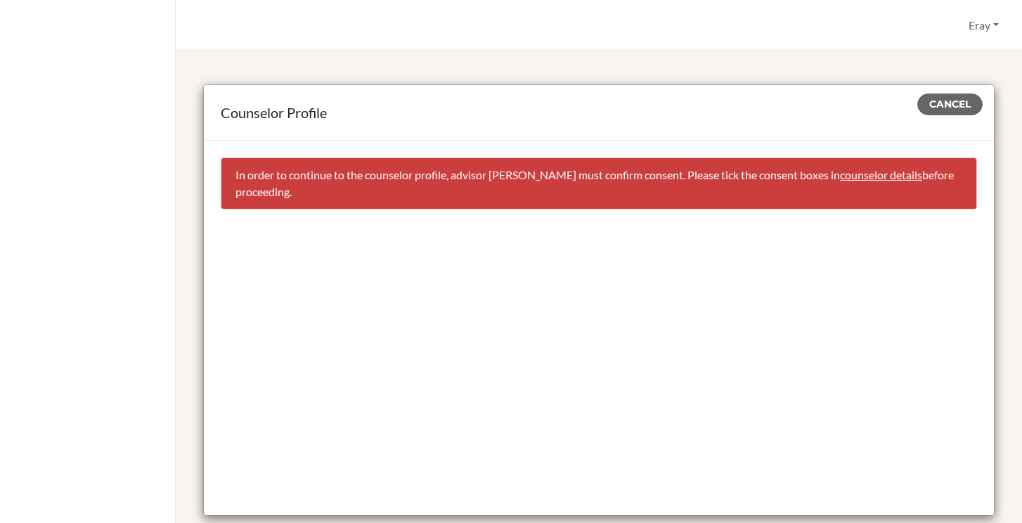
click at [872, 176] on link "counselor details" at bounding box center [881, 174] width 82 height 13
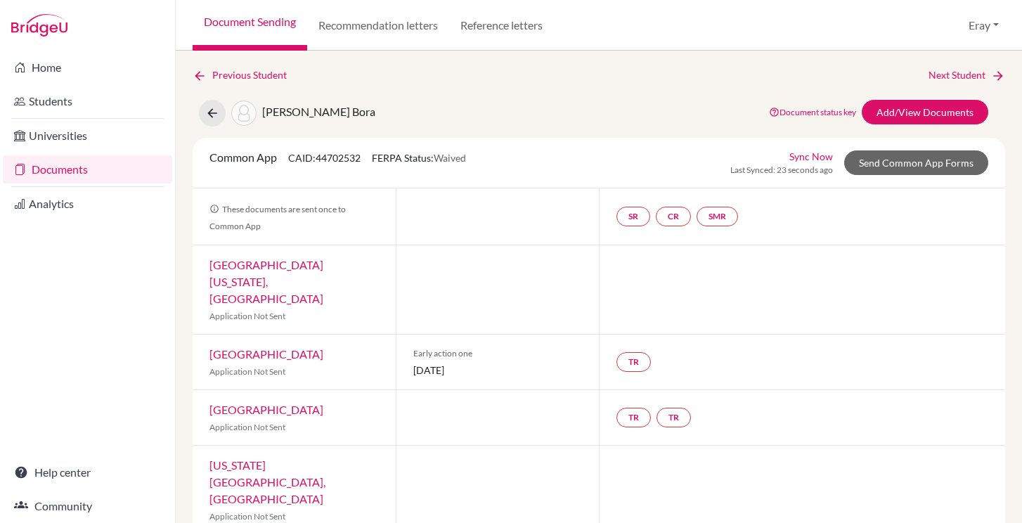
select select "458445"
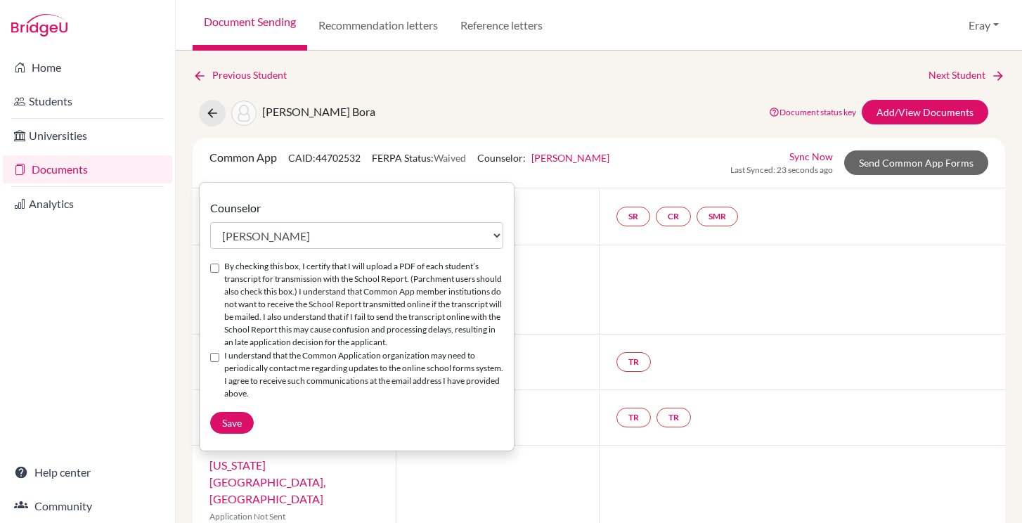
click at [214, 268] on input "By checking this box, I certify that I will upload a PDF of each student’s tran…" at bounding box center [214, 268] width 9 height 9
checkbox input "true"
click at [216, 361] on input "I understand that the Common Application organization may need to periodically …" at bounding box center [214, 357] width 9 height 9
checkbox input "true"
click at [231, 423] on span "Save" at bounding box center [232, 423] width 20 height 12
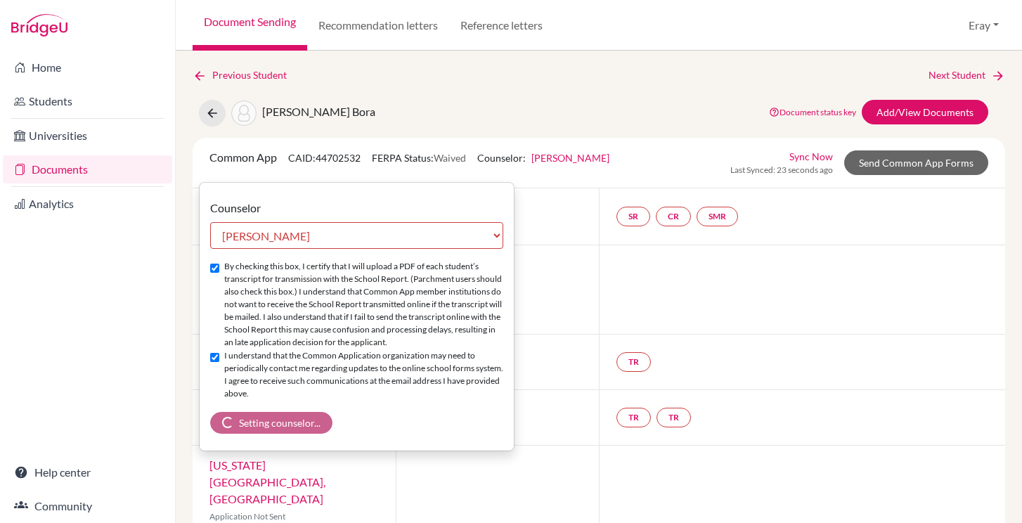
click at [479, 155] on div "Common App CAID: 44702532 FERPA Status: Waived Counselor: Eray Kocamanoğlu Coun…" at bounding box center [409, 162] width 421 height 27
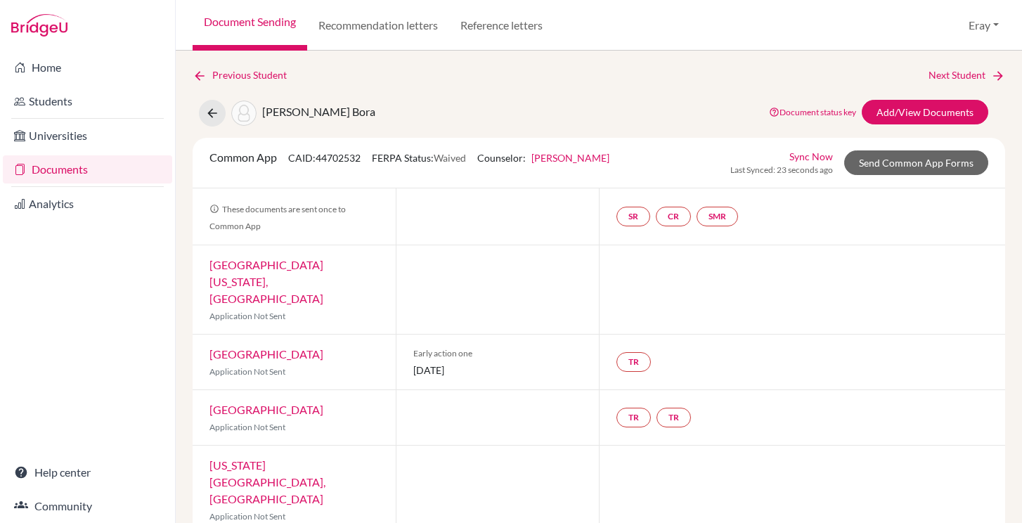
click at [473, 105] on div "Duman, Mert Bora Document status key TR Requirement. Document not uploaded yet.…" at bounding box center [599, 113] width 834 height 27
click at [107, 108] on link "Students" at bounding box center [87, 101] width 169 height 28
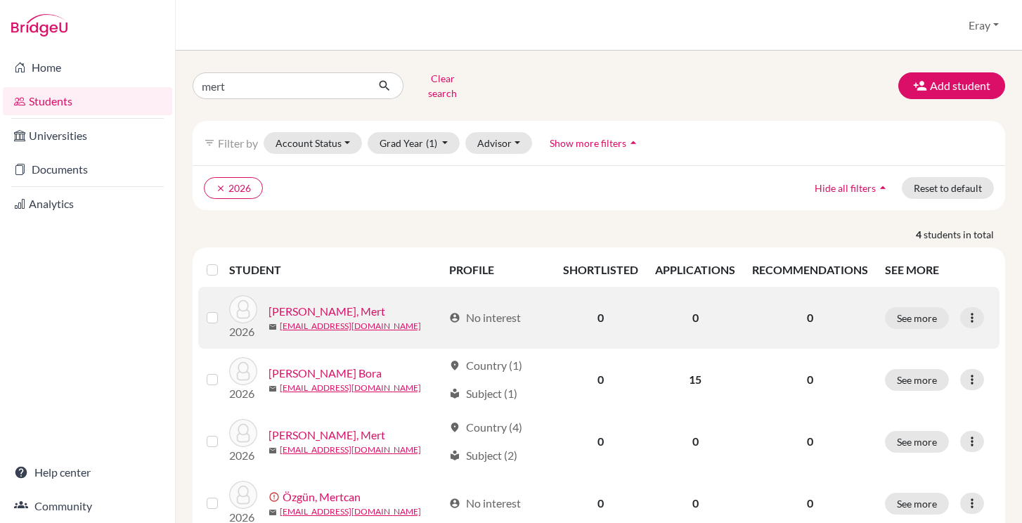
scroll to position [5, 0]
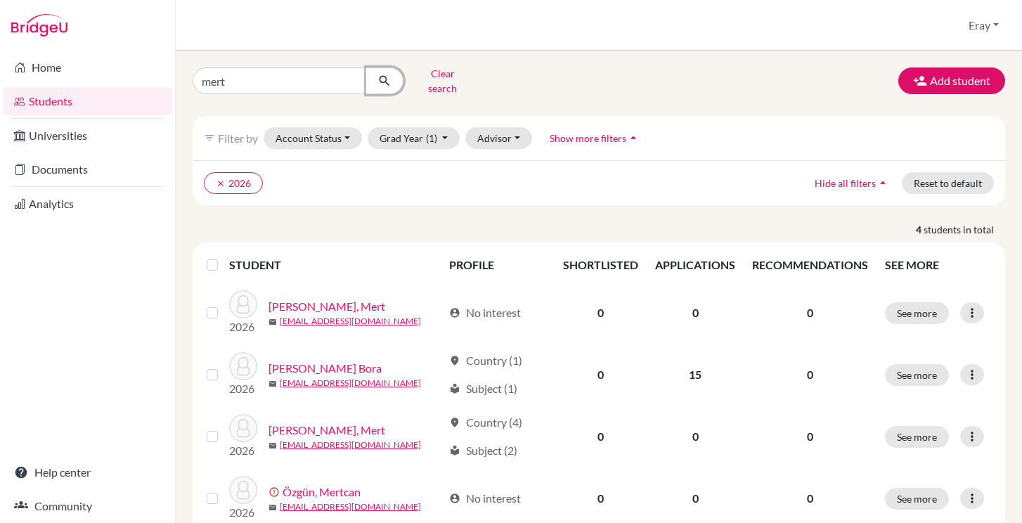
click at [390, 79] on icon "submit" at bounding box center [385, 81] width 14 height 14
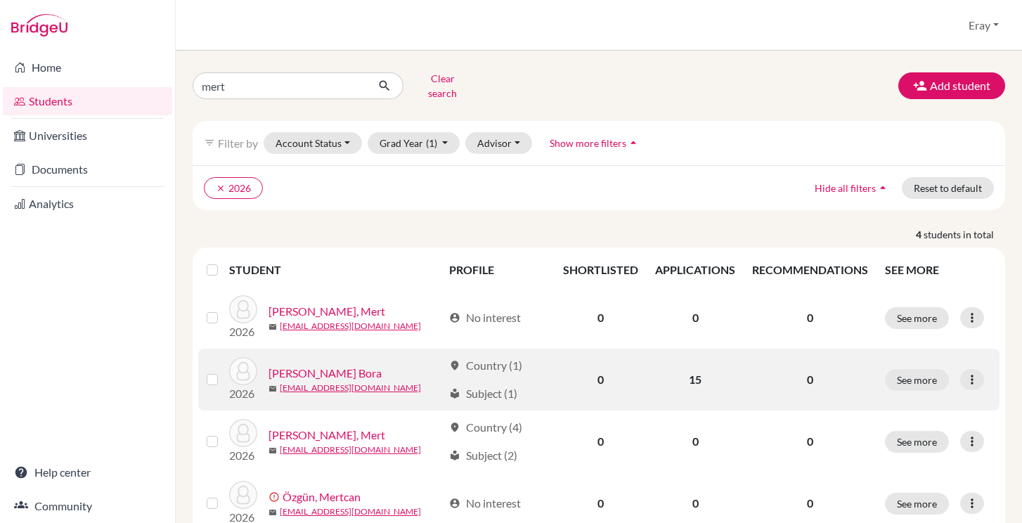
click at [345, 365] on link "Duman, Mert Bora" at bounding box center [325, 373] width 113 height 17
click at [925, 374] on button "See more" at bounding box center [917, 380] width 64 height 22
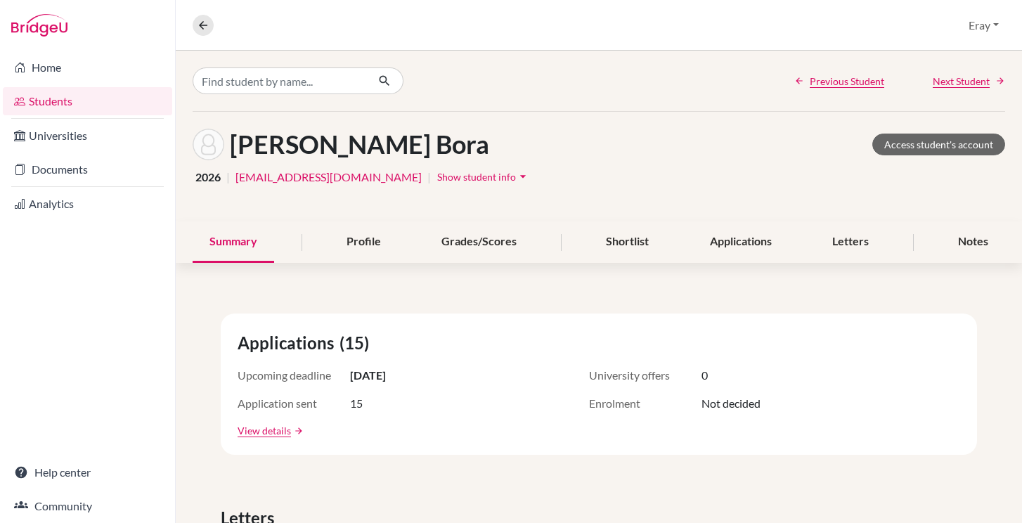
click at [101, 109] on link "Students" at bounding box center [87, 101] width 169 height 28
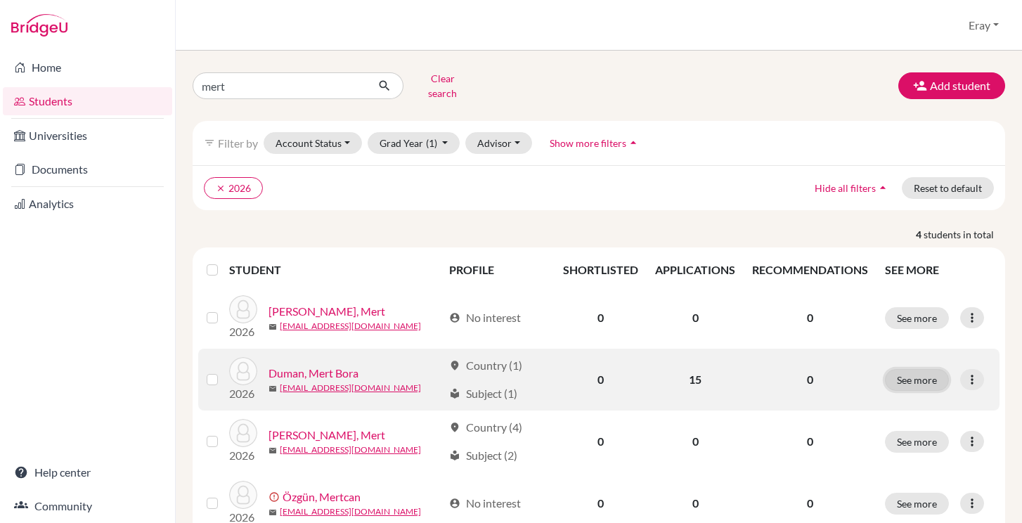
click at [927, 369] on button "See more" at bounding box center [917, 380] width 64 height 22
click at [972, 373] on icon at bounding box center [973, 380] width 14 height 14
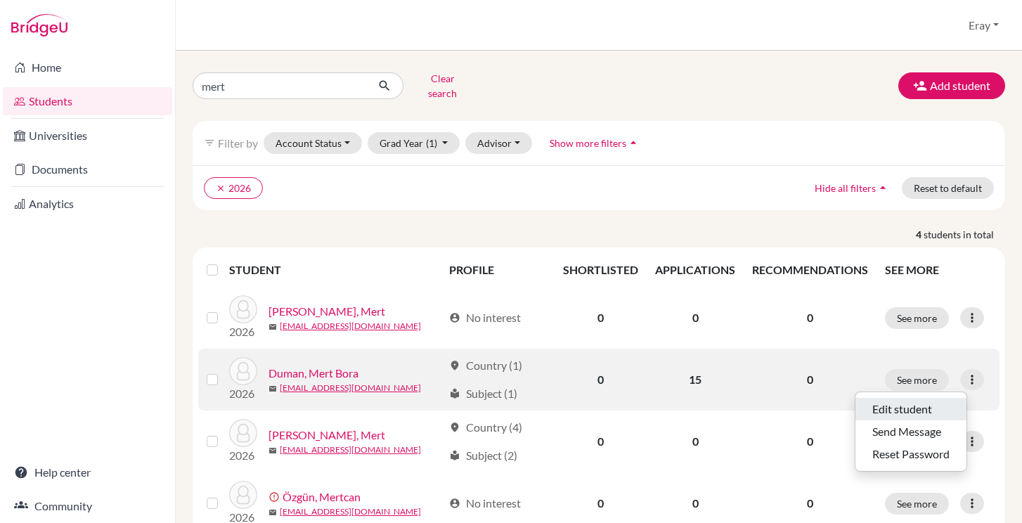
click at [917, 403] on button "Edit student" at bounding box center [911, 409] width 111 height 23
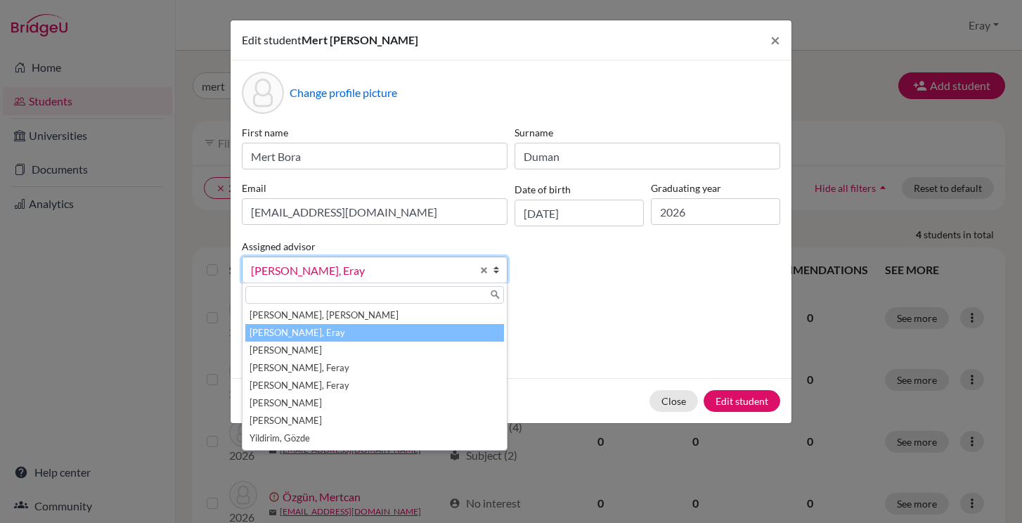
click at [400, 278] on span "Kocamanoğlu, Eray" at bounding box center [361, 271] width 221 height 18
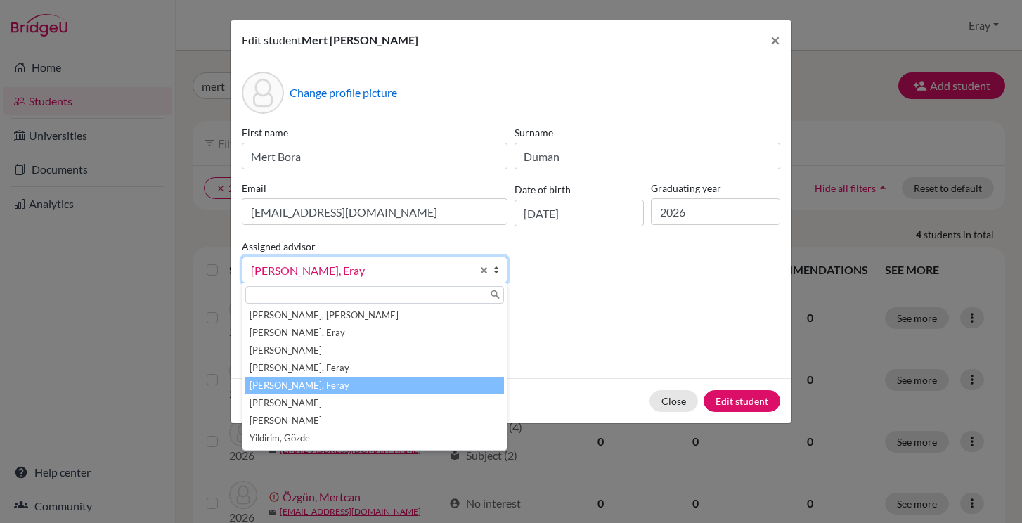
click at [330, 381] on li "[PERSON_NAME], Feray" at bounding box center [374, 386] width 259 height 18
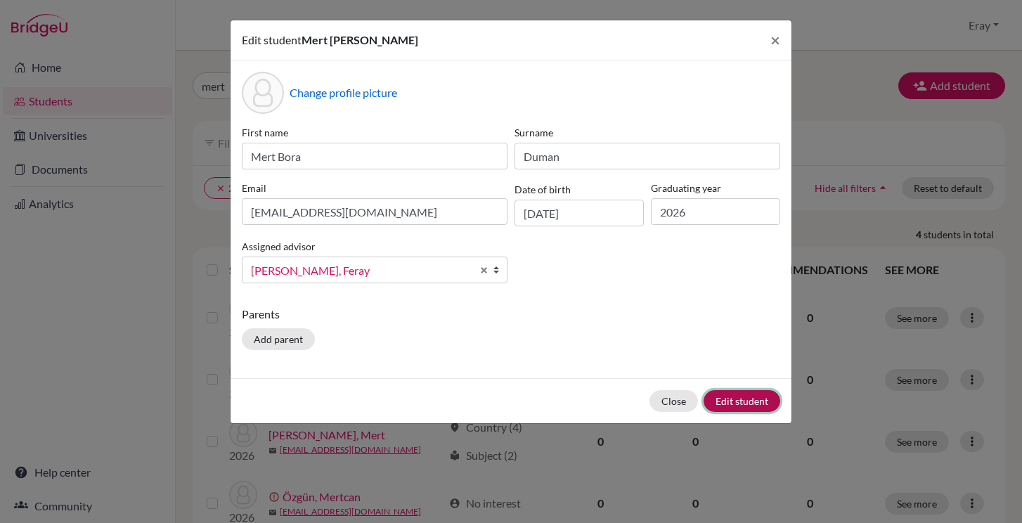
click at [738, 400] on button "Edit student" at bounding box center [742, 401] width 77 height 22
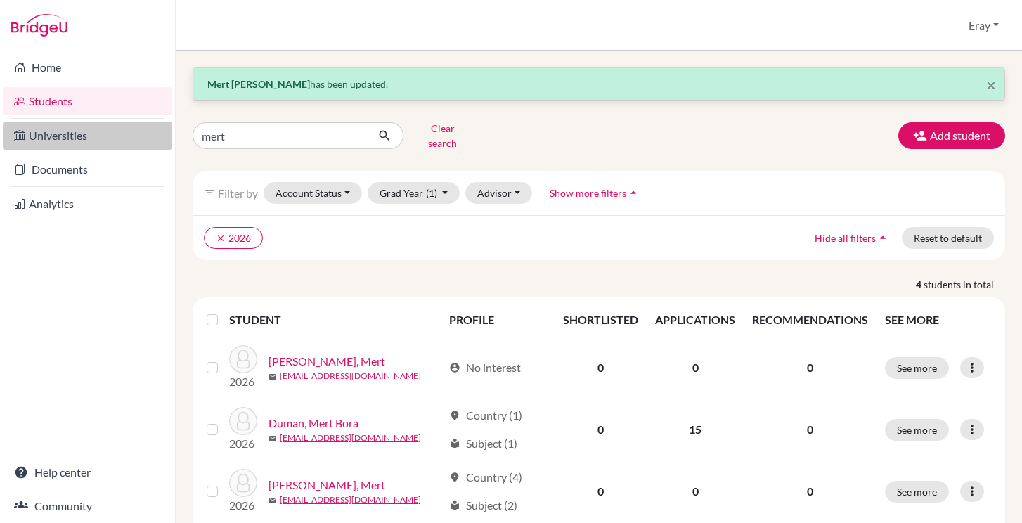
click at [124, 140] on link "Universities" at bounding box center [87, 136] width 169 height 28
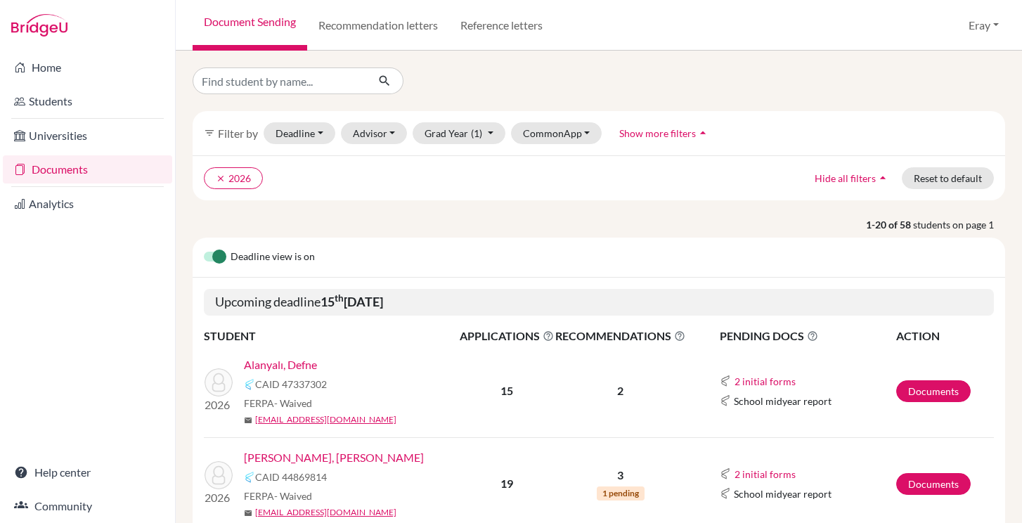
click at [114, 171] on link "Documents" at bounding box center [87, 169] width 169 height 28
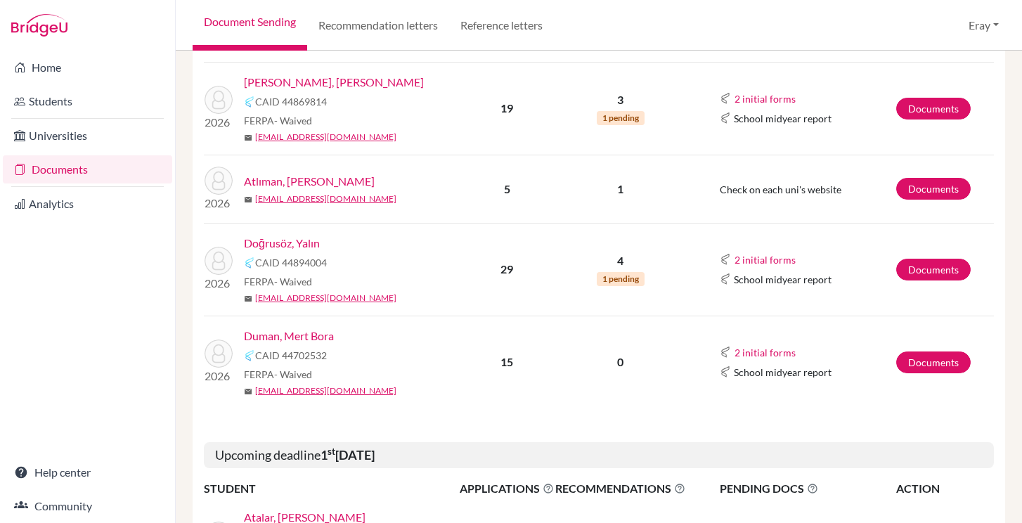
scroll to position [380, 0]
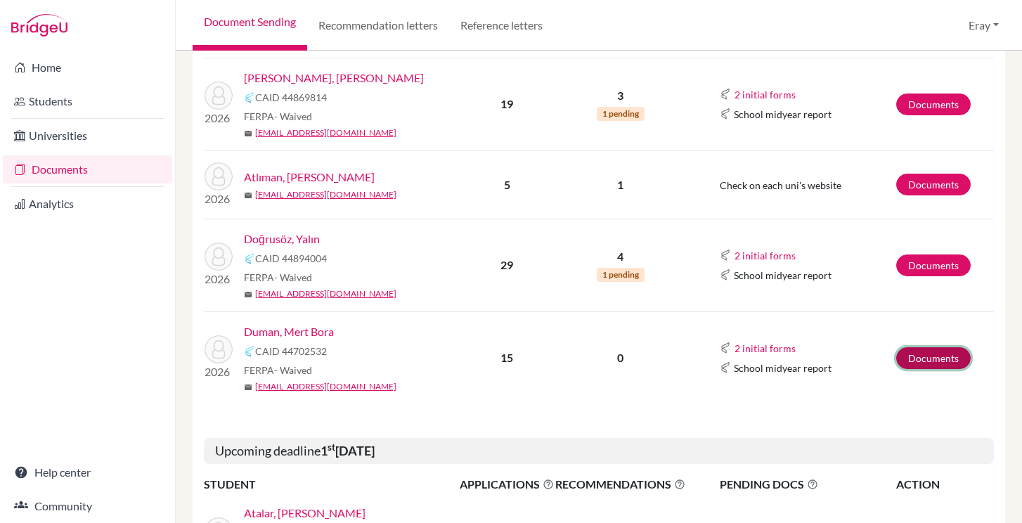
click at [936, 354] on link "Documents" at bounding box center [934, 358] width 75 height 22
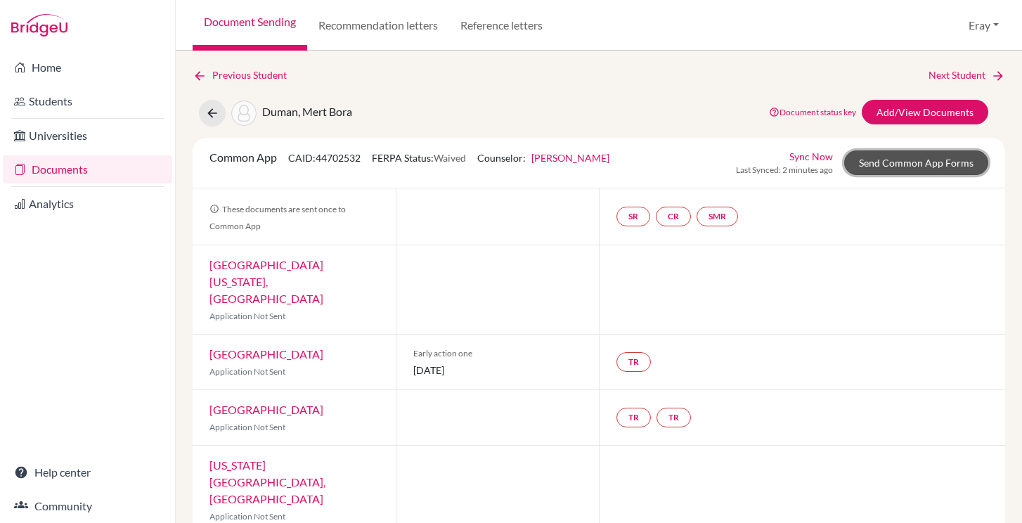
click at [927, 168] on link "Send Common App Forms" at bounding box center [917, 162] width 144 height 25
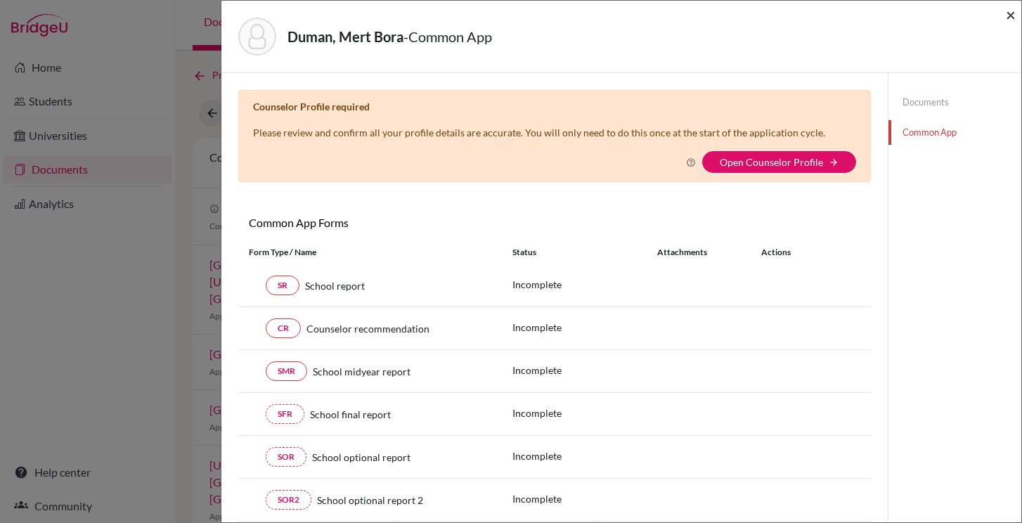
click at [1009, 15] on span "×" at bounding box center [1011, 14] width 10 height 20
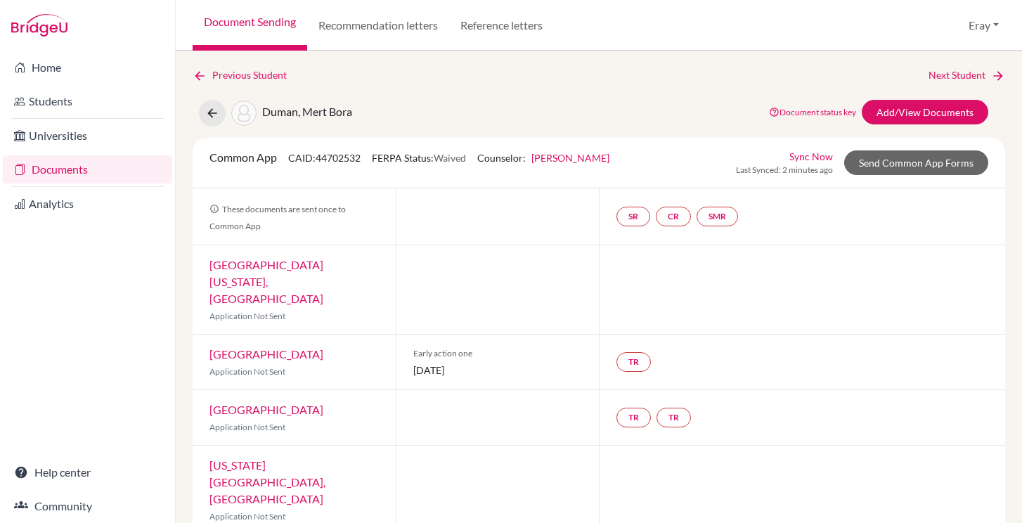
click at [809, 153] on link "Sync Now" at bounding box center [812, 156] width 44 height 15
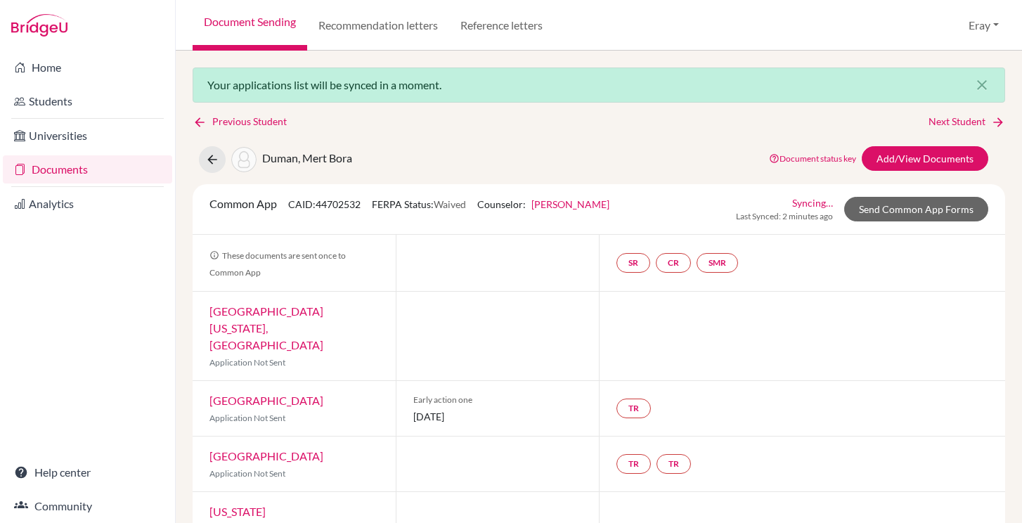
click at [594, 211] on div "Common App CAID: 44702532 FERPA Status: Waived Counselor: Feray Özdemir Gür Fir…" at bounding box center [409, 208] width 421 height 27
click at [594, 208] on link "[PERSON_NAME]" at bounding box center [571, 204] width 78 height 12
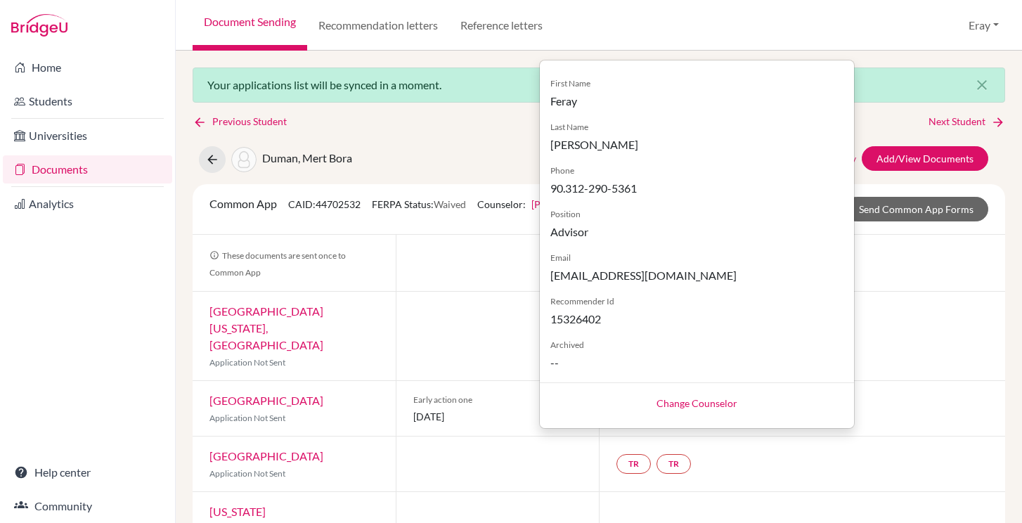
click at [679, 399] on link "Change Counselor" at bounding box center [697, 403] width 81 height 12
select select "364786"
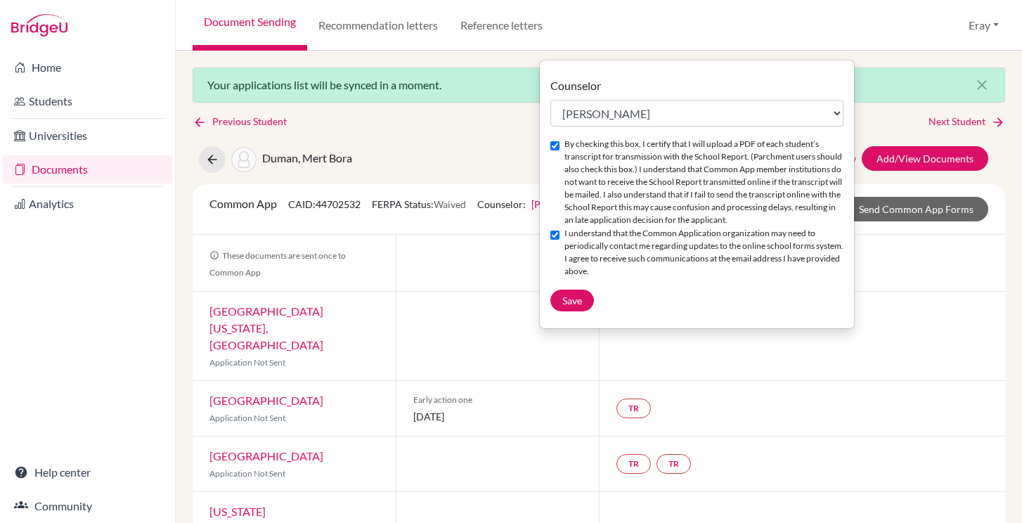
click at [494, 269] on div at bounding box center [497, 263] width 203 height 56
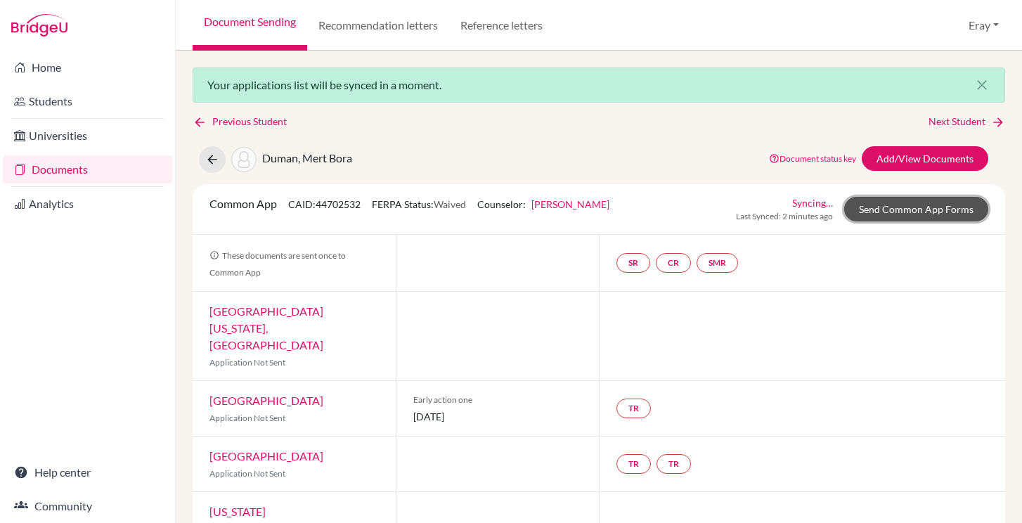
click at [913, 213] on link "Send Common App Forms" at bounding box center [917, 209] width 144 height 25
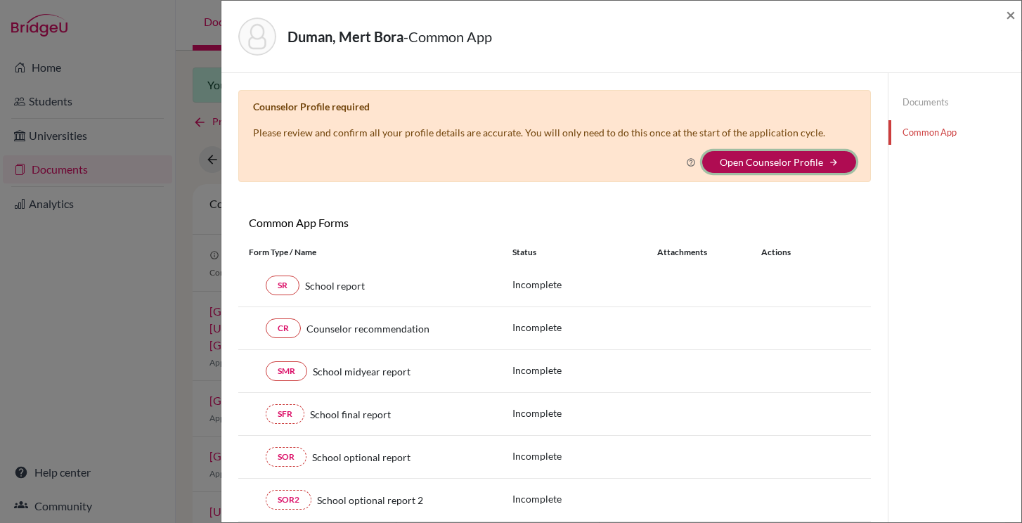
click at [770, 171] on button "Open Counselor Profile arrow_forward" at bounding box center [780, 162] width 154 height 22
click at [778, 155] on button "Open Counselor Profile arrow_forward" at bounding box center [780, 162] width 154 height 22
click at [774, 167] on link "Open Counselor Profile" at bounding box center [771, 162] width 103 height 12
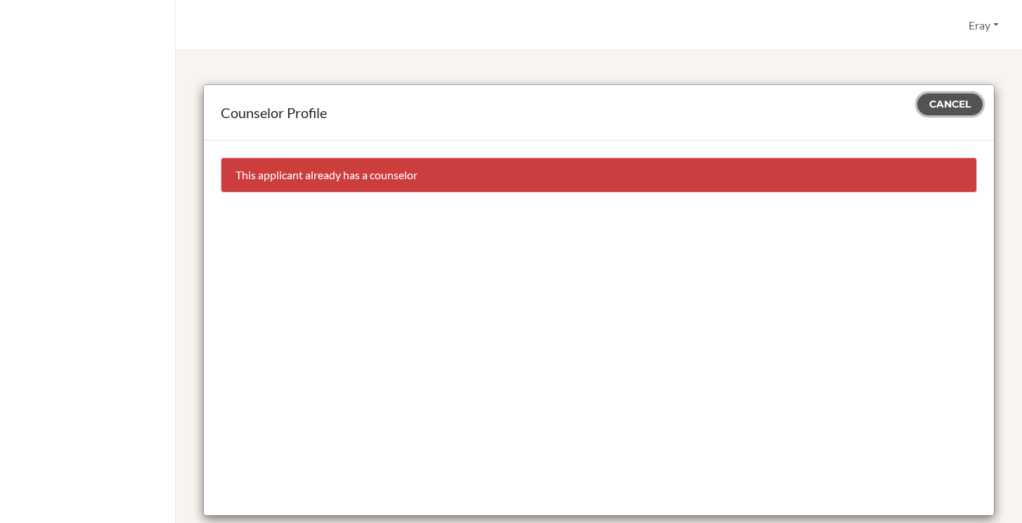
click at [946, 109] on span "Cancel" at bounding box center [950, 104] width 41 height 13
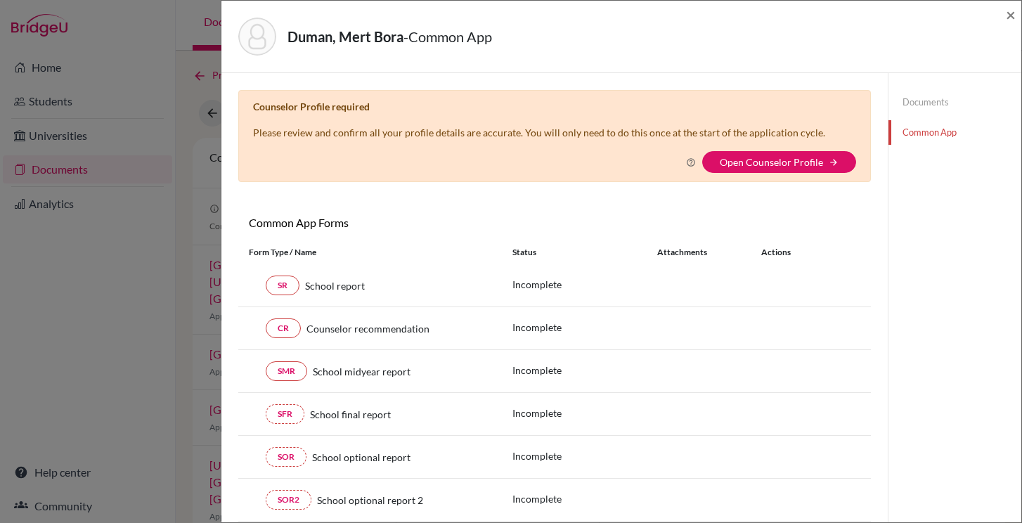
click at [1004, 21] on div "[PERSON_NAME] Bora - Common App ×" at bounding box center [621, 36] width 789 height 60
click at [1011, 19] on span "×" at bounding box center [1011, 14] width 10 height 20
click at [1011, 11] on span "×" at bounding box center [1011, 14] width 10 height 20
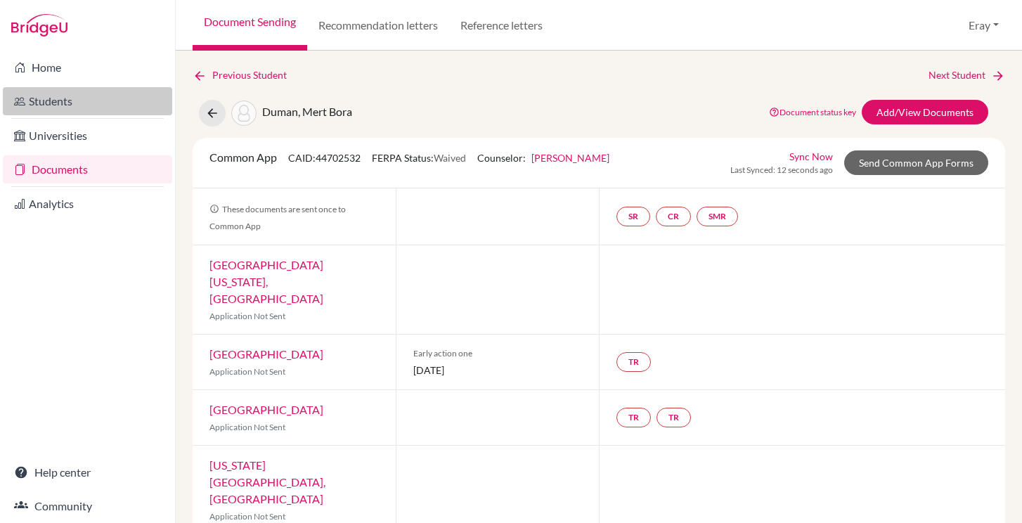
click at [88, 98] on link "Students" at bounding box center [87, 101] width 169 height 28
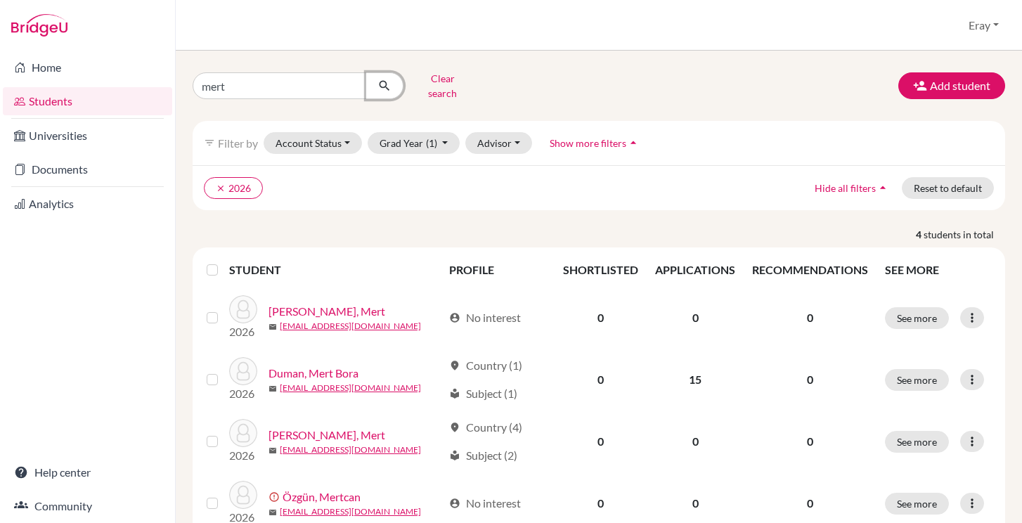
click at [381, 79] on icon "submit" at bounding box center [385, 86] width 14 height 14
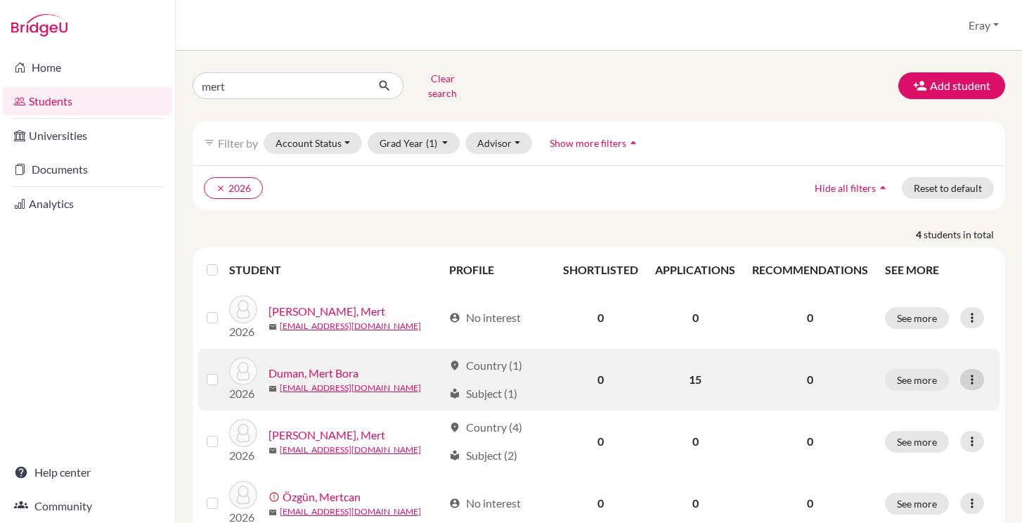
click at [966, 373] on icon at bounding box center [973, 380] width 14 height 14
click at [911, 400] on button "Edit student" at bounding box center [911, 409] width 111 height 23
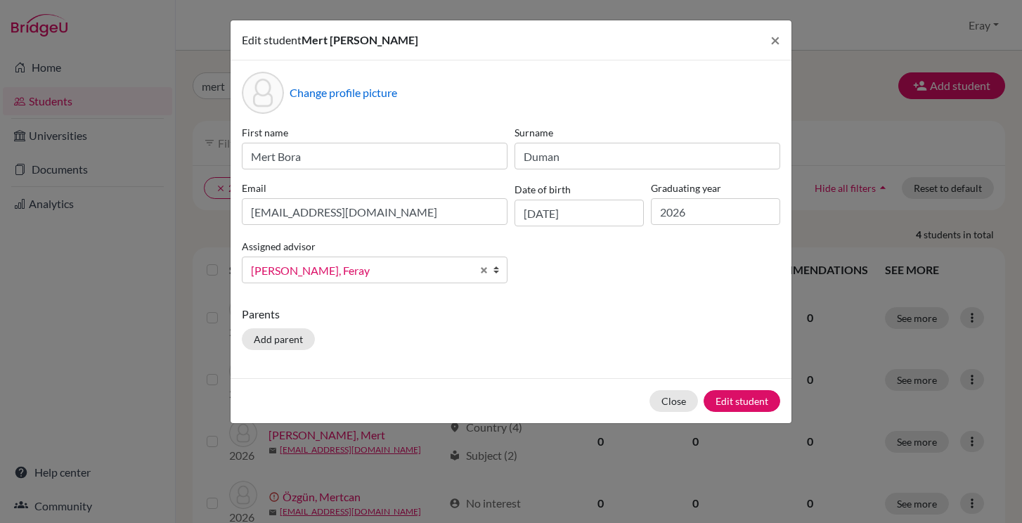
click at [433, 274] on span "Özdemir Gür, Feray" at bounding box center [361, 271] width 221 height 18
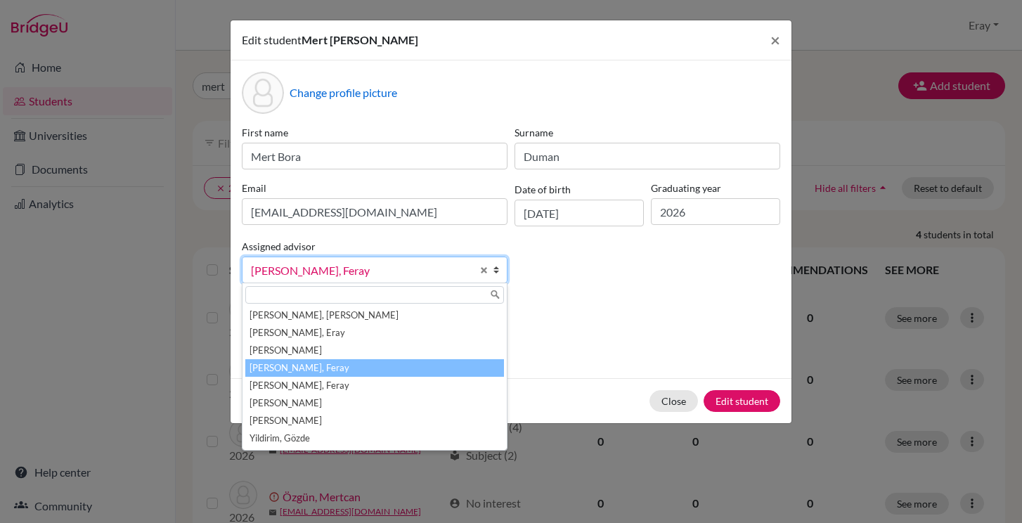
click at [362, 361] on li "Özdemir Gür, Feray" at bounding box center [374, 368] width 259 height 18
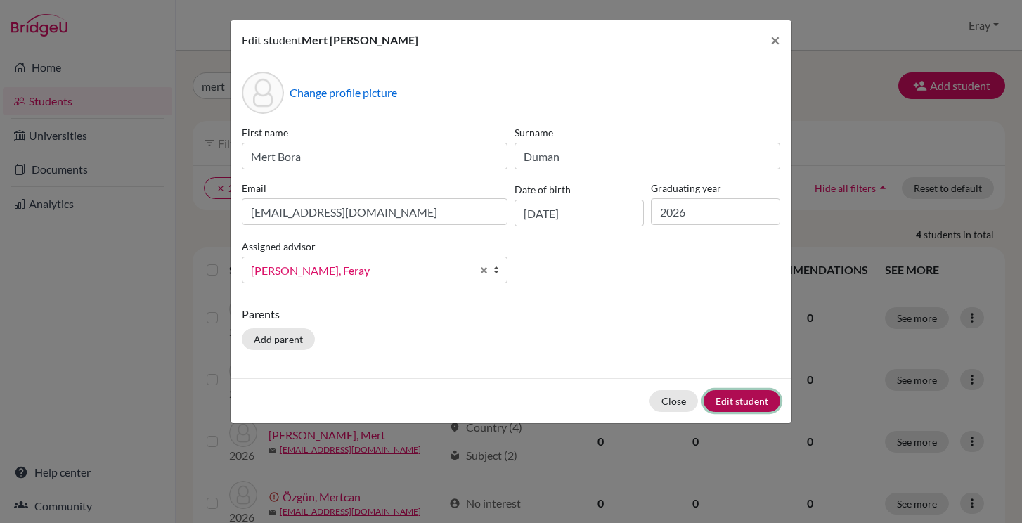
click at [729, 397] on button "Edit student" at bounding box center [742, 401] width 77 height 22
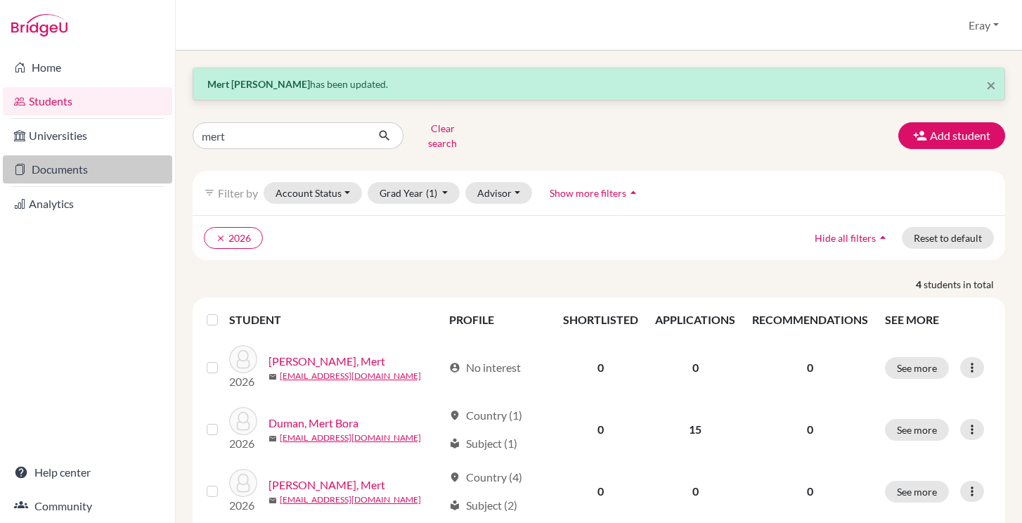
click at [81, 170] on link "Documents" at bounding box center [87, 169] width 169 height 28
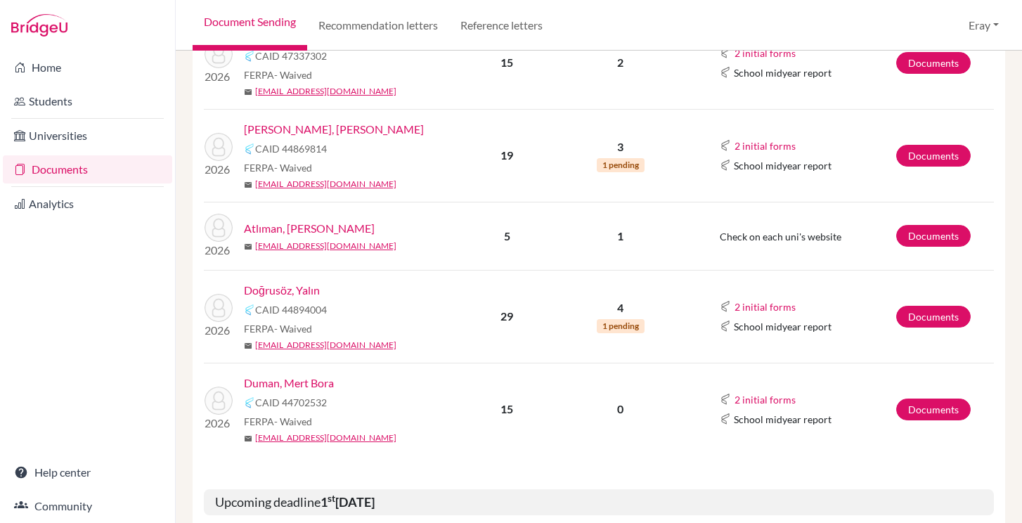
scroll to position [372, 0]
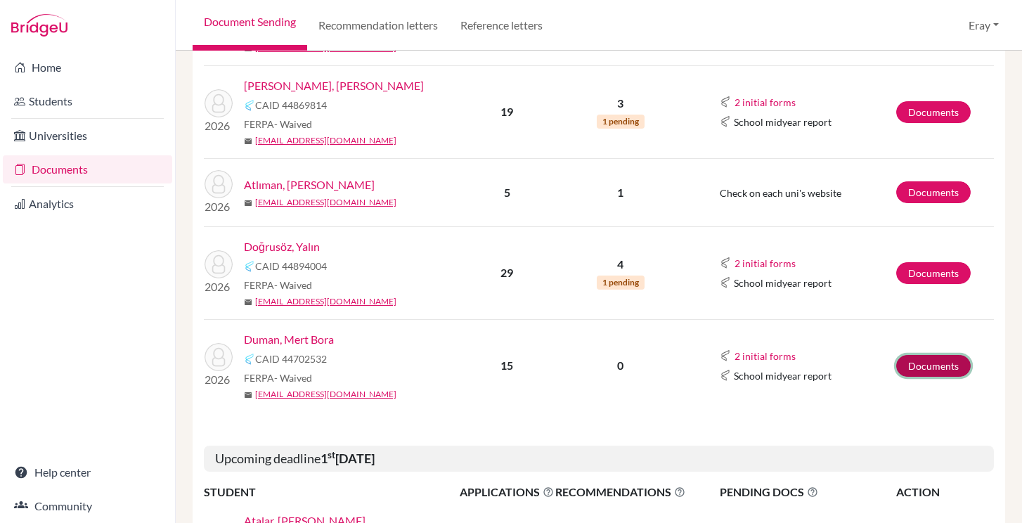
click at [923, 355] on link "Documents" at bounding box center [934, 366] width 75 height 22
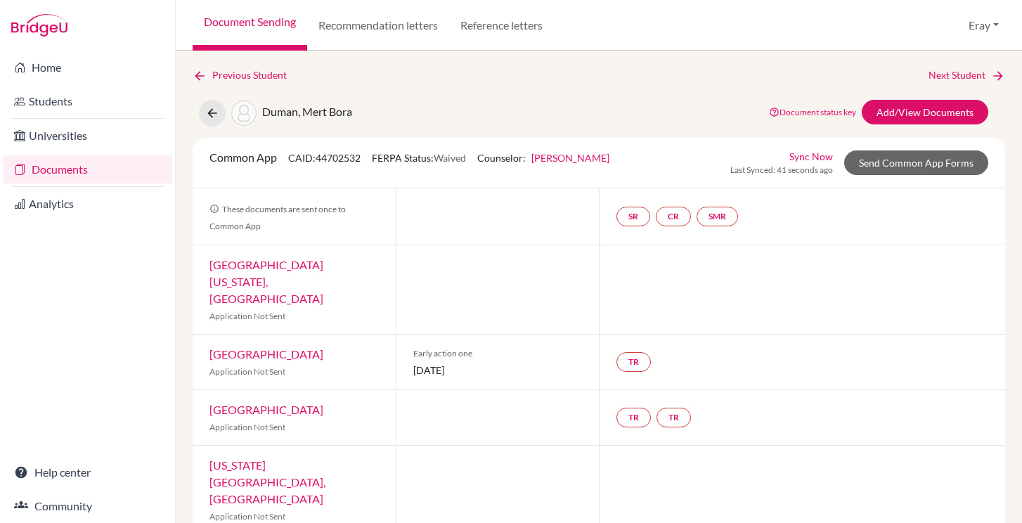
click at [821, 155] on link "Sync Now" at bounding box center [812, 156] width 44 height 15
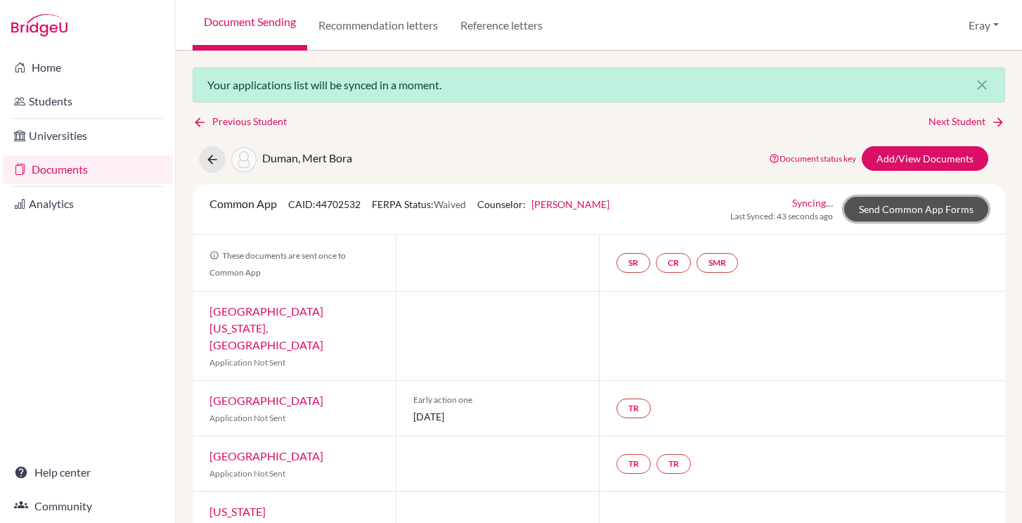
click at [918, 217] on link "Send Common App Forms" at bounding box center [917, 209] width 144 height 25
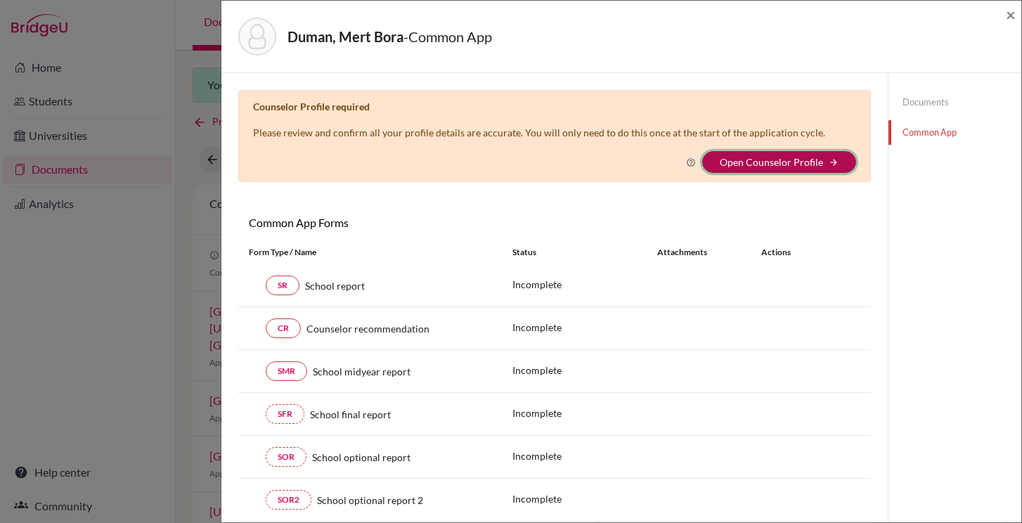
click at [850, 162] on button "Open Counselor Profile arrow_forward" at bounding box center [780, 162] width 154 height 22
click at [1002, 21] on div "Duman, Mert Bora - Common App ×" at bounding box center [621, 36] width 789 height 60
click at [1008, 18] on span "×" at bounding box center [1011, 14] width 10 height 20
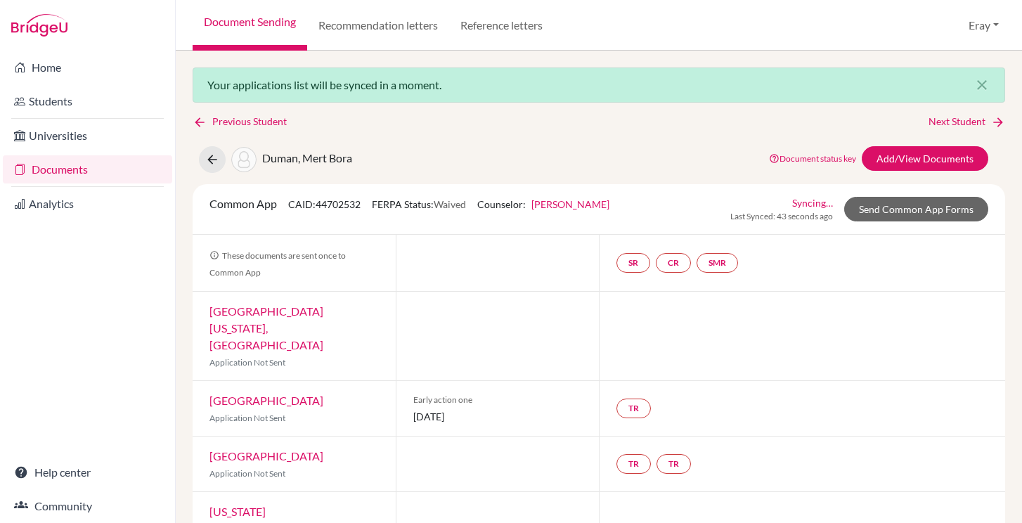
click at [835, 160] on link "Document status key" at bounding box center [812, 158] width 87 height 11
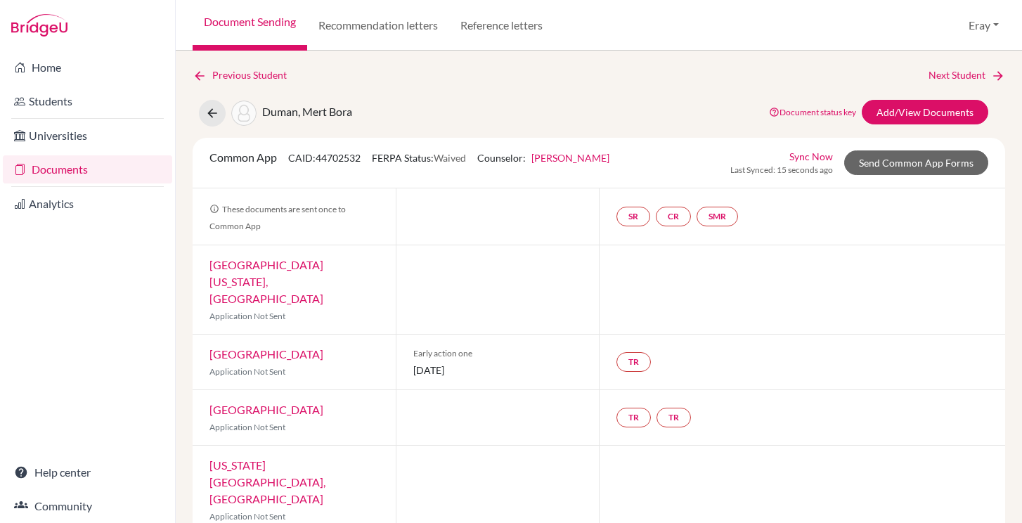
click at [817, 170] on span "Last Synced: 15 seconds ago" at bounding box center [782, 170] width 103 height 13
click at [934, 108] on link "Add/View Documents" at bounding box center [925, 112] width 127 height 25
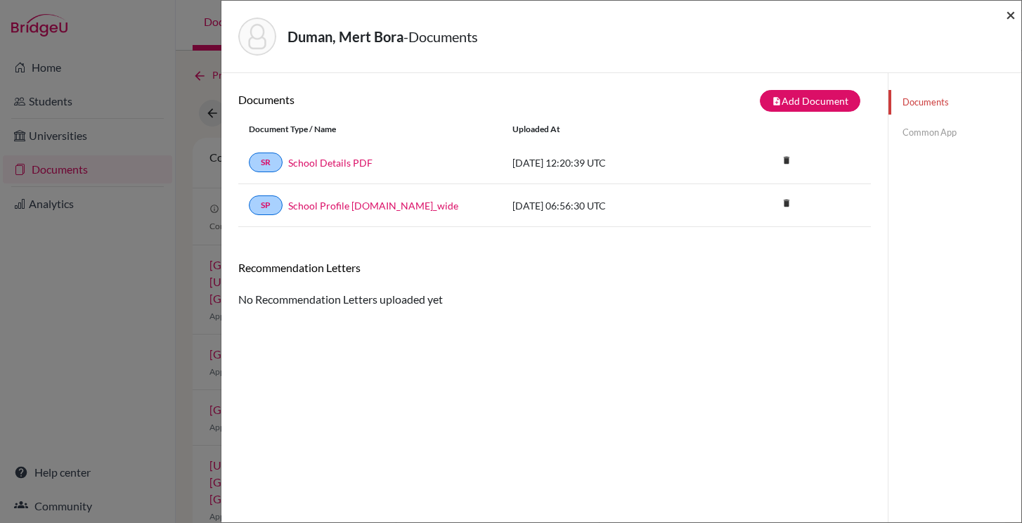
click at [1008, 16] on span "×" at bounding box center [1011, 14] width 10 height 20
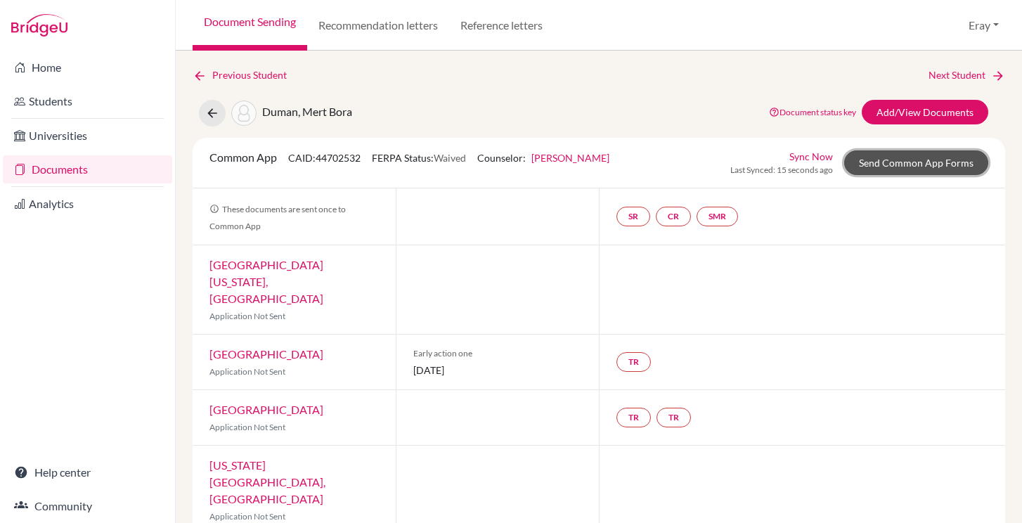
click at [937, 172] on link "Send Common App Forms" at bounding box center [917, 162] width 144 height 25
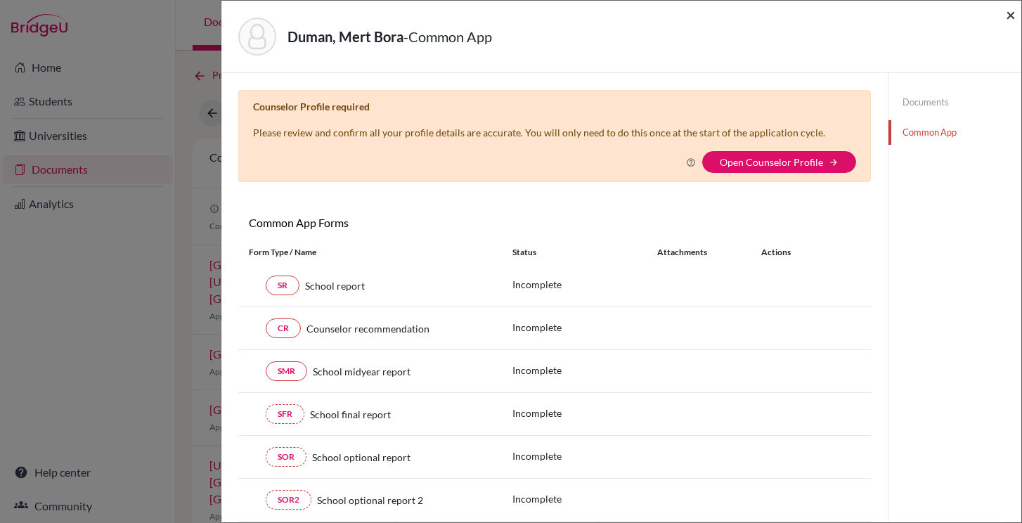
click at [1007, 13] on span "×" at bounding box center [1011, 14] width 10 height 20
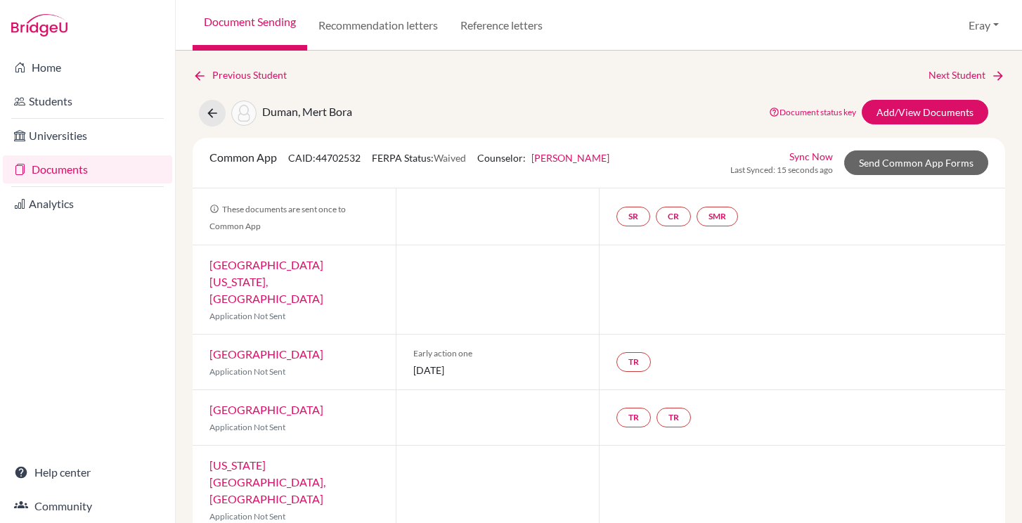
click at [544, 155] on link "Feray Özdemir Gür" at bounding box center [571, 158] width 78 height 12
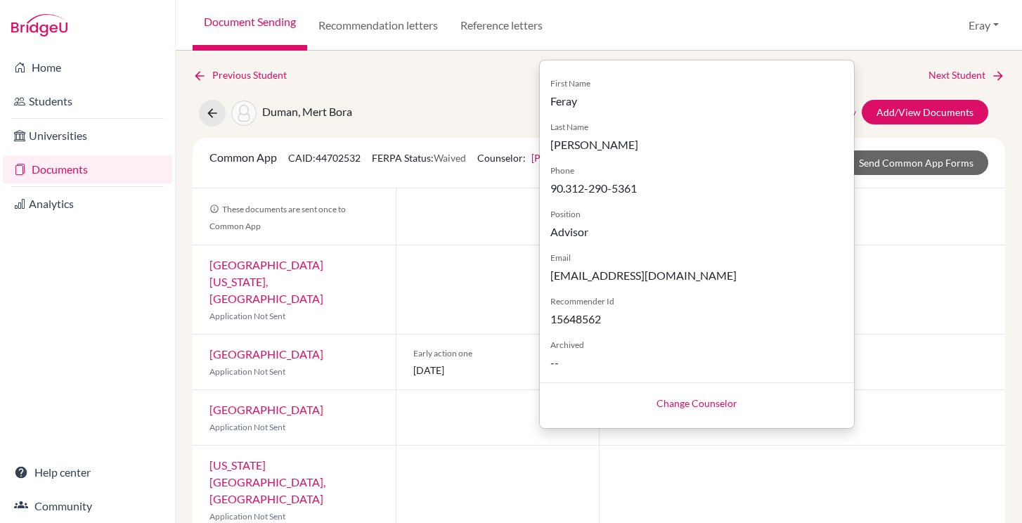
click at [738, 403] on link "Change Counselor" at bounding box center [697, 403] width 81 height 12
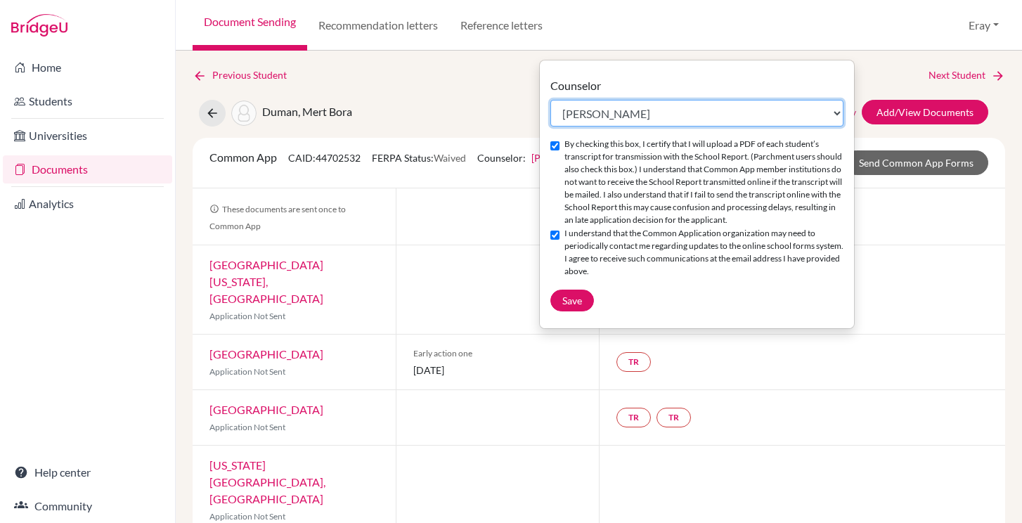
click at [609, 124] on select "Select counselor Ayşegül Erdem Eray Kocamanoğlu Mark Krugman Feray Özdemir Gür …" at bounding box center [697, 113] width 293 height 27
select select "458445"
click at [551, 100] on select "Select counselor Ayşegül Erdem Eray Kocamanoğlu Mark Krugman Feray Özdemir Gür …" at bounding box center [697, 113] width 293 height 27
checkbox input "false"
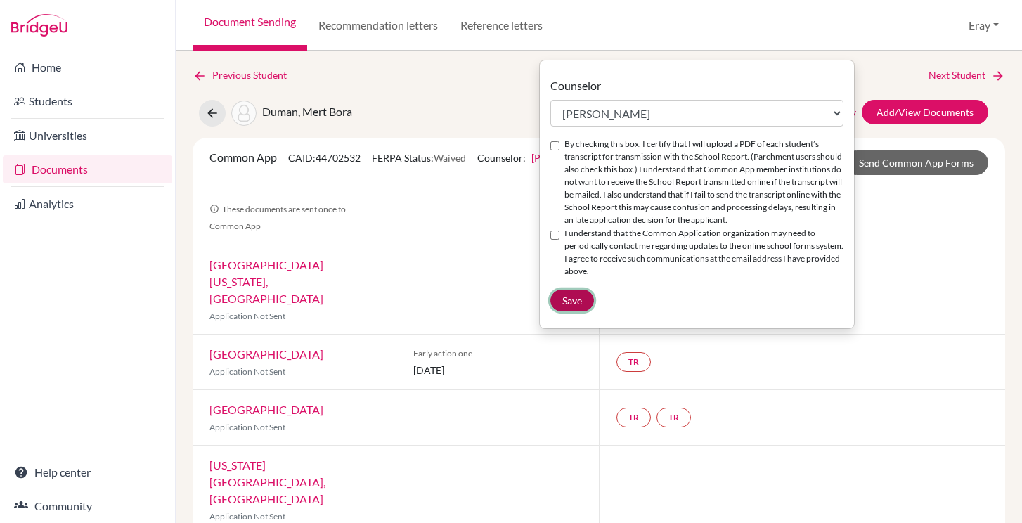
click at [579, 290] on button "Save" at bounding box center [573, 301] width 44 height 22
click at [556, 145] on input "By checking this box, I certify that I will upload a PDF of each student’s tran…" at bounding box center [555, 145] width 9 height 9
checkbox input "true"
click at [562, 231] on div "I understand that the Common Application organization may need to periodically …" at bounding box center [697, 252] width 293 height 51
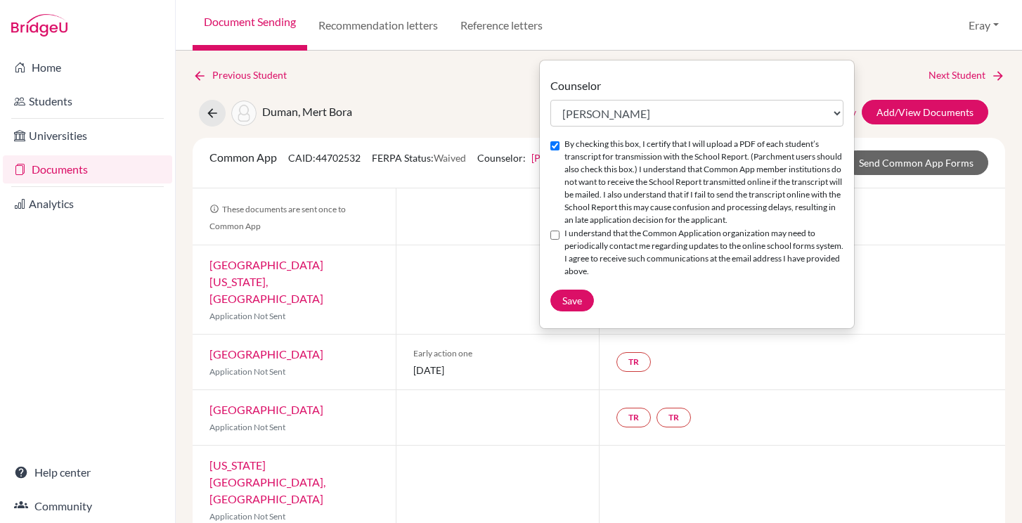
click at [562, 231] on div "I understand that the Common Application organization may need to periodically …" at bounding box center [697, 252] width 293 height 51
click at [562, 232] on div "I understand that the Common Application organization may need to periodically …" at bounding box center [697, 252] width 293 height 51
click at [560, 236] on div "I understand that the Common Application organization may need to periodically …" at bounding box center [697, 252] width 293 height 51
click at [556, 239] on input "I understand that the Common Application organization may need to periodically …" at bounding box center [555, 235] width 9 height 9
checkbox input "true"
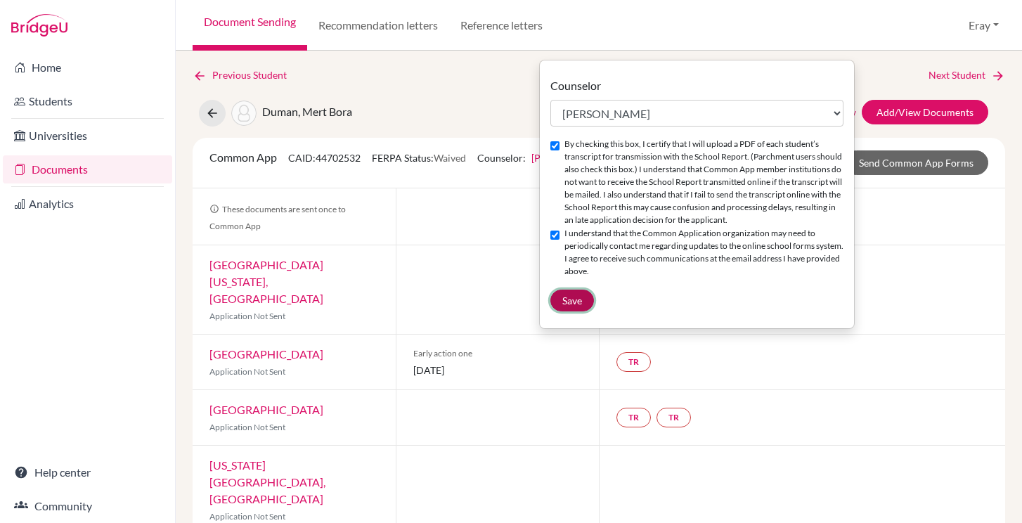
click at [575, 298] on span "Save" at bounding box center [573, 301] width 20 height 12
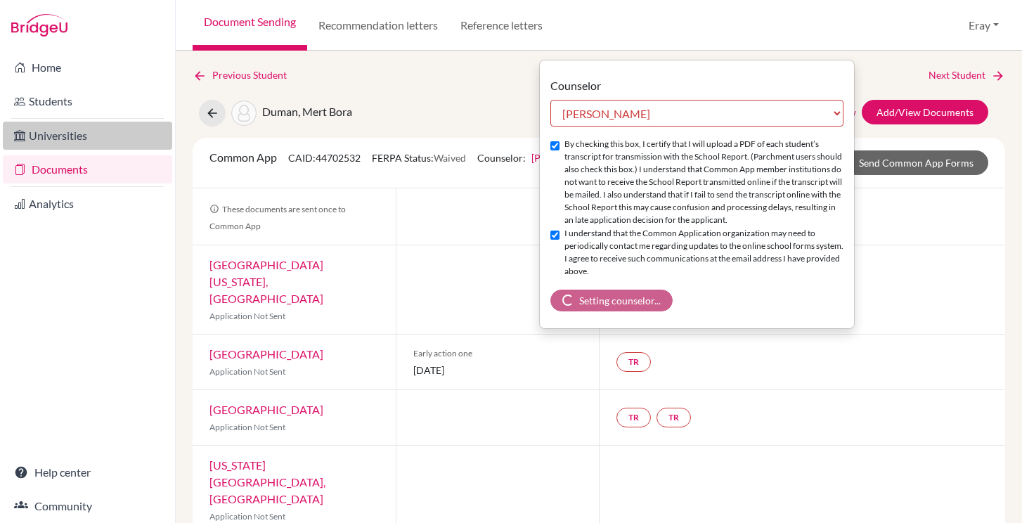
click at [108, 135] on link "Universities" at bounding box center [87, 136] width 169 height 28
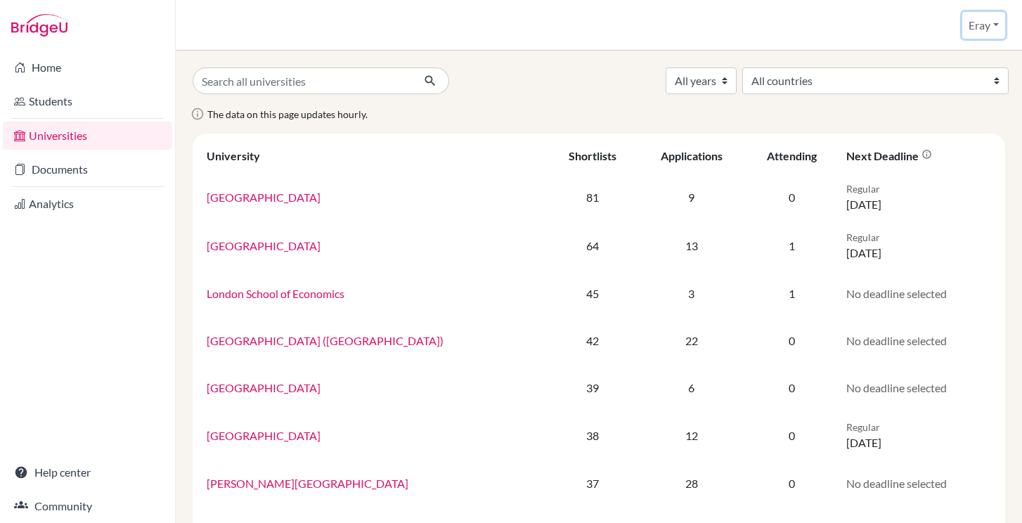
click at [996, 34] on button "Eray" at bounding box center [984, 25] width 43 height 27
click at [945, 114] on button "Log out" at bounding box center [952, 114] width 111 height 23
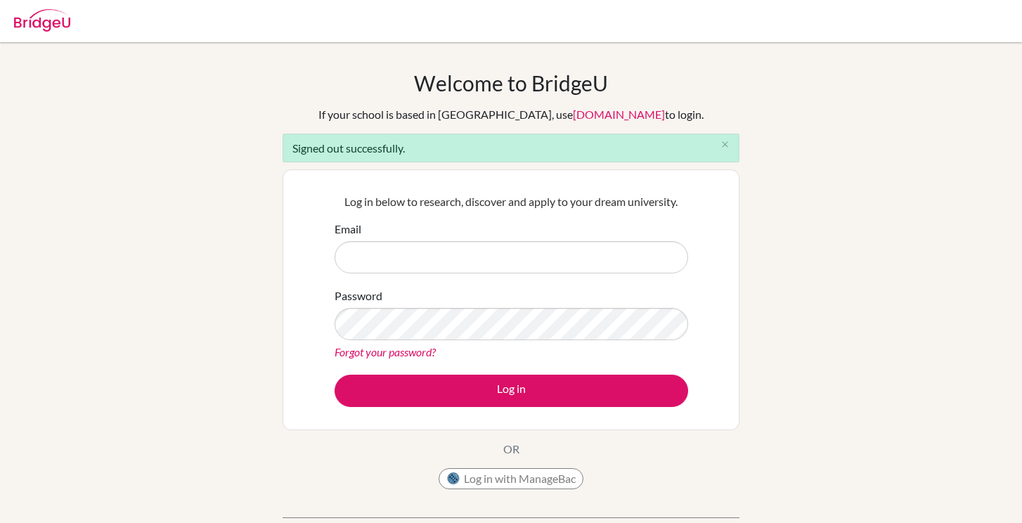
type input "[EMAIL_ADDRESS][DOMAIN_NAME]"
click at [492, 250] on input "[EMAIL_ADDRESS][DOMAIN_NAME]" at bounding box center [512, 257] width 354 height 32
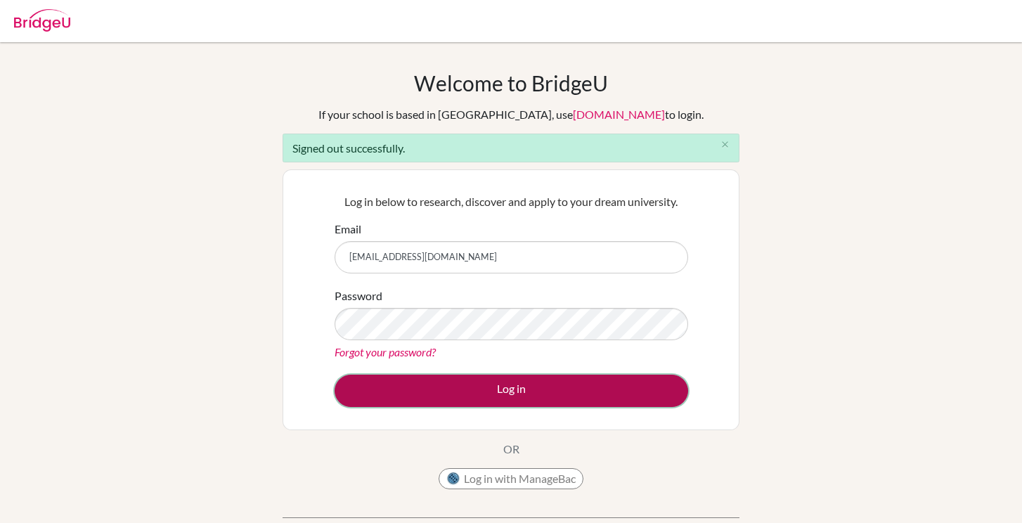
click at [524, 384] on button "Log in" at bounding box center [512, 391] width 354 height 32
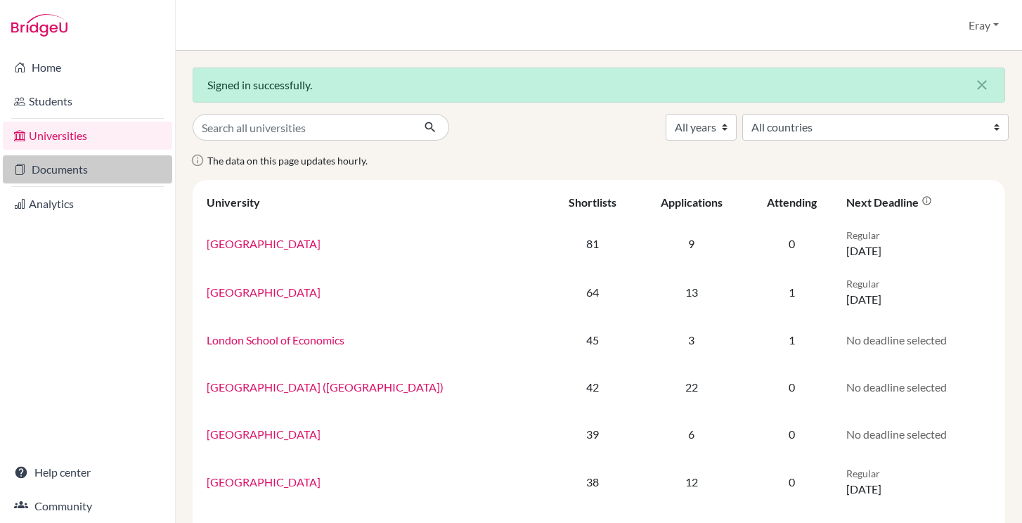
click at [120, 175] on link "Documents" at bounding box center [87, 169] width 169 height 28
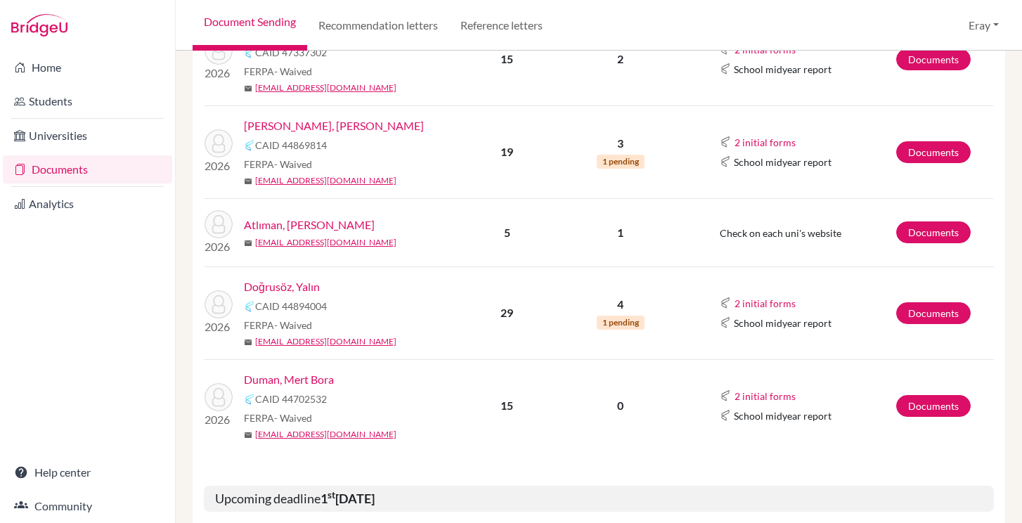
scroll to position [342, 0]
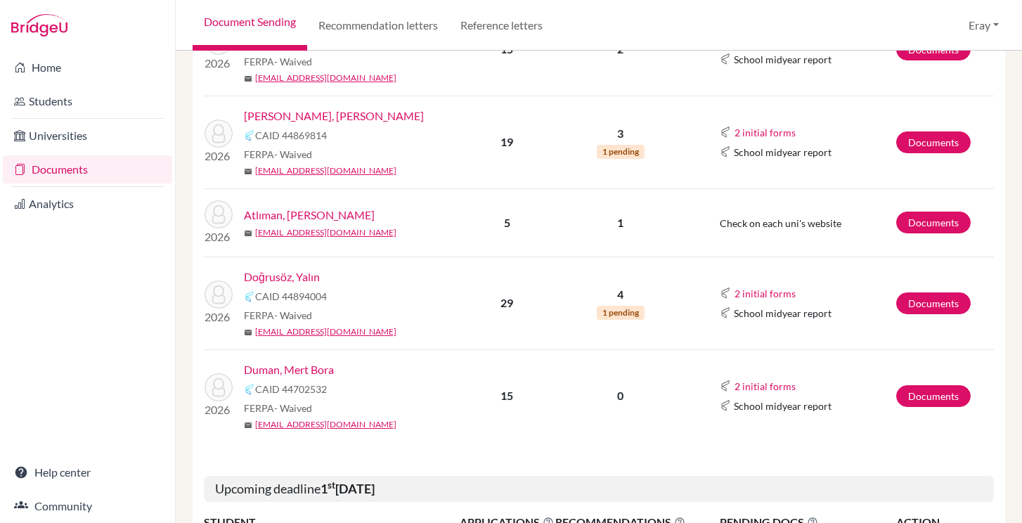
click at [289, 367] on link "Duman, Mert Bora" at bounding box center [289, 369] width 90 height 17
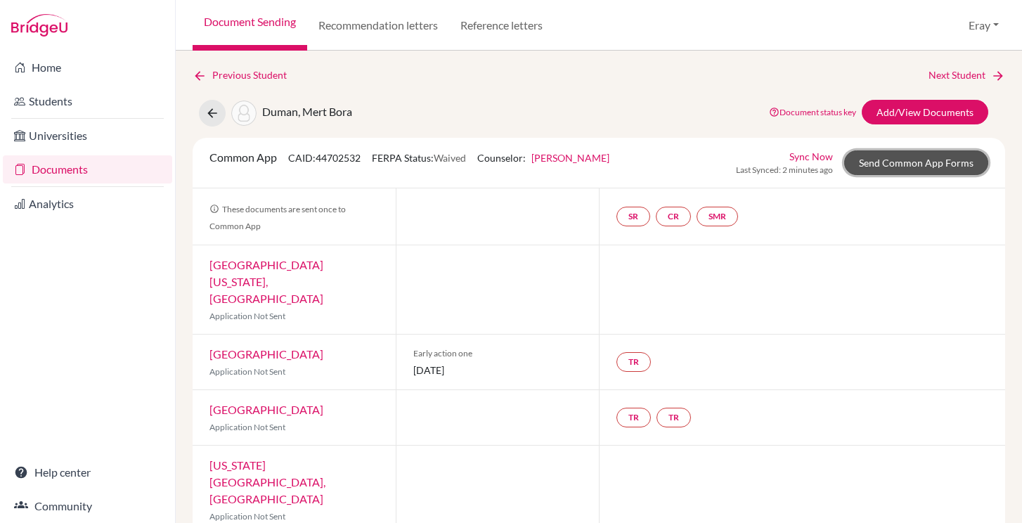
click at [874, 162] on link "Send Common App Forms" at bounding box center [917, 162] width 144 height 25
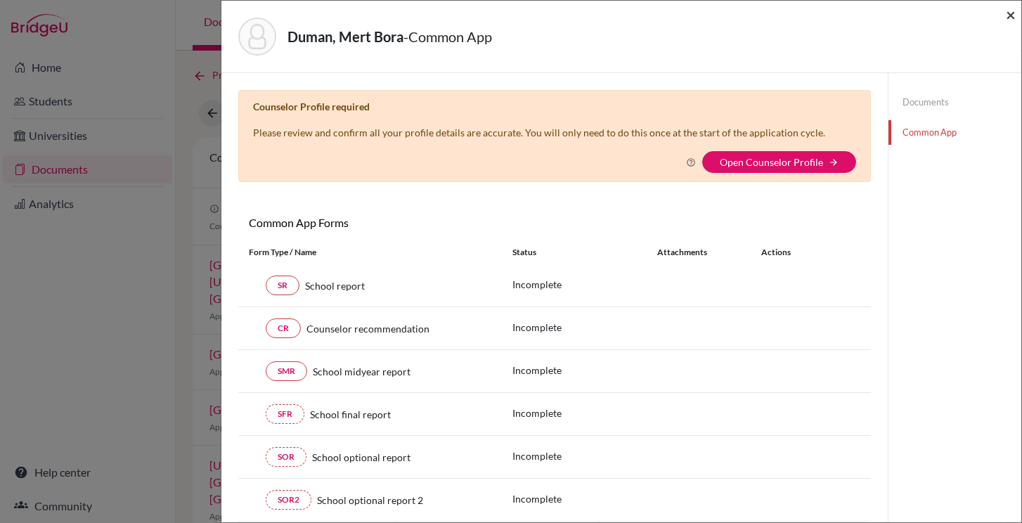
click at [1008, 13] on span "×" at bounding box center [1011, 14] width 10 height 20
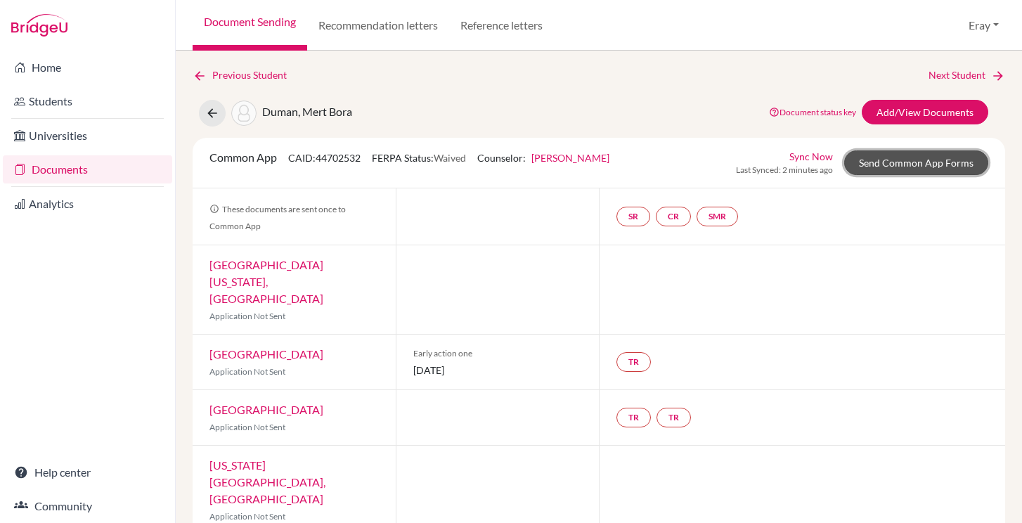
click at [883, 163] on link "Send Common App Forms" at bounding box center [917, 162] width 144 height 25
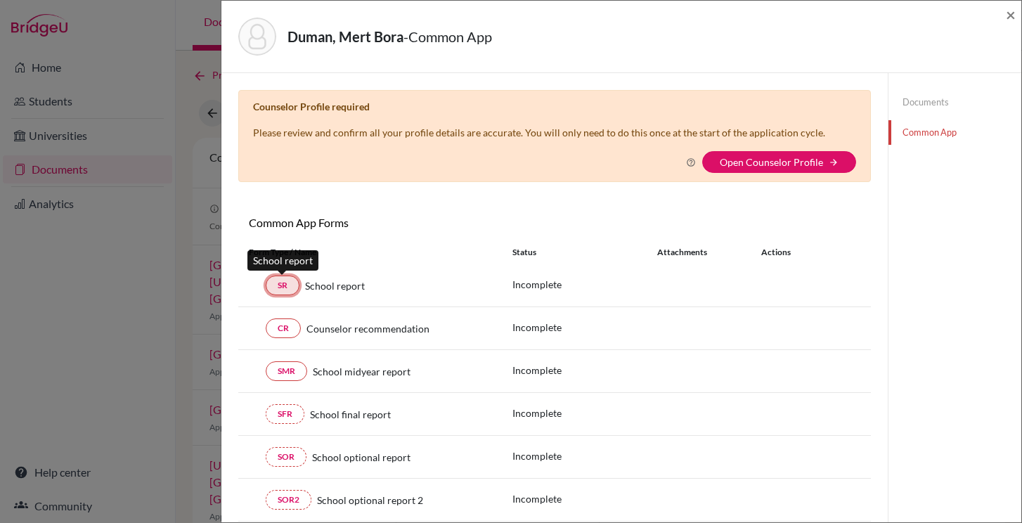
click at [293, 281] on link "SR" at bounding box center [283, 286] width 34 height 20
click at [757, 177] on div "Counselor Profile required Please review and confirm all your profile details a…" at bounding box center [554, 136] width 633 height 92
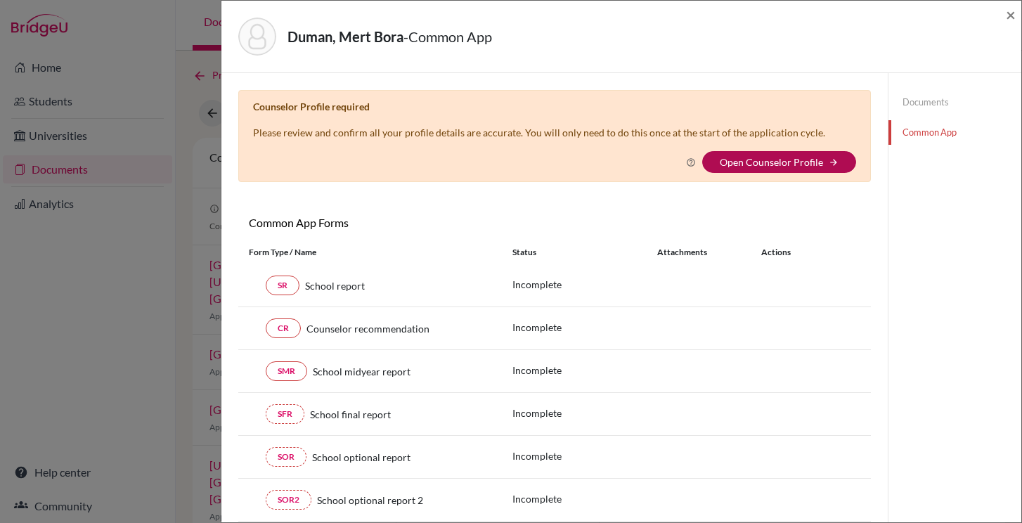
click at [761, 165] on link "Open Counselor Profile" at bounding box center [771, 162] width 103 height 12
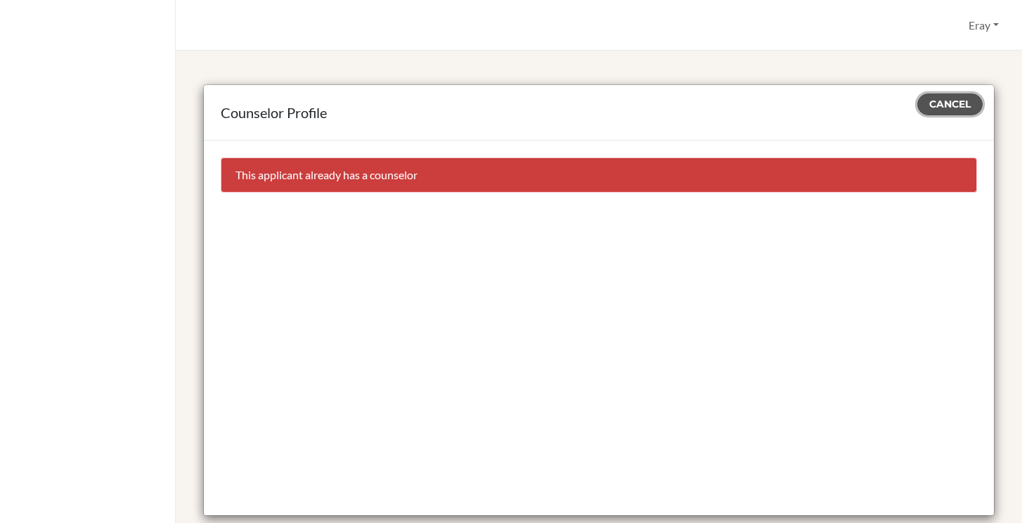
click at [939, 98] on button "Cancel" at bounding box center [950, 105] width 65 height 22
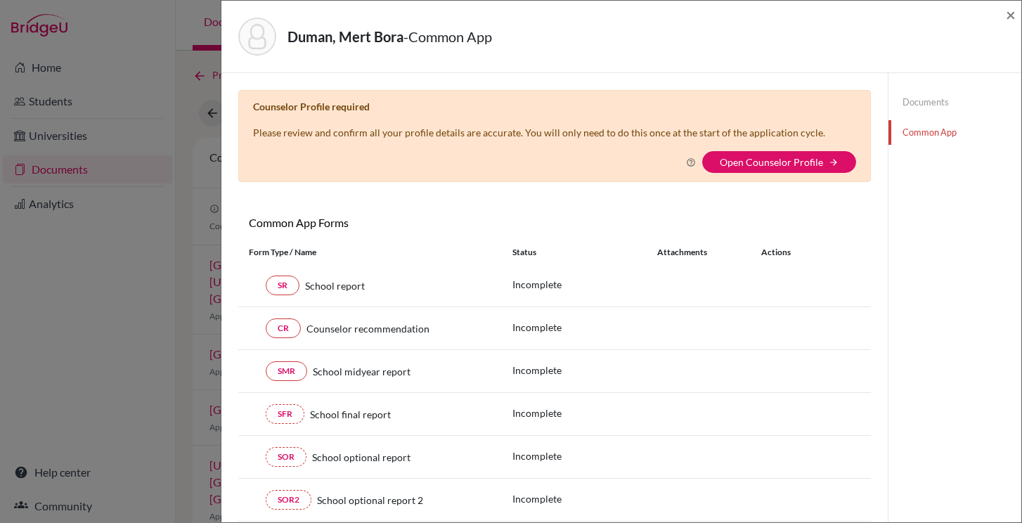
click at [696, 164] on icon at bounding box center [691, 163] width 10 height 10
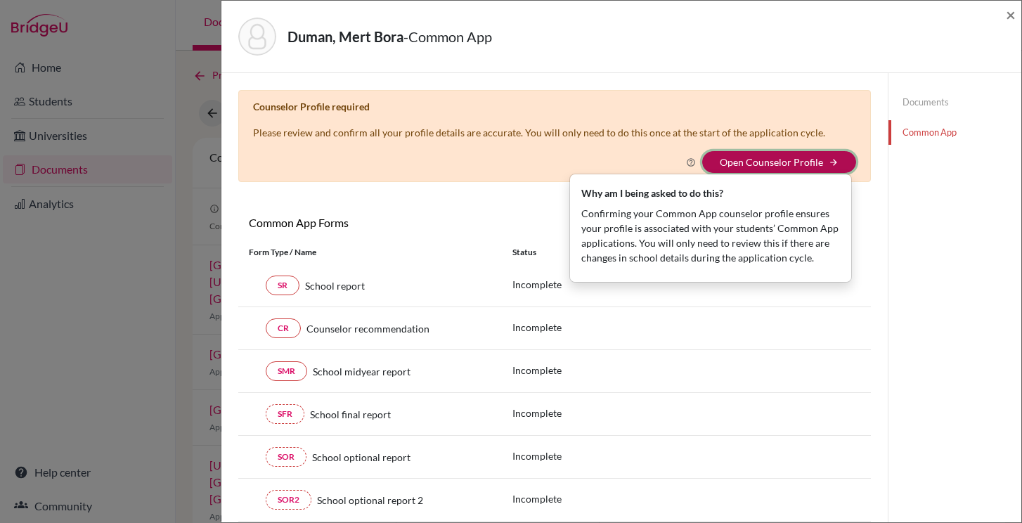
click at [790, 153] on button "Open Counselor Profile arrow_forward" at bounding box center [780, 162] width 154 height 22
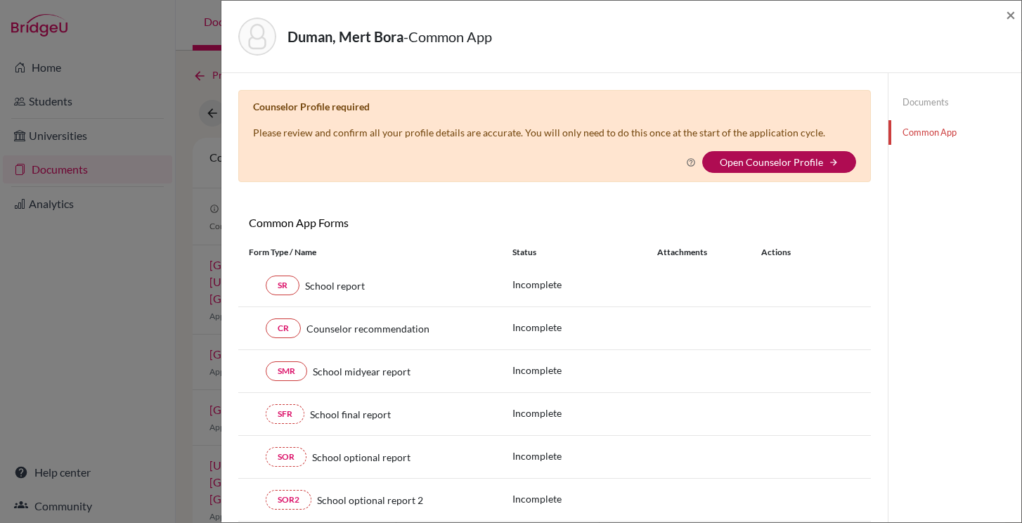
click at [774, 160] on link "Open Counselor Profile" at bounding box center [771, 162] width 103 height 12
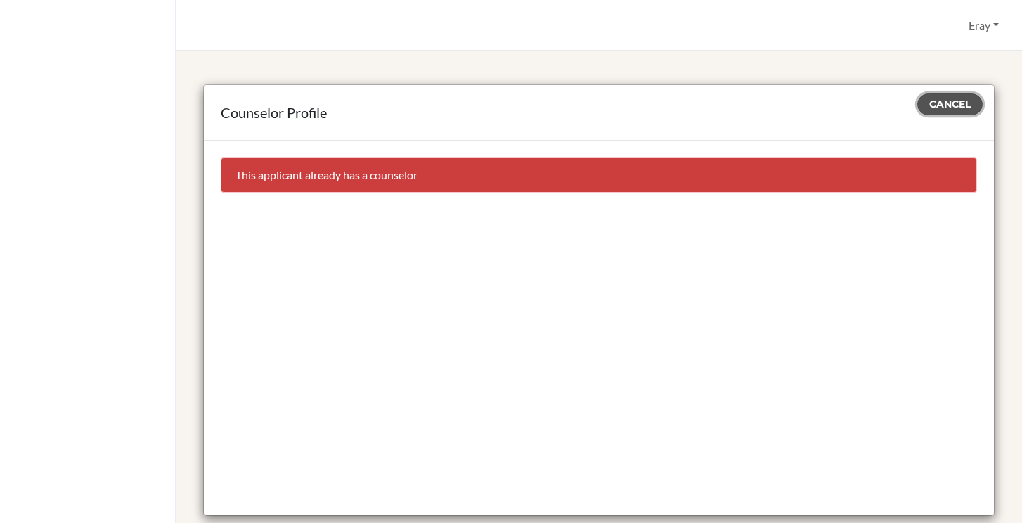
click at [961, 108] on span "Cancel" at bounding box center [950, 104] width 41 height 13
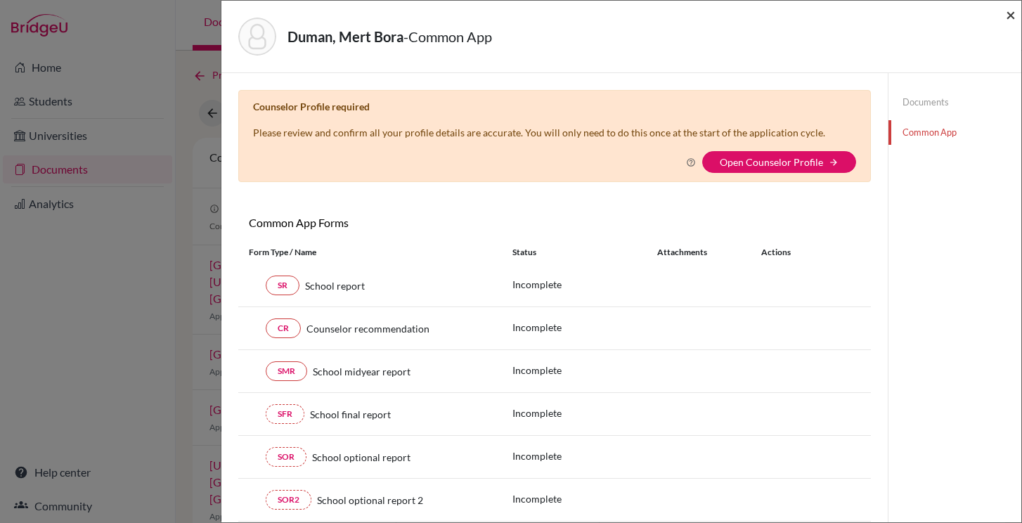
click at [1010, 23] on span "×" at bounding box center [1011, 14] width 10 height 20
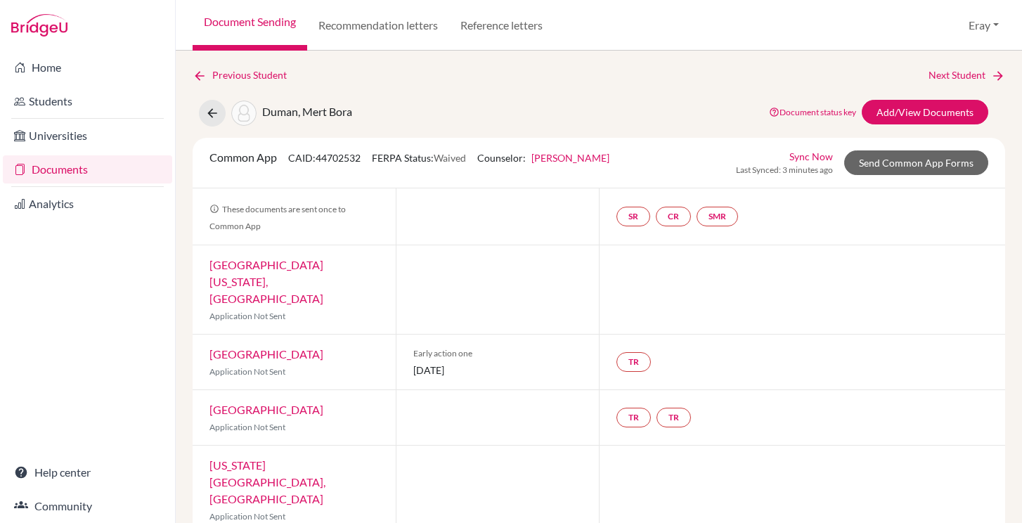
click at [826, 155] on link "Sync Now" at bounding box center [812, 156] width 44 height 15
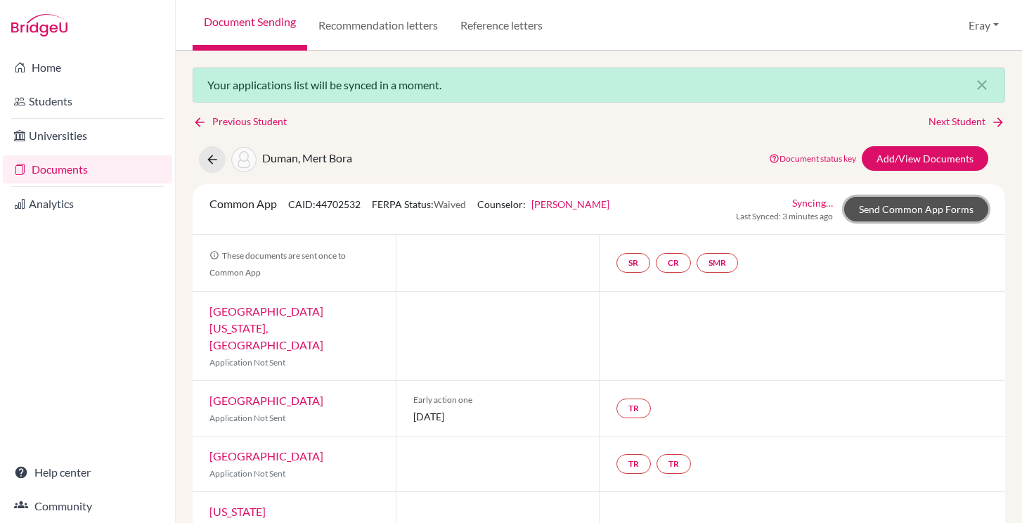
click at [906, 207] on link "Send Common App Forms" at bounding box center [917, 209] width 144 height 25
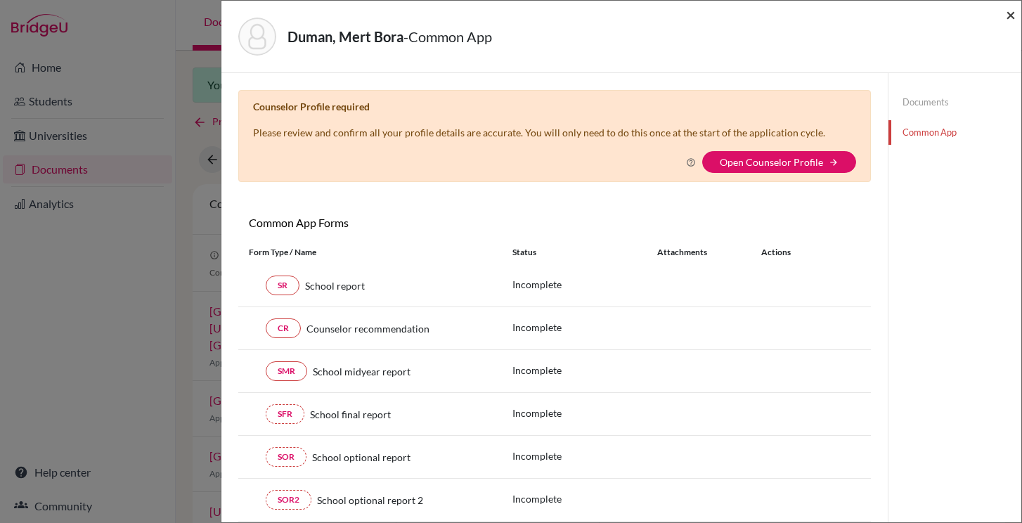
click at [1011, 15] on span "×" at bounding box center [1011, 14] width 10 height 20
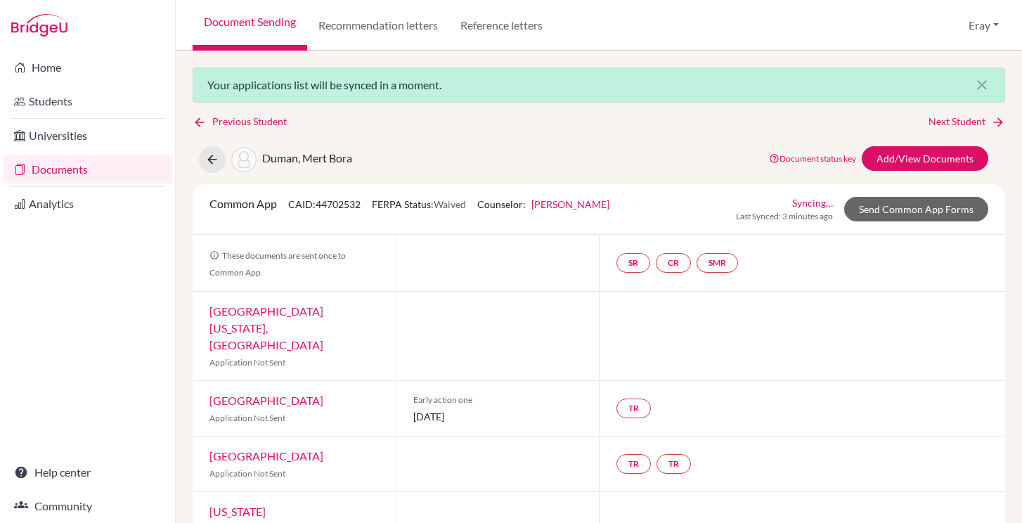
click at [819, 206] on link "Syncing…" at bounding box center [813, 202] width 41 height 15
click at [821, 198] on link "Syncing…" at bounding box center [813, 202] width 41 height 15
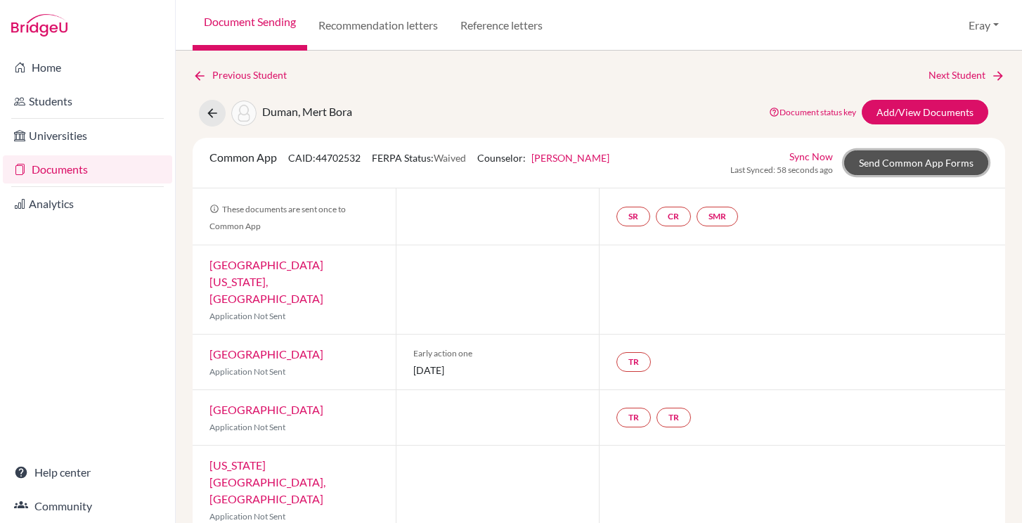
click at [936, 161] on link "Send Common App Forms" at bounding box center [917, 162] width 144 height 25
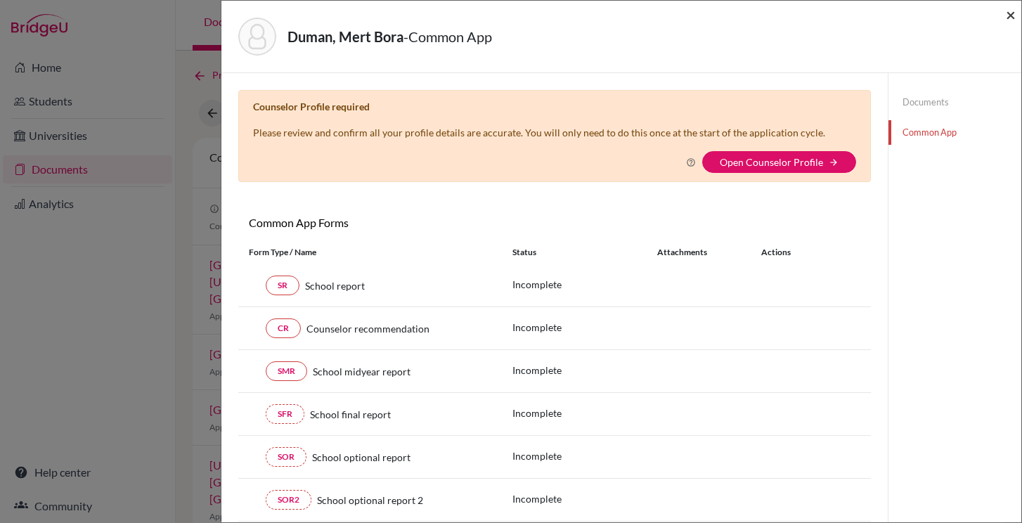
click at [1012, 24] on span "×" at bounding box center [1011, 14] width 10 height 20
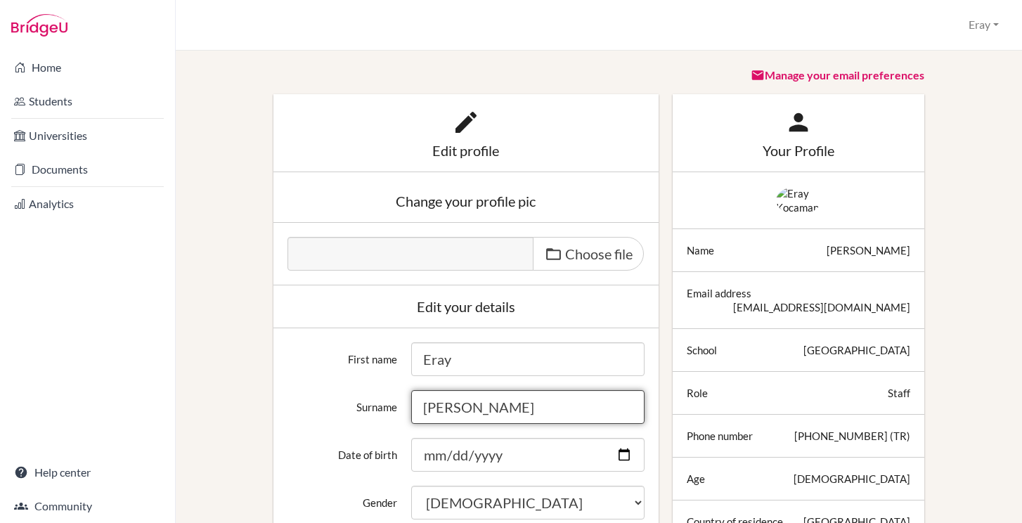
click at [496, 409] on input "[PERSON_NAME]" at bounding box center [527, 407] width 233 height 34
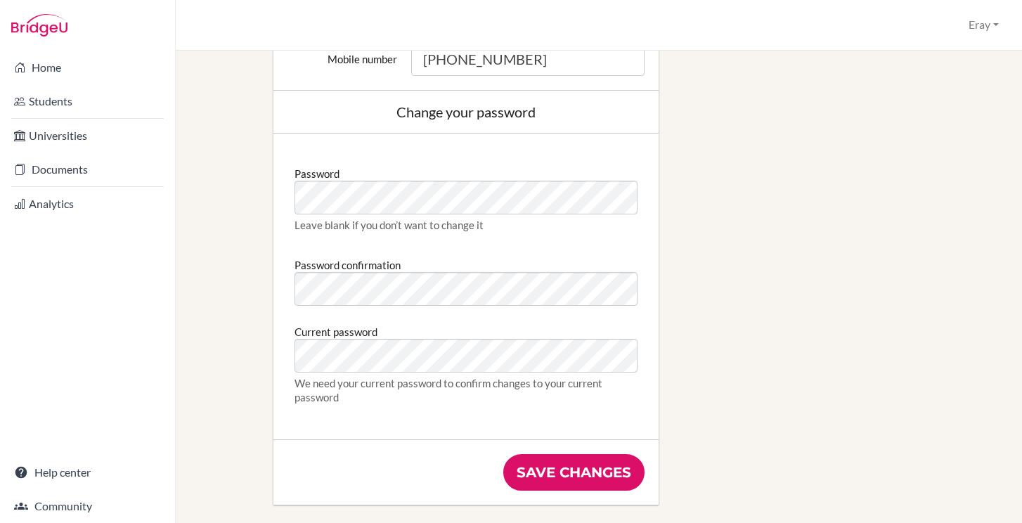
scroll to position [733, 0]
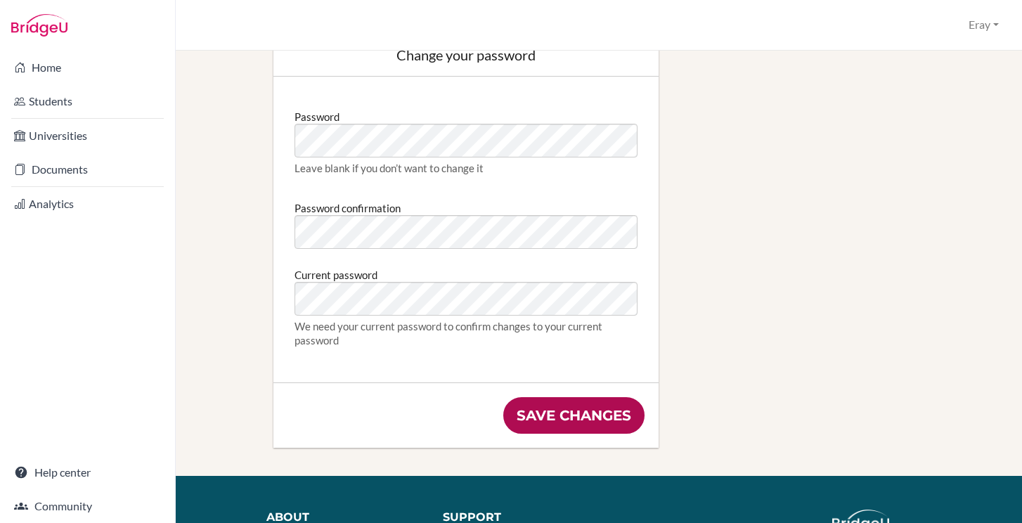
type input "Kocamanoglu"
click at [549, 411] on input "Save changes" at bounding box center [574, 415] width 141 height 37
click at [93, 53] on li "Home" at bounding box center [87, 68] width 175 height 34
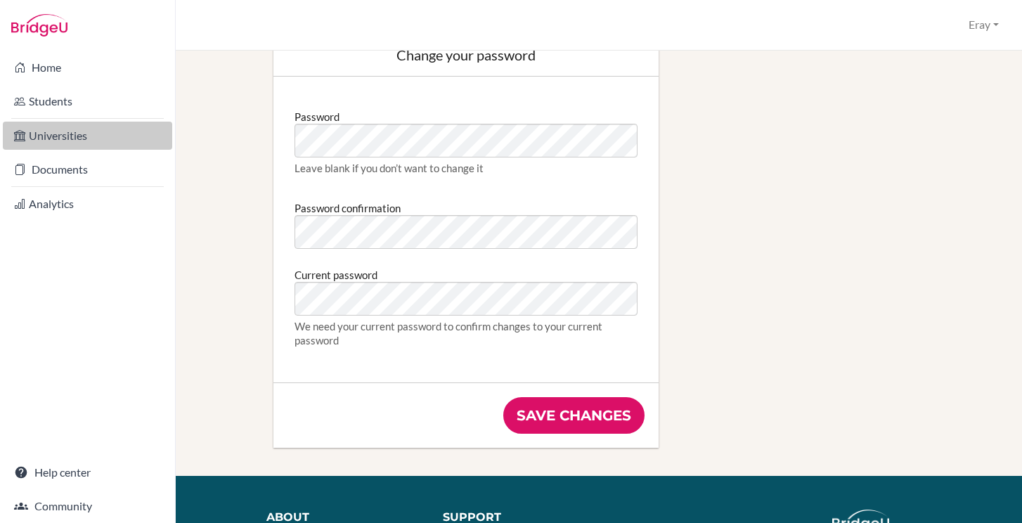
click at [94, 139] on link "Universities" at bounding box center [87, 136] width 169 height 28
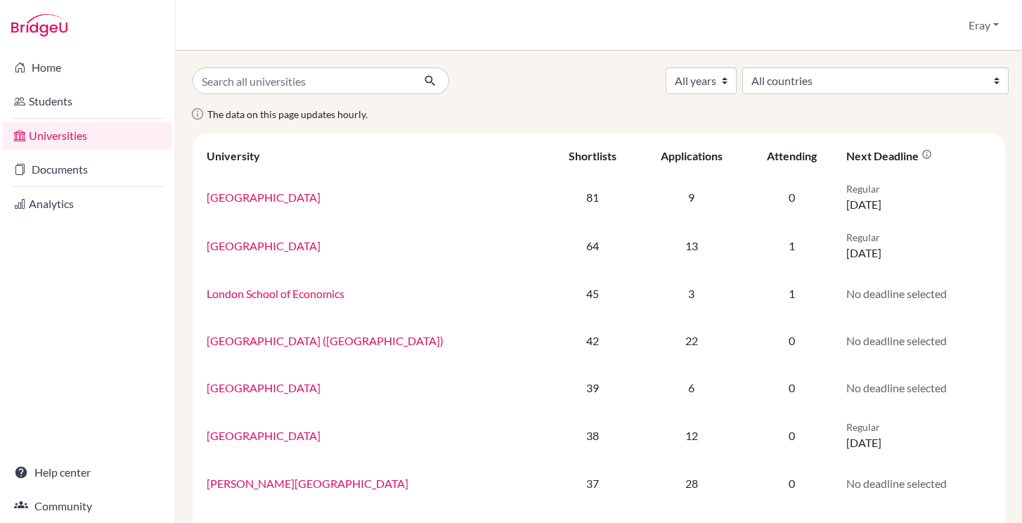
click at [90, 170] on link "Documents" at bounding box center [87, 169] width 169 height 28
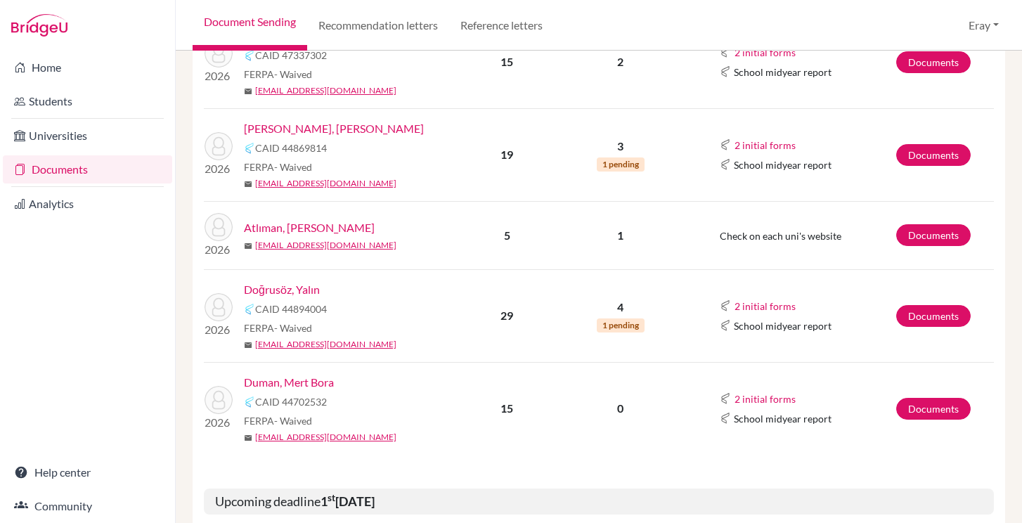
scroll to position [331, 0]
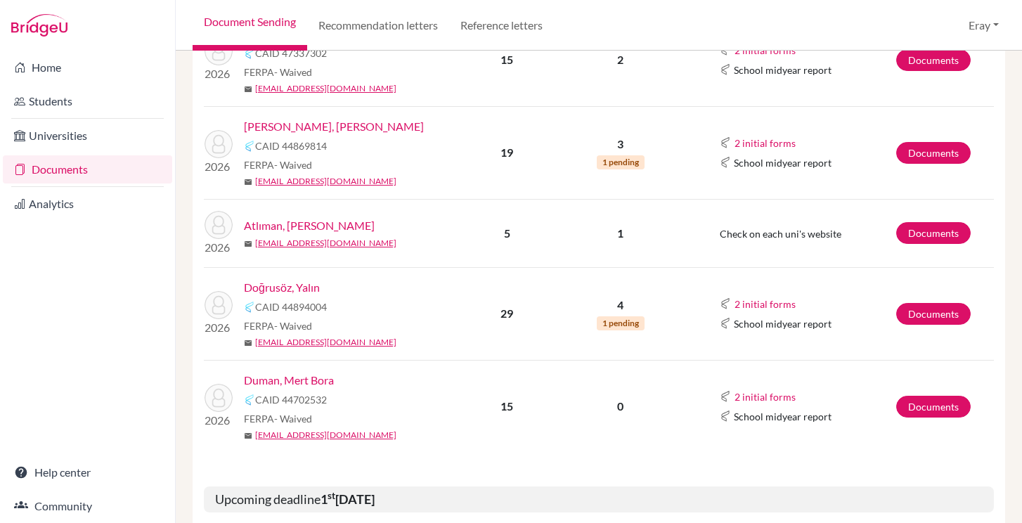
click at [316, 373] on link "Duman, Mert Bora" at bounding box center [289, 380] width 90 height 17
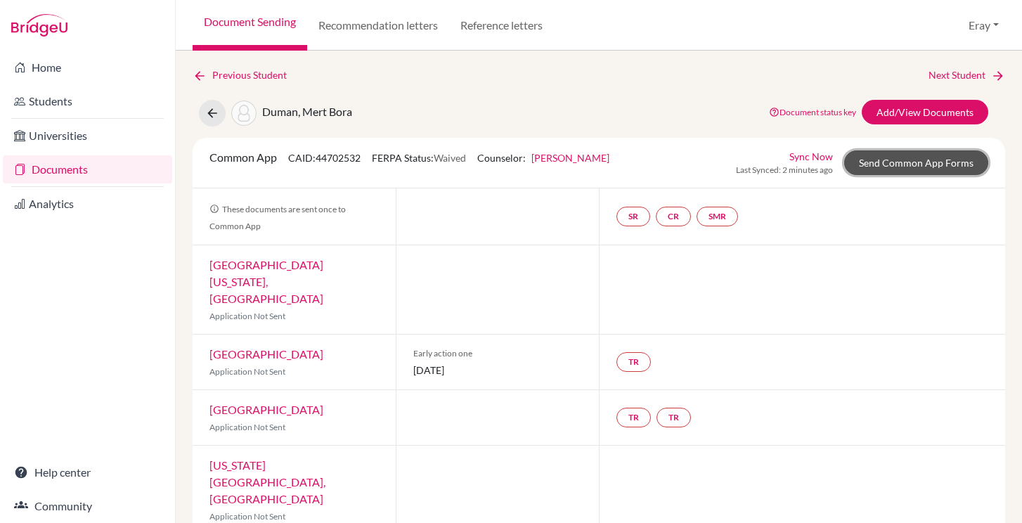
click at [903, 160] on link "Send Common App Forms" at bounding box center [917, 162] width 144 height 25
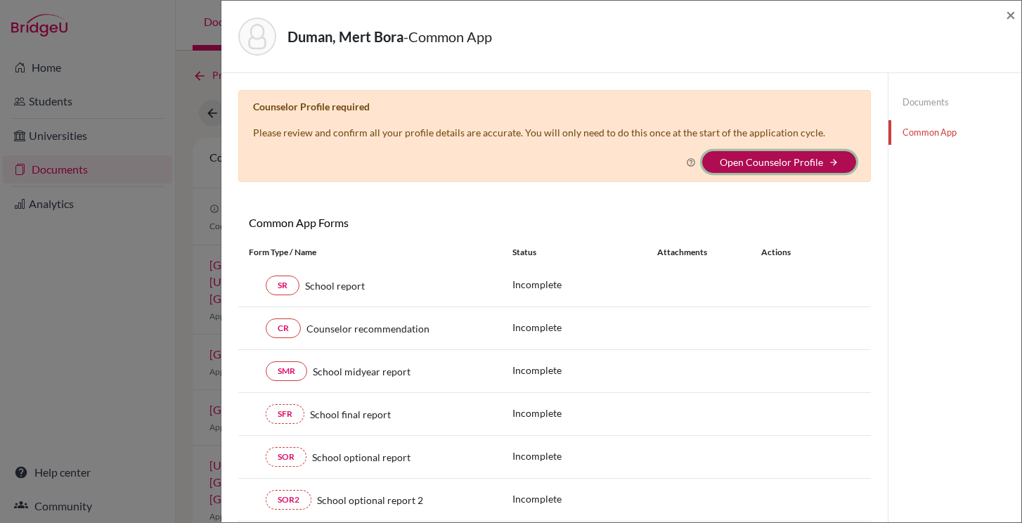
click at [780, 170] on button "Open Counselor Profile arrow_forward" at bounding box center [780, 162] width 154 height 22
click at [1015, 13] on span "×" at bounding box center [1011, 14] width 10 height 20
click at [1008, 9] on span "×" at bounding box center [1011, 14] width 10 height 20
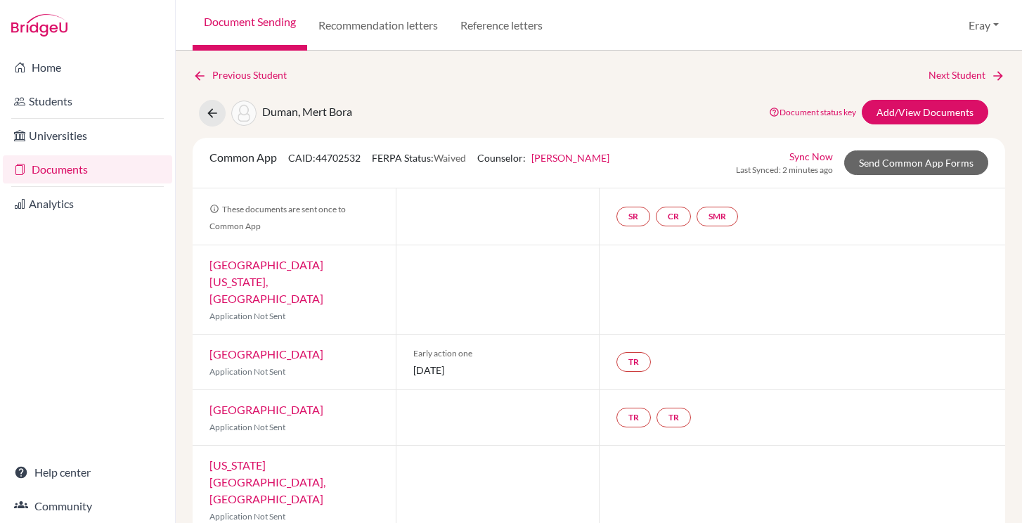
click at [49, 174] on link "Documents" at bounding box center [87, 169] width 169 height 28
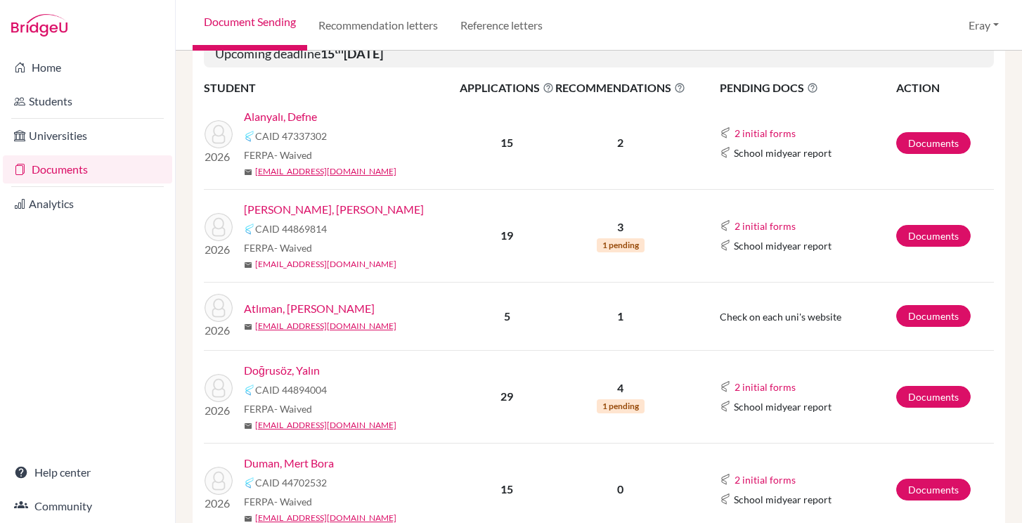
scroll to position [312, 0]
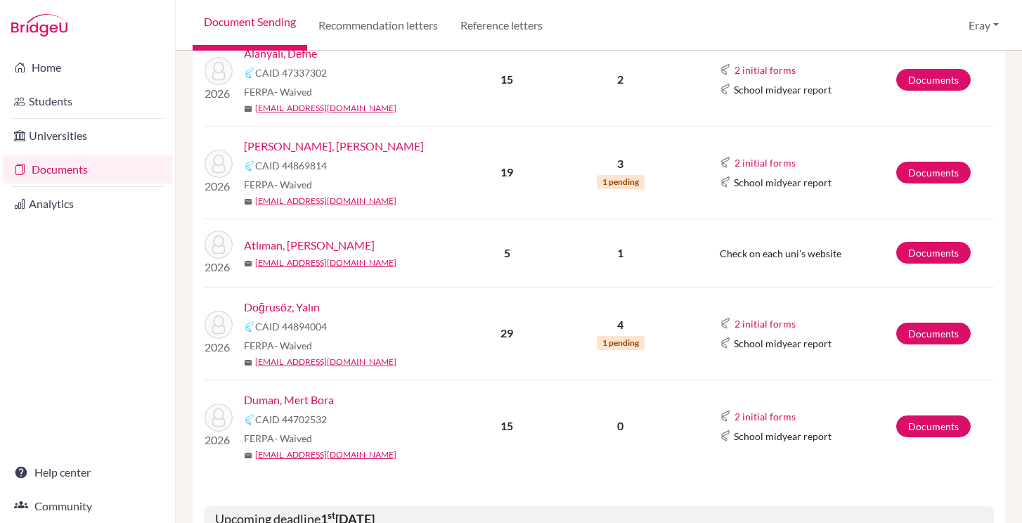
click at [307, 311] on link "Doğrusöz, Yalın" at bounding box center [282, 307] width 76 height 17
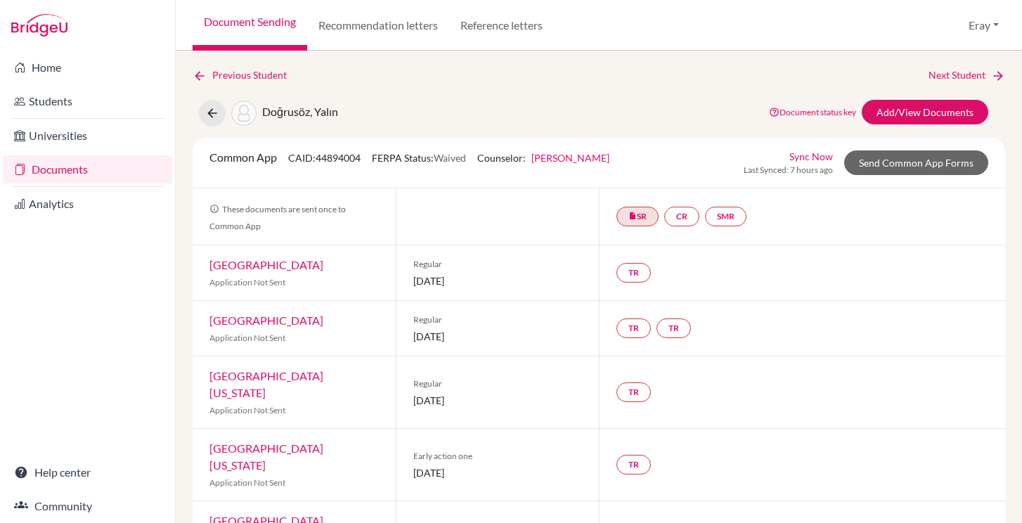
click at [917, 150] on div "Sync Now Last Synced: 7 hours ago Send Common App Forms" at bounding box center [866, 162] width 245 height 27
click at [912, 158] on link "Send Common App Forms" at bounding box center [917, 162] width 144 height 25
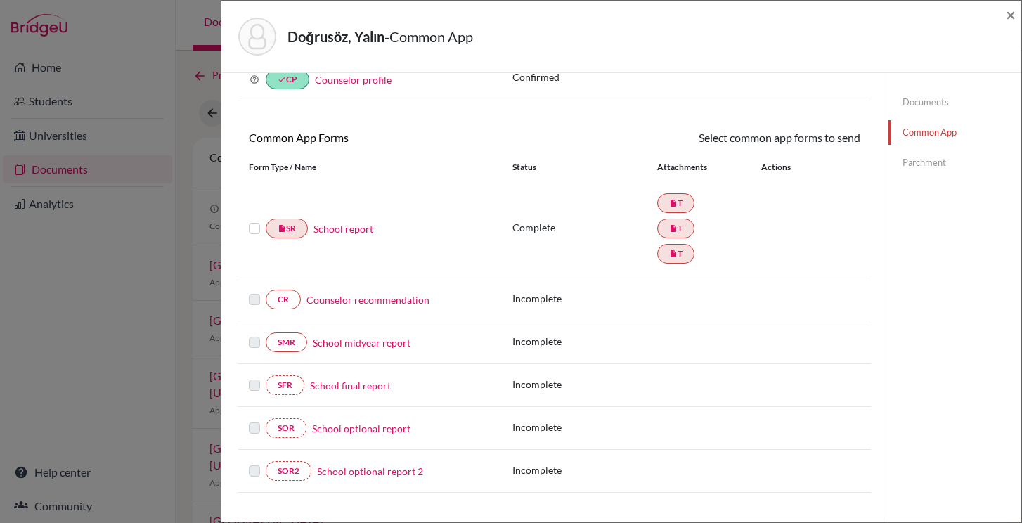
scroll to position [85, 0]
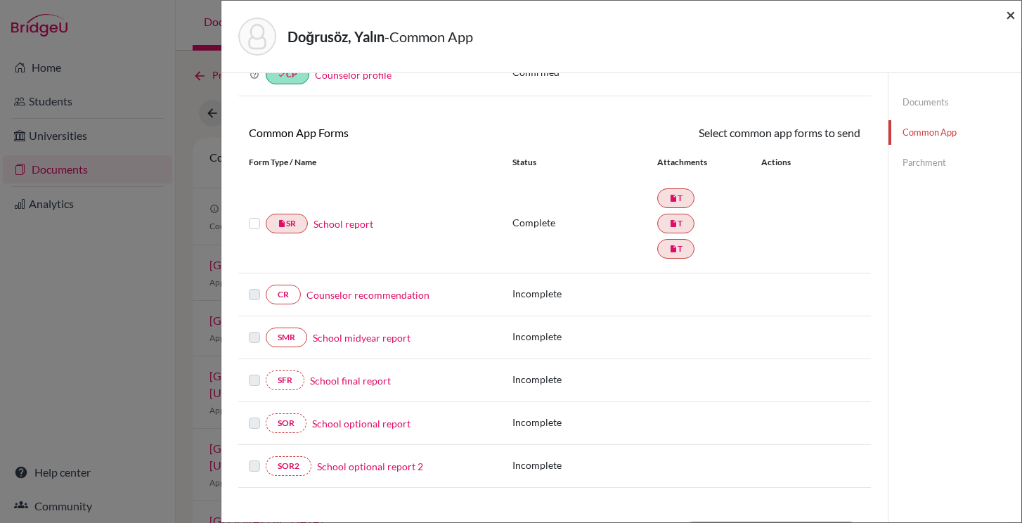
click at [1010, 12] on span "×" at bounding box center [1011, 14] width 10 height 20
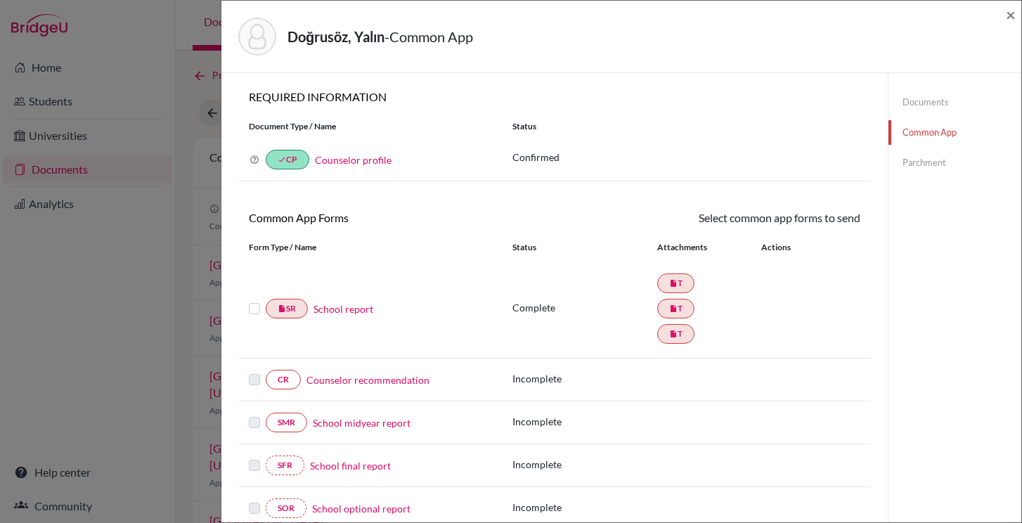
click at [1017, 14] on div "Doğrusöz, Yalın - Common App ×" at bounding box center [622, 37] width 800 height 72
click at [1013, 15] on span "×" at bounding box center [1011, 14] width 10 height 20
click at [1003, 18] on div "Doğrusöz, Yalın - Common App ×" at bounding box center [621, 36] width 789 height 60
click at [1011, 18] on span "×" at bounding box center [1011, 14] width 10 height 20
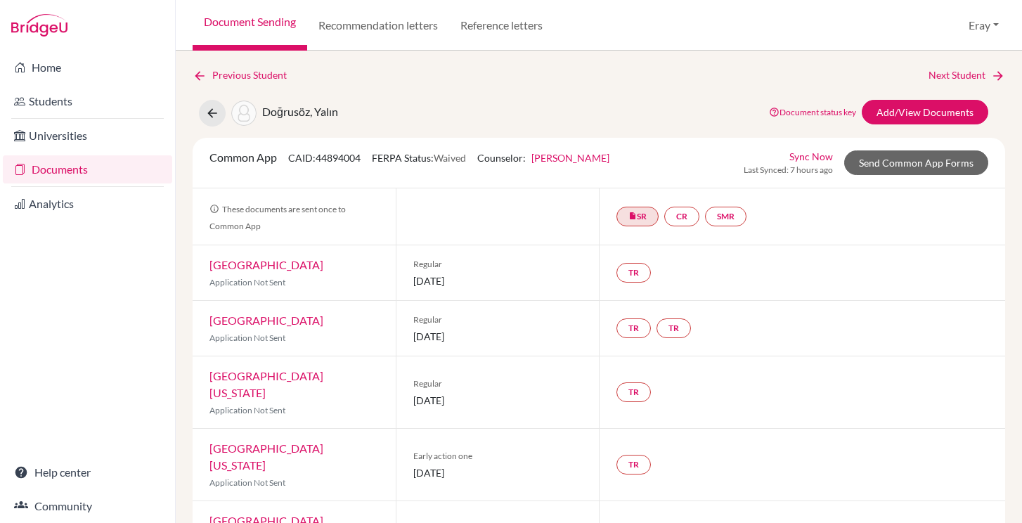
click at [135, 167] on link "Documents" at bounding box center [87, 169] width 169 height 28
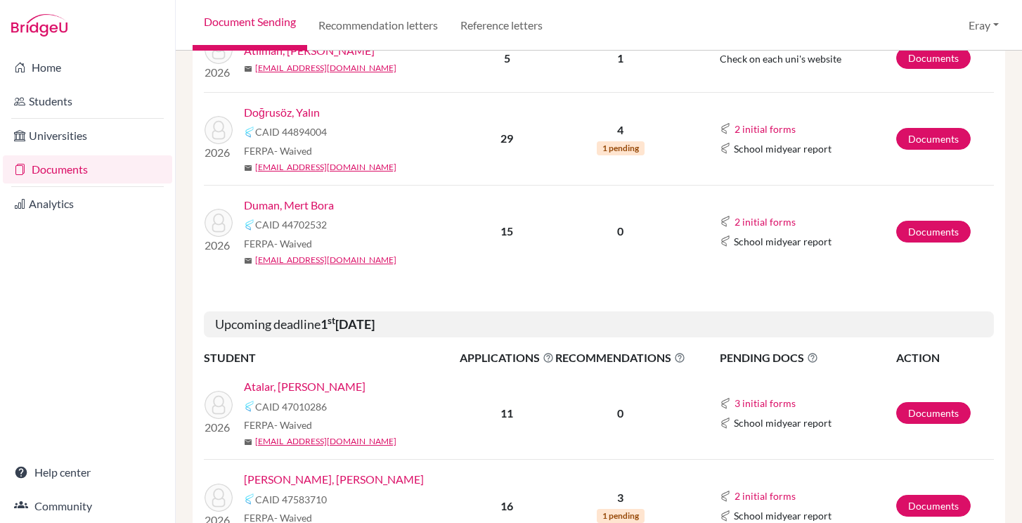
scroll to position [548, 0]
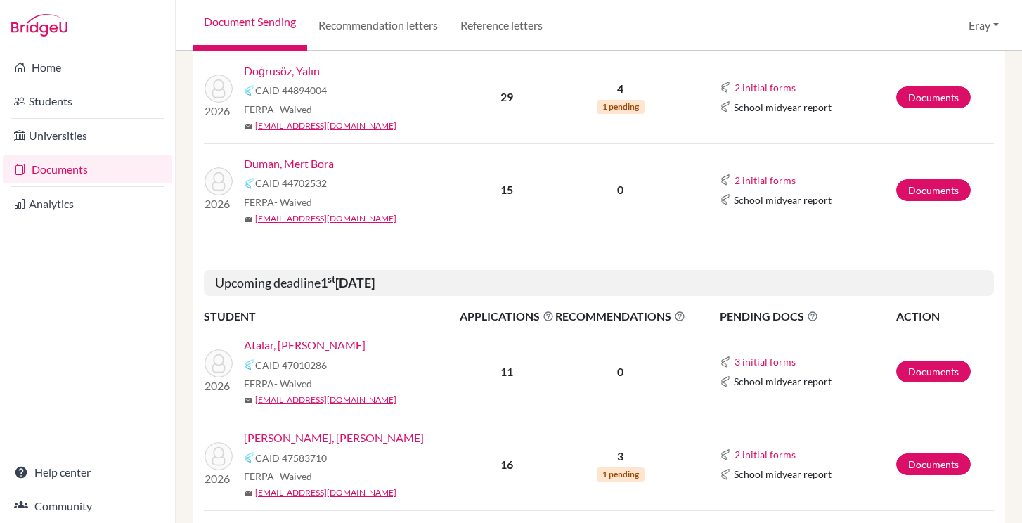
click at [302, 343] on link "Atalar, [PERSON_NAME]" at bounding box center [305, 345] width 122 height 17
click at [312, 161] on link "Duman, Mert Bora" at bounding box center [289, 163] width 90 height 17
click at [951, 196] on link "Documents" at bounding box center [934, 190] width 75 height 22
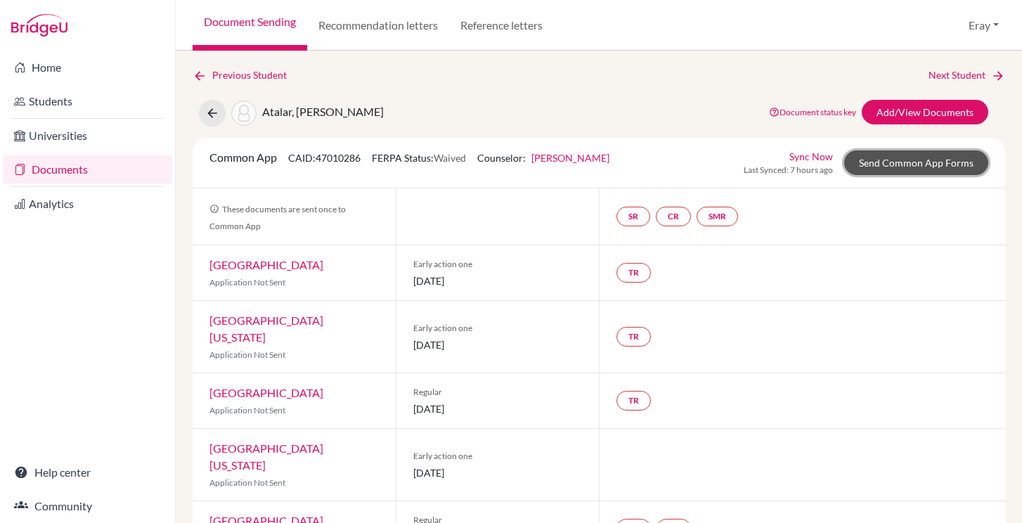
click at [928, 165] on link "Send Common App Forms" at bounding box center [917, 162] width 144 height 25
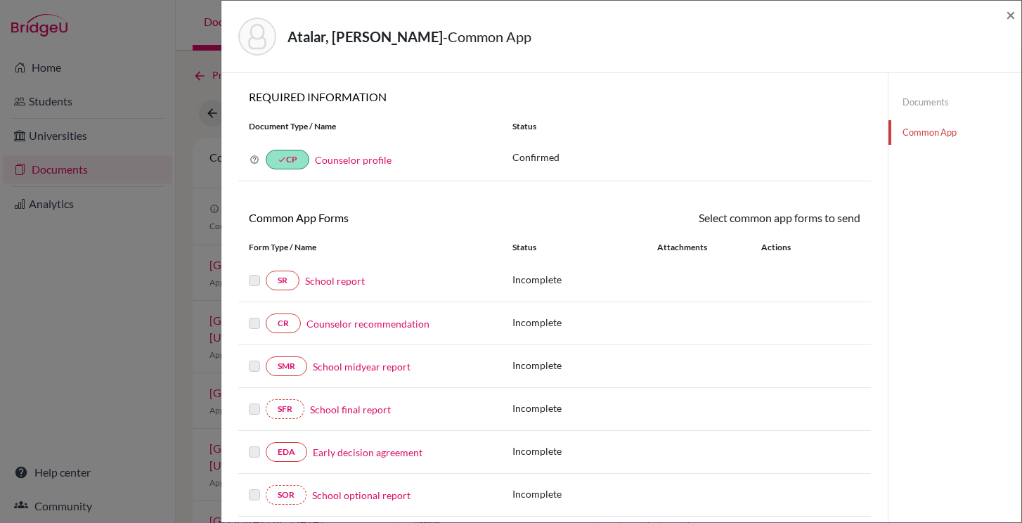
click at [1013, 1] on div "Atalar, Arda Bartu - Common App ×" at bounding box center [622, 37] width 800 height 72
click at [1010, 15] on span "×" at bounding box center [1011, 14] width 10 height 20
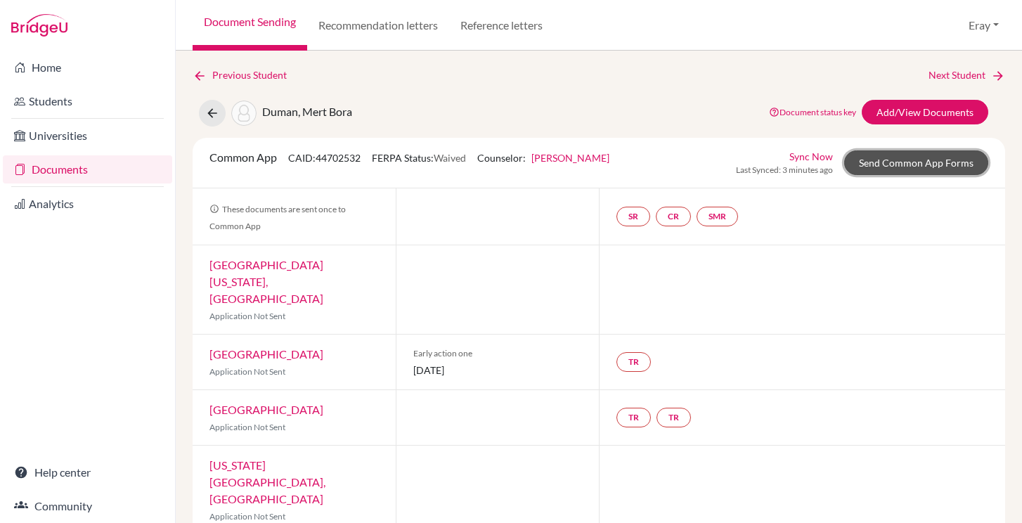
click at [926, 162] on link "Send Common App Forms" at bounding box center [917, 162] width 144 height 25
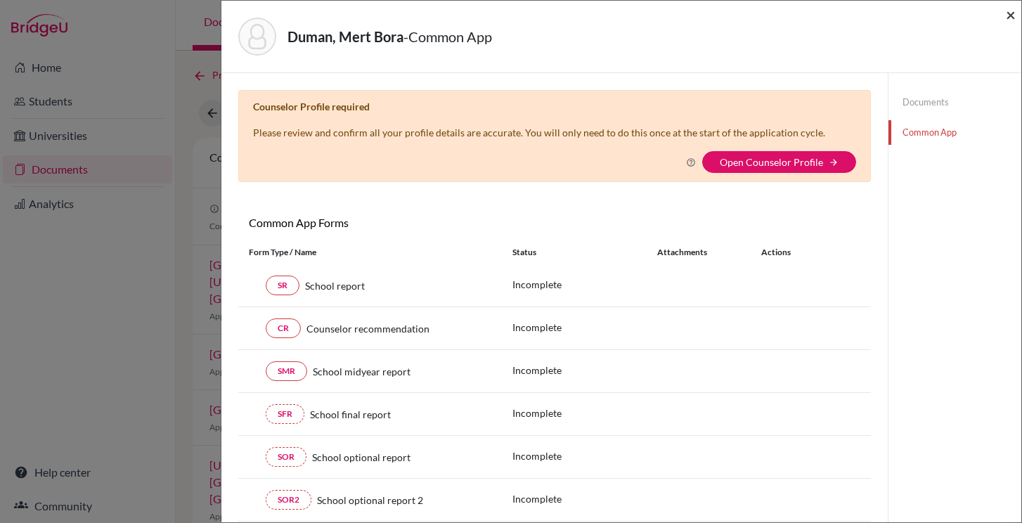
click at [1015, 19] on span "×" at bounding box center [1011, 14] width 10 height 20
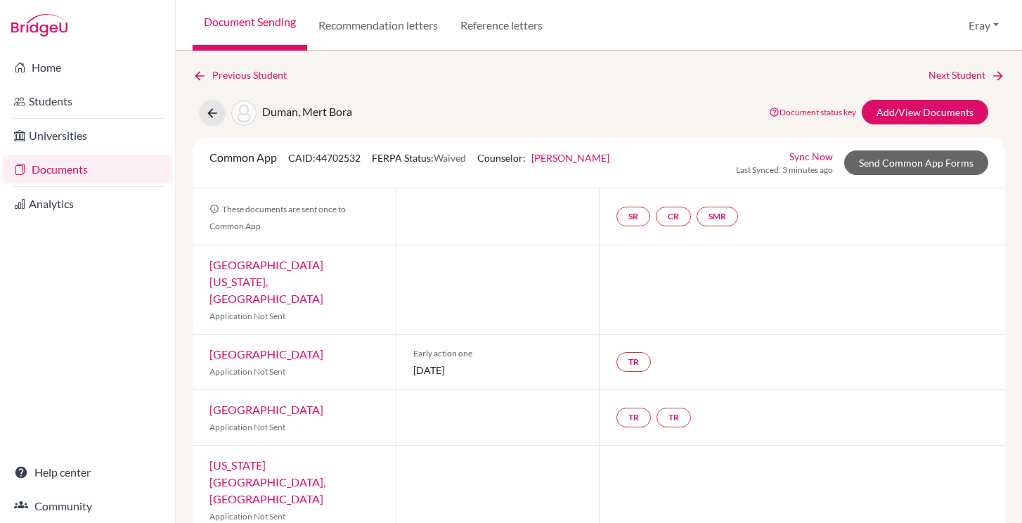
click at [115, 165] on link "Documents" at bounding box center [87, 169] width 169 height 28
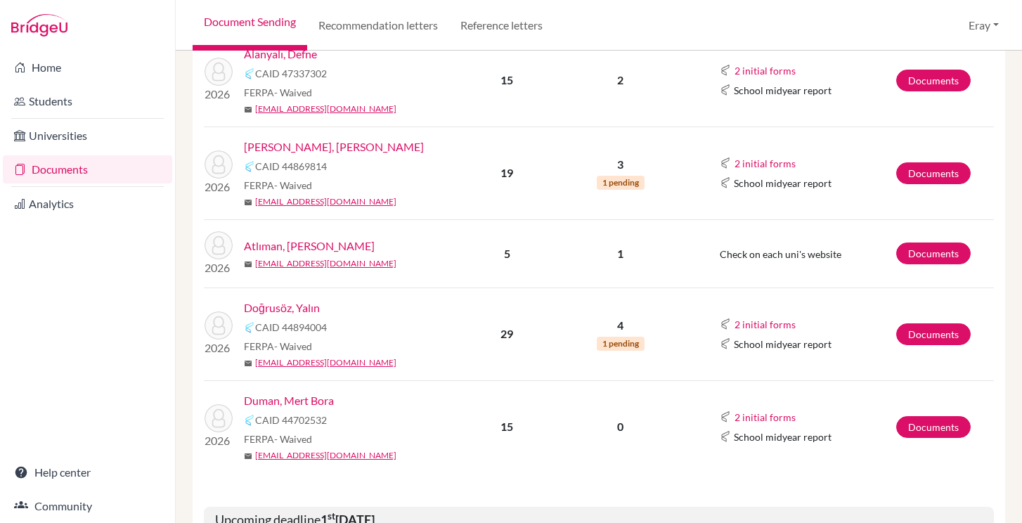
scroll to position [353, 0]
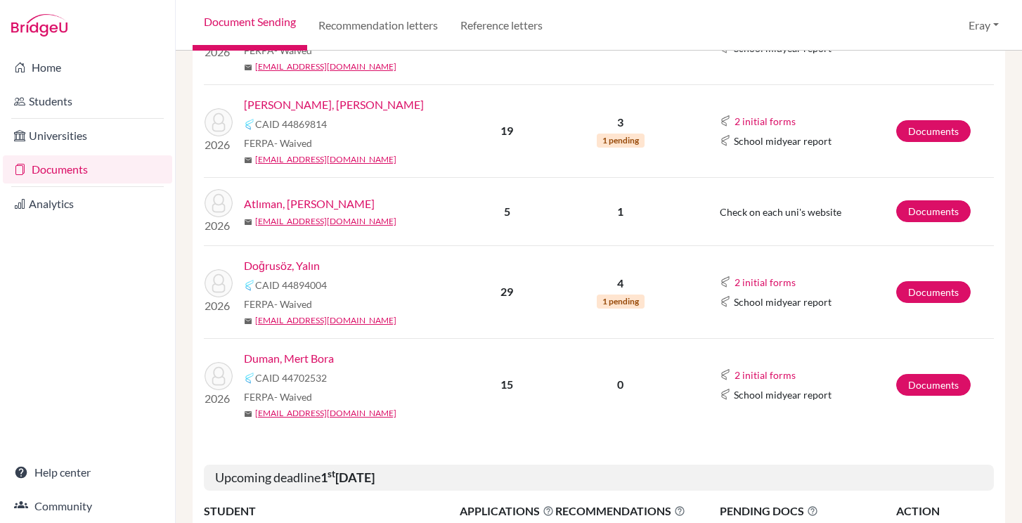
click at [312, 366] on link "Duman, Mert Bora" at bounding box center [289, 358] width 90 height 17
click at [127, 97] on link "Students" at bounding box center [87, 101] width 169 height 28
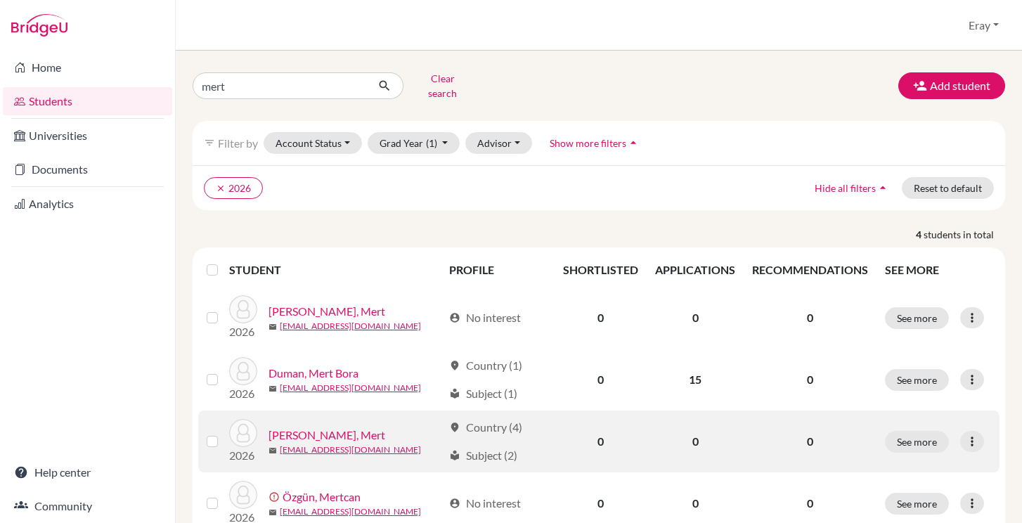
scroll to position [41, 0]
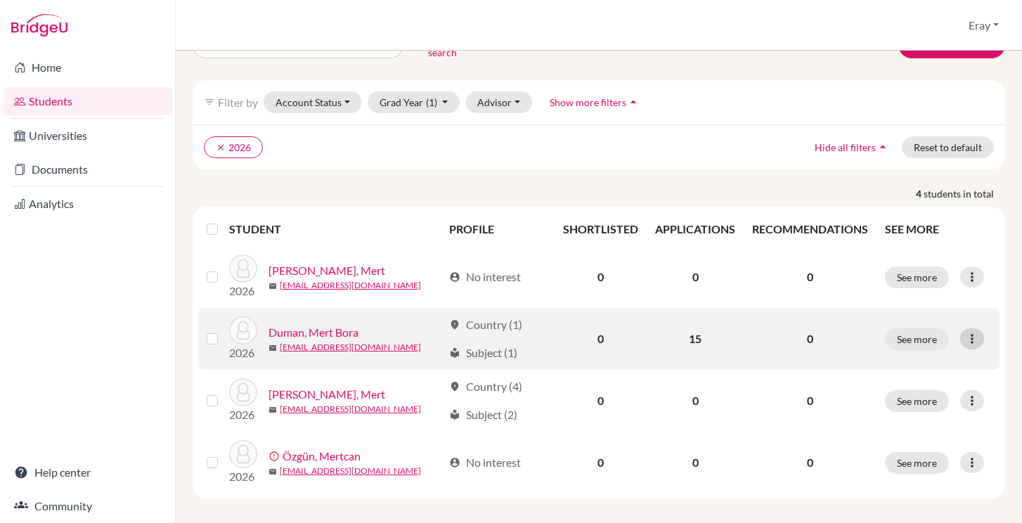
click at [972, 332] on icon at bounding box center [973, 339] width 14 height 14
click at [921, 361] on button "Edit student" at bounding box center [911, 368] width 111 height 23
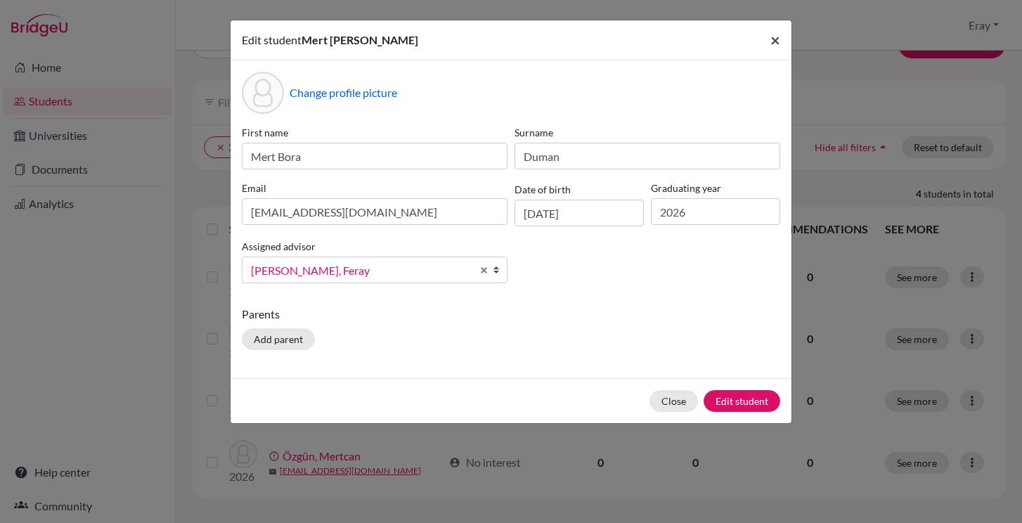
click at [773, 37] on span "×" at bounding box center [776, 40] width 10 height 20
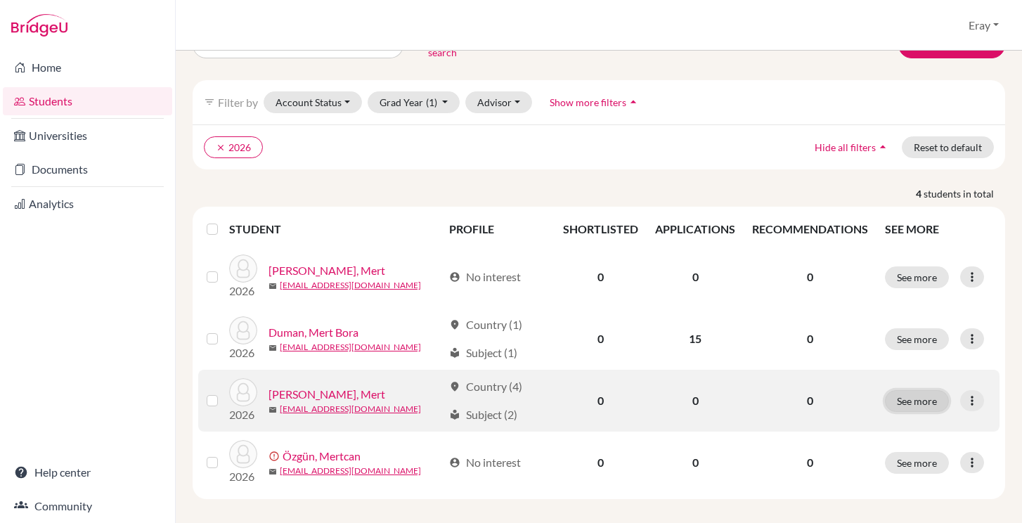
click at [935, 390] on button "See more" at bounding box center [917, 401] width 64 height 22
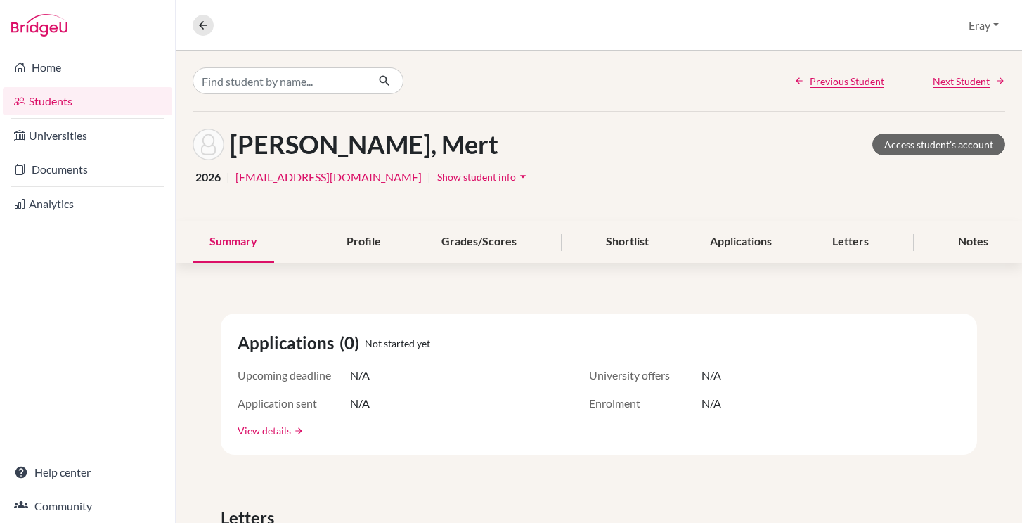
click at [439, 172] on span "Show student info" at bounding box center [476, 177] width 79 height 12
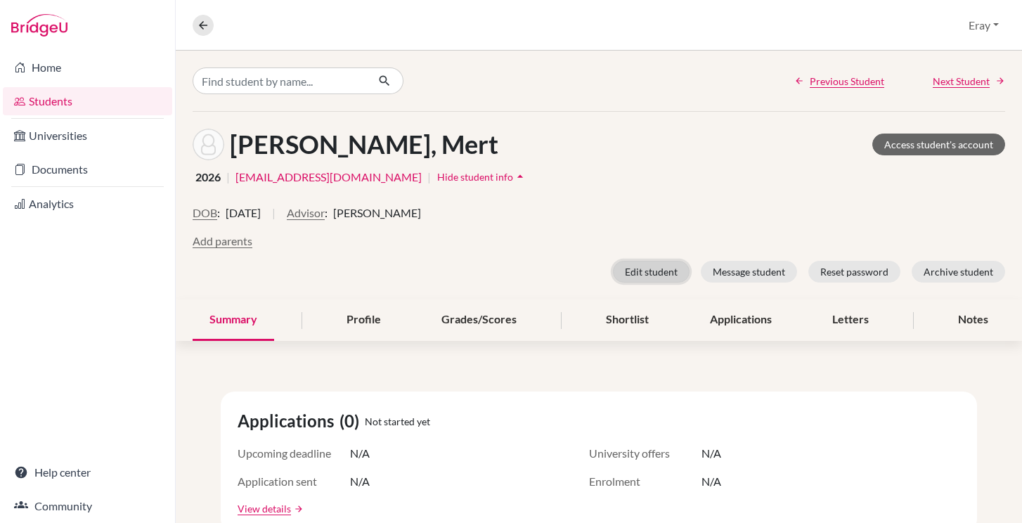
click at [653, 271] on button "Edit student" at bounding box center [651, 272] width 77 height 22
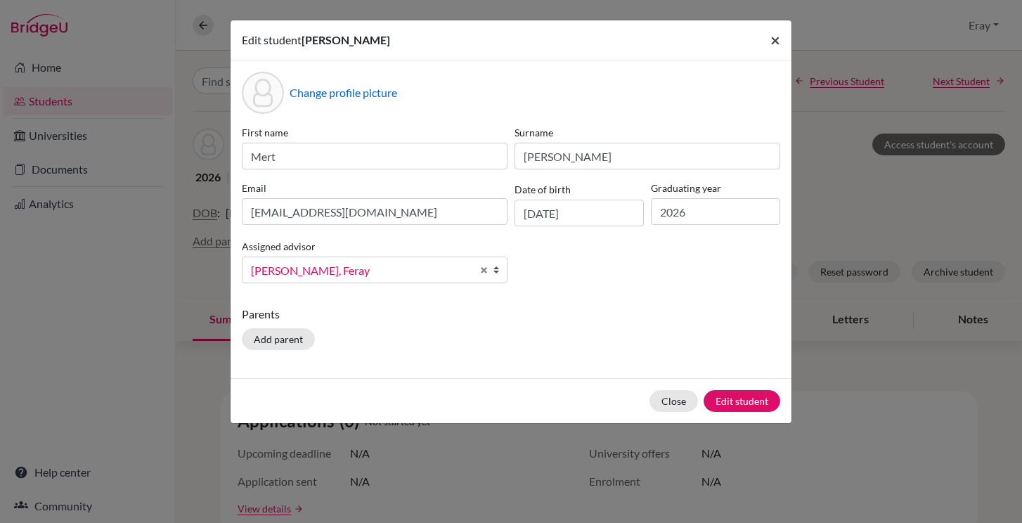
click at [771, 40] on span "×" at bounding box center [776, 40] width 10 height 20
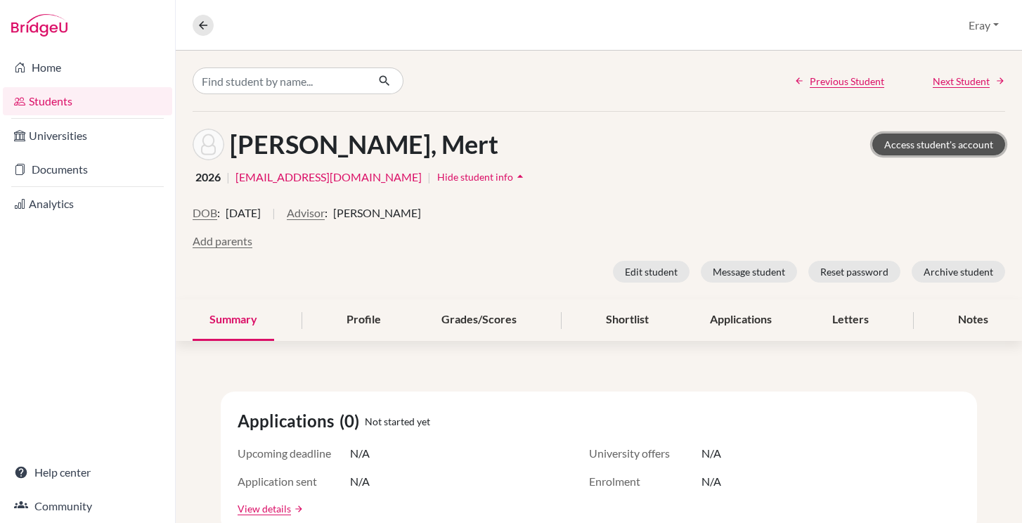
click at [978, 148] on link "Access student's account" at bounding box center [939, 145] width 133 height 22
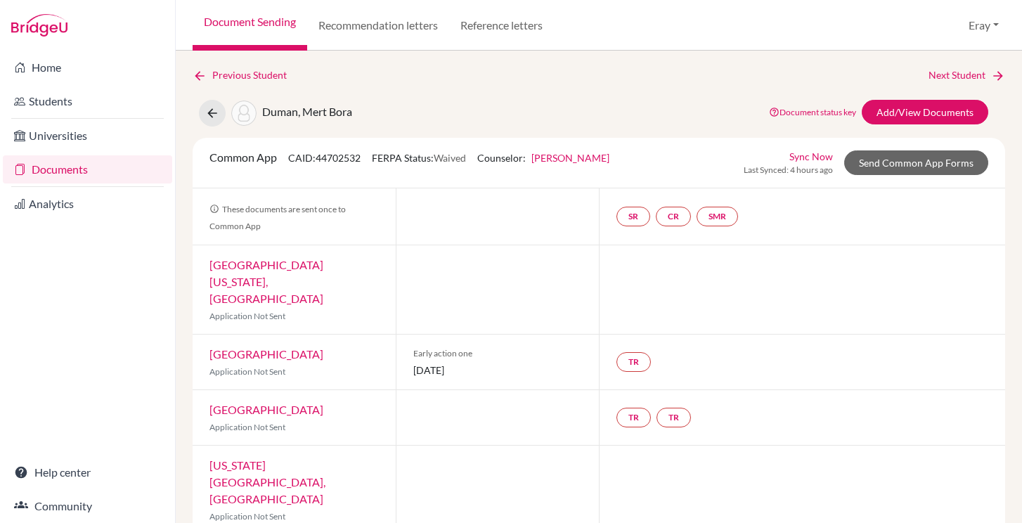
click at [108, 56] on link "Home" at bounding box center [87, 67] width 169 height 28
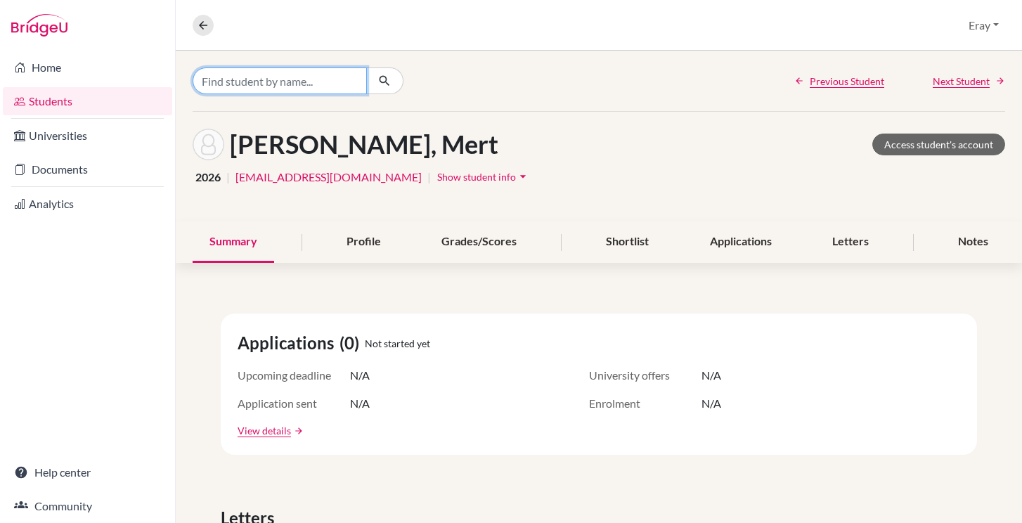
click at [317, 82] on input "Find student by name..." at bounding box center [280, 81] width 174 height 27
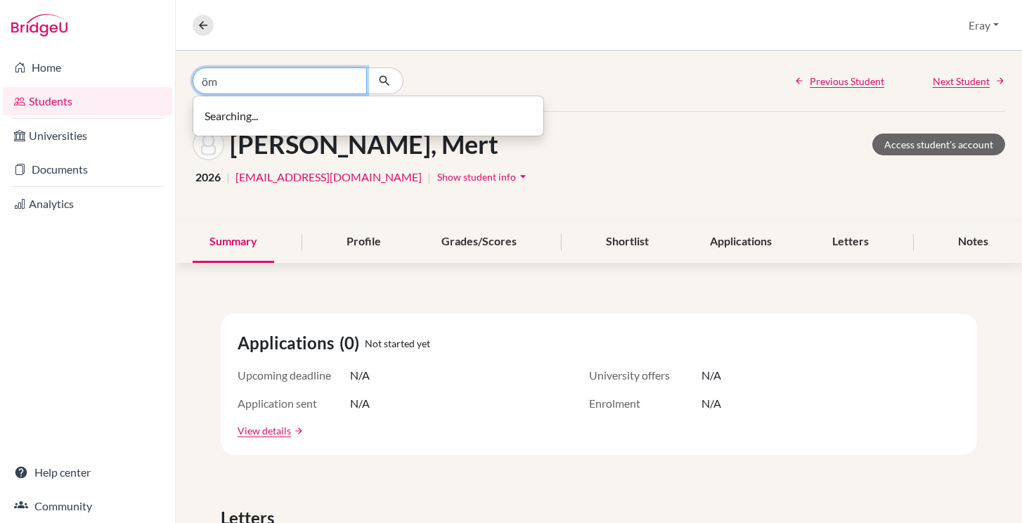
type input "ö"
type input "mert"
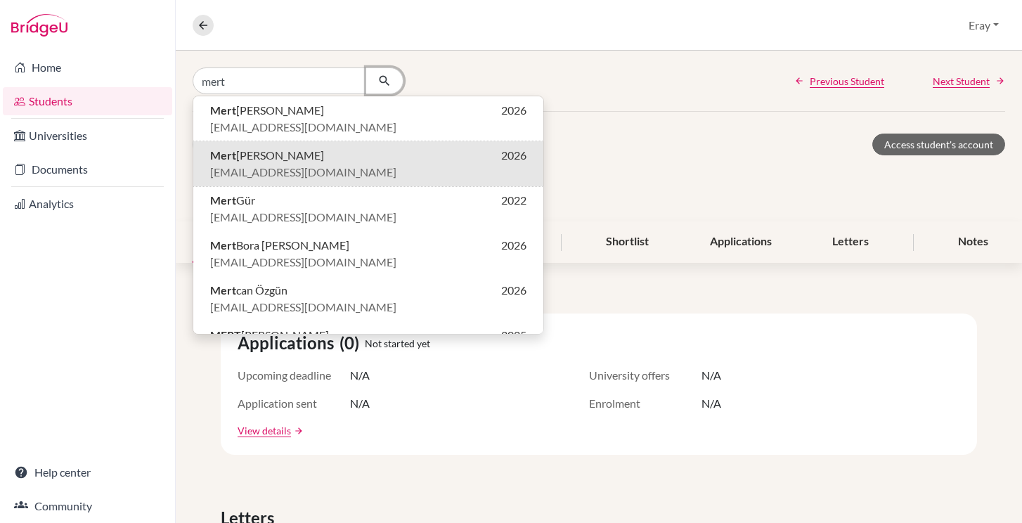
click at [380, 83] on icon "button" at bounding box center [385, 81] width 14 height 14
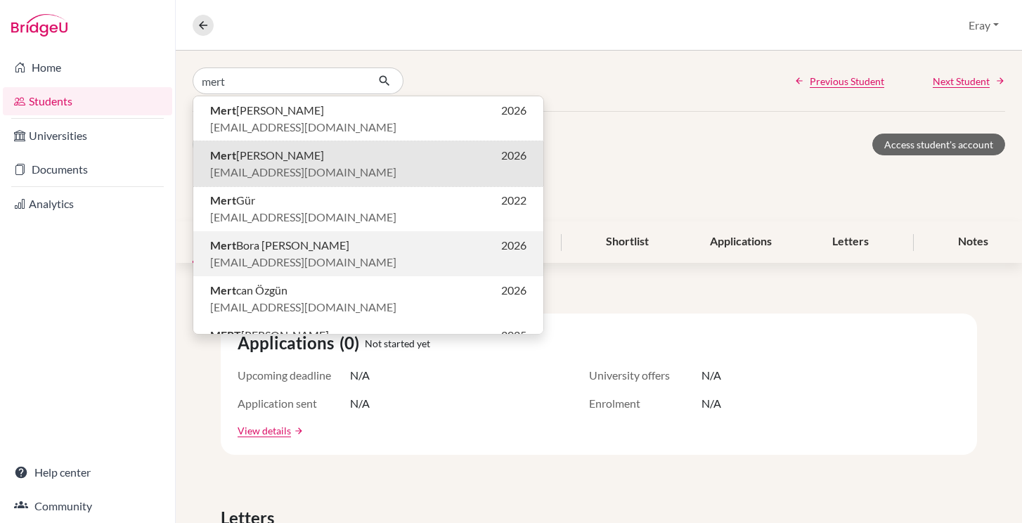
click at [344, 255] on p "219093@blisankara.org" at bounding box center [368, 262] width 316 height 17
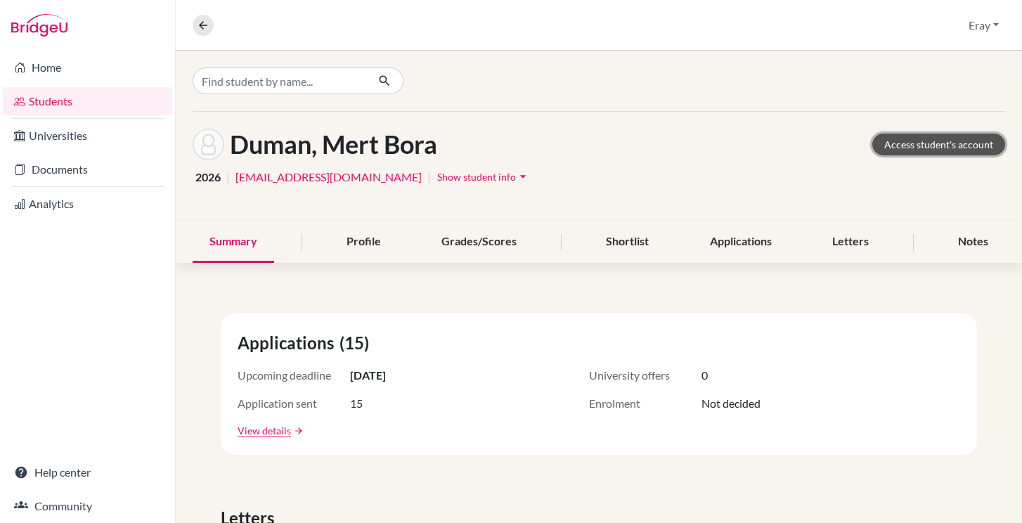
click at [944, 136] on link "Access student's account" at bounding box center [939, 145] width 133 height 22
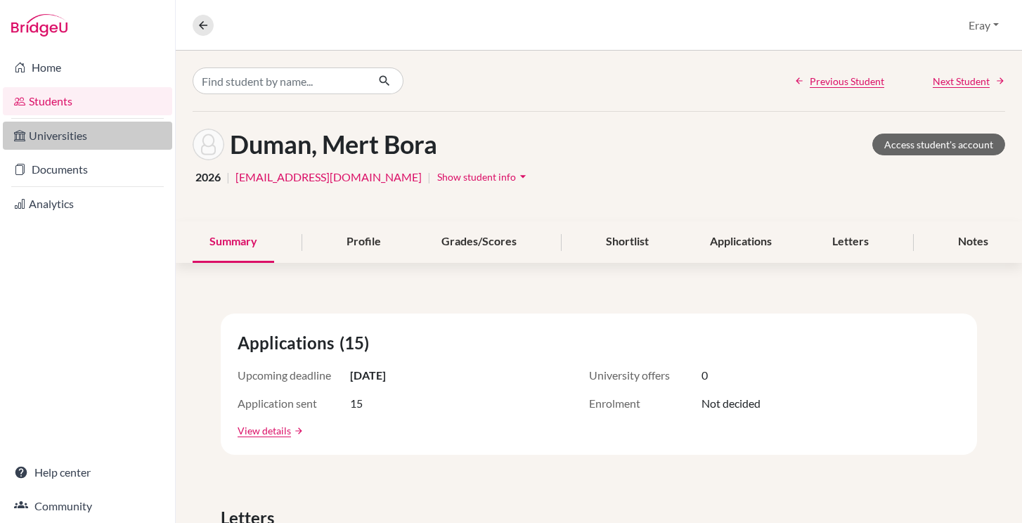
click at [105, 130] on link "Universities" at bounding box center [87, 136] width 169 height 28
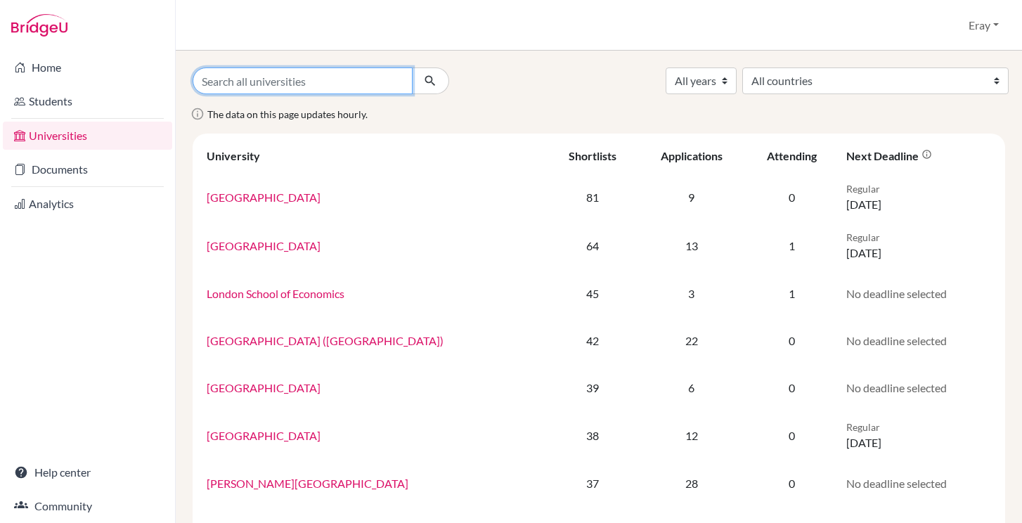
click at [291, 88] on input "Search all universities" at bounding box center [303, 81] width 220 height 27
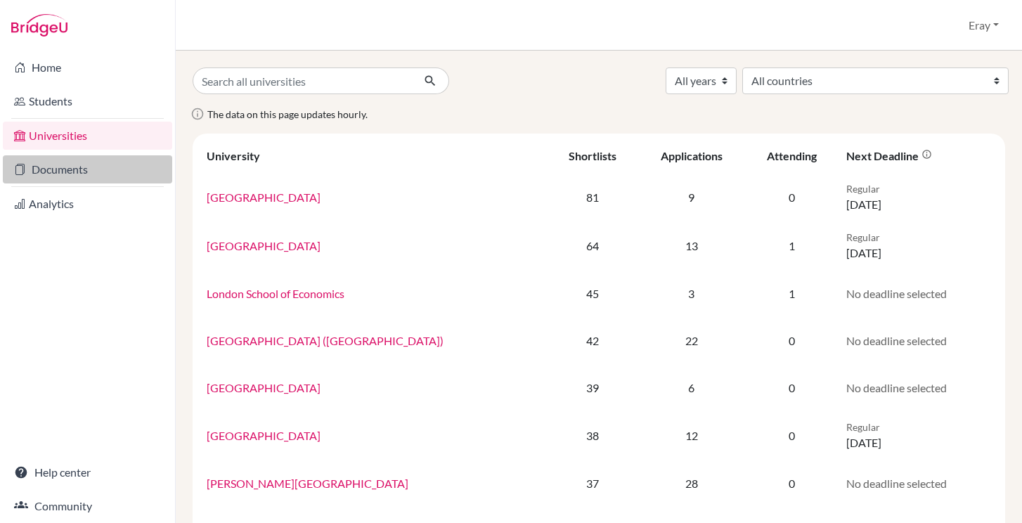
click at [97, 161] on link "Documents" at bounding box center [87, 169] width 169 height 28
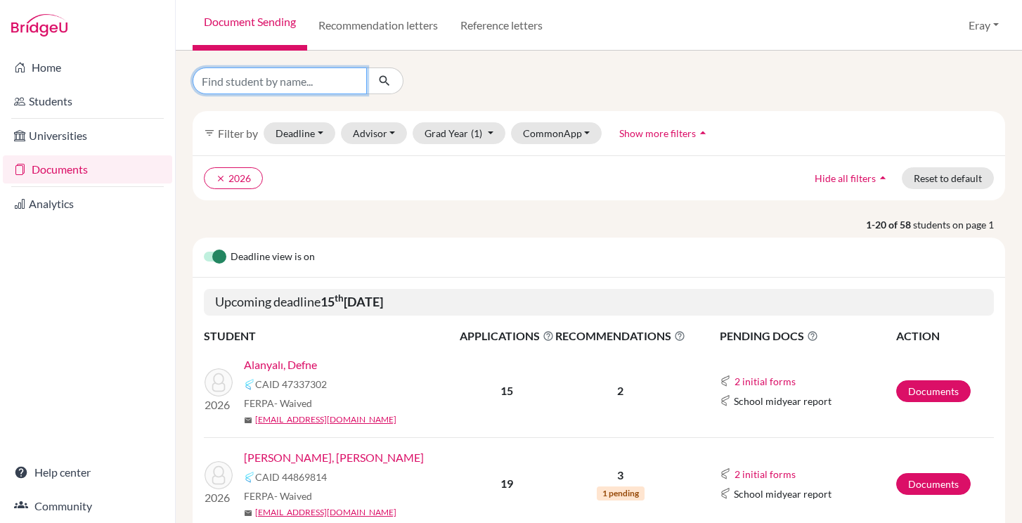
click at [313, 79] on input "Find student by name..." at bounding box center [280, 81] width 174 height 27
type input "mert bora"
click button "submit" at bounding box center [384, 81] width 37 height 27
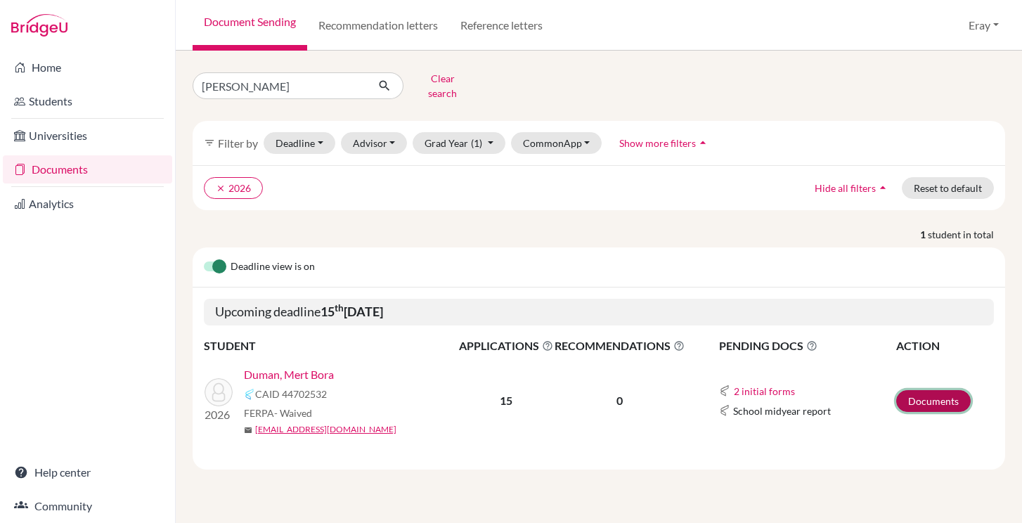
click at [956, 394] on link "Documents" at bounding box center [934, 401] width 75 height 22
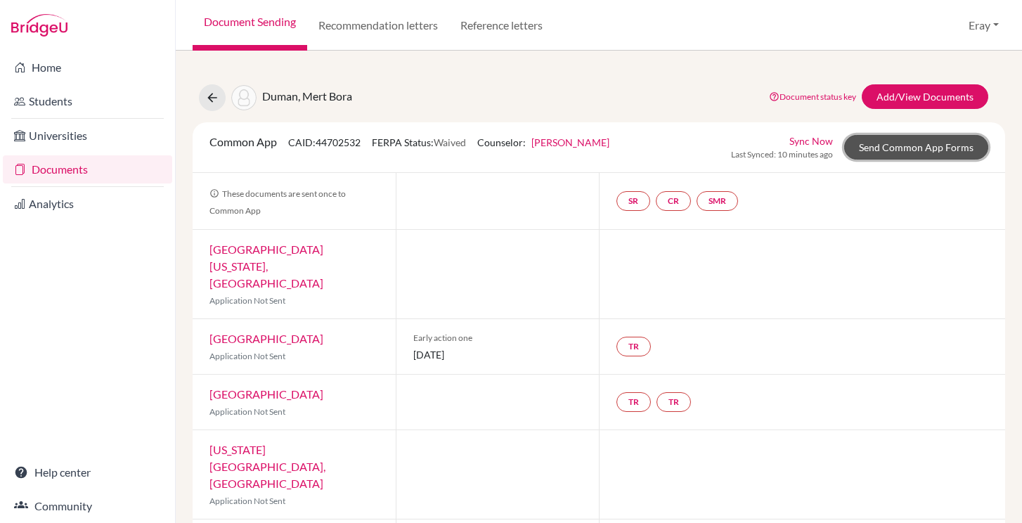
click at [889, 143] on link "Send Common App Forms" at bounding box center [917, 147] width 144 height 25
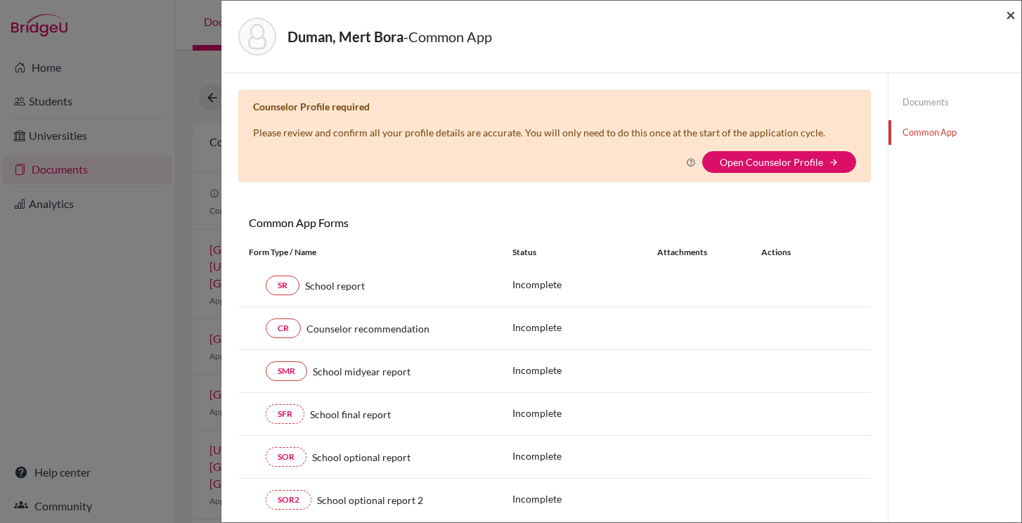
click at [1011, 16] on span "×" at bounding box center [1011, 14] width 10 height 20
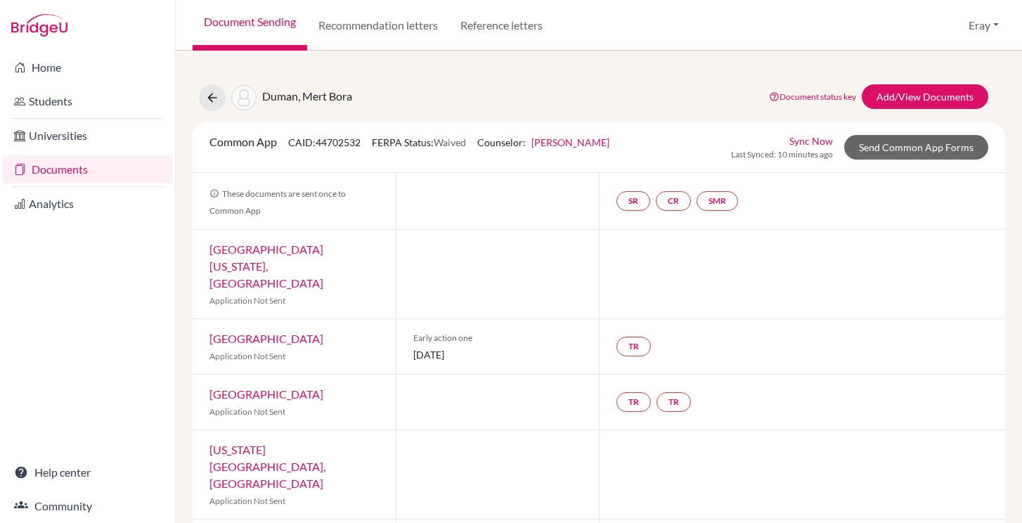
click at [586, 140] on link "Feray Özdemir Gür" at bounding box center [571, 142] width 78 height 12
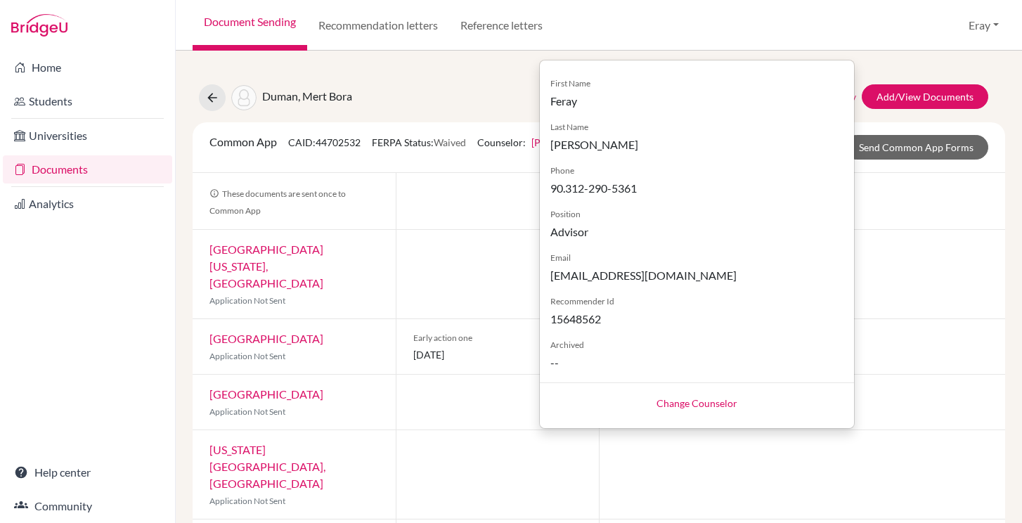
click at [433, 244] on div at bounding box center [497, 274] width 203 height 89
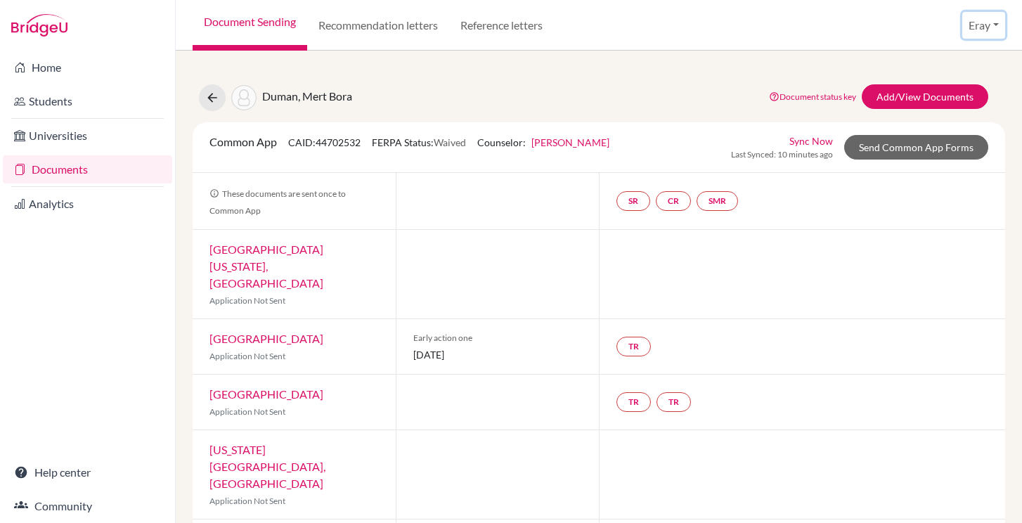
click at [998, 25] on button "Eray" at bounding box center [984, 25] width 43 height 27
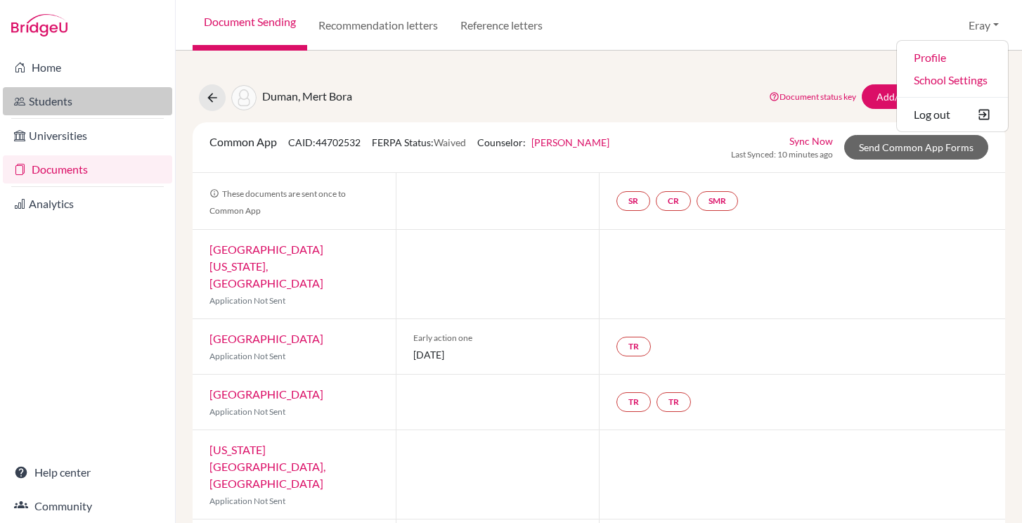
click at [96, 103] on link "Students" at bounding box center [87, 101] width 169 height 28
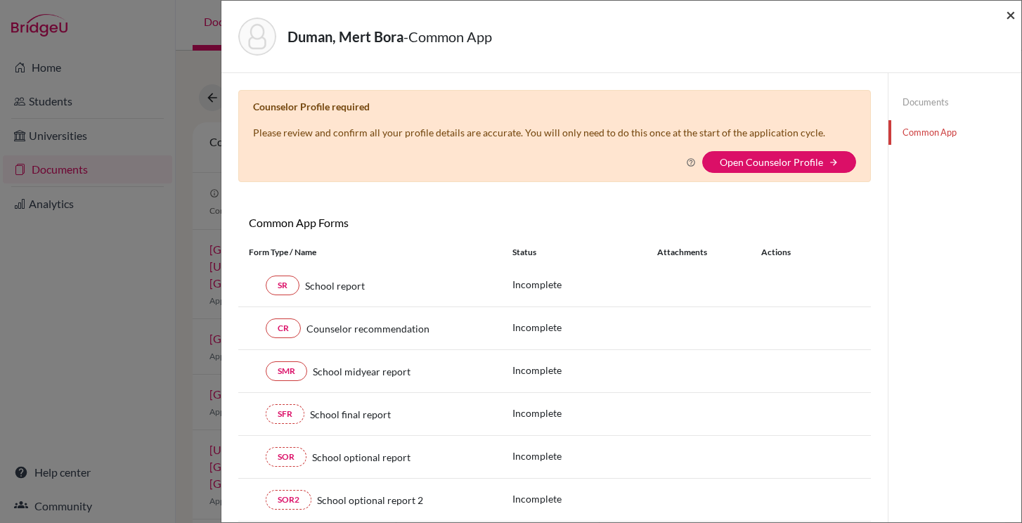
click at [1015, 19] on span "×" at bounding box center [1011, 14] width 10 height 20
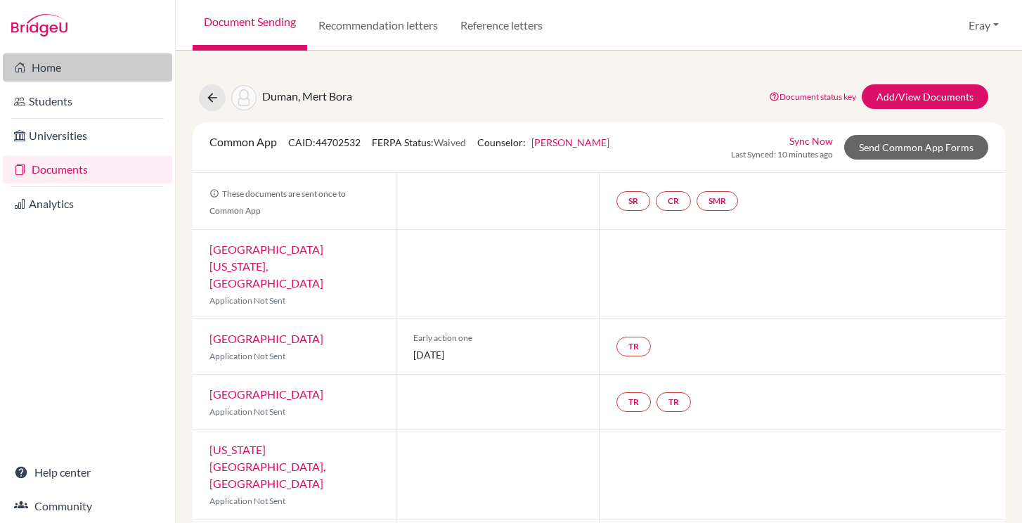
click at [94, 69] on link "Home" at bounding box center [87, 67] width 169 height 28
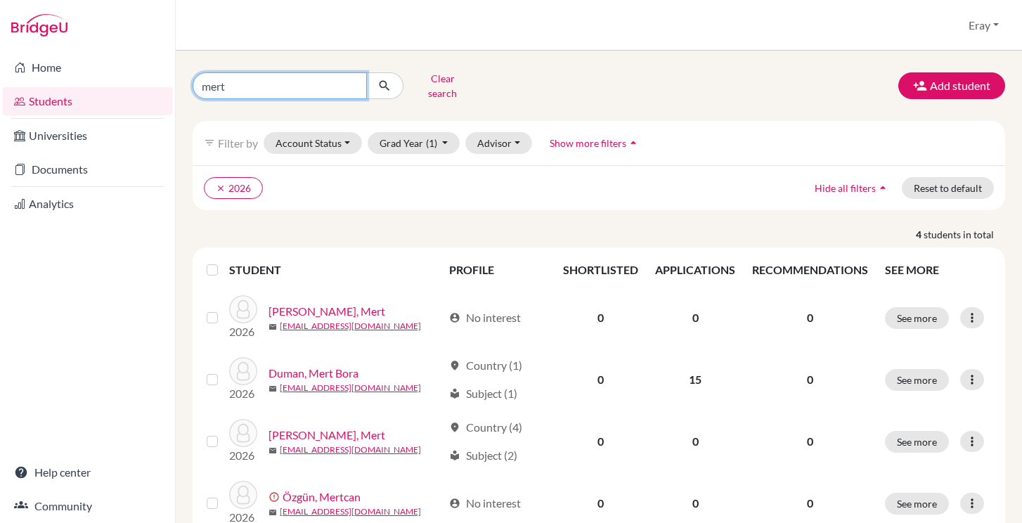
click at [352, 79] on input "mert" at bounding box center [280, 85] width 174 height 27
click at [383, 81] on icon "submit" at bounding box center [385, 86] width 14 height 14
click at [309, 74] on input "Find student by name..." at bounding box center [280, 85] width 174 height 27
type input "yalın"
click button "submit" at bounding box center [384, 85] width 37 height 27
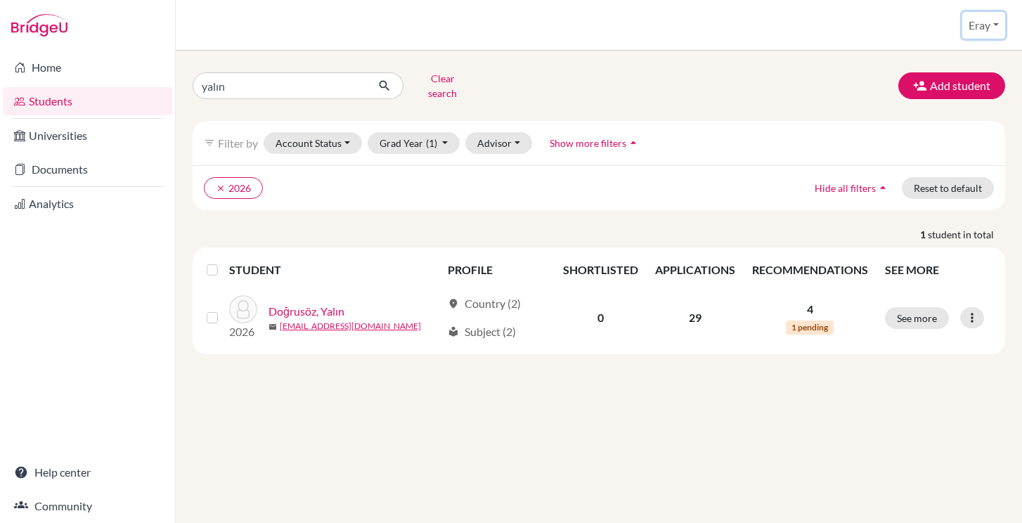
click at [973, 13] on button "Eray" at bounding box center [984, 25] width 43 height 27
click at [49, 23] on img at bounding box center [39, 25] width 56 height 23
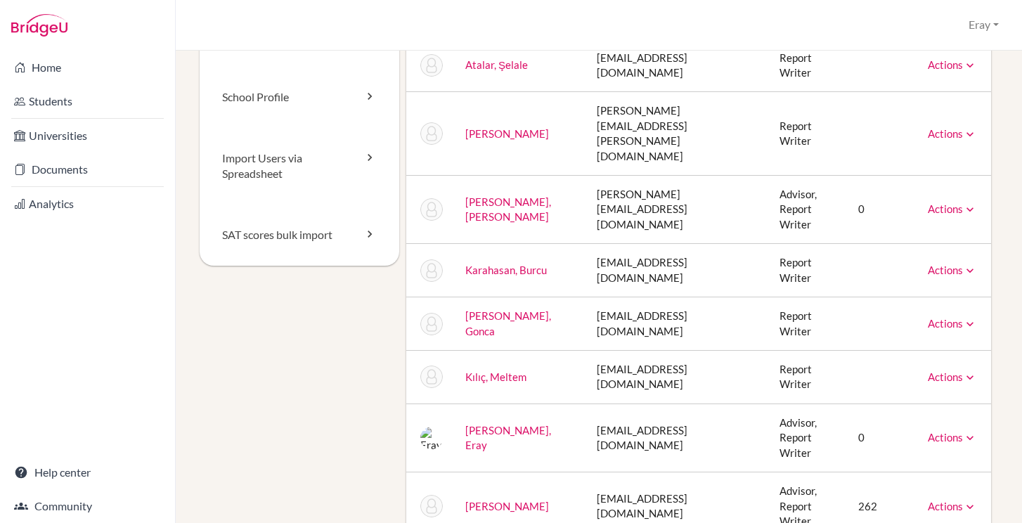
scroll to position [132, 0]
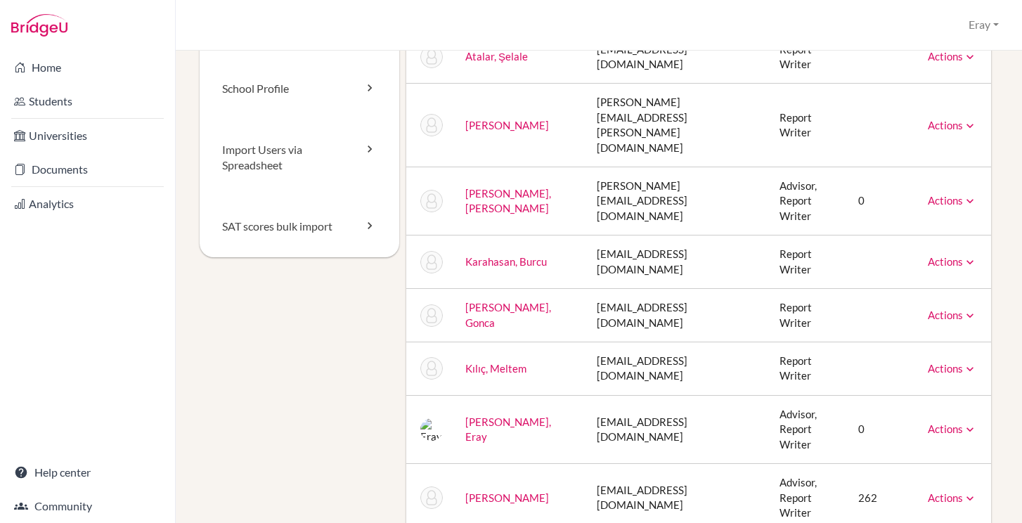
click at [966, 423] on icon at bounding box center [970, 430] width 14 height 14
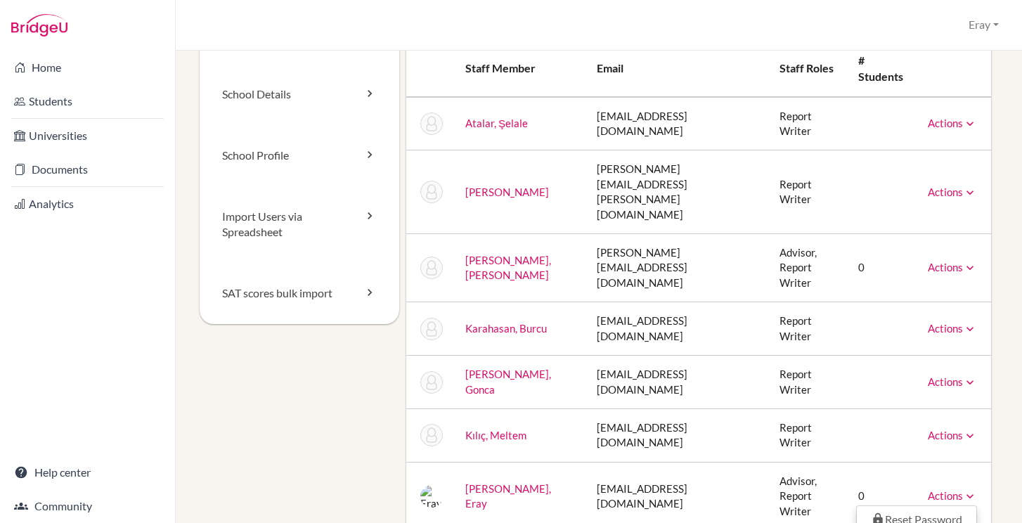
scroll to position [0, 0]
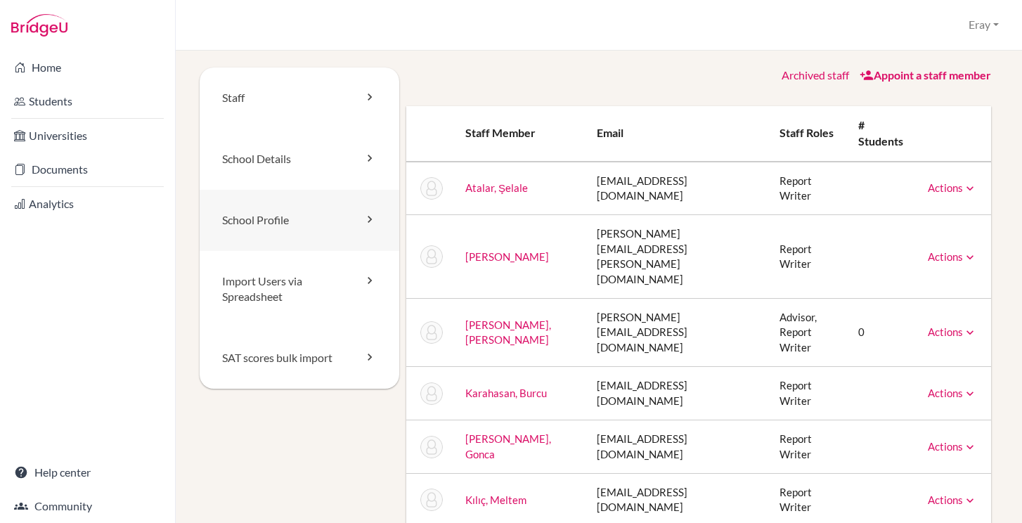
click at [281, 207] on link "School Profile" at bounding box center [300, 220] width 200 height 61
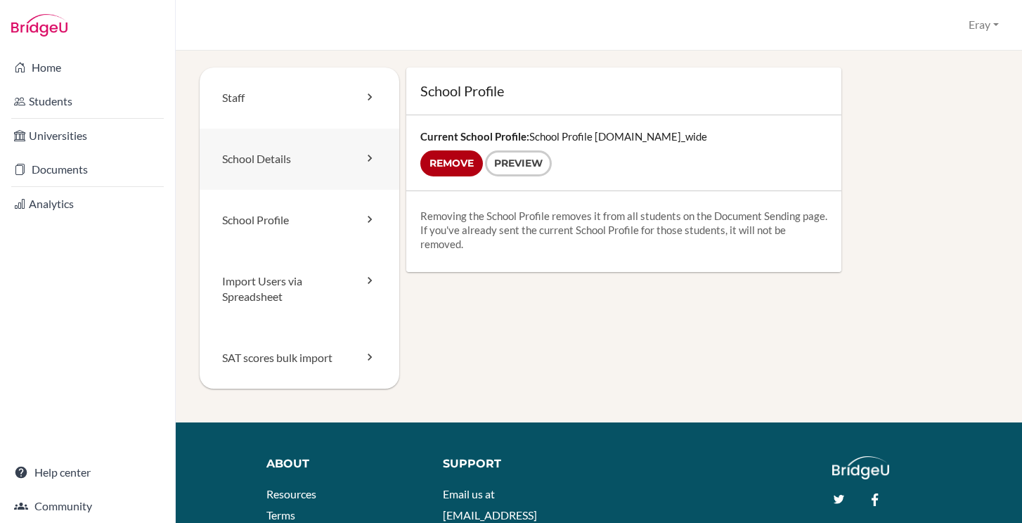
click at [314, 163] on link "School Details" at bounding box center [300, 159] width 200 height 61
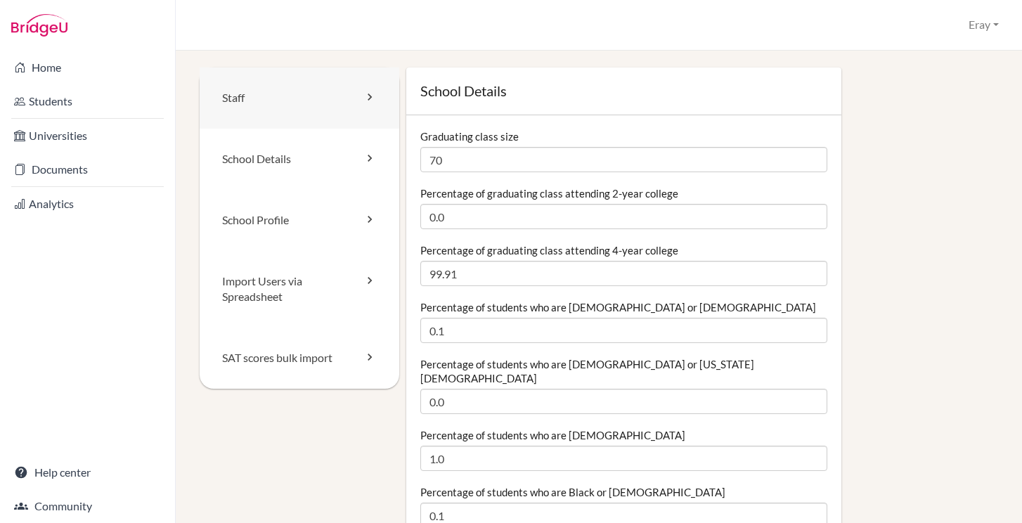
click at [315, 108] on link "Staff" at bounding box center [300, 98] width 200 height 61
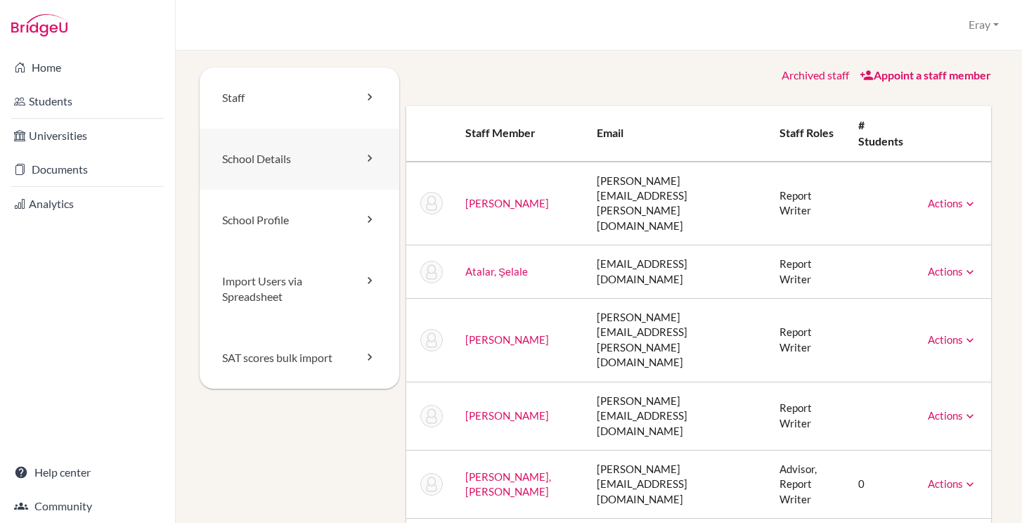
click at [257, 153] on link "School Details" at bounding box center [300, 159] width 200 height 61
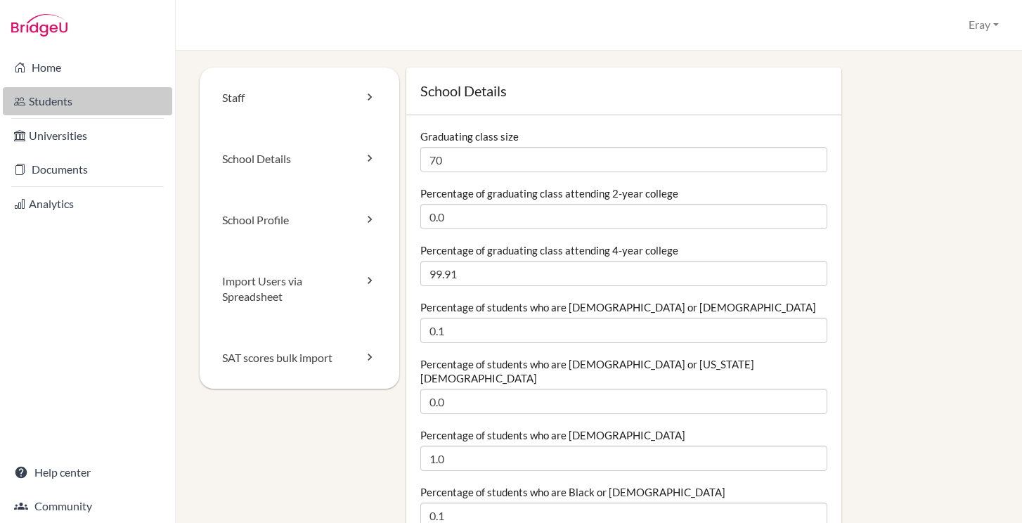
click at [101, 104] on link "Students" at bounding box center [87, 101] width 169 height 28
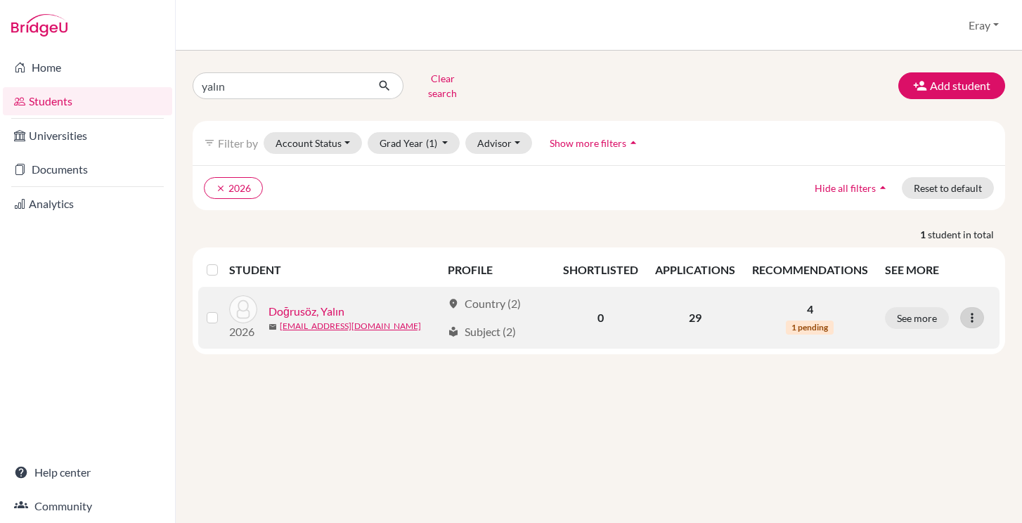
click at [975, 311] on icon at bounding box center [973, 318] width 14 height 14
click at [922, 309] on button "See more" at bounding box center [917, 318] width 64 height 22
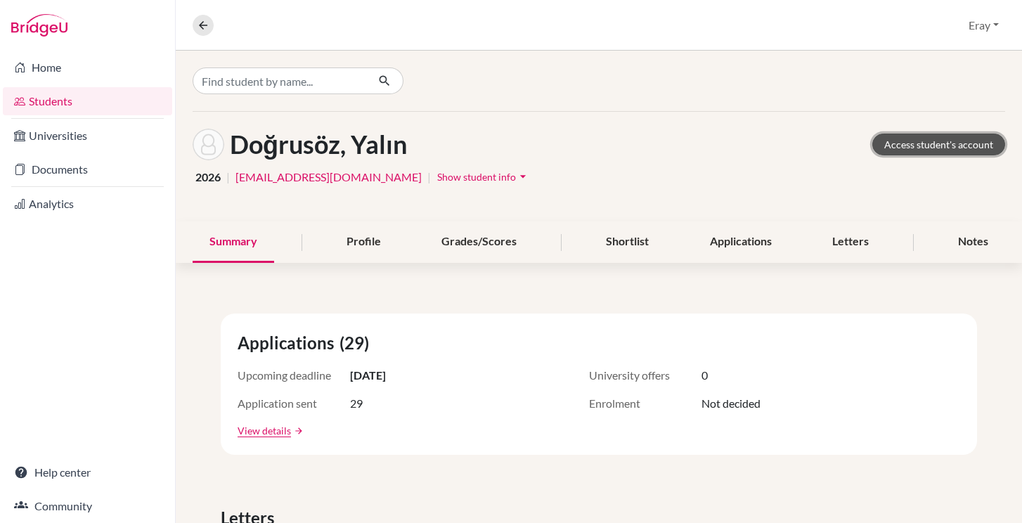
click at [943, 141] on link "Access student's account" at bounding box center [939, 145] width 133 height 22
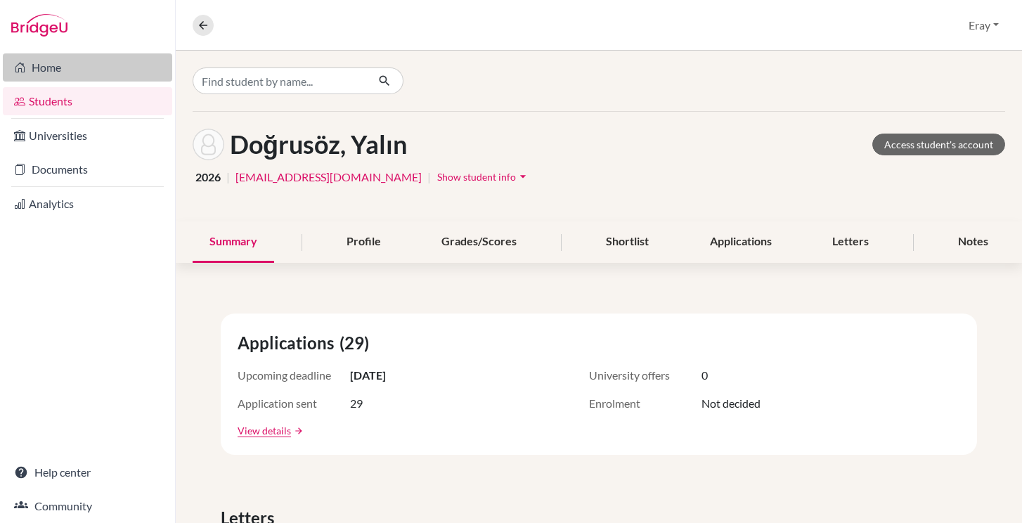
click at [123, 58] on link "Home" at bounding box center [87, 67] width 169 height 28
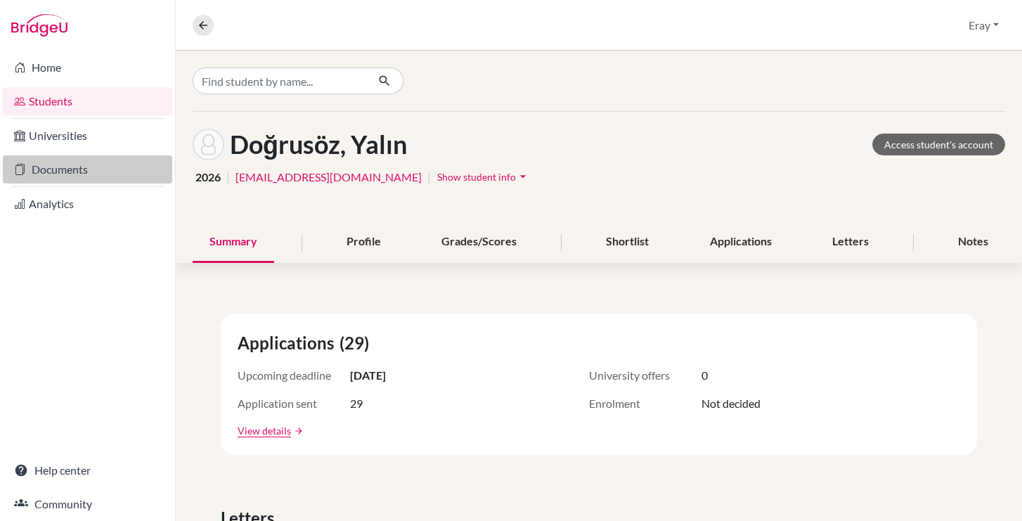
click at [80, 168] on link "Documents" at bounding box center [87, 169] width 169 height 28
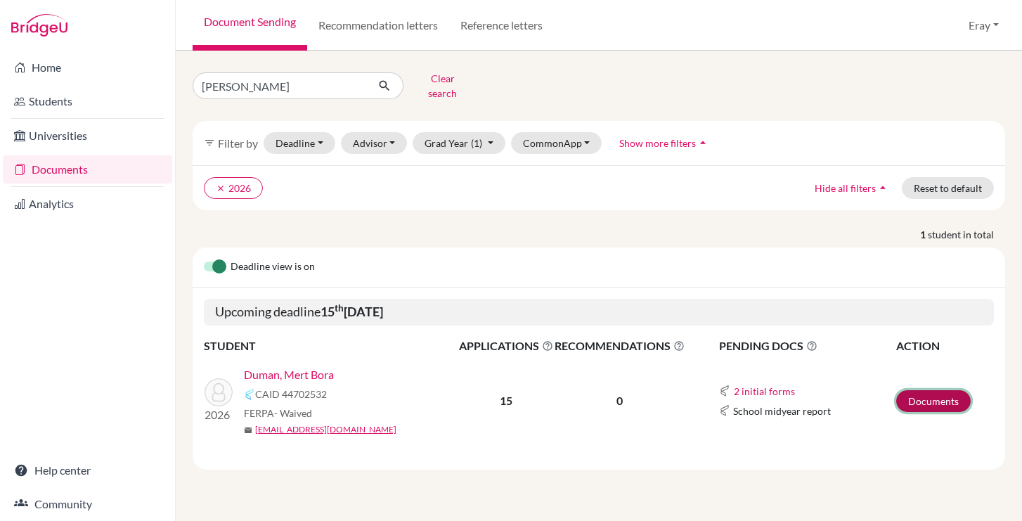
click at [914, 396] on link "Documents" at bounding box center [934, 401] width 75 height 22
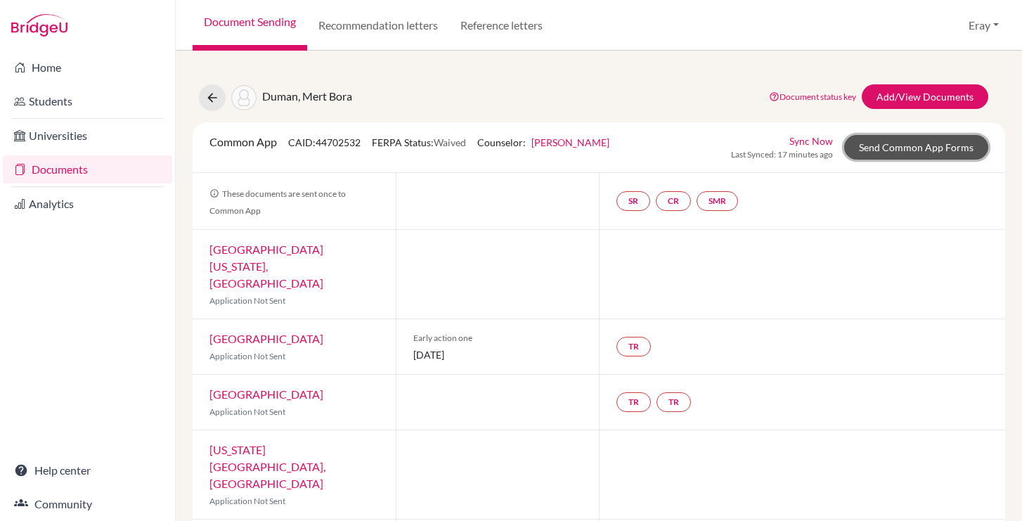
click at [932, 148] on link "Send Common App Forms" at bounding box center [917, 147] width 144 height 25
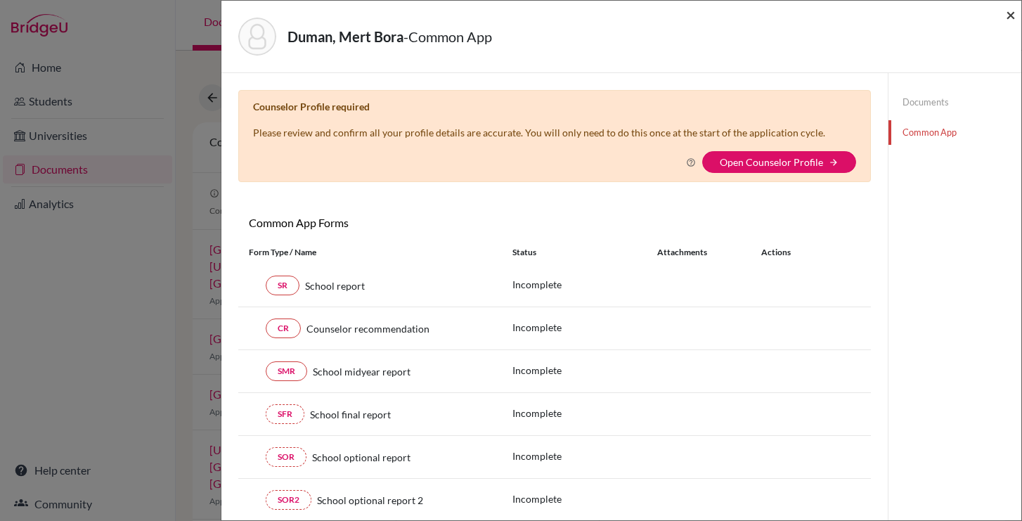
click at [1007, 21] on span "×" at bounding box center [1011, 14] width 10 height 20
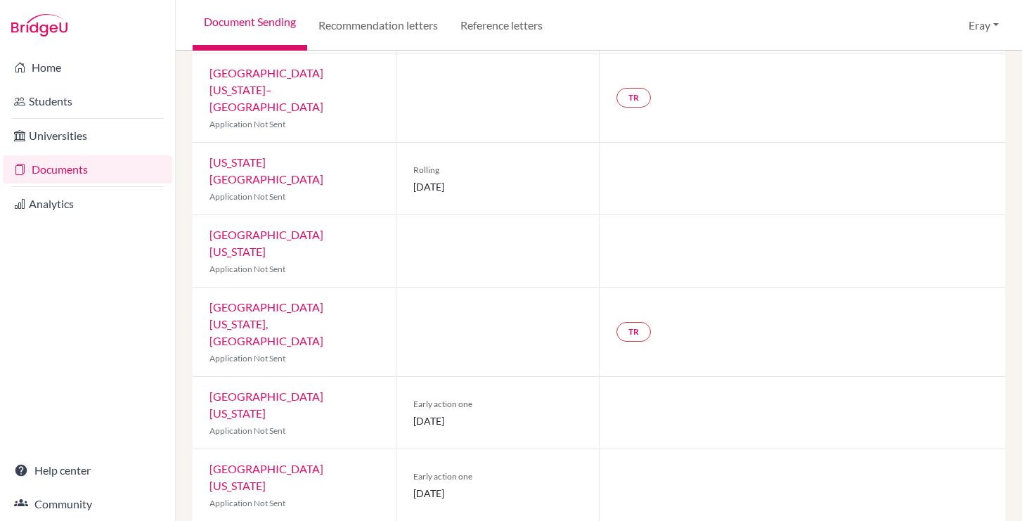
scroll to position [626, 0]
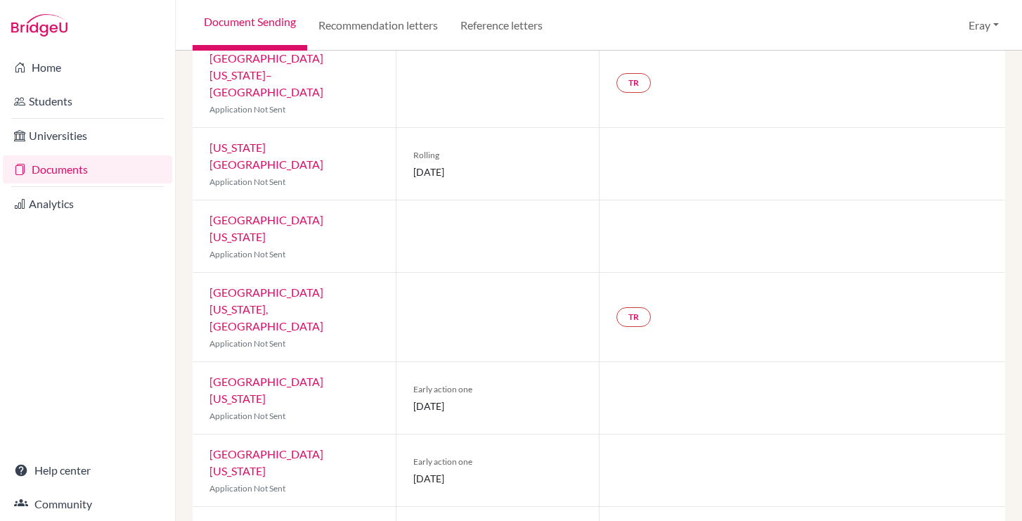
click at [323, 447] on link "University of Texas at Austin" at bounding box center [267, 462] width 114 height 30
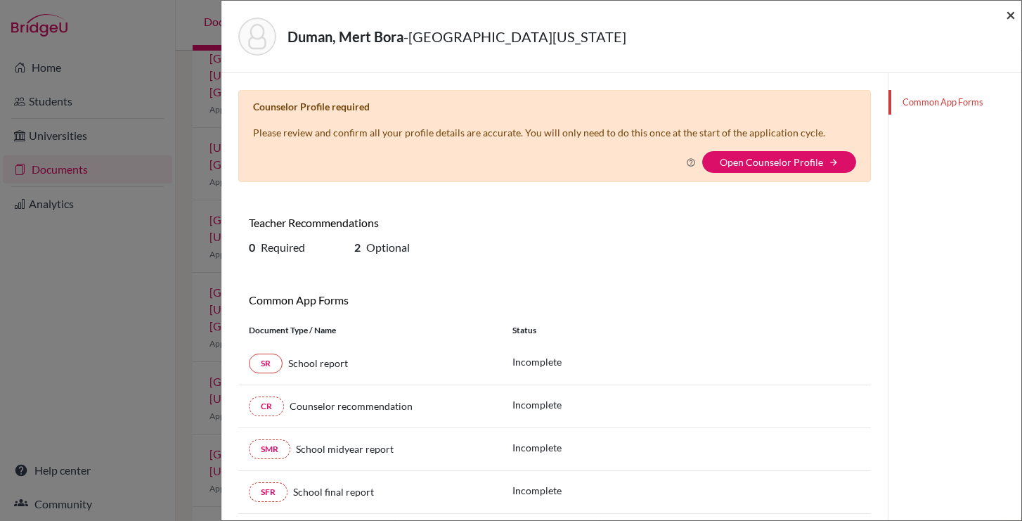
click at [1013, 13] on span "×" at bounding box center [1011, 14] width 10 height 20
click at [1010, 20] on span "×" at bounding box center [1011, 14] width 10 height 20
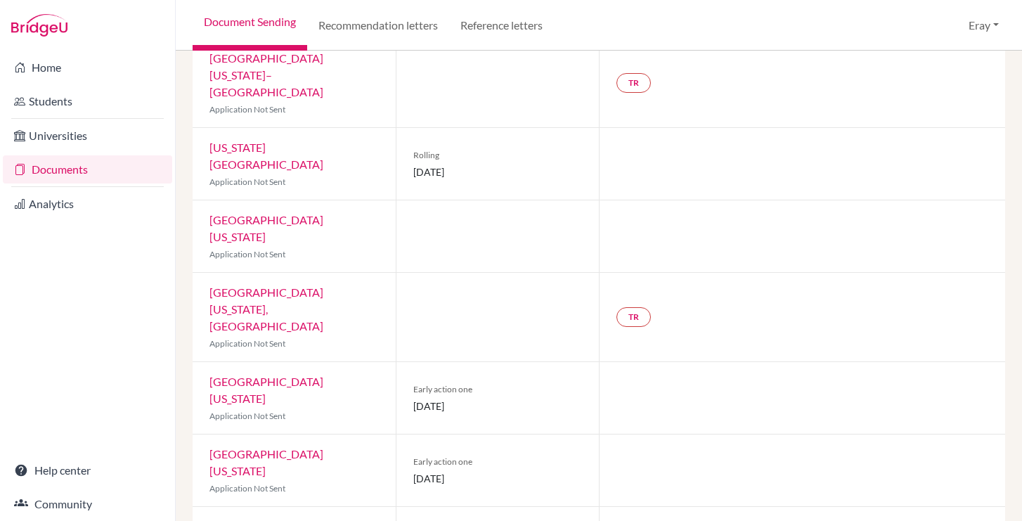
click at [113, 160] on link "Documents" at bounding box center [87, 169] width 169 height 28
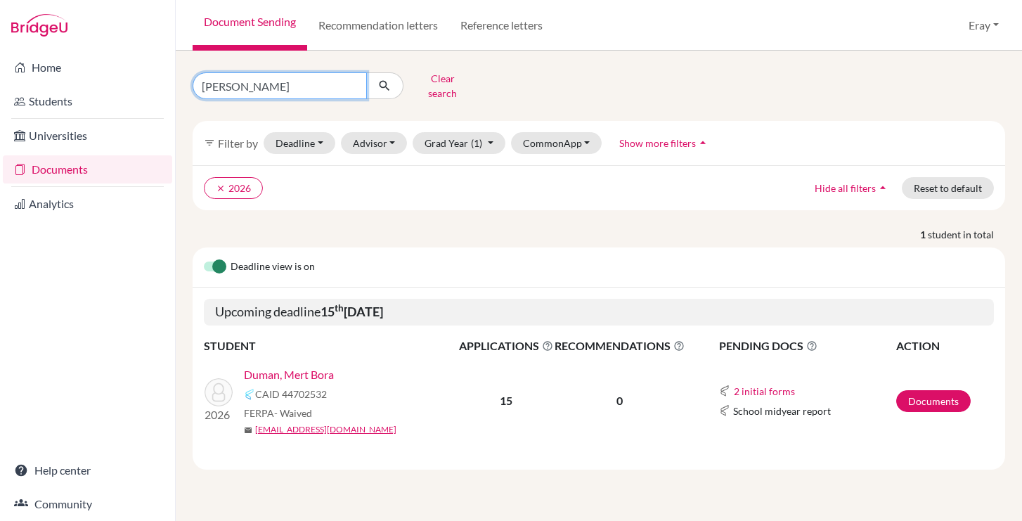
click at [331, 82] on input "[PERSON_NAME]" at bounding box center [280, 85] width 174 height 27
click at [348, 88] on input "[PERSON_NAME]" at bounding box center [280, 85] width 174 height 27
click at [351, 82] on input "[PERSON_NAME]" at bounding box center [280, 85] width 174 height 27
click at [376, 82] on button "submit" at bounding box center [384, 85] width 37 height 27
click at [384, 79] on icon "submit" at bounding box center [385, 86] width 14 height 14
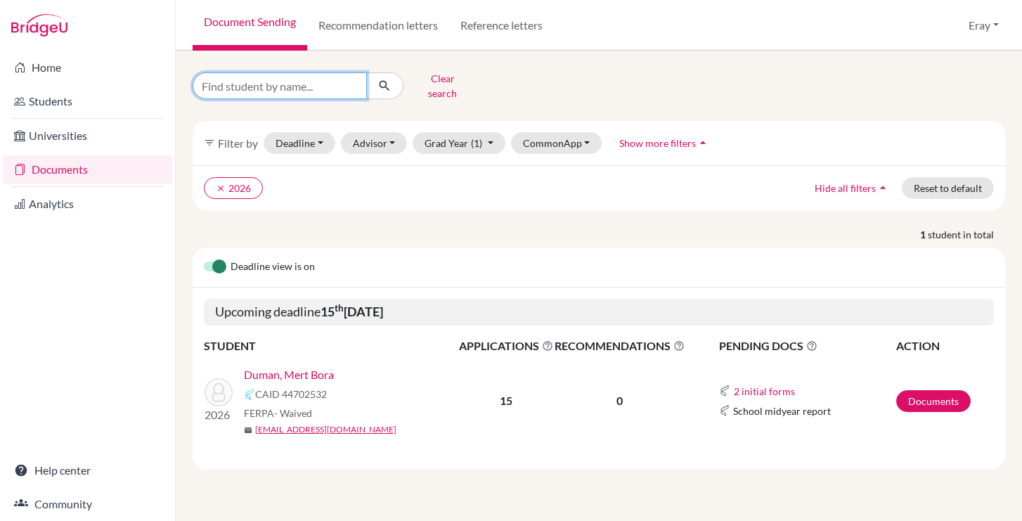
click at [240, 83] on input "Find student by name..." at bounding box center [280, 85] width 174 height 27
click at [436, 78] on button "Clear search" at bounding box center [443, 86] width 78 height 37
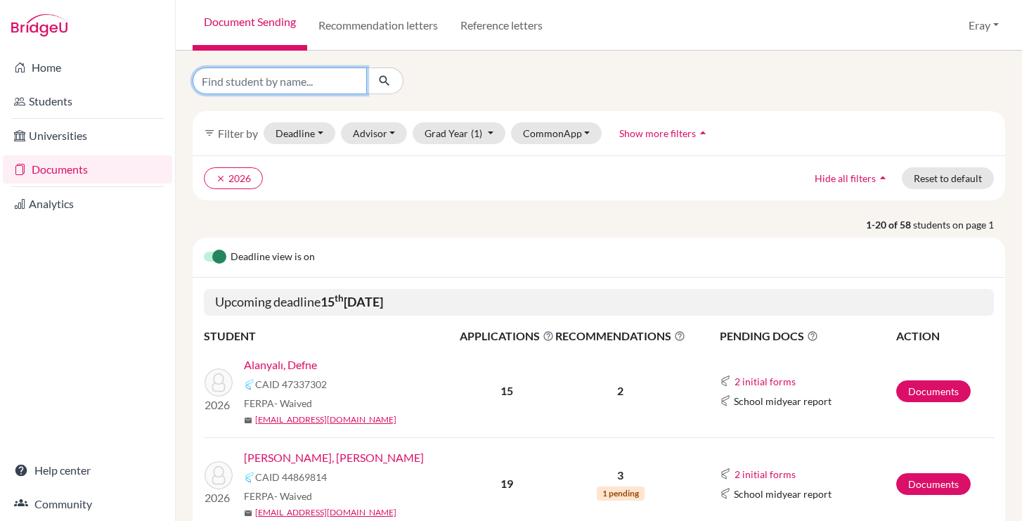
click at [304, 86] on input "Find student by name..." at bounding box center [280, 81] width 174 height 27
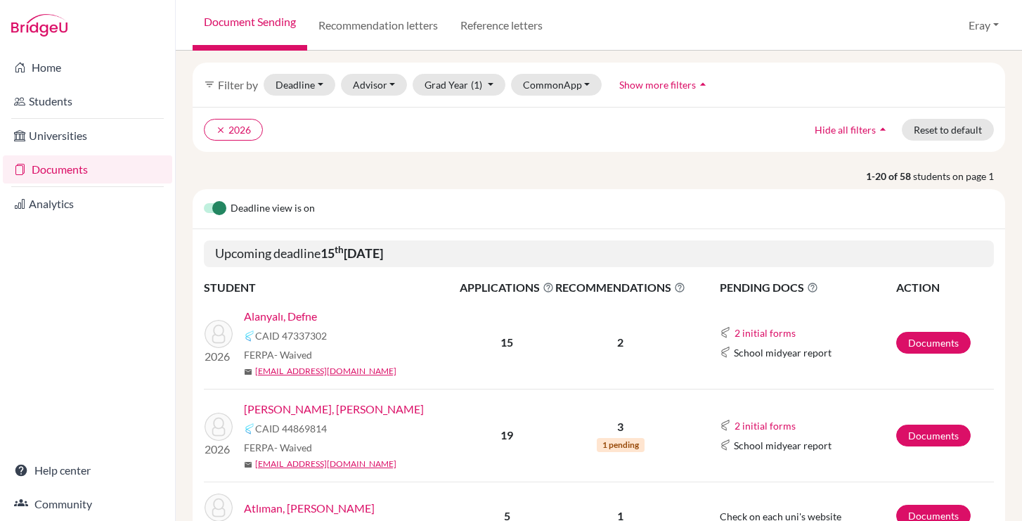
scroll to position [103, 0]
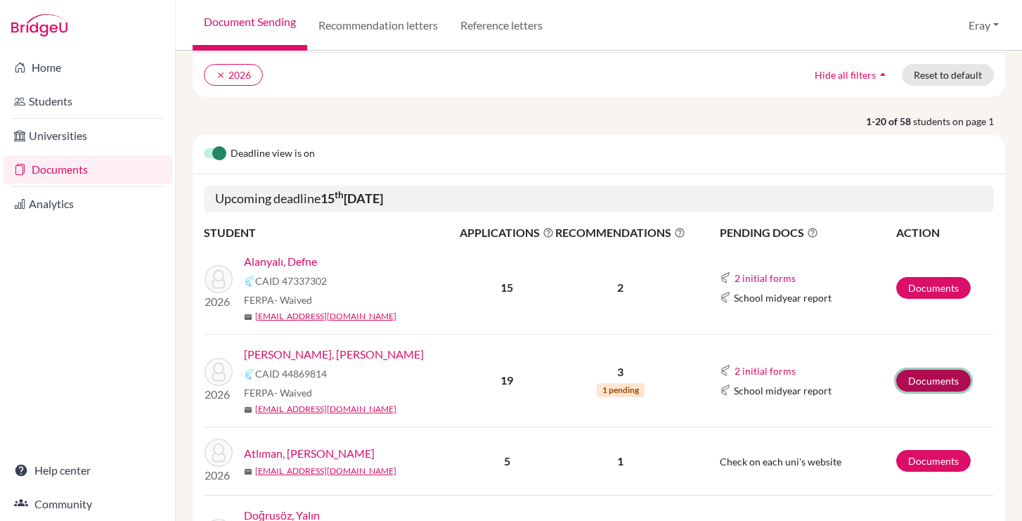
click at [913, 377] on link "Documents" at bounding box center [934, 381] width 75 height 22
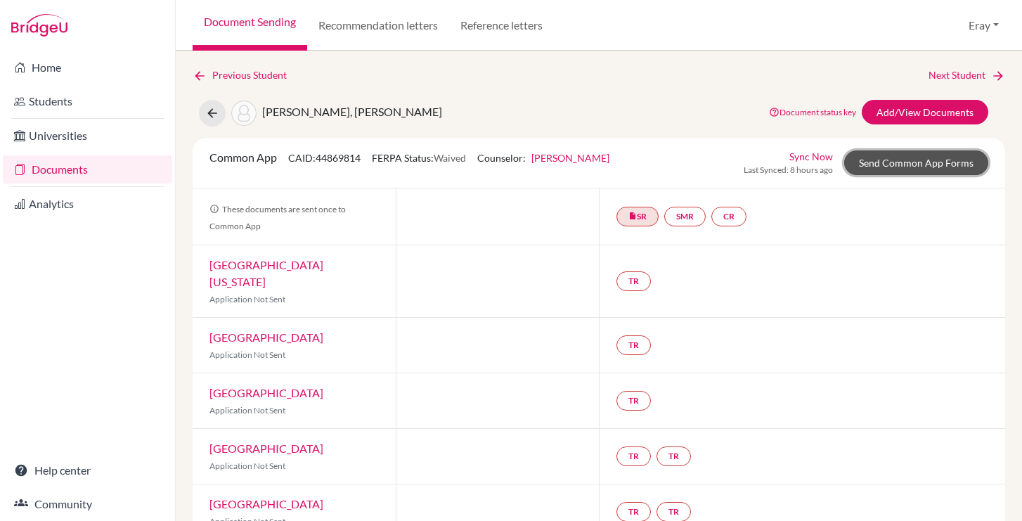
click at [917, 162] on link "Send Common App Forms" at bounding box center [917, 162] width 144 height 25
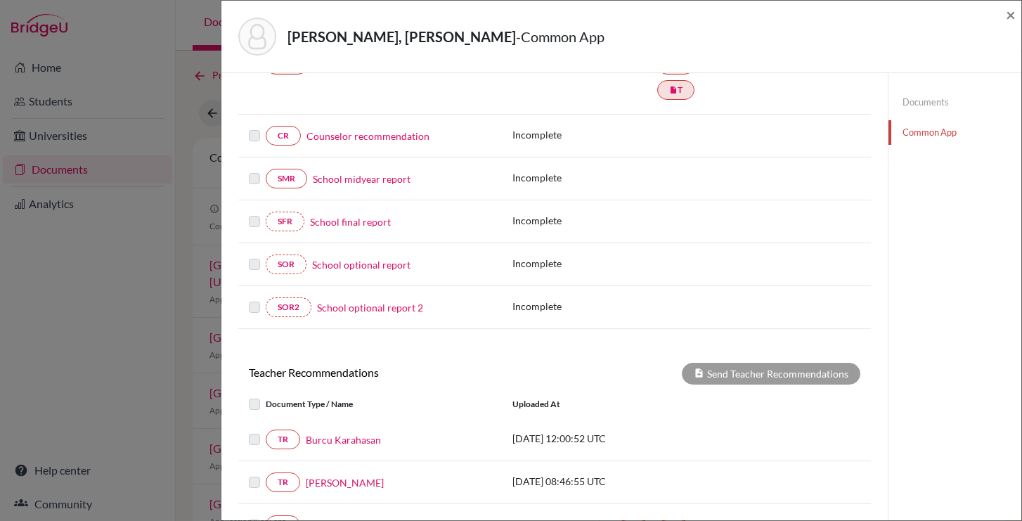
scroll to position [422, 0]
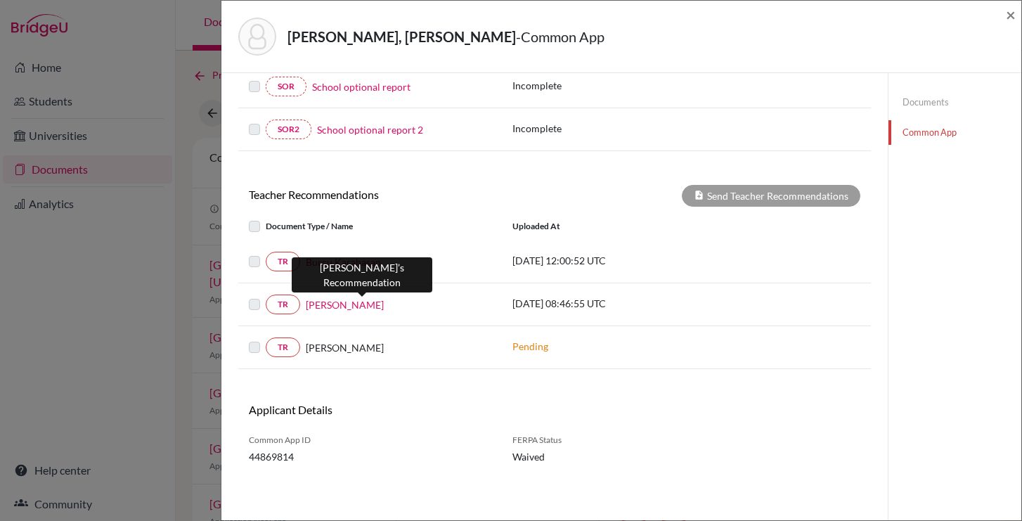
click at [364, 304] on link "Fatma Güzin Dulkadiroğlu" at bounding box center [345, 304] width 78 height 15
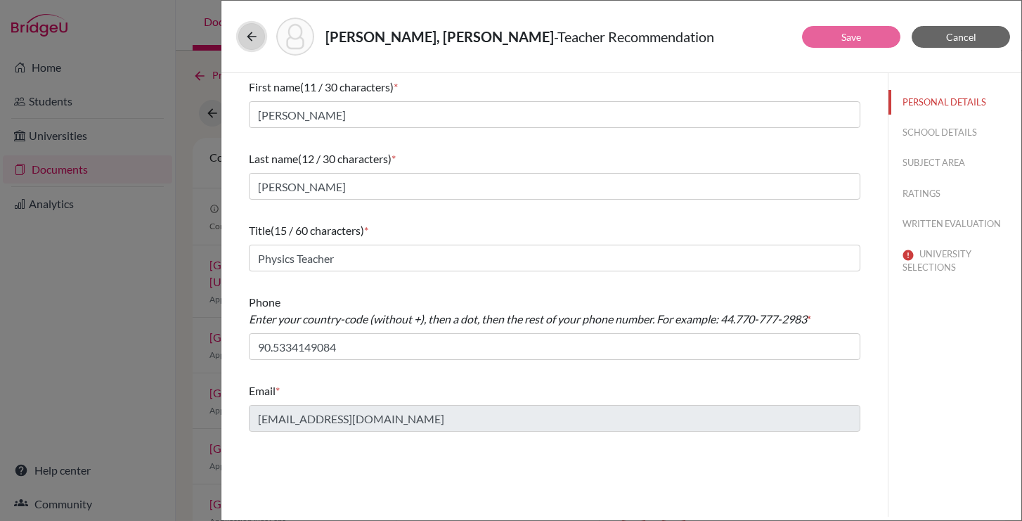
click at [251, 36] on icon at bounding box center [252, 37] width 14 height 14
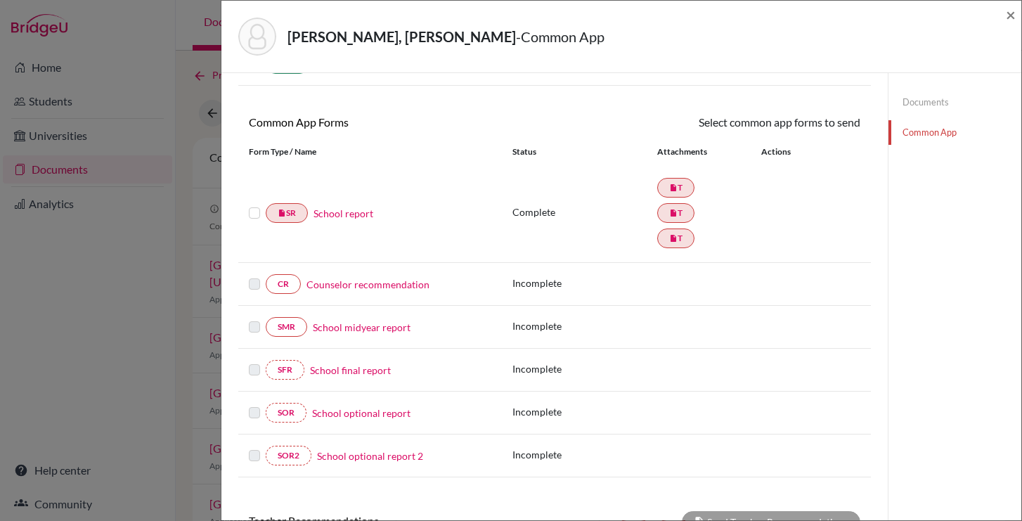
scroll to position [89, 0]
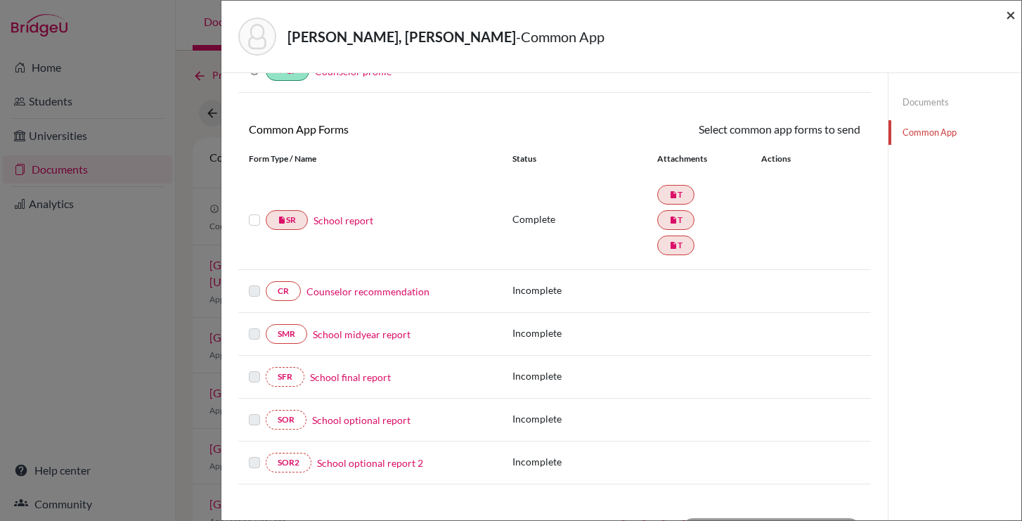
click at [1008, 20] on span "×" at bounding box center [1011, 14] width 10 height 20
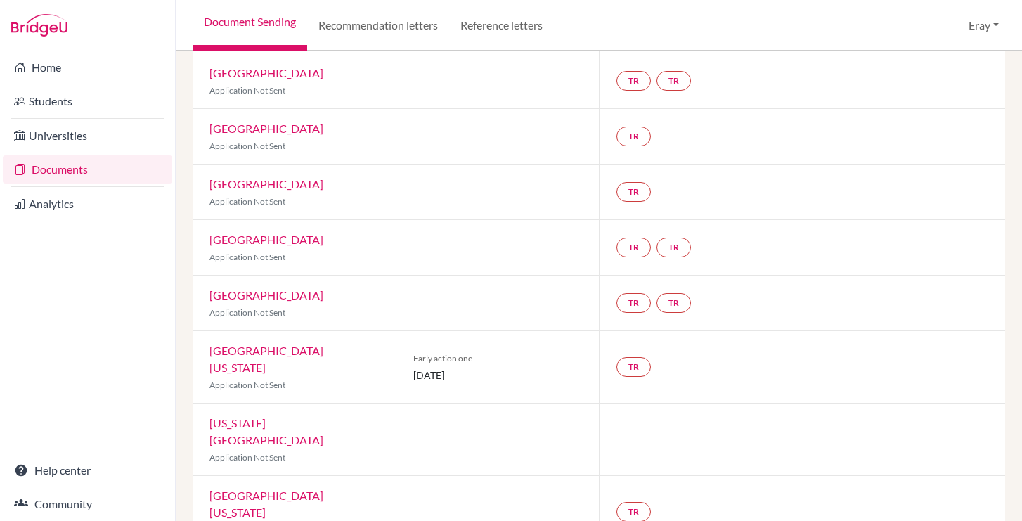
scroll to position [830, 0]
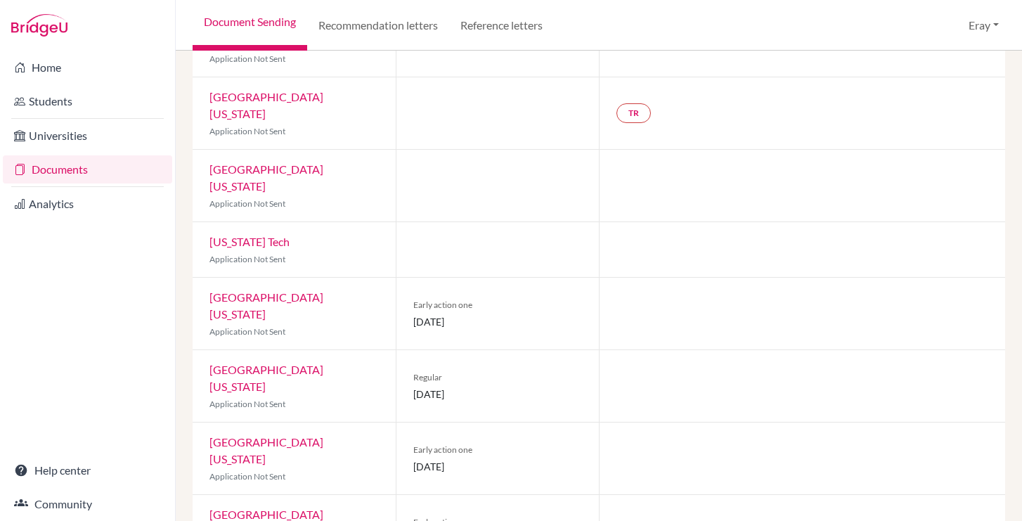
click at [323, 290] on link "University of Texas at Austin" at bounding box center [267, 305] width 114 height 30
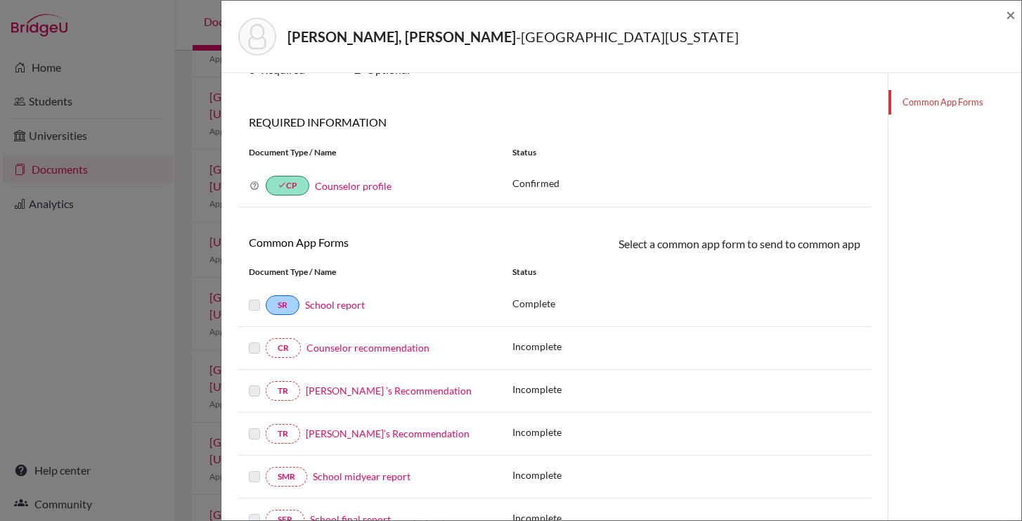
scroll to position [107, 0]
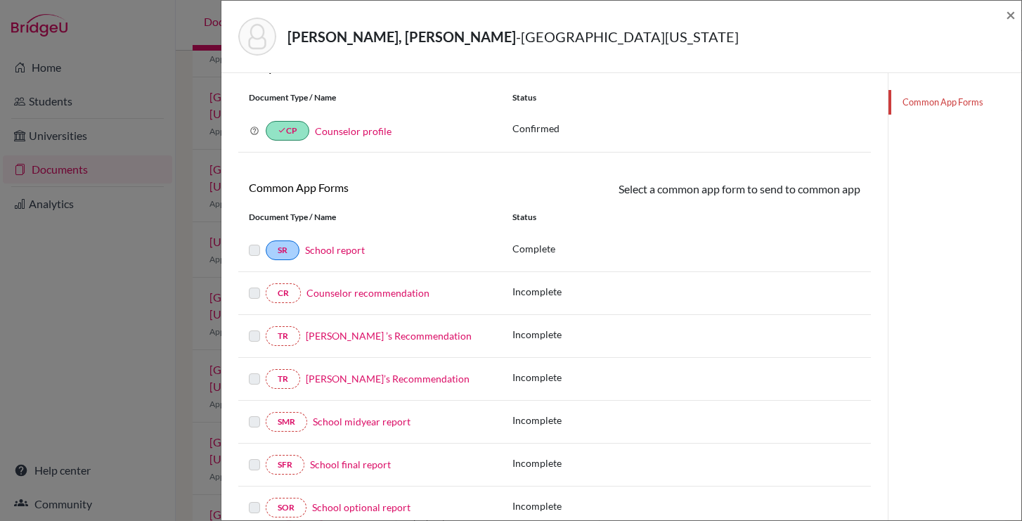
click at [375, 290] on link "Counselor recommendation" at bounding box center [368, 293] width 123 height 12
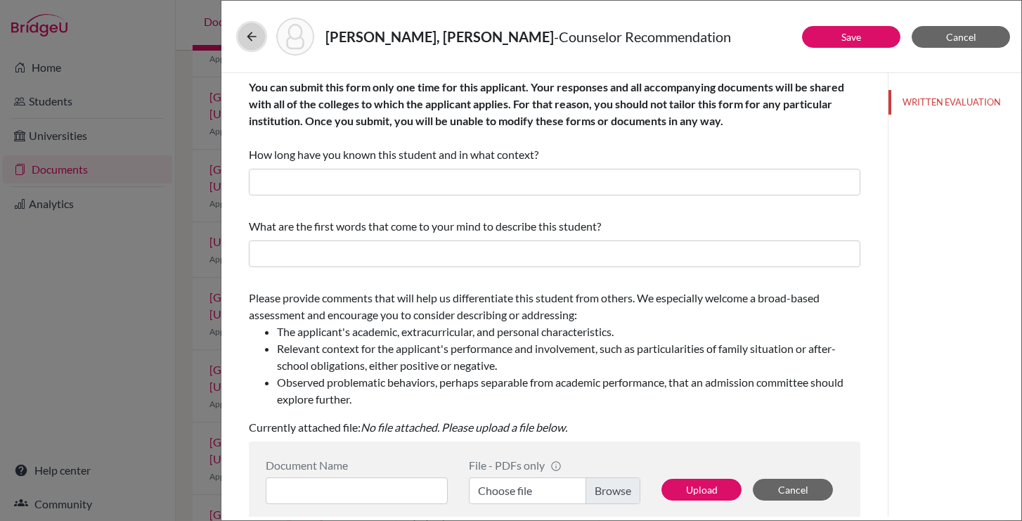
click at [252, 27] on button at bounding box center [251, 36] width 27 height 27
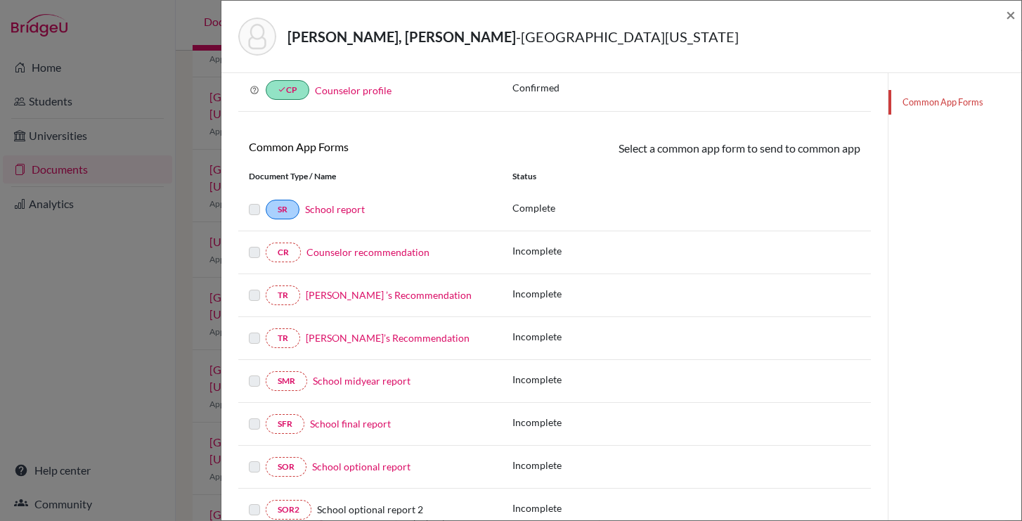
scroll to position [219, 0]
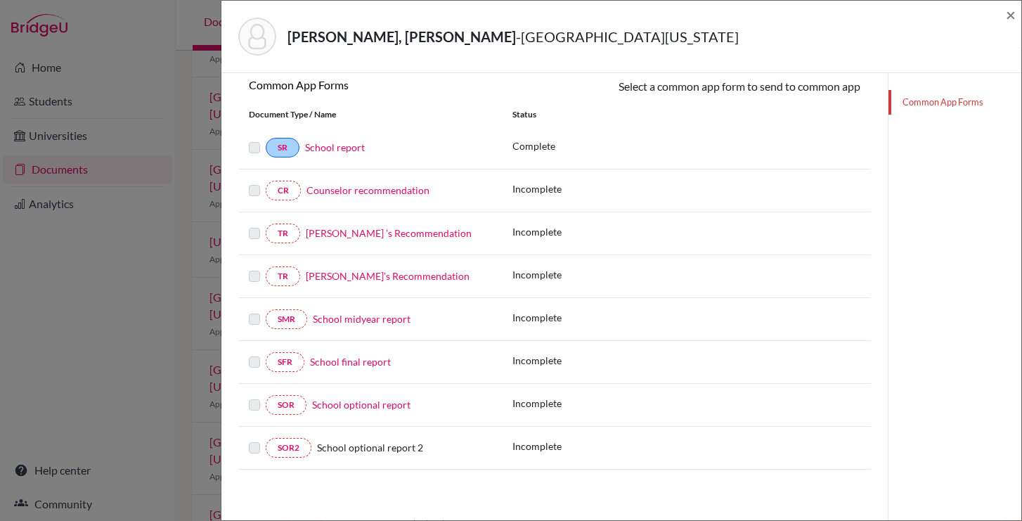
click at [370, 362] on link "School final report" at bounding box center [350, 362] width 81 height 12
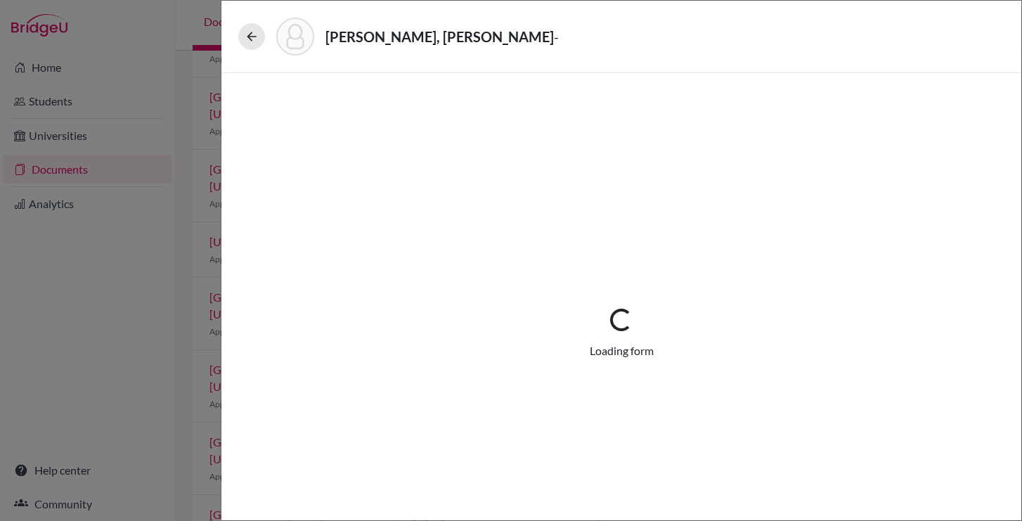
select select "5"
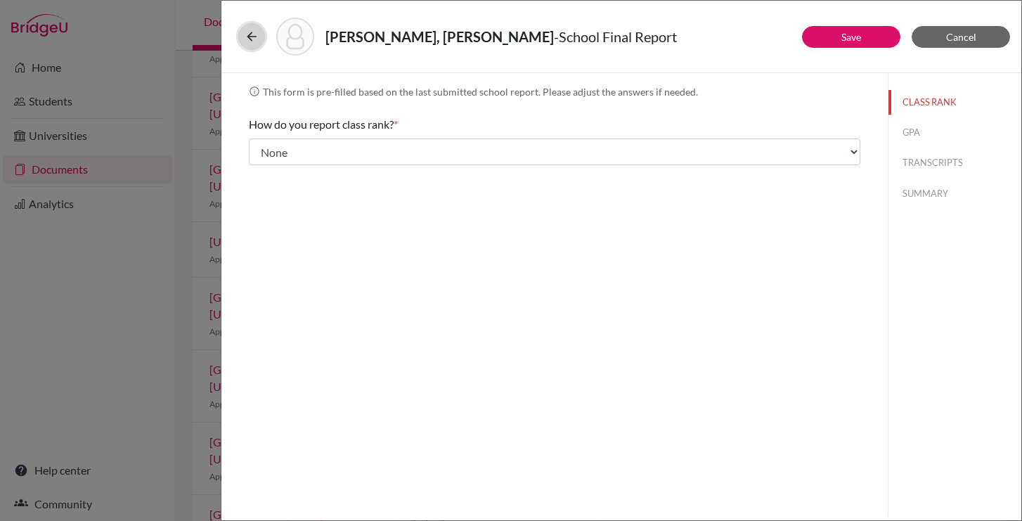
click at [257, 30] on icon at bounding box center [252, 37] width 14 height 14
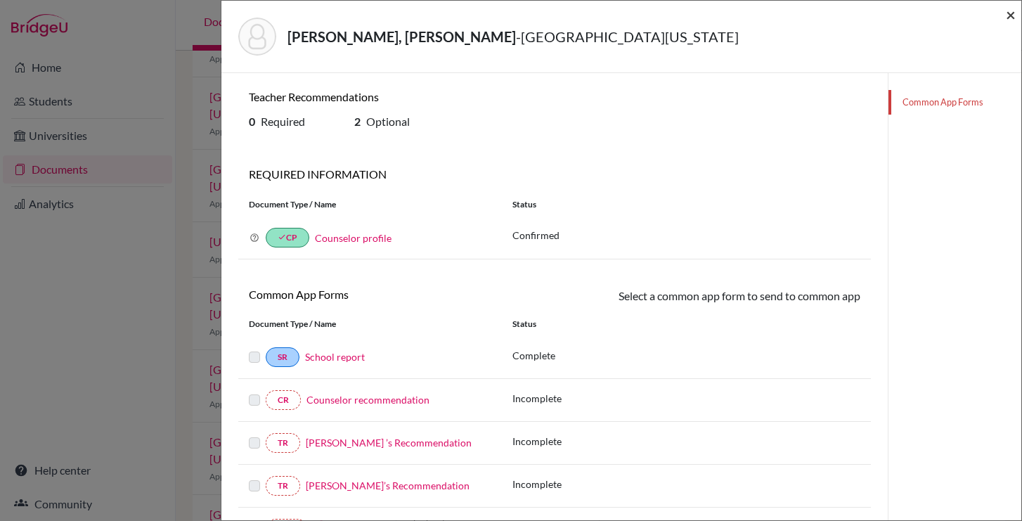
click at [1012, 17] on span "×" at bounding box center [1011, 14] width 10 height 20
